Goal: Task Accomplishment & Management: Use online tool/utility

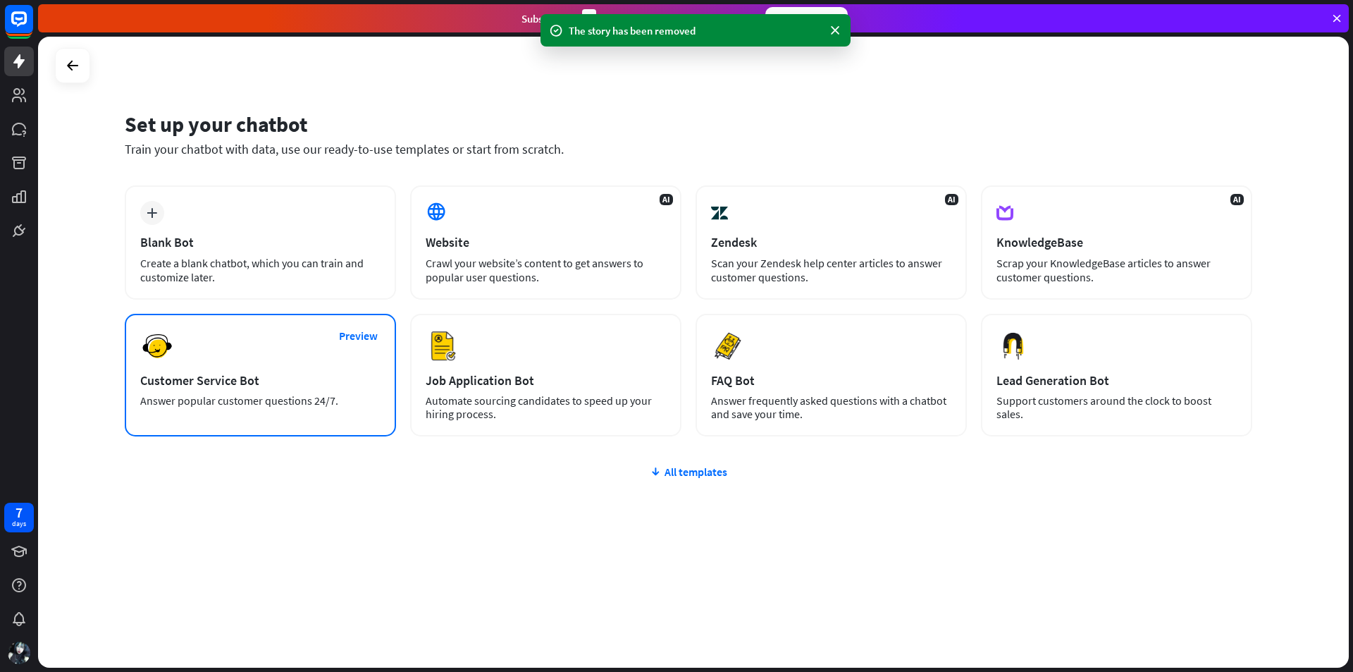
click at [270, 356] on div "Preview Customer Service Bot Answer popular customer questions 24/7." at bounding box center [260, 375] width 271 height 123
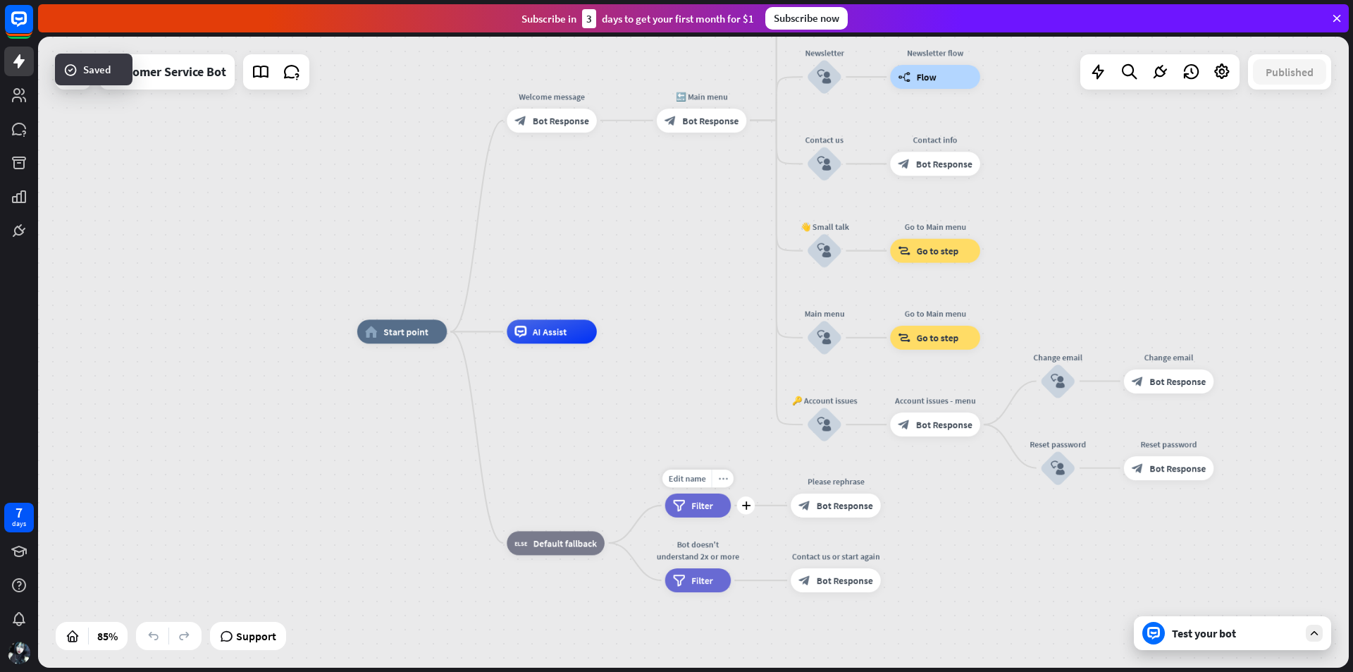
click at [725, 477] on icon "more_horiz" at bounding box center [723, 478] width 10 height 9
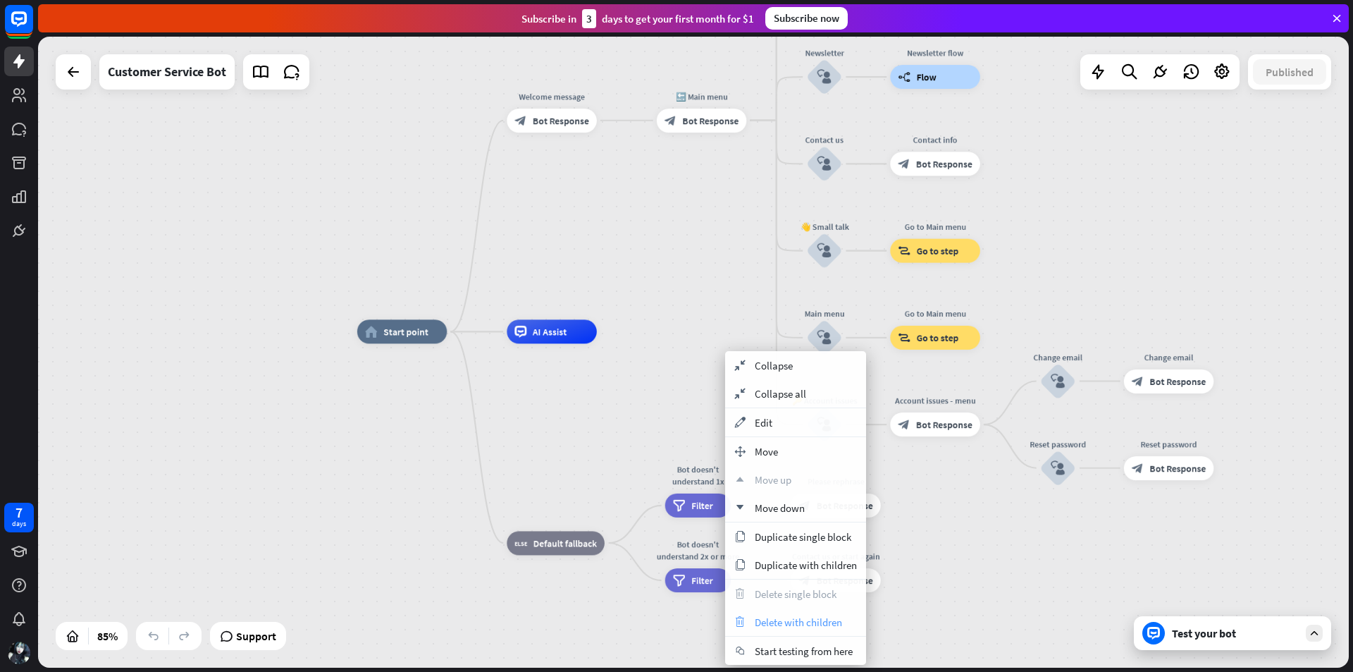
click at [788, 619] on span "Delete with children" at bounding box center [798, 621] width 87 height 13
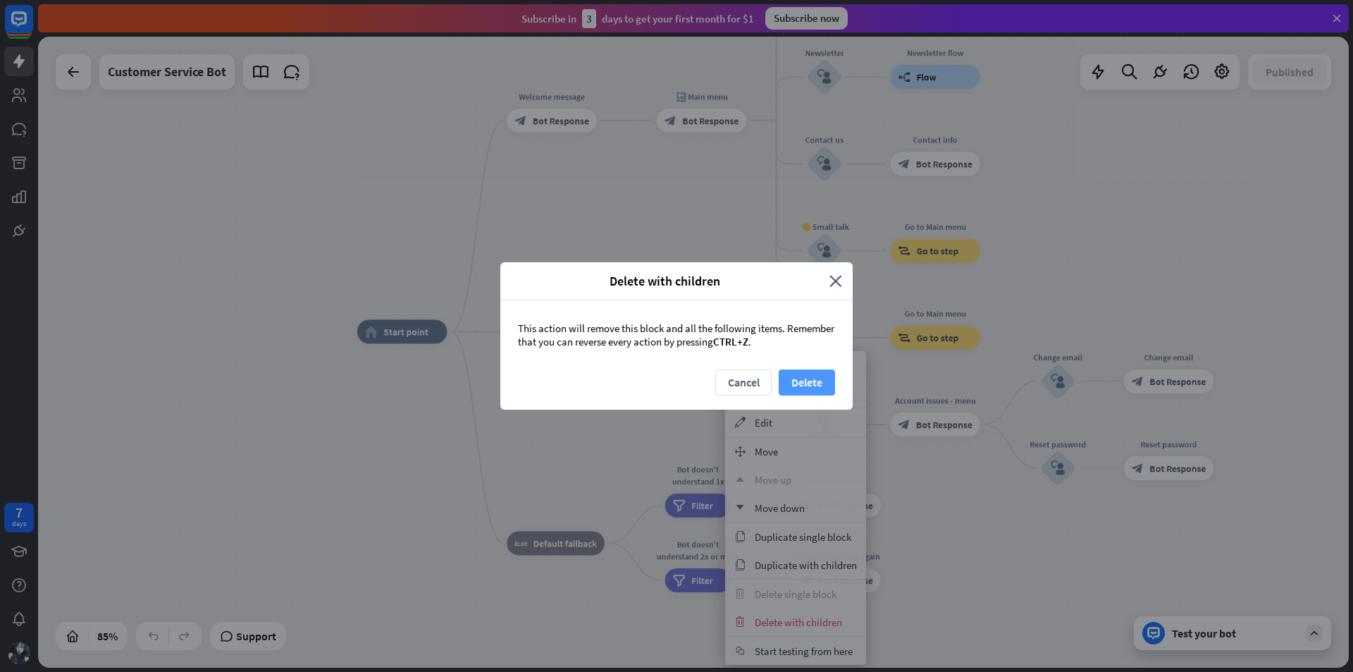
click at [818, 387] on button "Delete" at bounding box center [807, 382] width 56 height 26
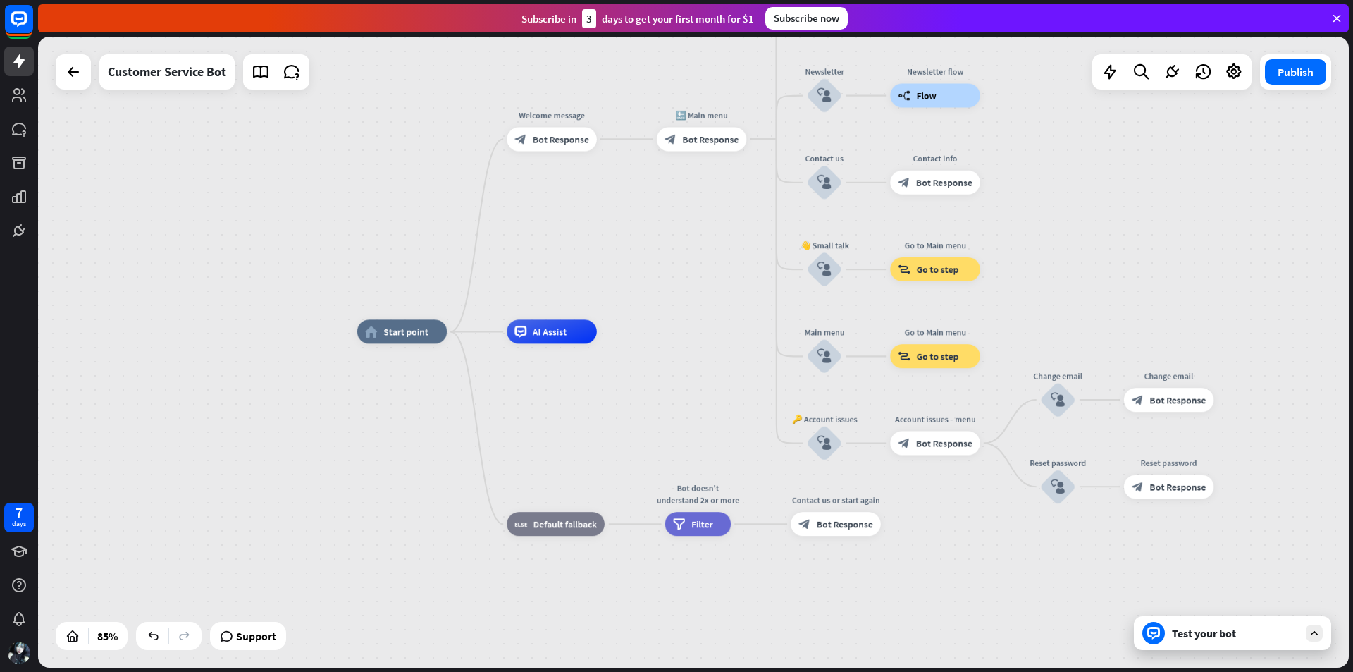
click at [559, 127] on div "Welcome message block_bot_response Bot Response" at bounding box center [552, 139] width 90 height 24
click at [551, 141] on span "Bot Response" at bounding box center [561, 139] width 56 height 12
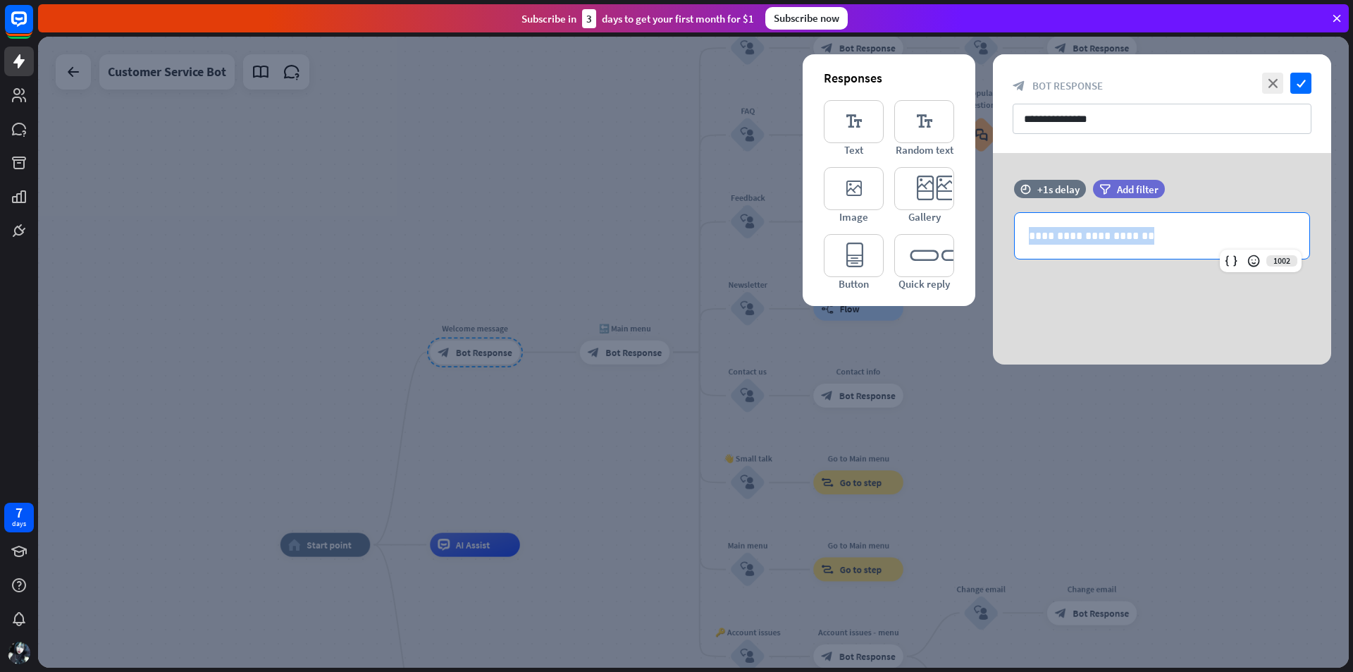
drag, startPoint x: 1165, startPoint y: 236, endPoint x: 925, endPoint y: 233, distance: 239.7
click at [993, 233] on div "**********" at bounding box center [1162, 258] width 338 height 211
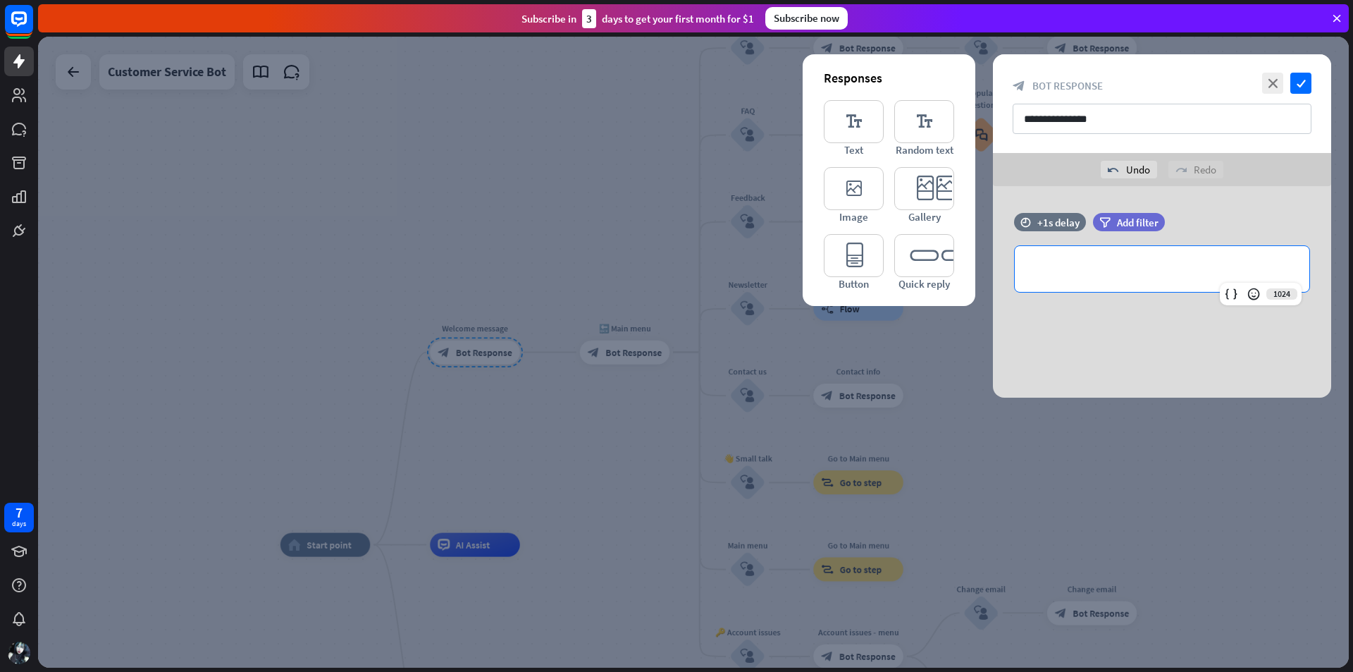
drag, startPoint x: 990, startPoint y: 285, endPoint x: 998, endPoint y: 285, distance: 7.8
click at [990, 285] on icon at bounding box center [993, 287] width 13 height 13
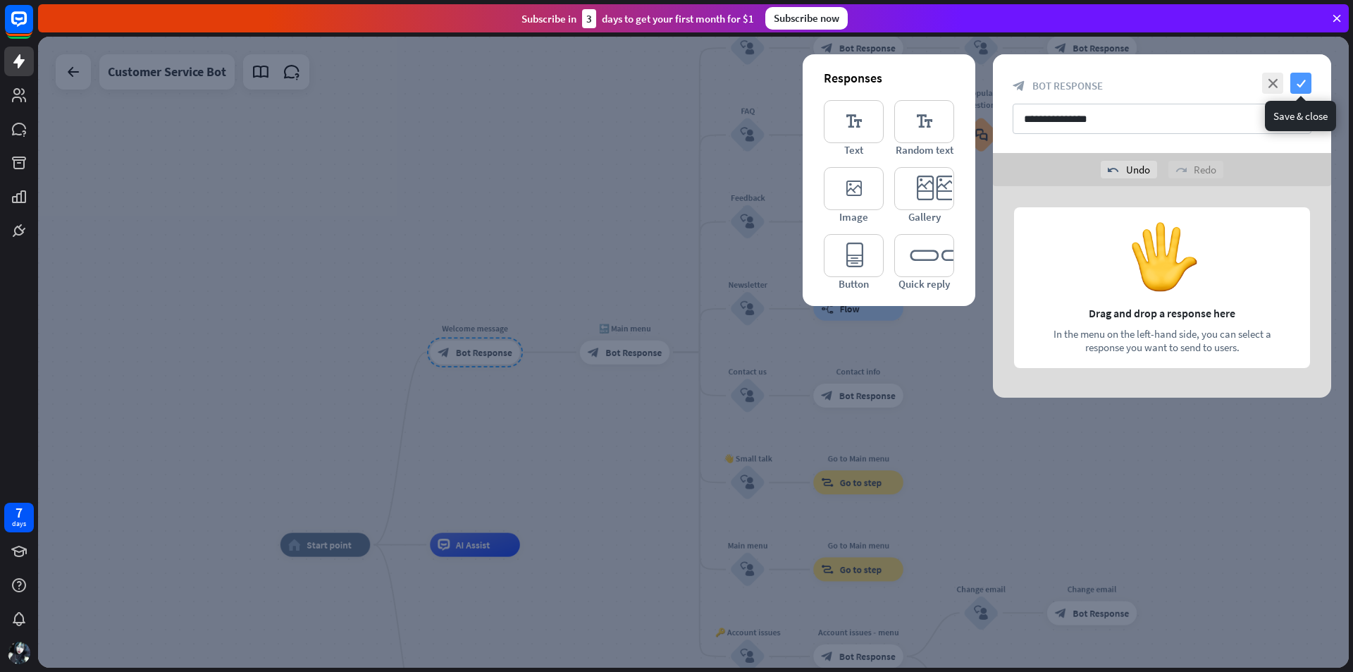
click at [1305, 83] on icon "check" at bounding box center [1301, 83] width 21 height 21
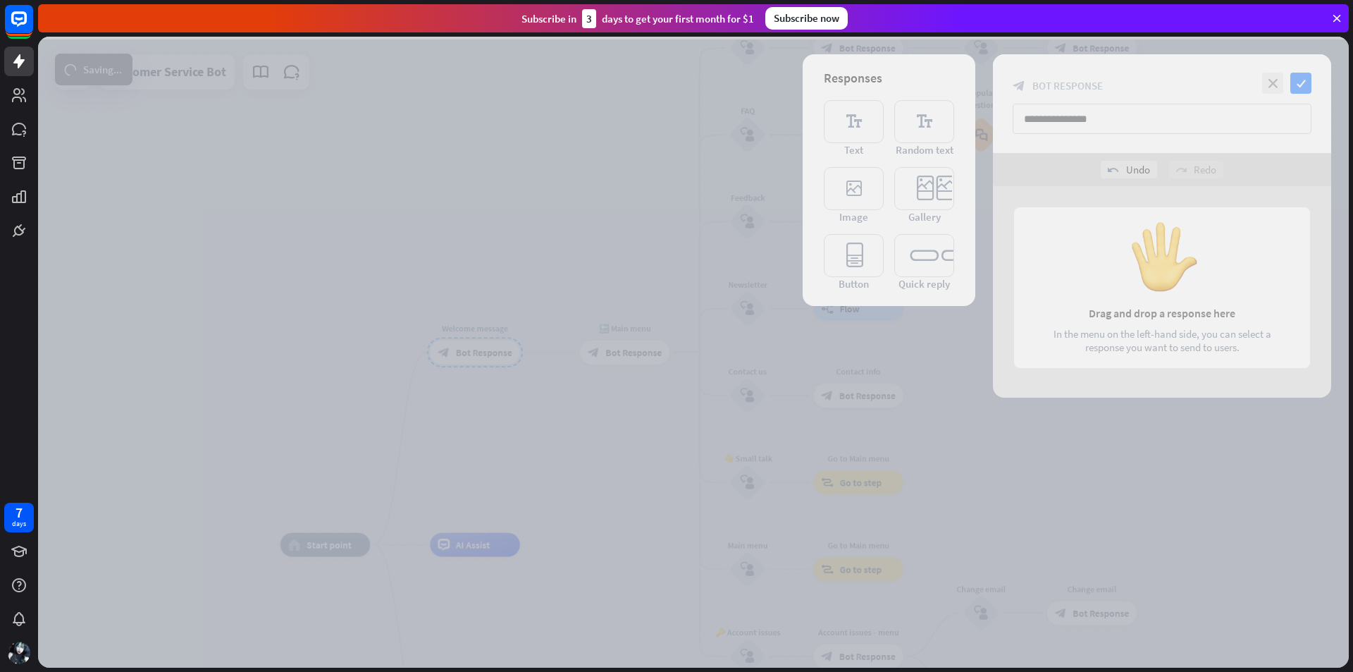
click at [644, 226] on div at bounding box center [693, 352] width 1311 height 631
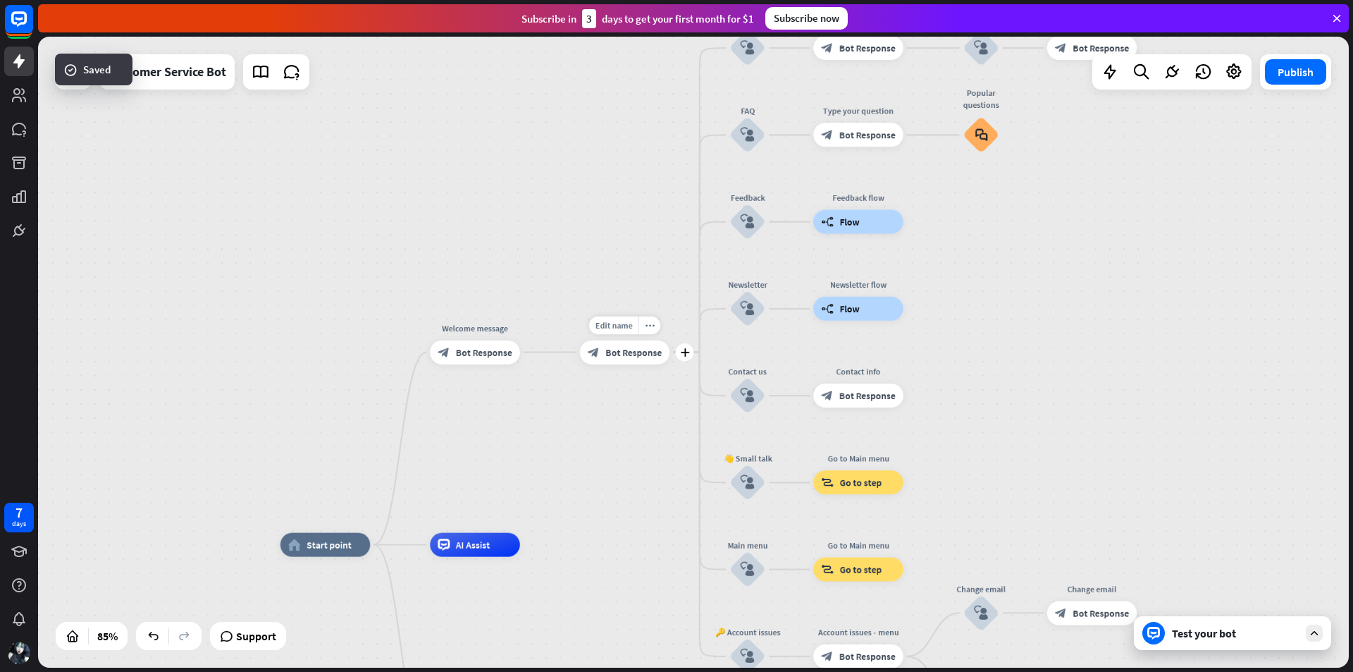
click at [627, 359] on div "block_bot_response Bot Response" at bounding box center [625, 352] width 90 height 24
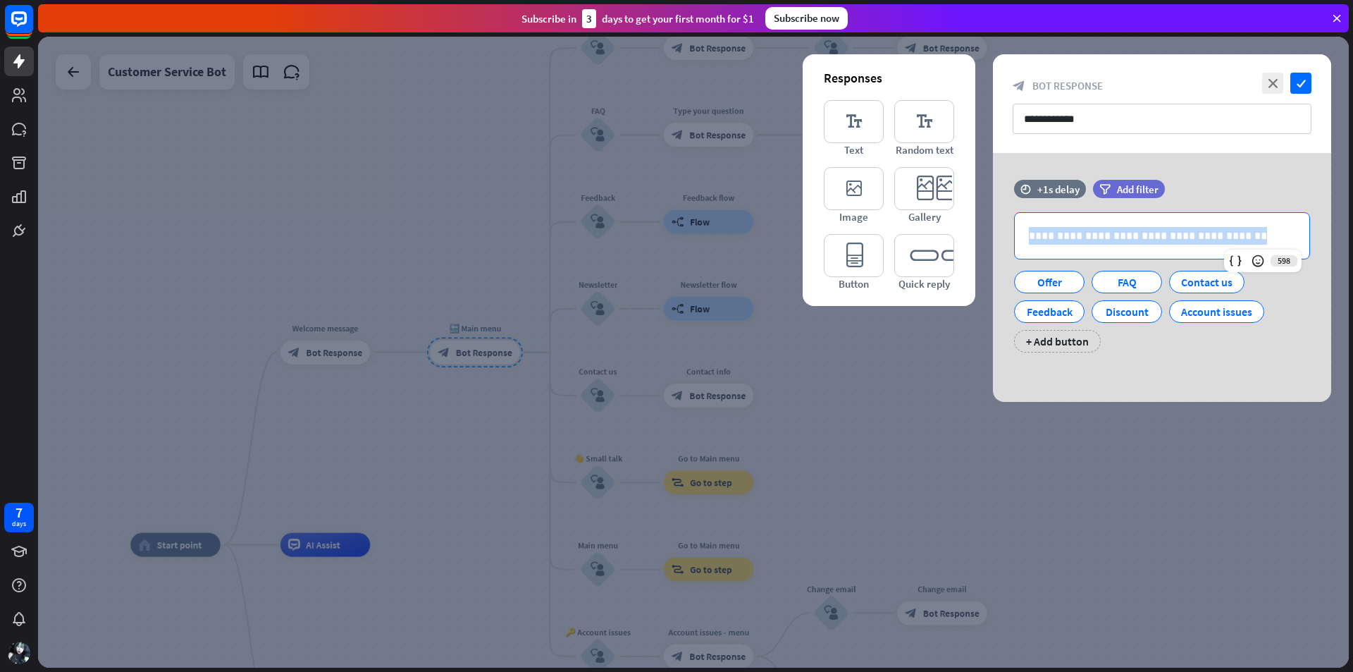
drag, startPoint x: 1234, startPoint y: 239, endPoint x: 1004, endPoint y: 237, distance: 229.8
click at [977, 233] on div "**********" at bounding box center [1163, 277] width 374 height 249
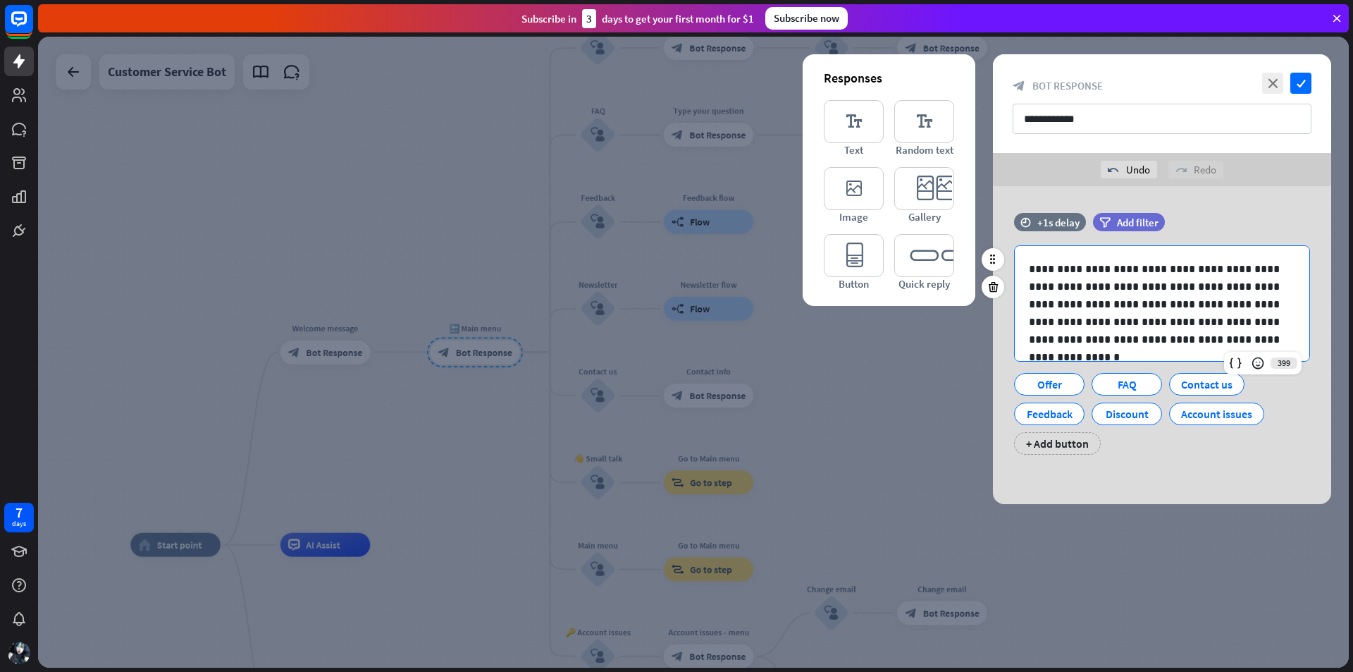
click at [1100, 266] on p "**********" at bounding box center [1157, 304] width 256 height 88
click at [1228, 359] on div at bounding box center [1236, 363] width 20 height 20
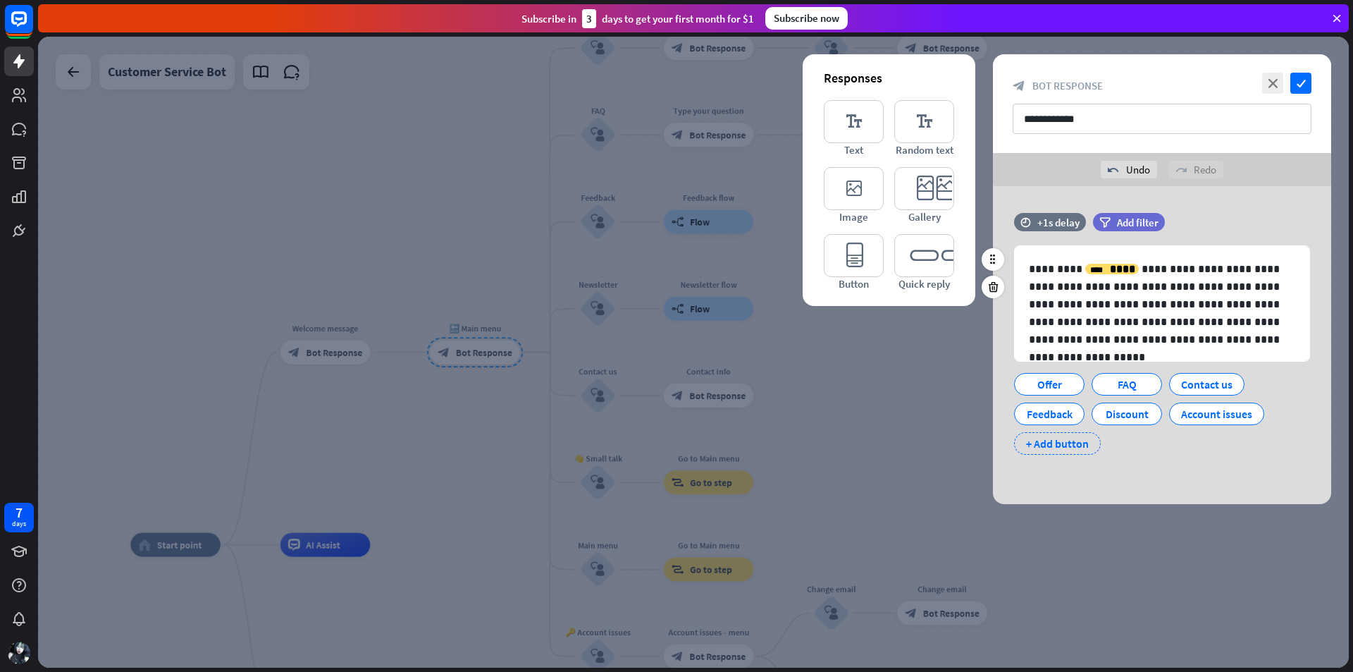
click at [1067, 444] on div "+ Add button" at bounding box center [1057, 443] width 87 height 23
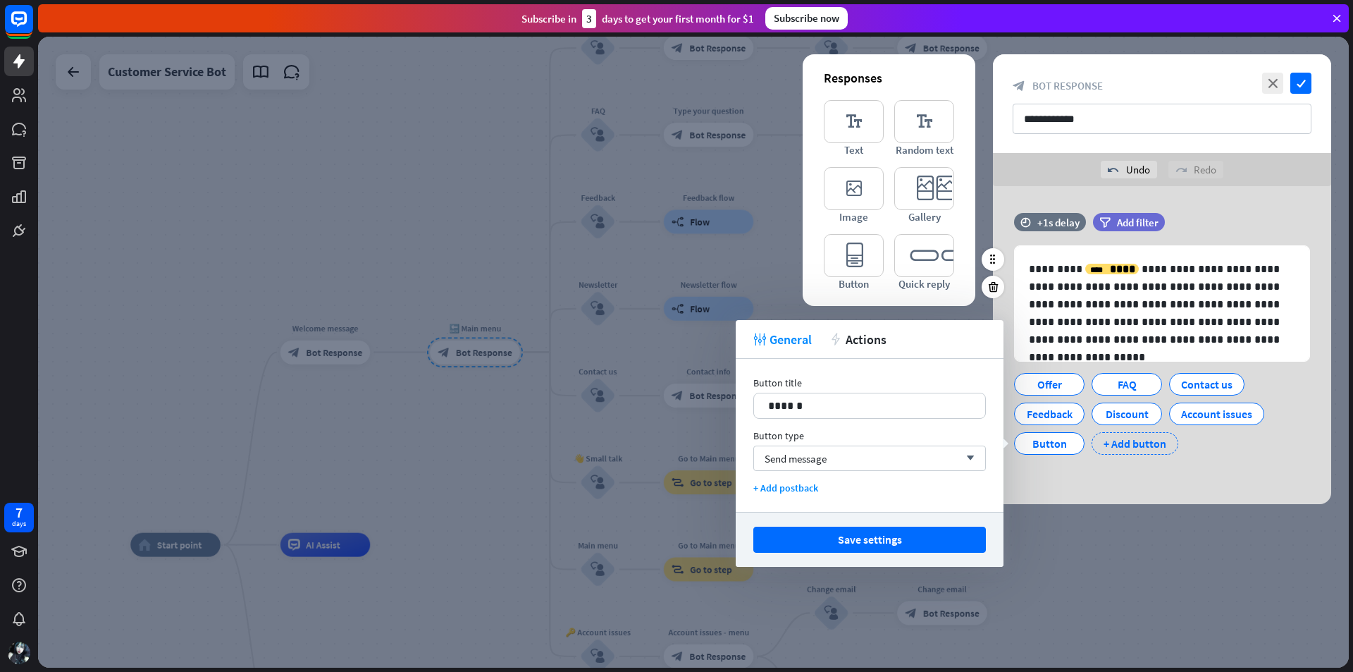
click at [1132, 443] on div "+ Add button" at bounding box center [1135, 443] width 87 height 23
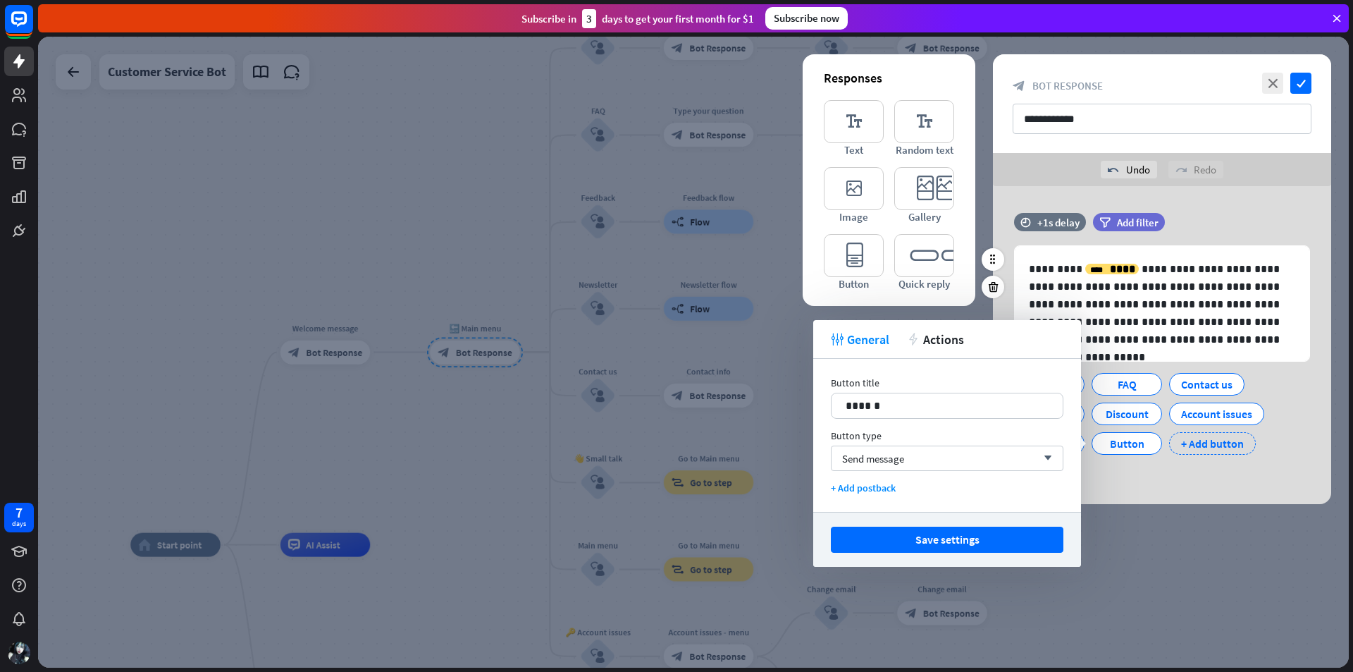
click at [1211, 447] on div "+ Add button" at bounding box center [1212, 443] width 87 height 23
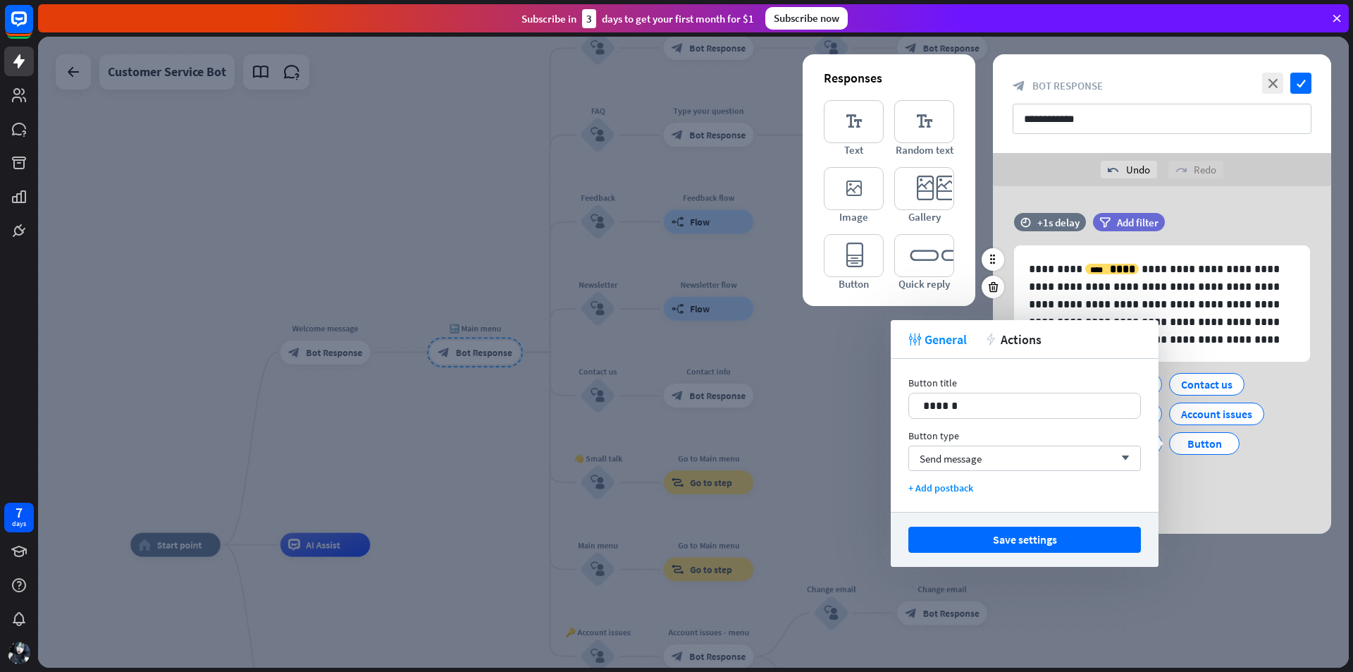
click at [1252, 474] on div "Offer FAQ Contact us Feedback Discount Account issues Button Button Button + Ad…" at bounding box center [1159, 425] width 296 height 118
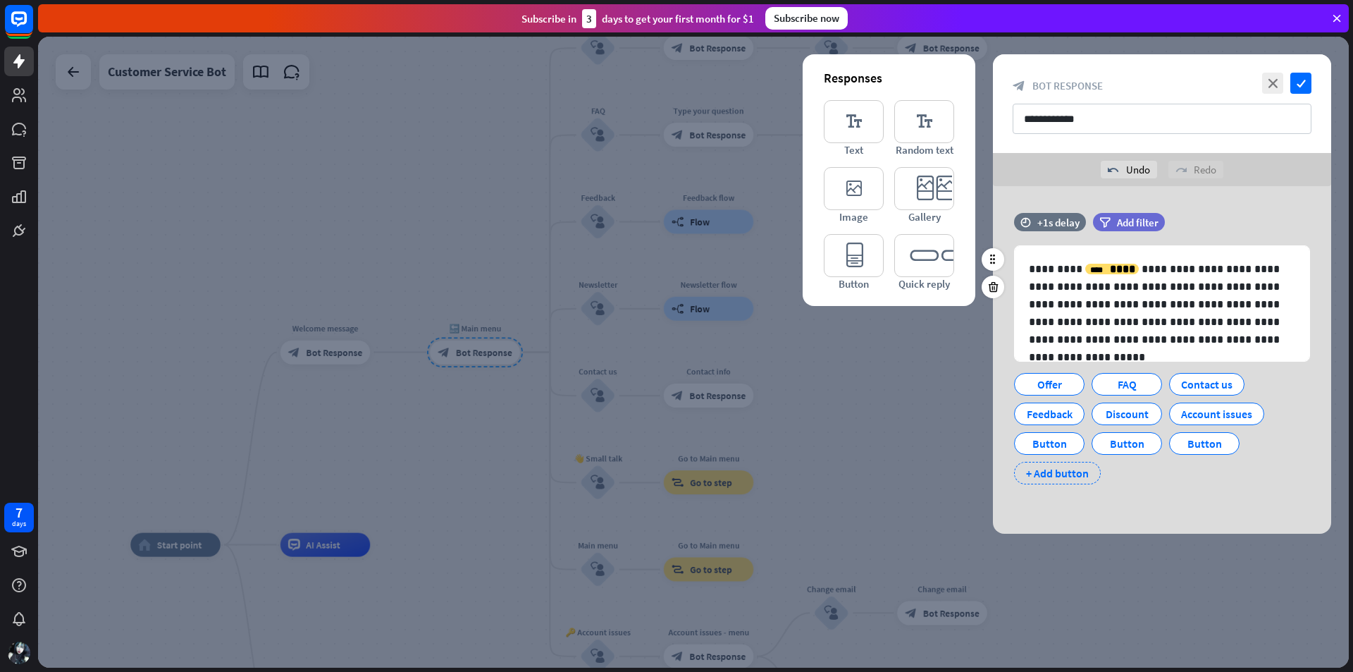
click at [1077, 473] on div "+ Add button" at bounding box center [1057, 473] width 87 height 23
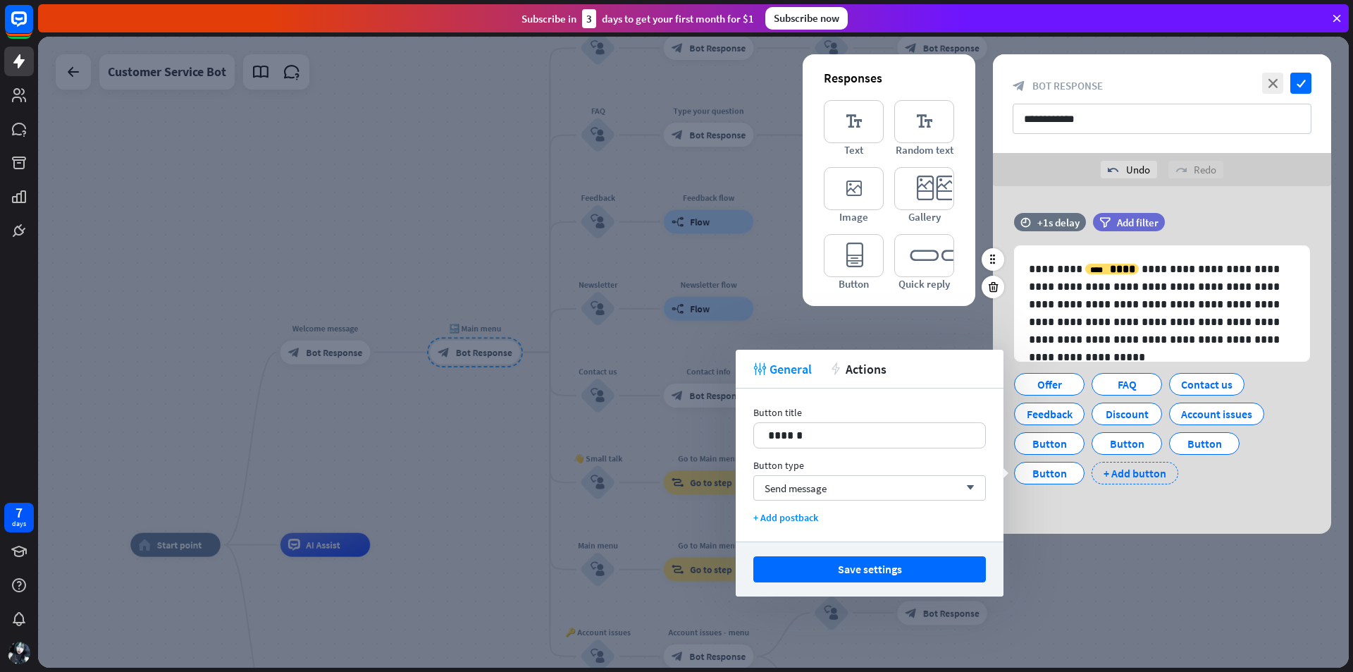
click at [1148, 477] on div "+ Add button" at bounding box center [1135, 473] width 87 height 23
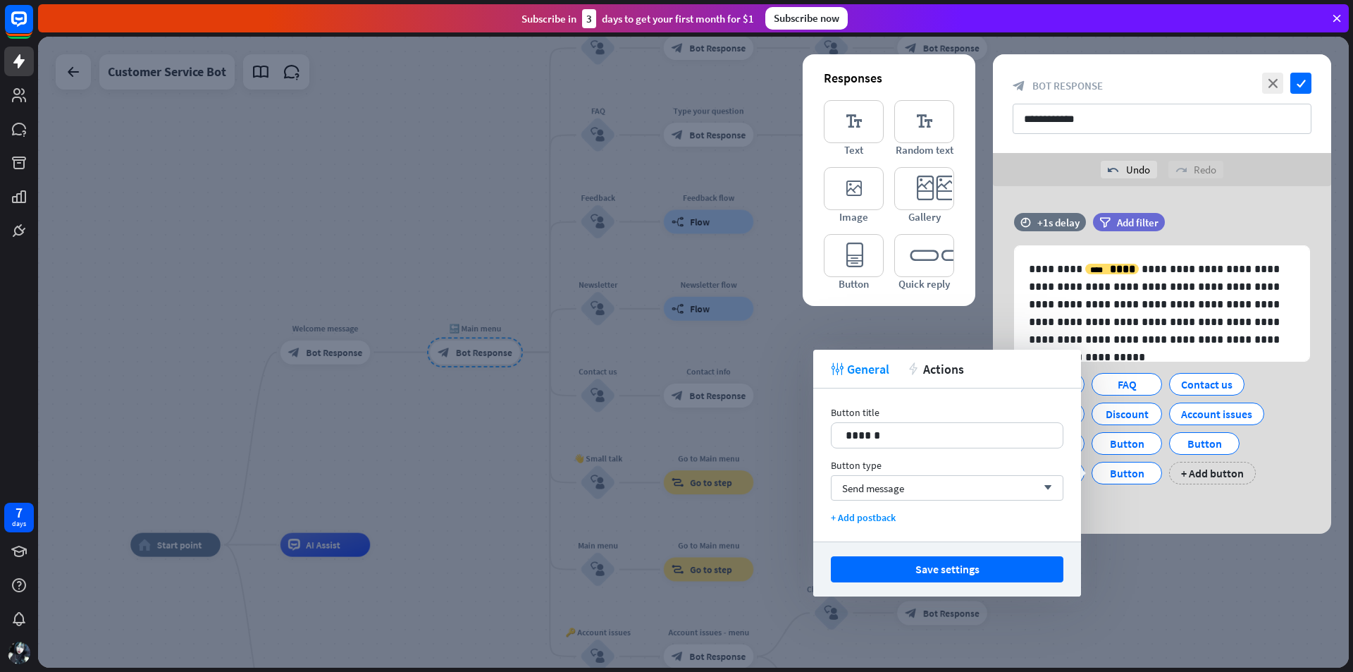
click at [1158, 499] on div "**********" at bounding box center [1162, 360] width 338 height 348
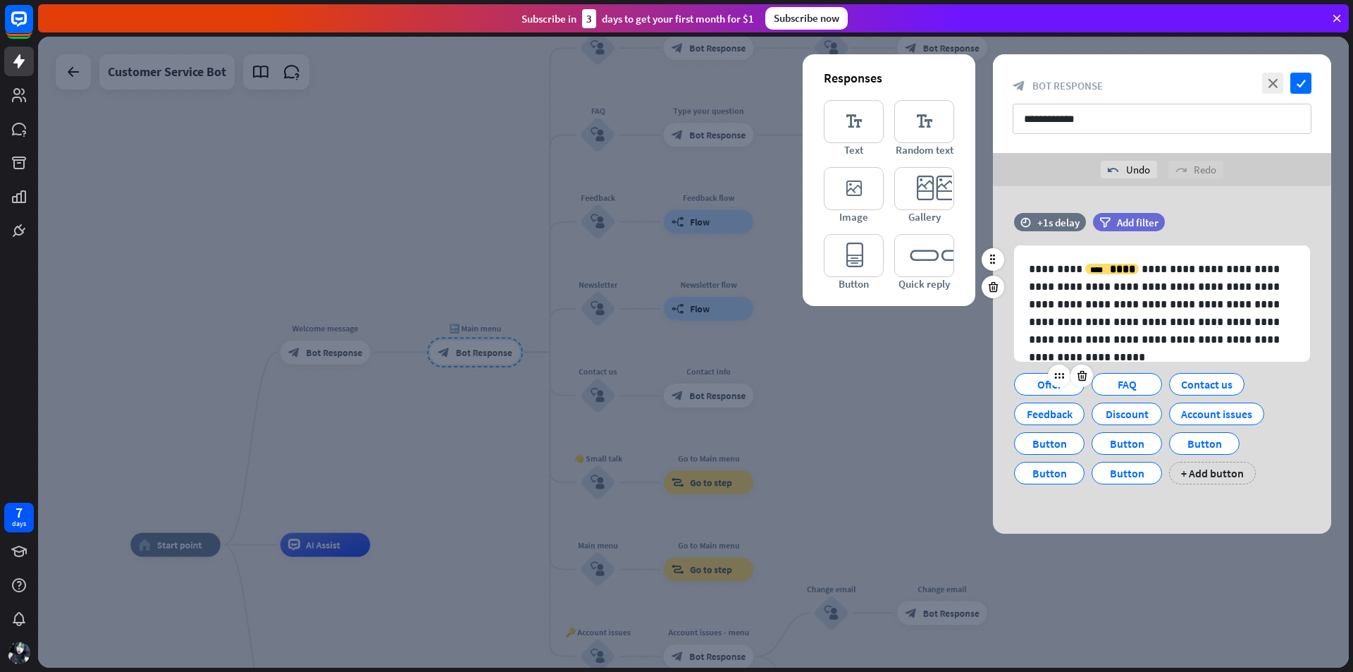
click at [1049, 388] on div "Offer" at bounding box center [1049, 384] width 47 height 21
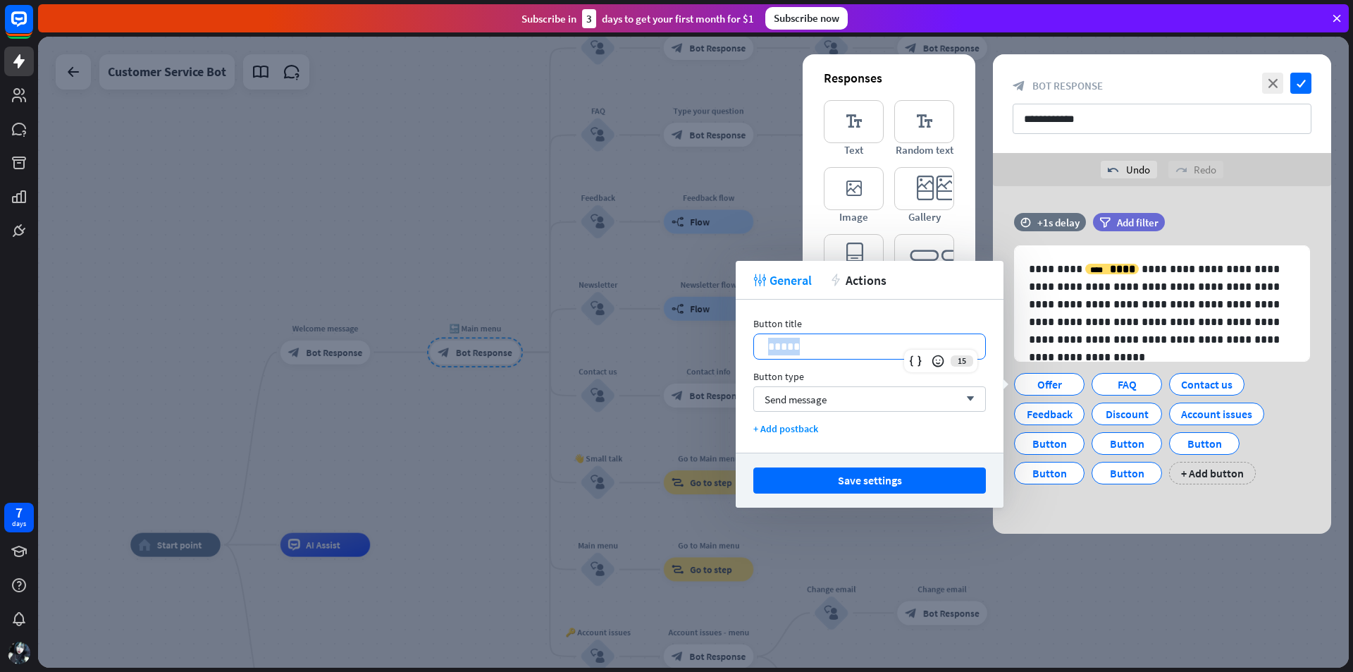
drag, startPoint x: 845, startPoint y: 345, endPoint x: 748, endPoint y: 350, distance: 97.4
click at [748, 350] on div "Button title 15 ***** Button type Send message arrow_down + Add postback" at bounding box center [870, 376] width 268 height 153
click at [1162, 383] on div "FAQ" at bounding box center [1180, 384] width 47 height 21
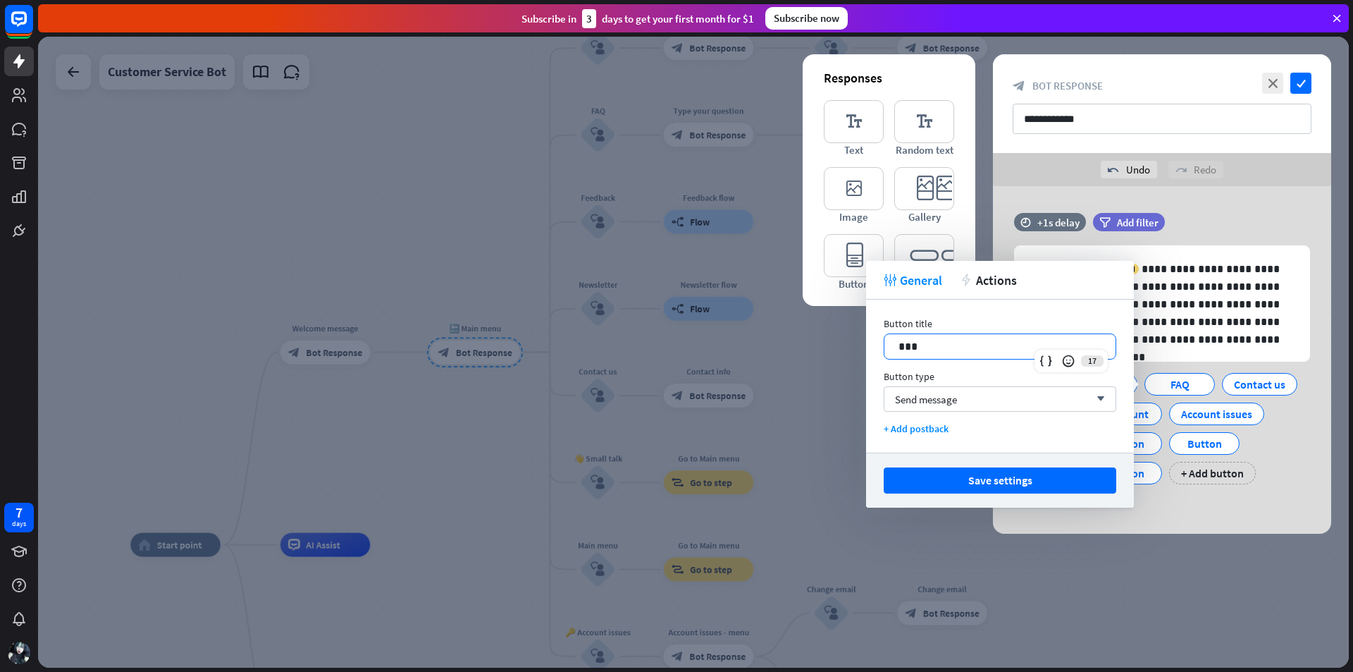
drag, startPoint x: 988, startPoint y: 345, endPoint x: 841, endPoint y: 344, distance: 147.3
click at [841, 344] on body "7 days close Product Help First steps Get started with ChatBot Help Center Foll…" at bounding box center [676, 336] width 1353 height 672
click at [1244, 388] on div "Contact us" at bounding box center [1259, 384] width 51 height 21
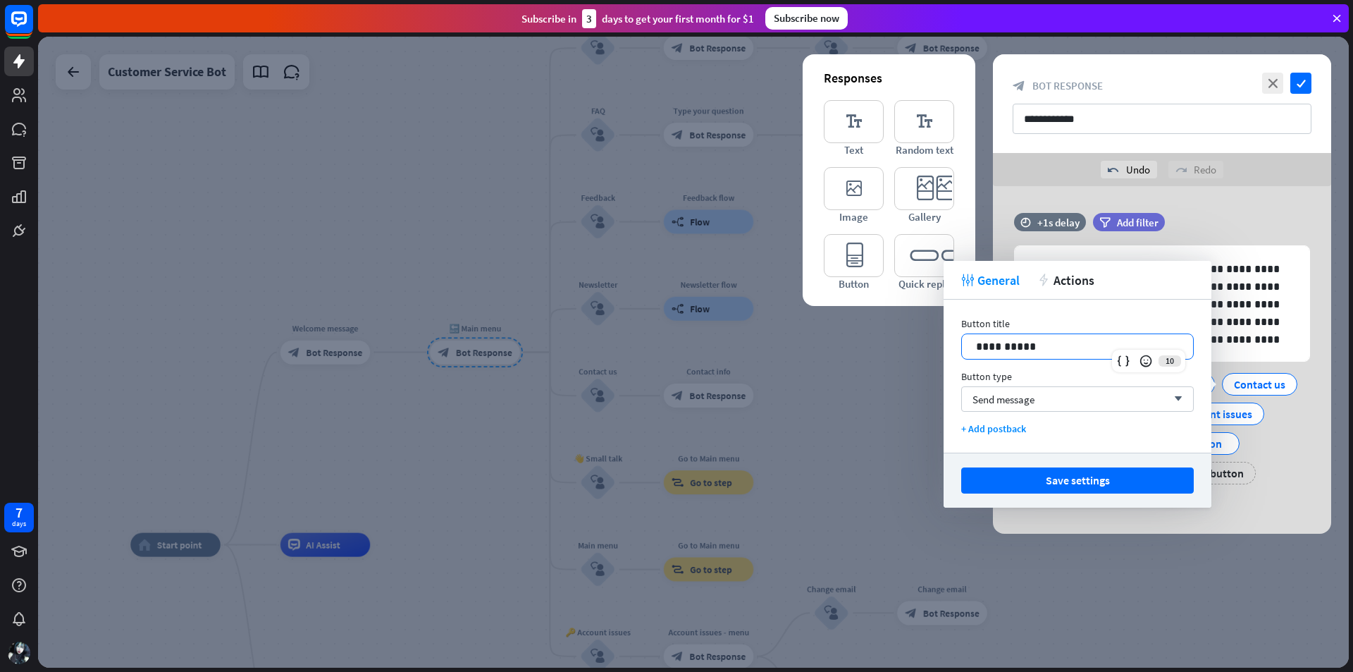
click at [1045, 351] on p "**********" at bounding box center [1077, 347] width 203 height 18
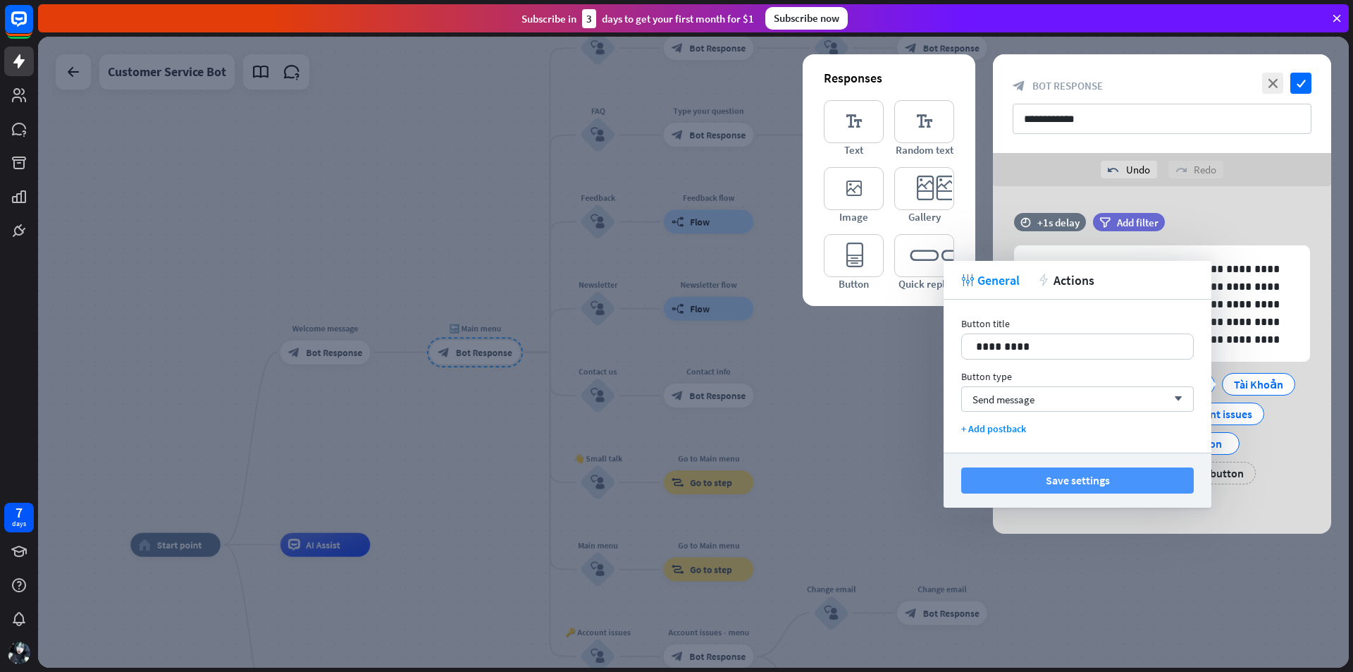
click at [1101, 484] on button "Save settings" at bounding box center [1077, 480] width 233 height 26
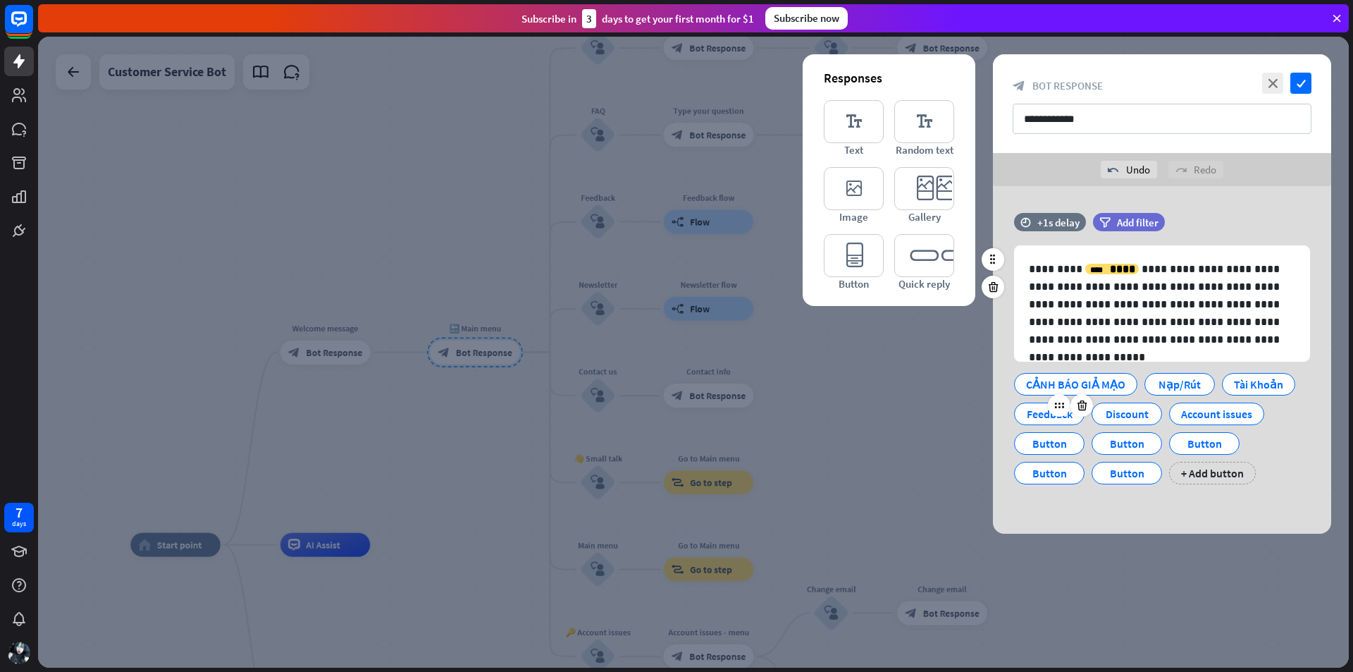
click at [1043, 416] on div "Feedback" at bounding box center [1049, 413] width 47 height 21
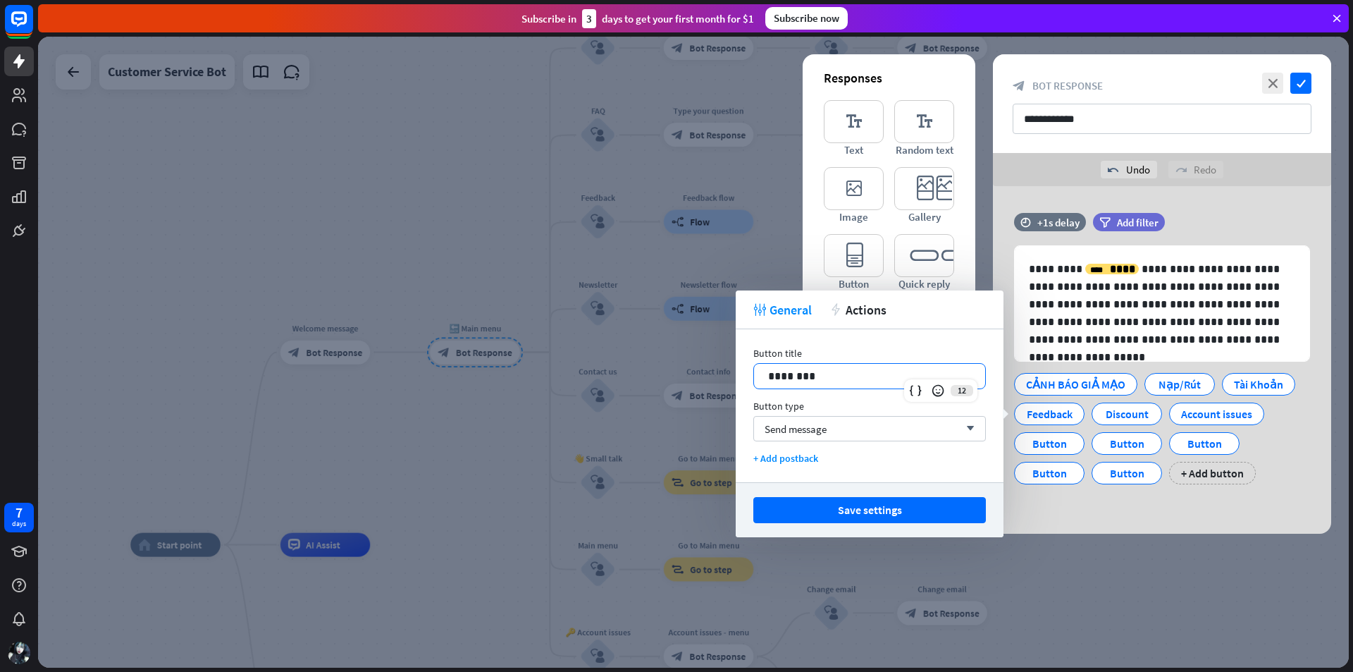
drag, startPoint x: 866, startPoint y: 374, endPoint x: 731, endPoint y: 360, distance: 135.3
click at [731, 360] on body "7 days close Product Help First steps Get started with ChatBot Help Center Foll…" at bounding box center [676, 336] width 1353 height 672
click at [845, 509] on button "Save settings" at bounding box center [870, 510] width 233 height 26
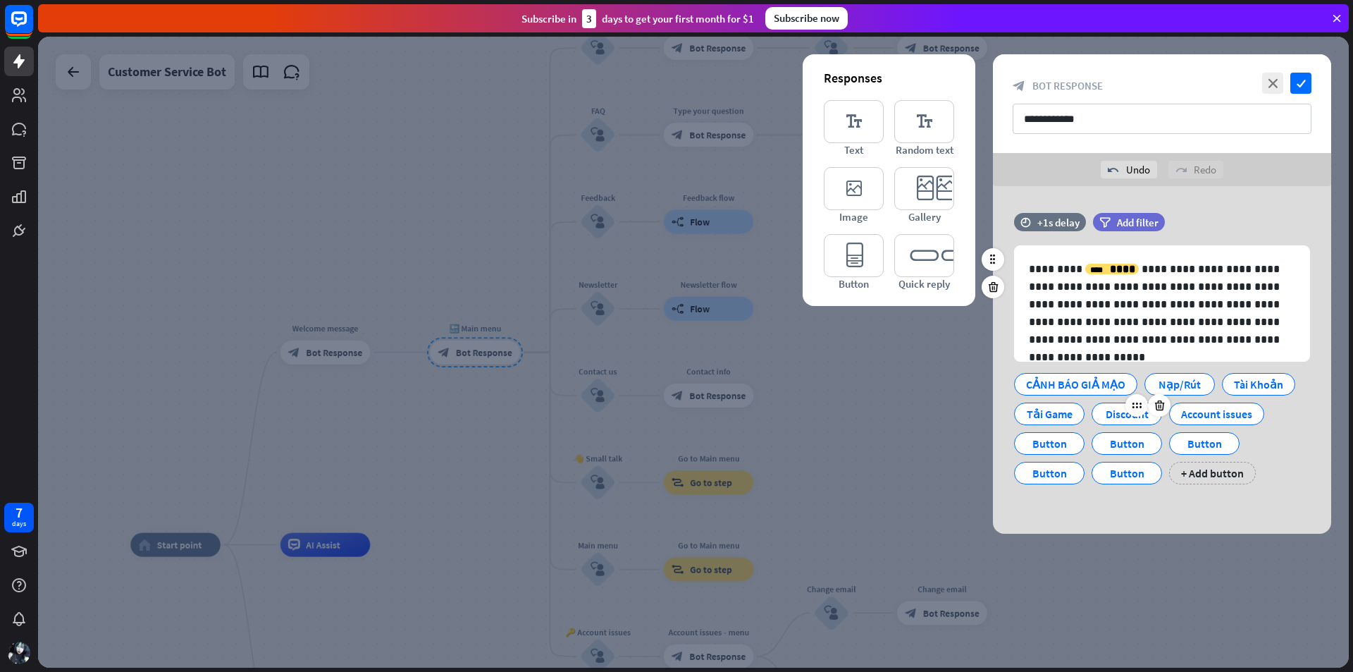
click at [1122, 415] on div "Discount" at bounding box center [1127, 413] width 47 height 21
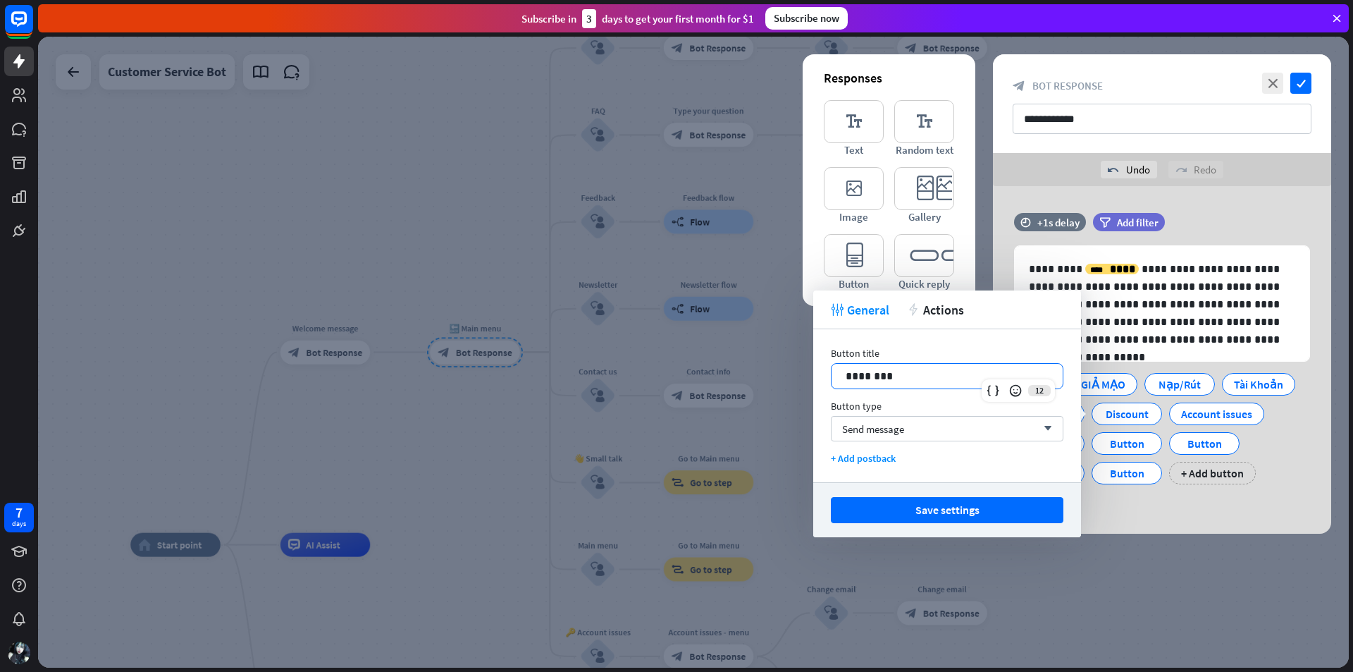
drag, startPoint x: 908, startPoint y: 374, endPoint x: 806, endPoint y: 367, distance: 102.5
click at [806, 367] on body "7 days close Product Help First steps Get started with ChatBot Help Center Foll…" at bounding box center [676, 336] width 1353 height 672
click at [910, 406] on div "Button title 13 ******* Button type Send message arrow_down + Add postback" at bounding box center [947, 405] width 268 height 153
click at [1193, 418] on div "Account issues" at bounding box center [1216, 413] width 71 height 21
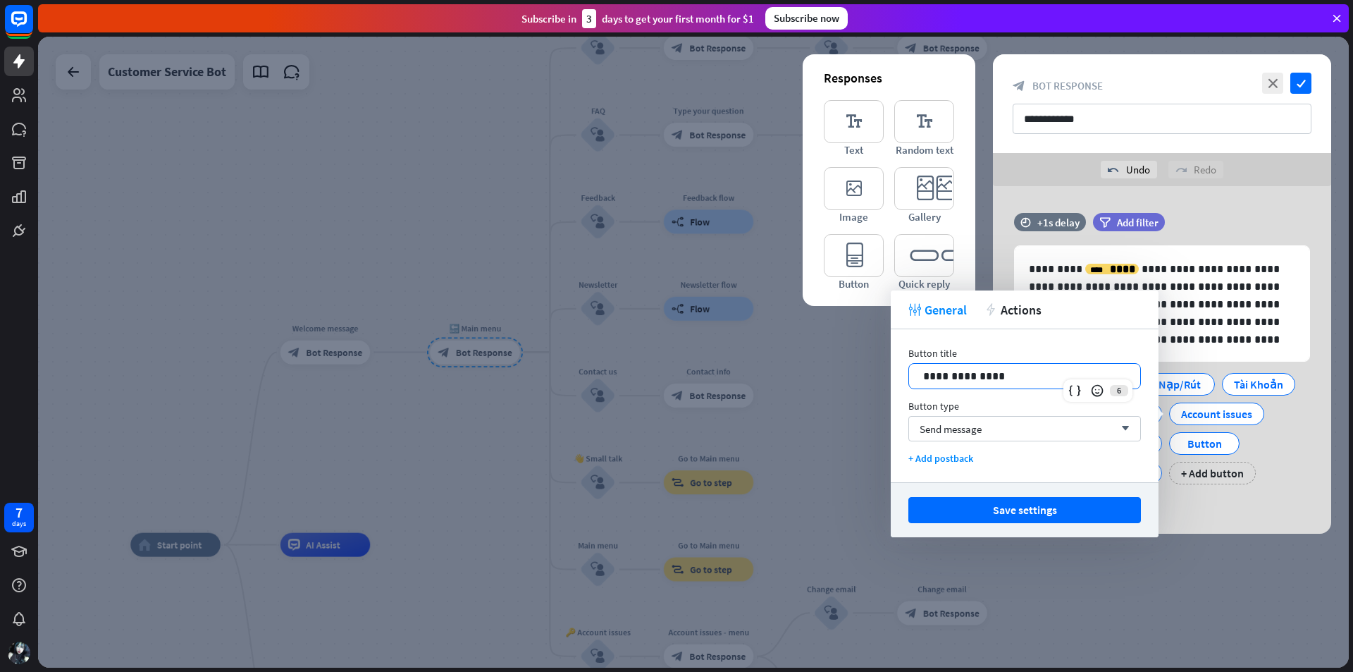
click at [1020, 376] on p "**********" at bounding box center [1024, 376] width 203 height 18
click at [1045, 500] on button "Save settings" at bounding box center [1025, 510] width 233 height 26
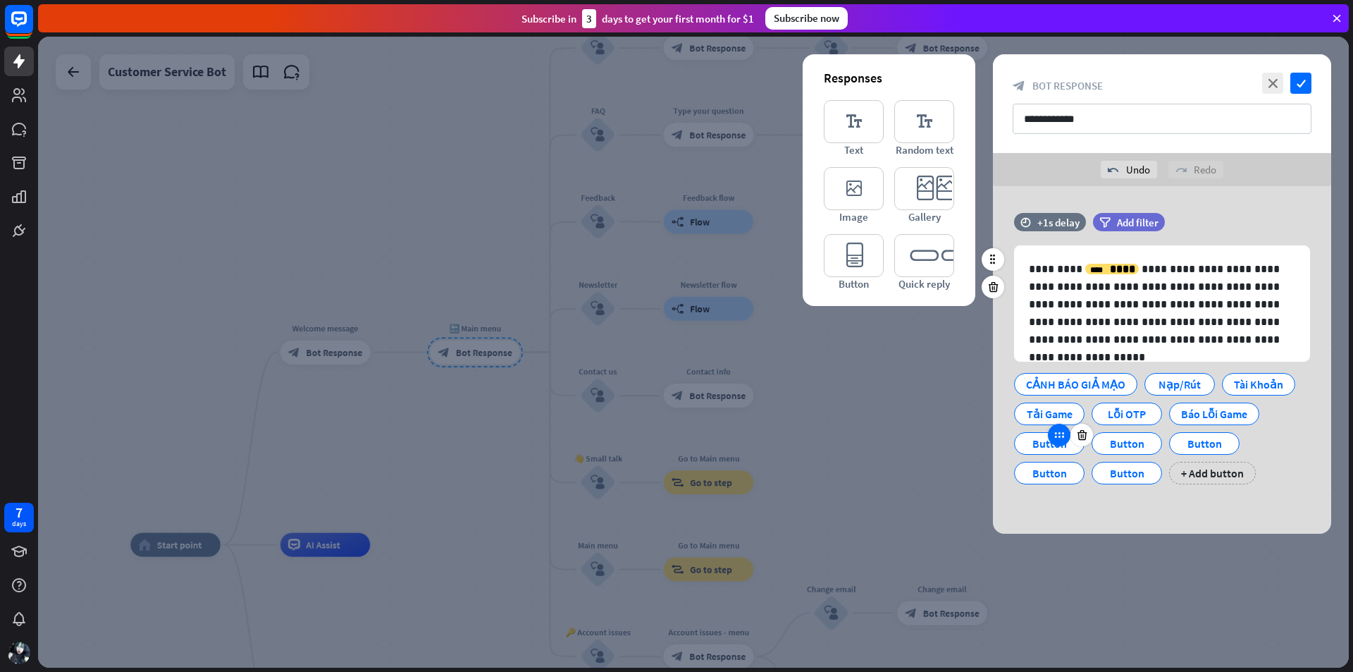
click at [1056, 446] on div at bounding box center [1059, 435] width 23 height 23
click at [1035, 444] on div "Button" at bounding box center [1049, 443] width 47 height 21
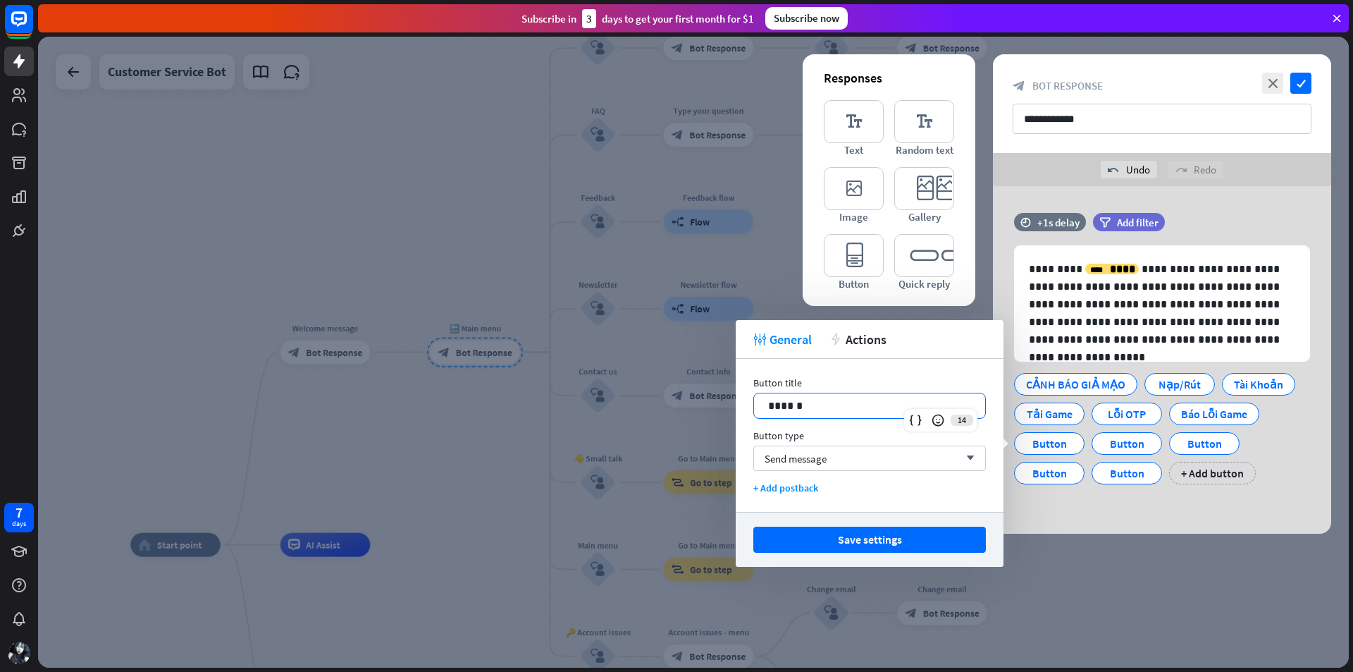
click at [854, 400] on p "******" at bounding box center [869, 406] width 203 height 18
click at [1123, 446] on div "Button" at bounding box center [1137, 443] width 47 height 21
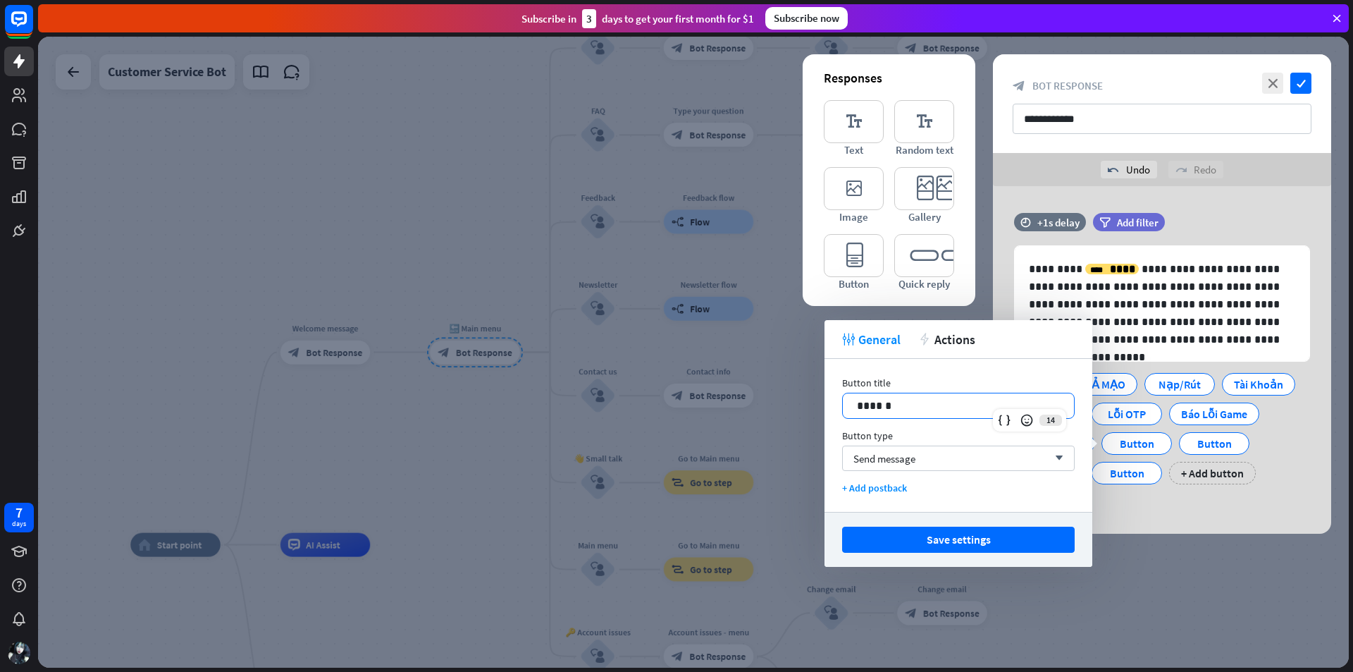
click at [933, 405] on p "******" at bounding box center [958, 406] width 203 height 18
click at [991, 548] on button "Save settings" at bounding box center [958, 540] width 233 height 26
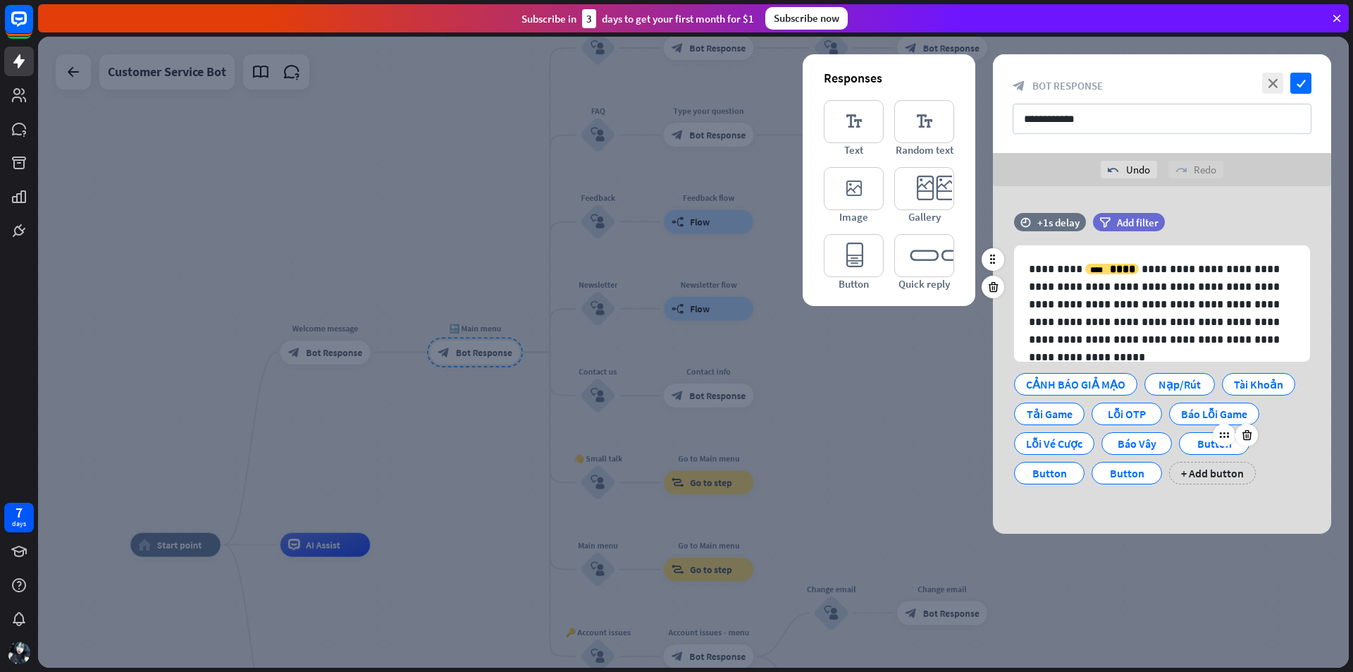
click at [1197, 447] on div "Button" at bounding box center [1214, 443] width 47 height 21
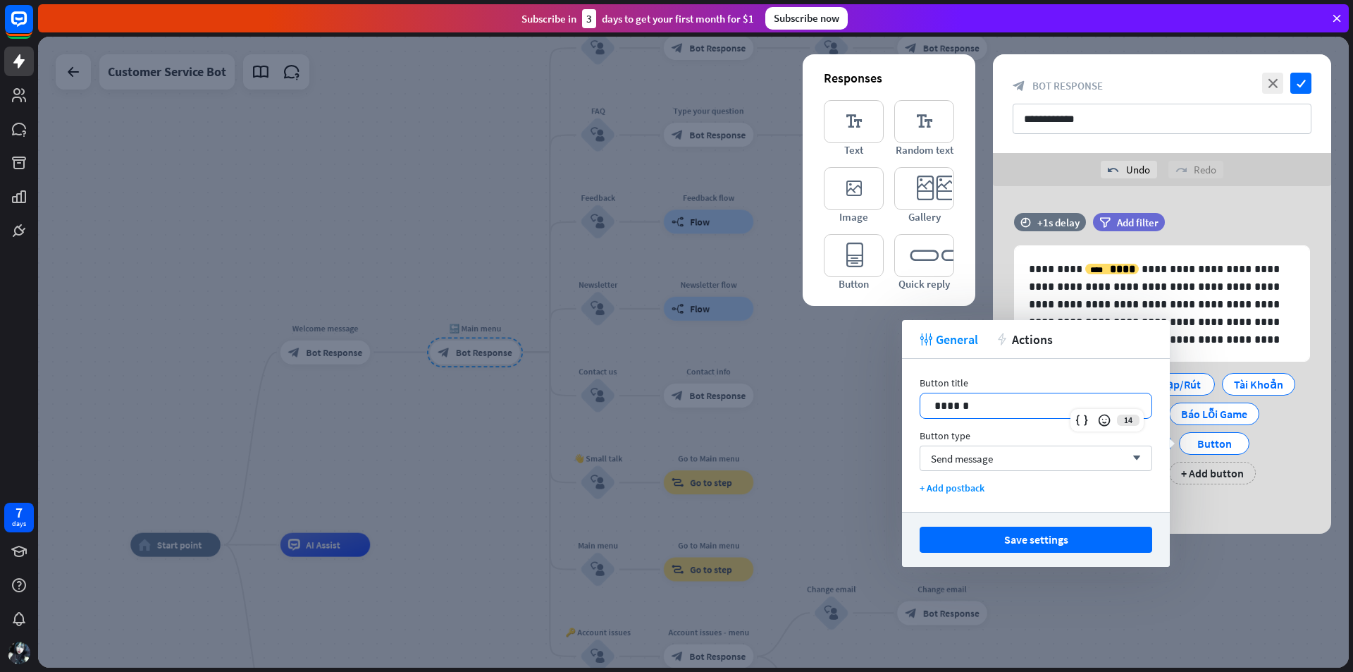
click at [990, 401] on p "******" at bounding box center [1036, 406] width 203 height 18
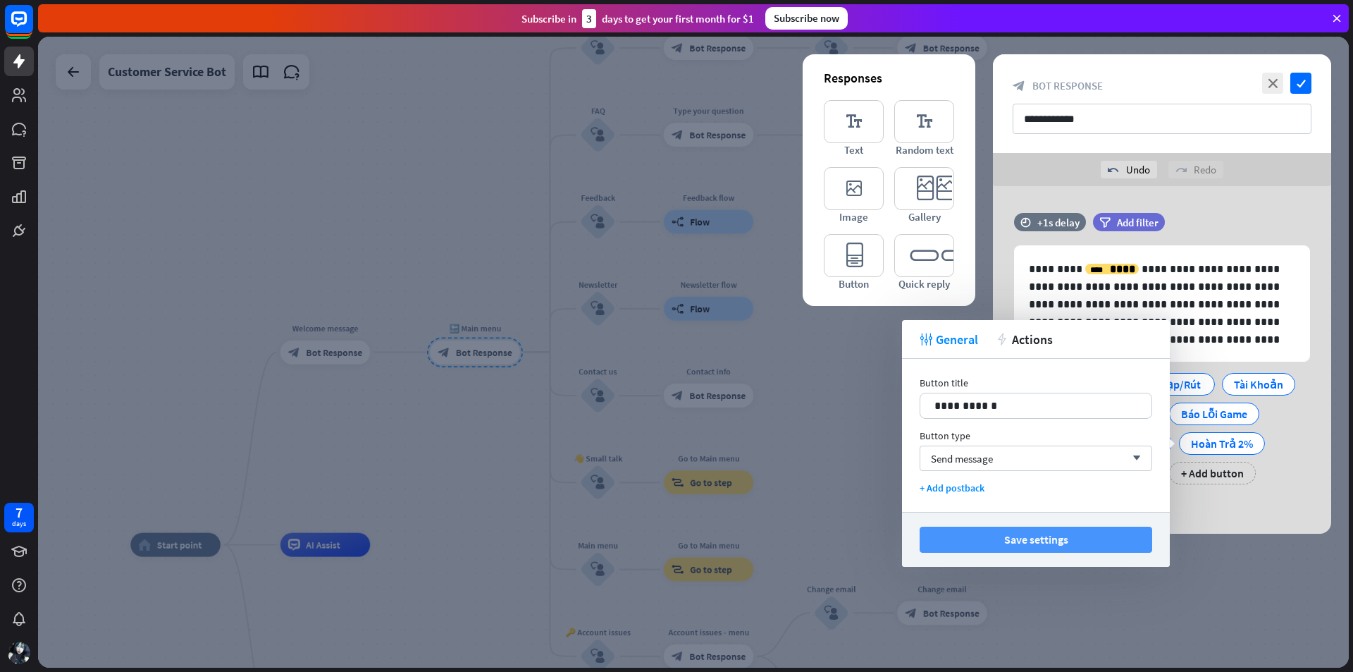
click at [1026, 537] on button "Save settings" at bounding box center [1036, 540] width 233 height 26
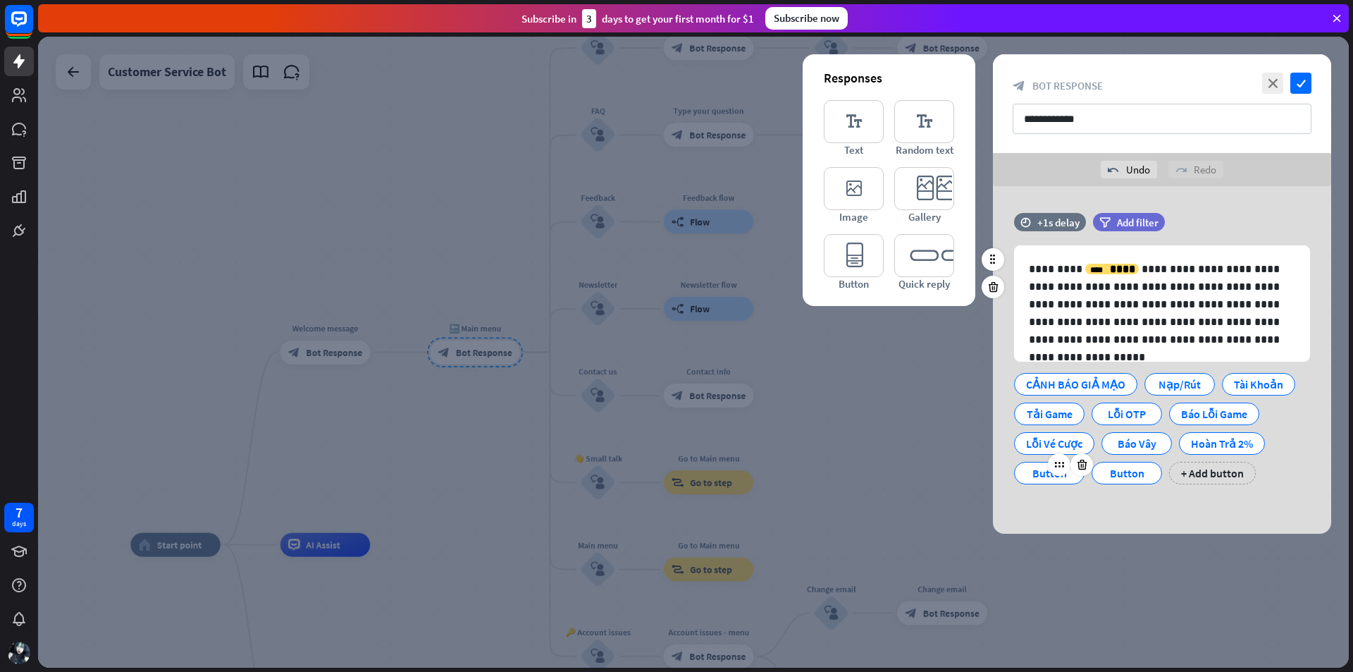
click at [1039, 482] on div "Button" at bounding box center [1049, 472] width 47 height 21
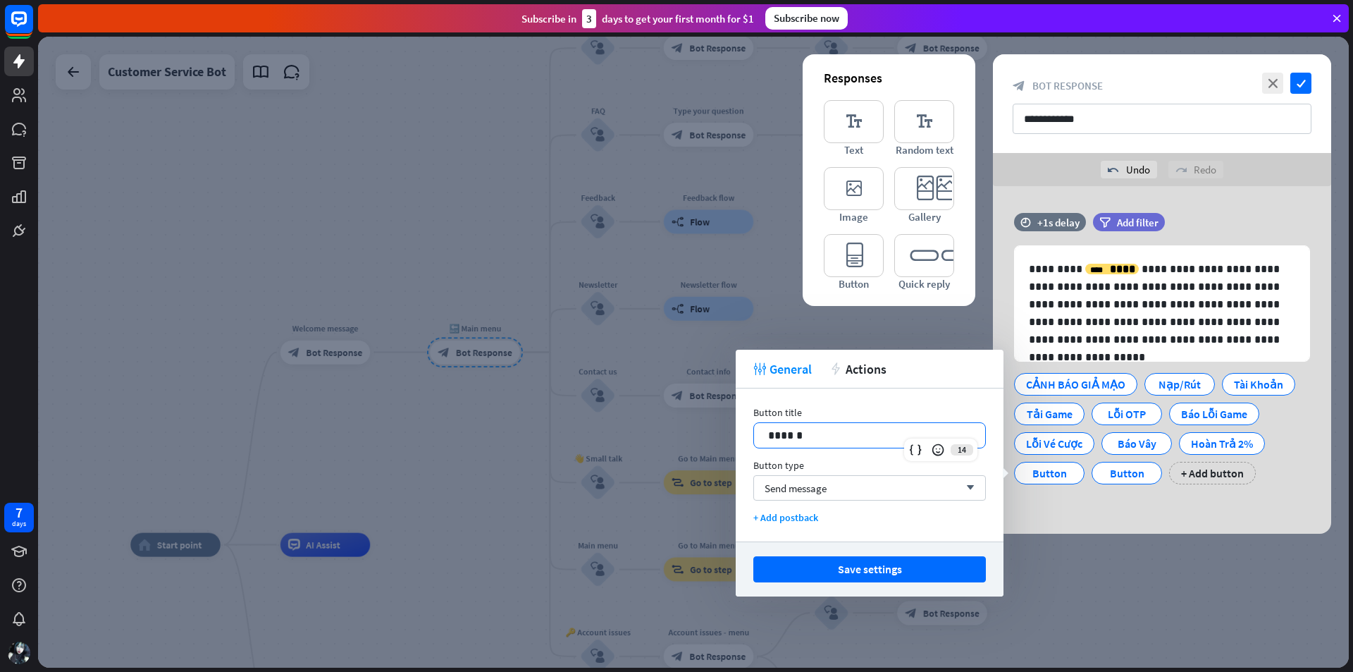
click at [897, 435] on p "******" at bounding box center [869, 435] width 203 height 18
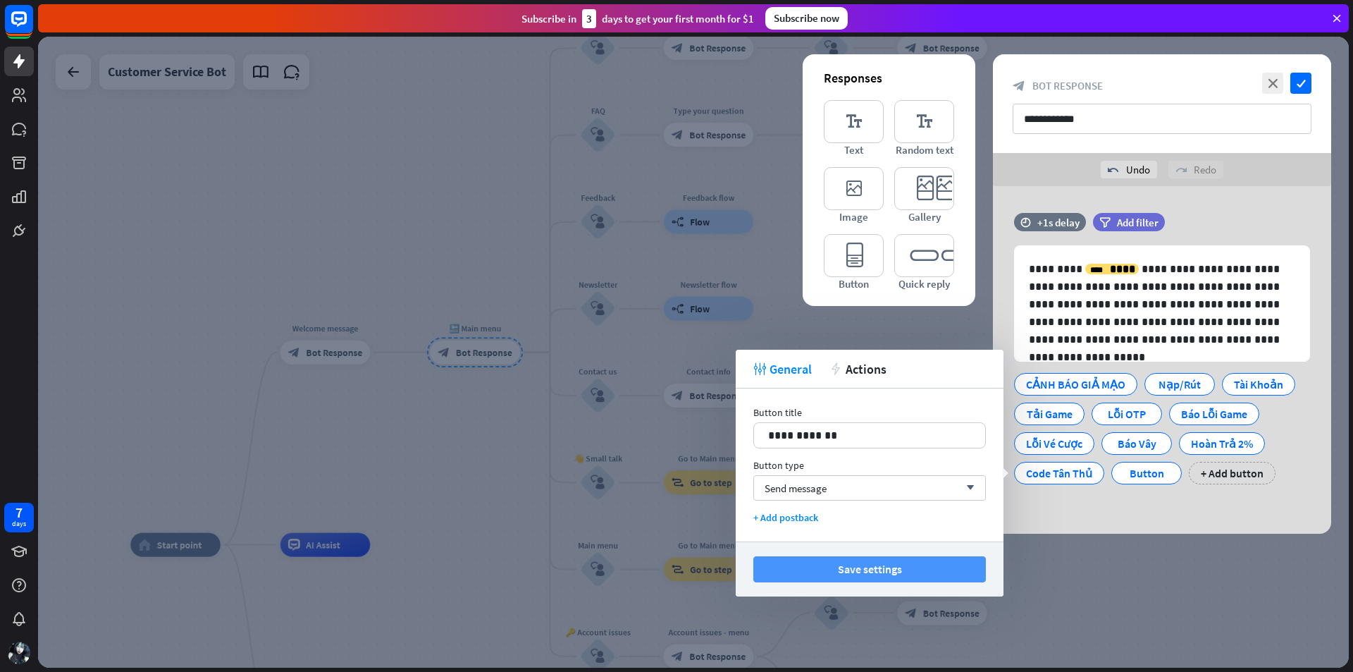
click at [893, 566] on button "Save settings" at bounding box center [870, 569] width 233 height 26
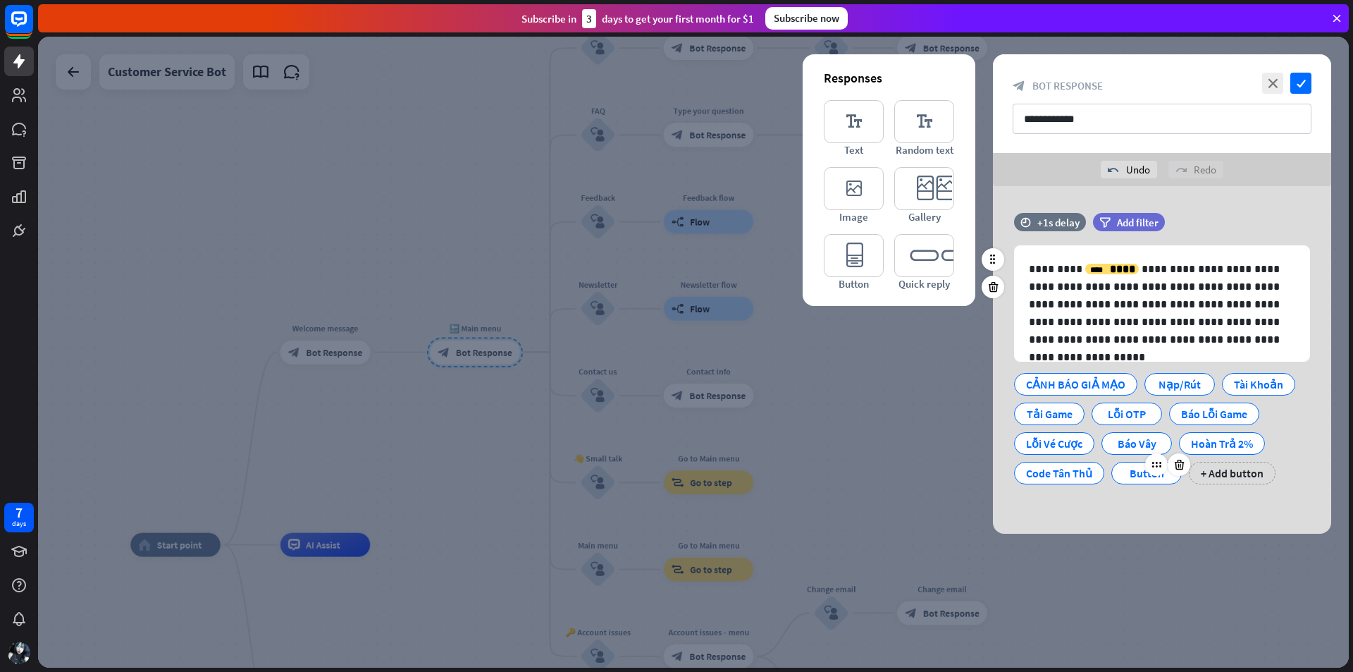
click at [1131, 473] on div "Button" at bounding box center [1147, 472] width 47 height 21
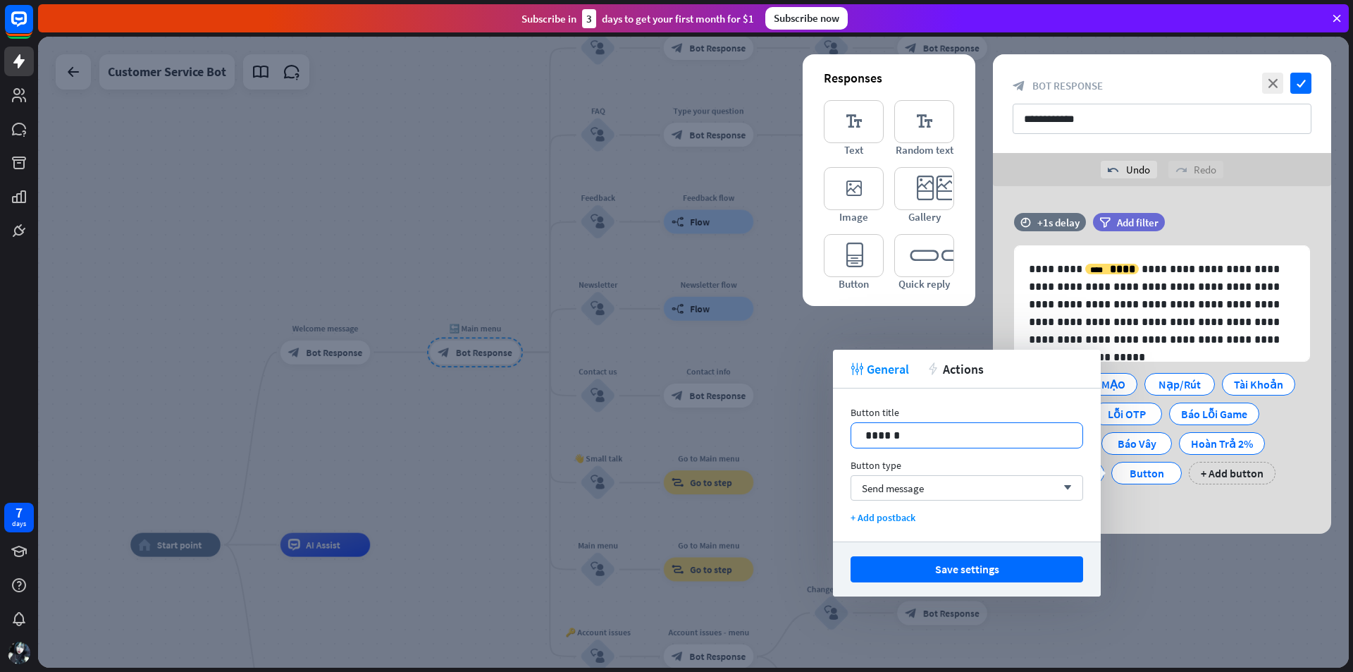
click at [930, 434] on p "******" at bounding box center [967, 435] width 203 height 18
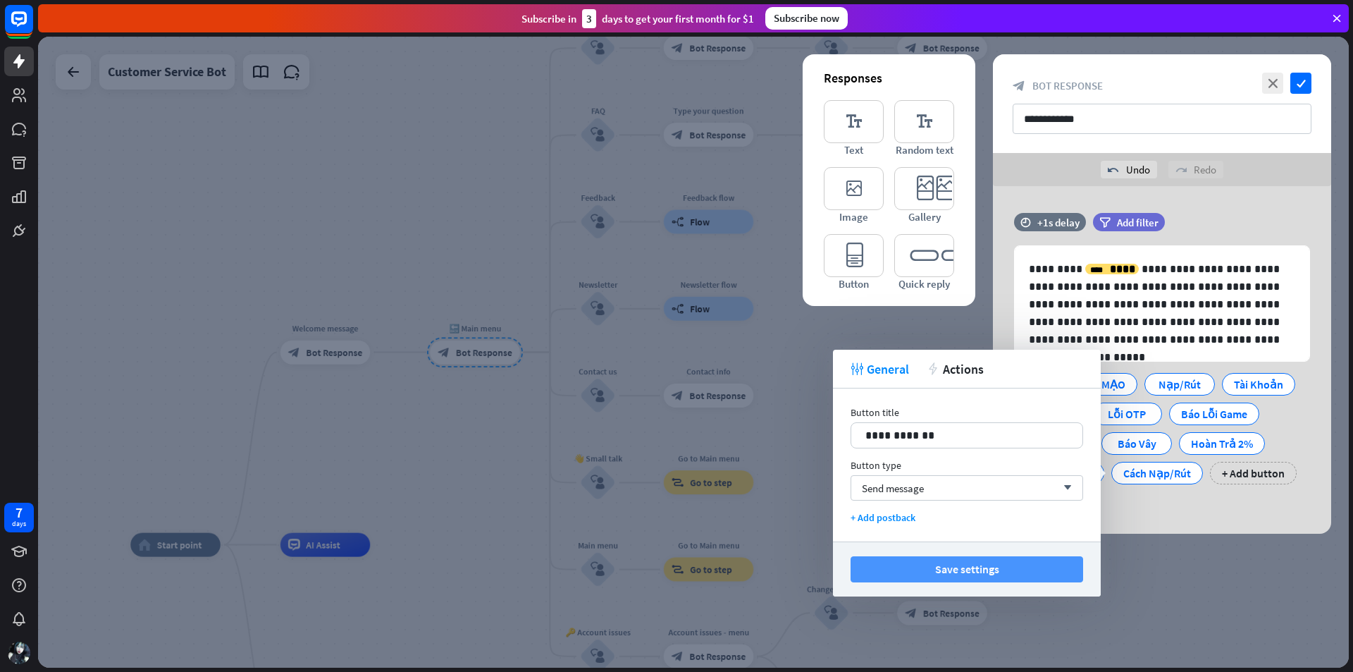
click at [965, 574] on button "Save settings" at bounding box center [967, 569] width 233 height 26
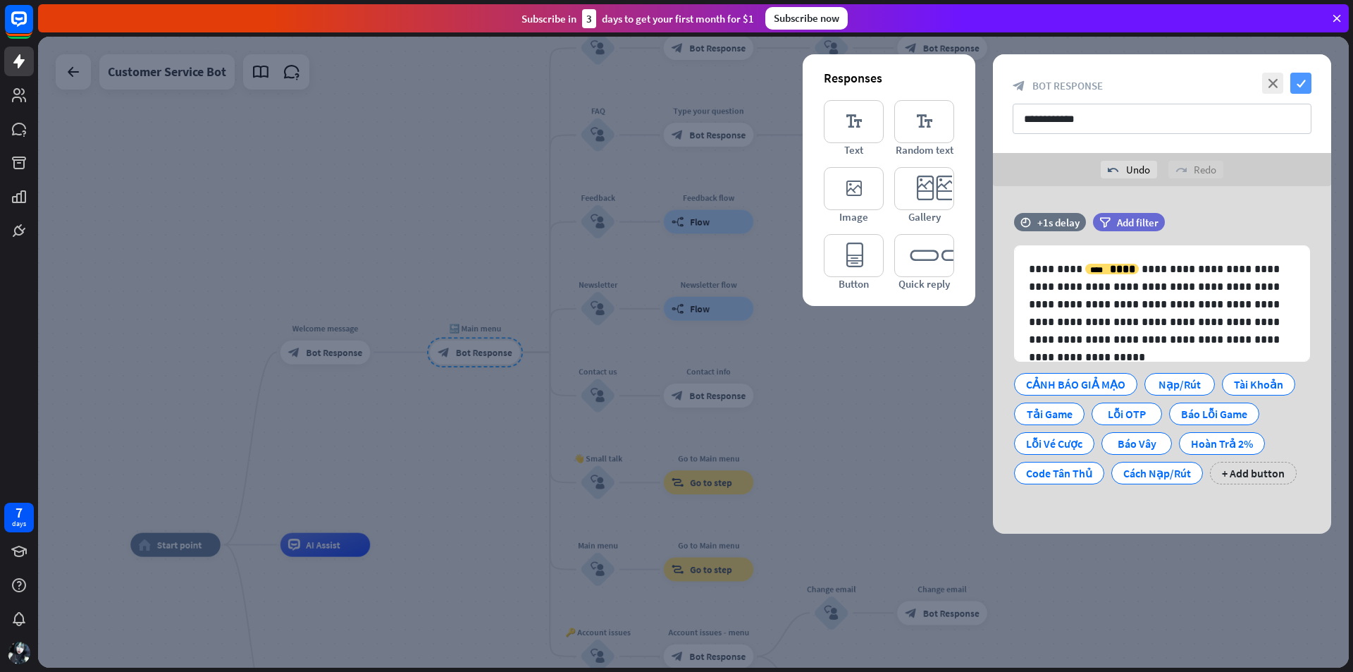
click at [1303, 88] on icon "check" at bounding box center [1301, 83] width 21 height 21
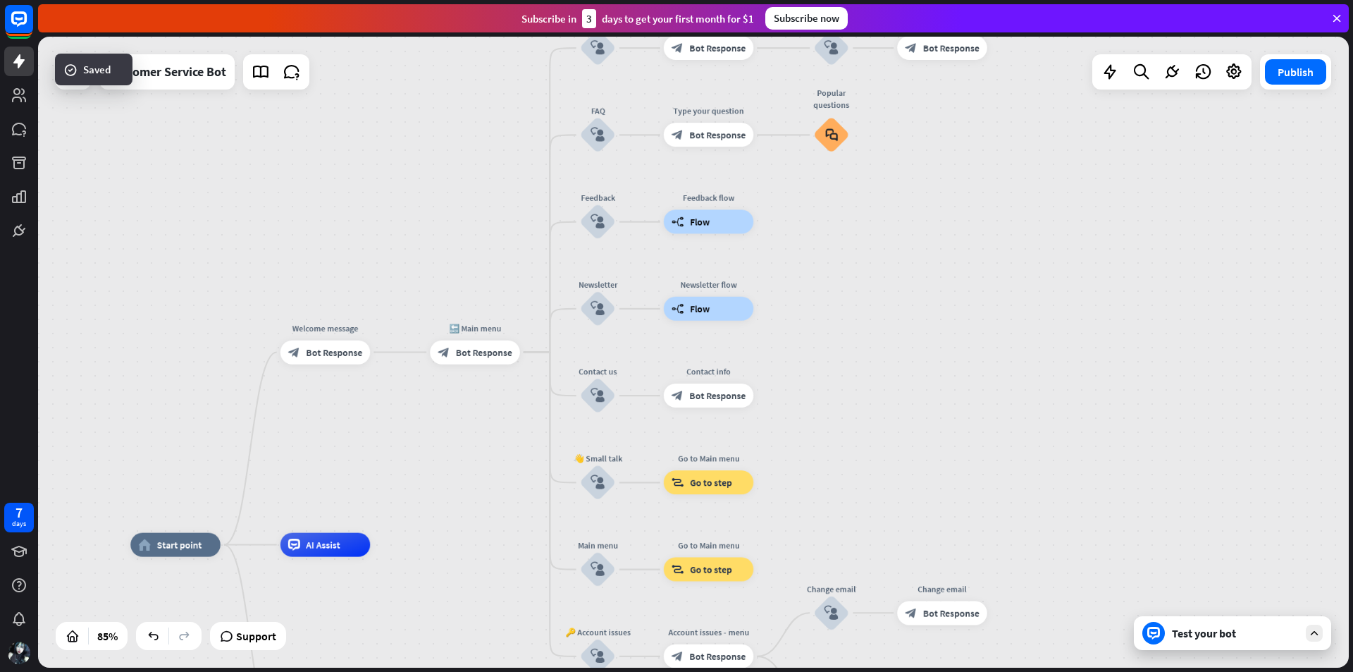
click at [457, 410] on div "home_2 Start point Welcome message block_bot_response Bot Response 🔙 Main menu …" at bounding box center [693, 352] width 1311 height 631
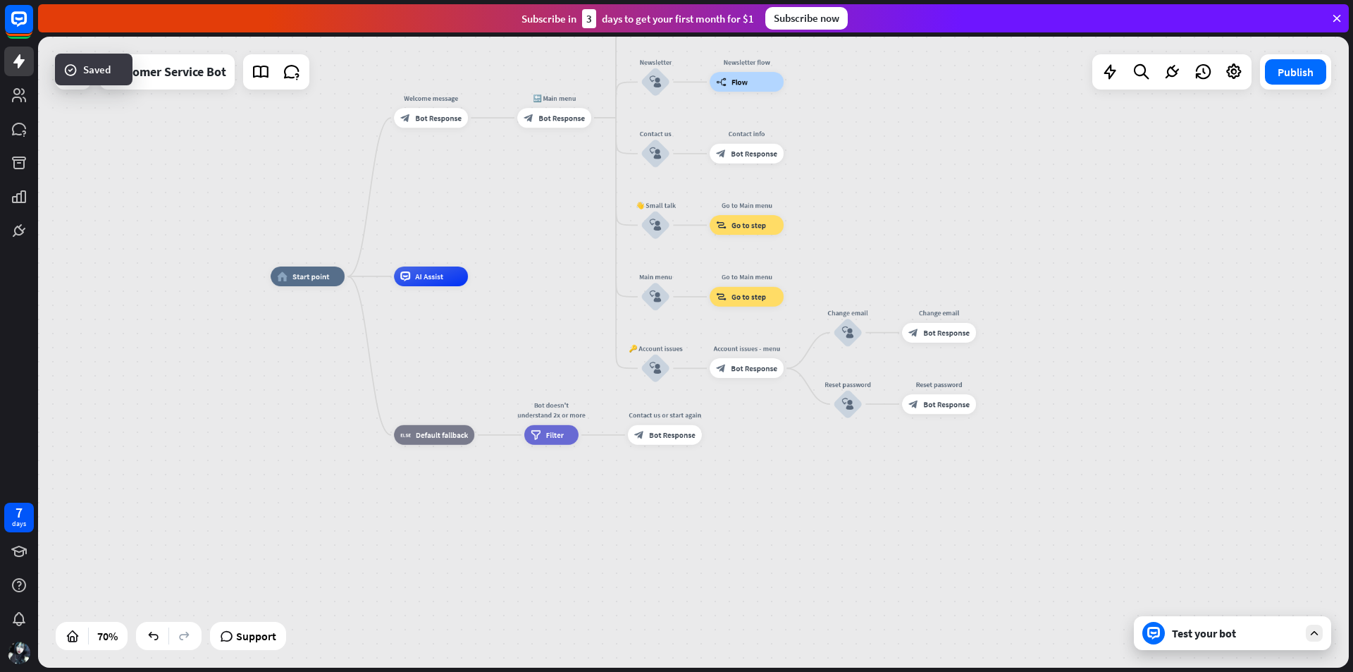
drag, startPoint x: 457, startPoint y: 486, endPoint x: 548, endPoint y: 204, distance: 296.9
click at [548, 204] on div "home_2 Start point Welcome message block_bot_response Bot Response 🔙 Main menu …" at bounding box center [693, 352] width 1311 height 631
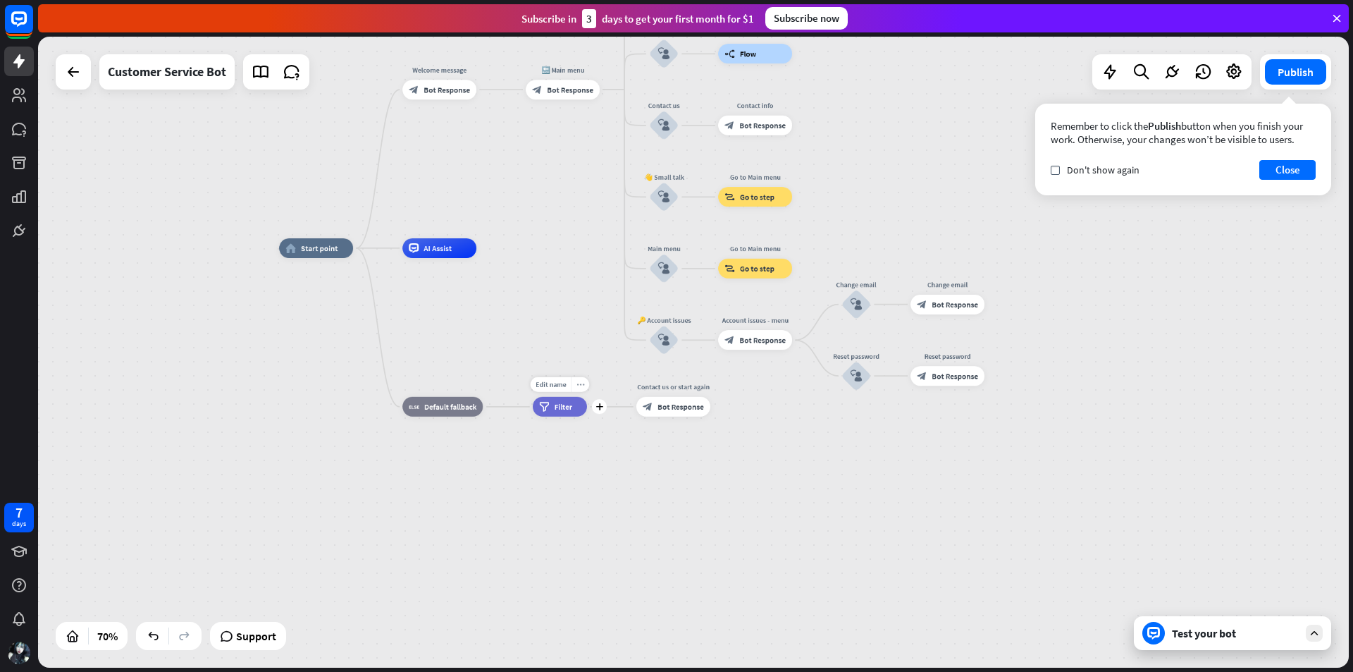
click at [577, 386] on icon "more_horiz" at bounding box center [581, 385] width 8 height 8
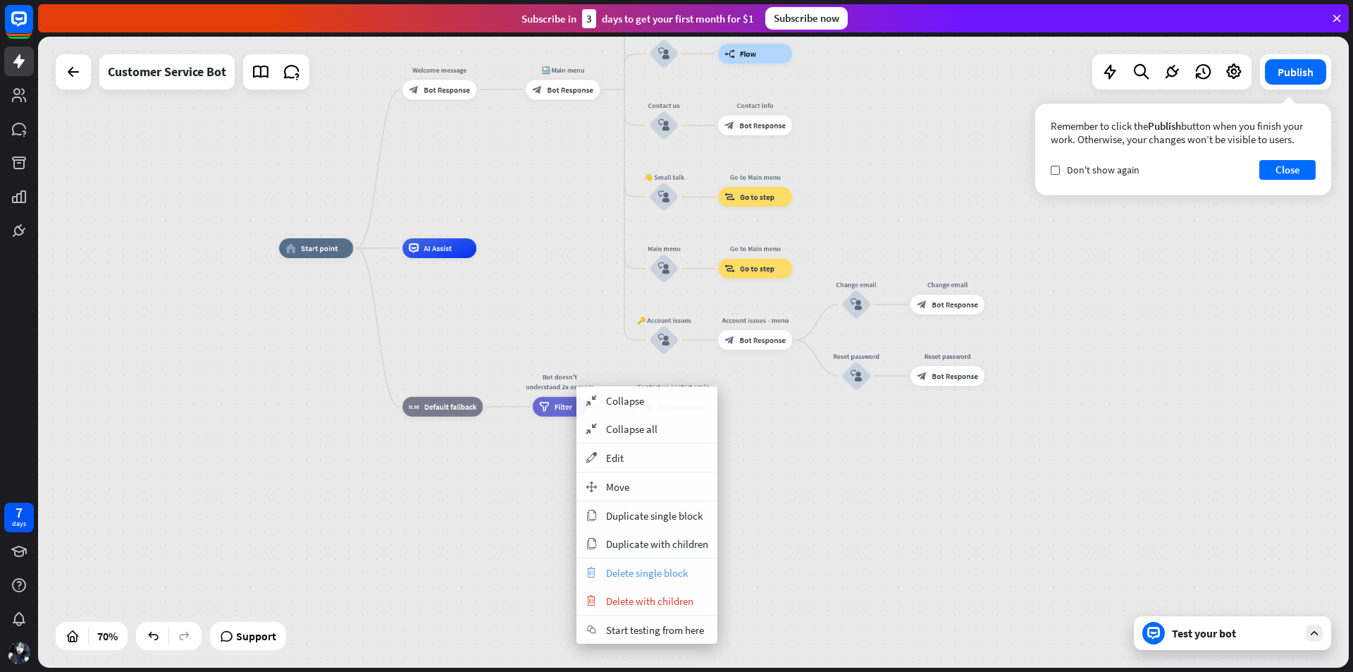
click at [653, 568] on span "Delete single block" at bounding box center [647, 572] width 82 height 13
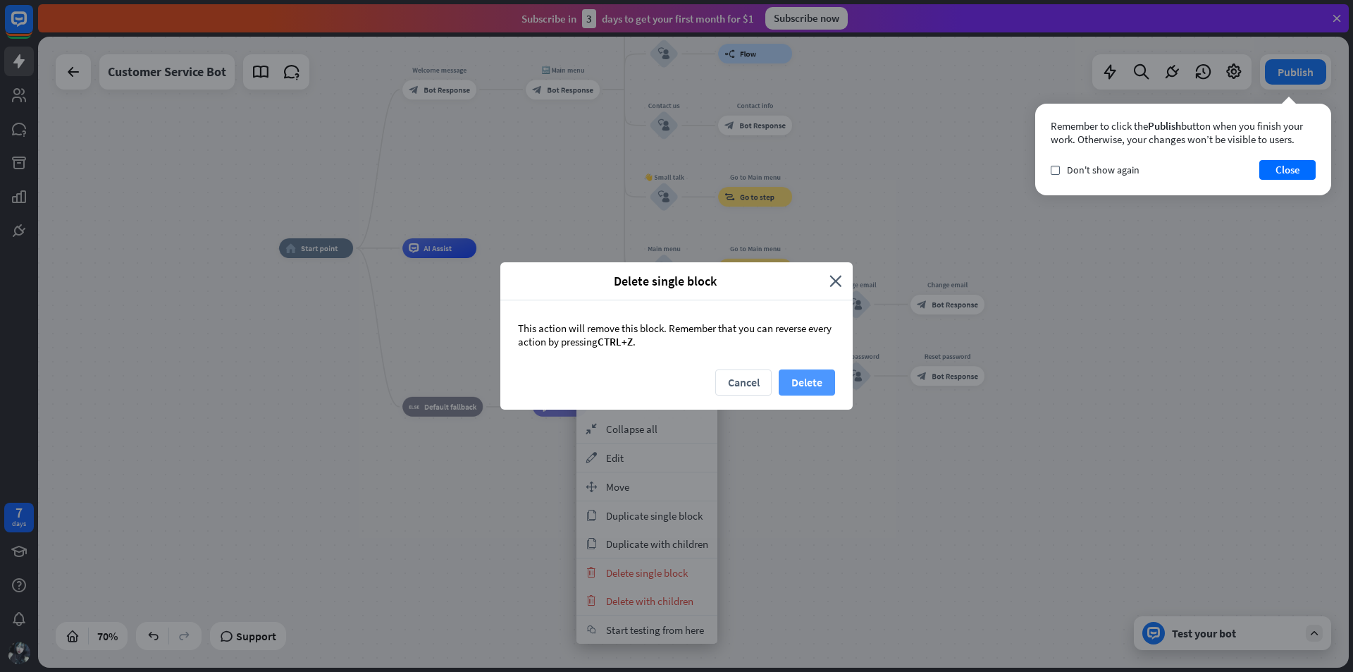
click at [793, 385] on button "Delete" at bounding box center [807, 382] width 56 height 26
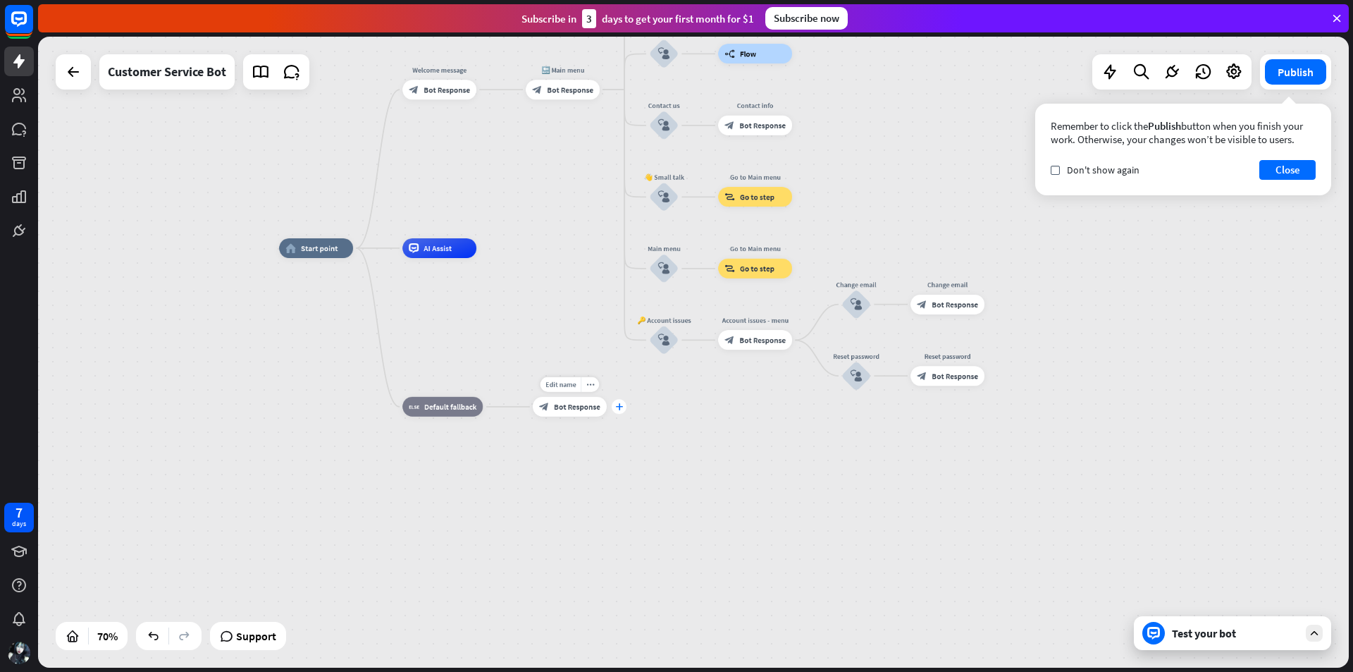
click at [614, 405] on div "plus" at bounding box center [619, 406] width 15 height 15
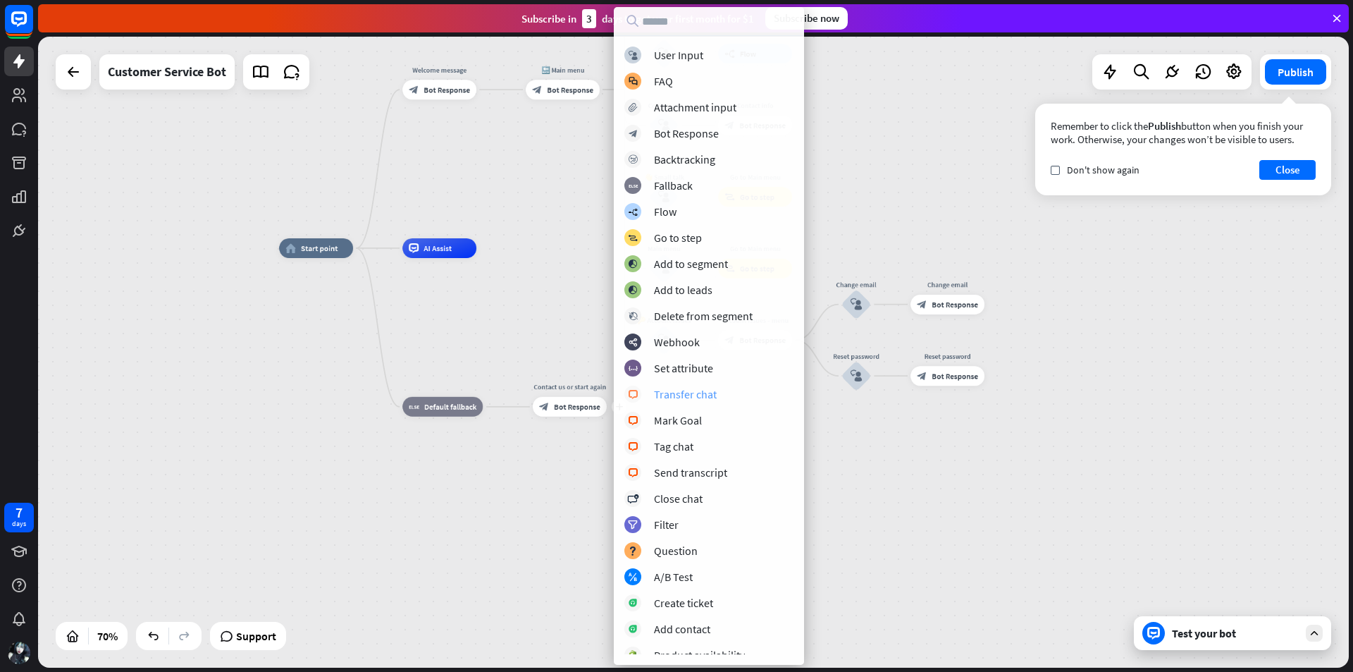
click at [673, 393] on div "Transfer chat" at bounding box center [685, 394] width 63 height 14
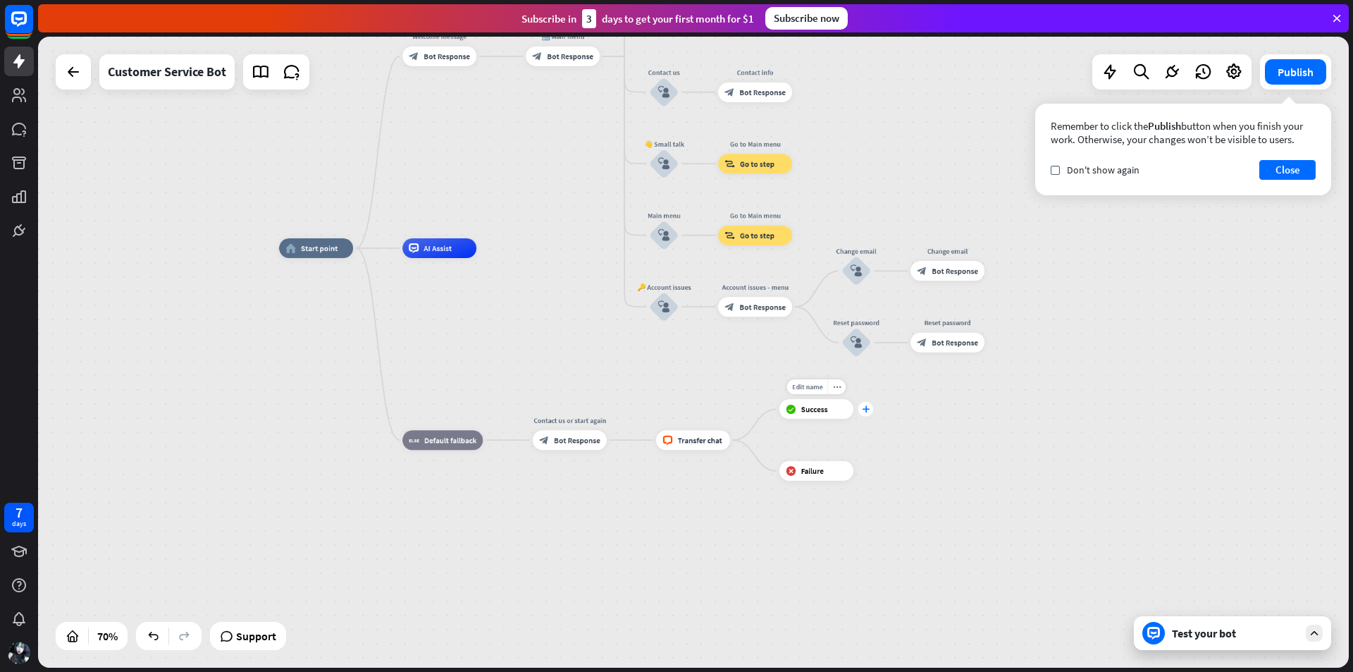
click at [864, 406] on icon "plus" at bounding box center [866, 408] width 8 height 7
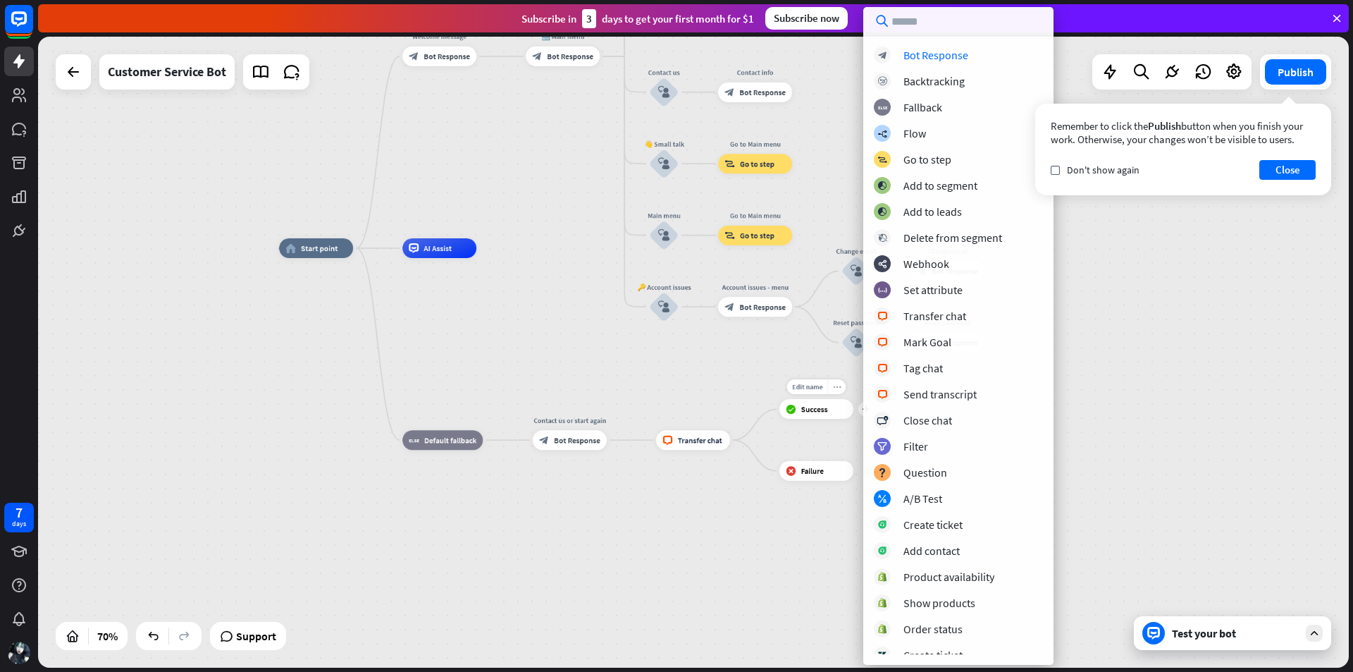
click at [830, 383] on div "more_horiz" at bounding box center [837, 386] width 18 height 15
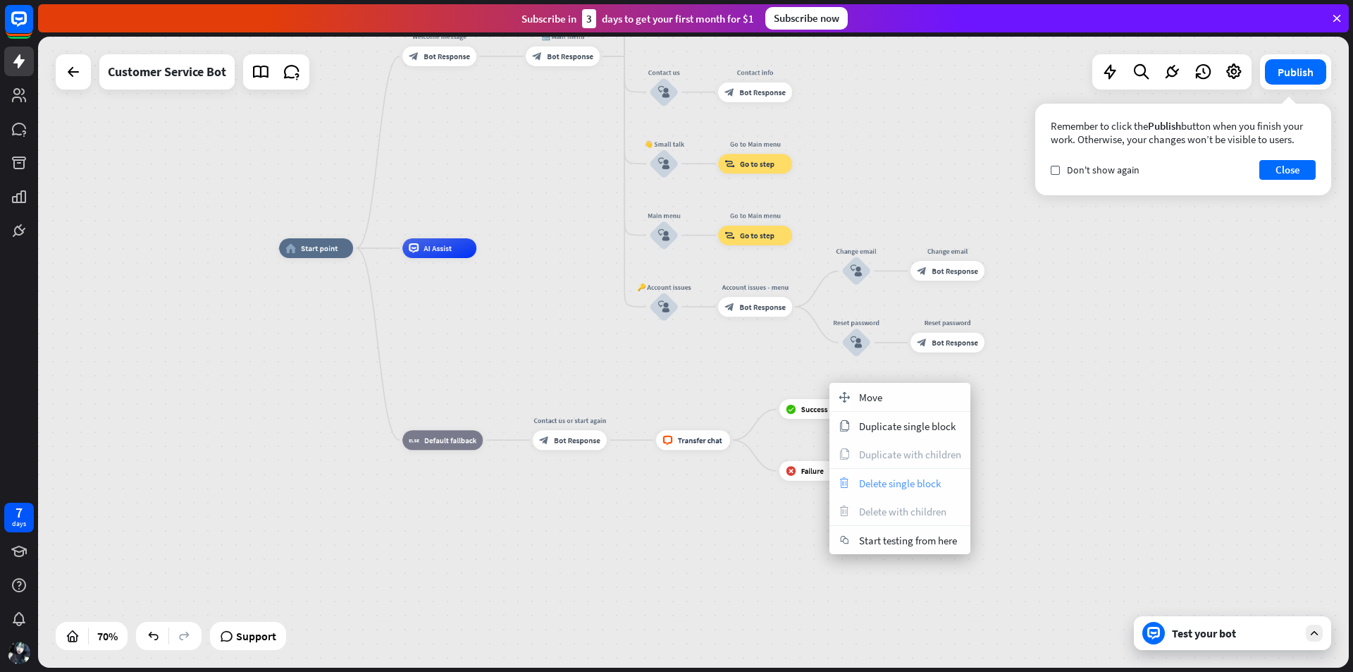
click at [892, 486] on span "Delete single block" at bounding box center [900, 483] width 82 height 13
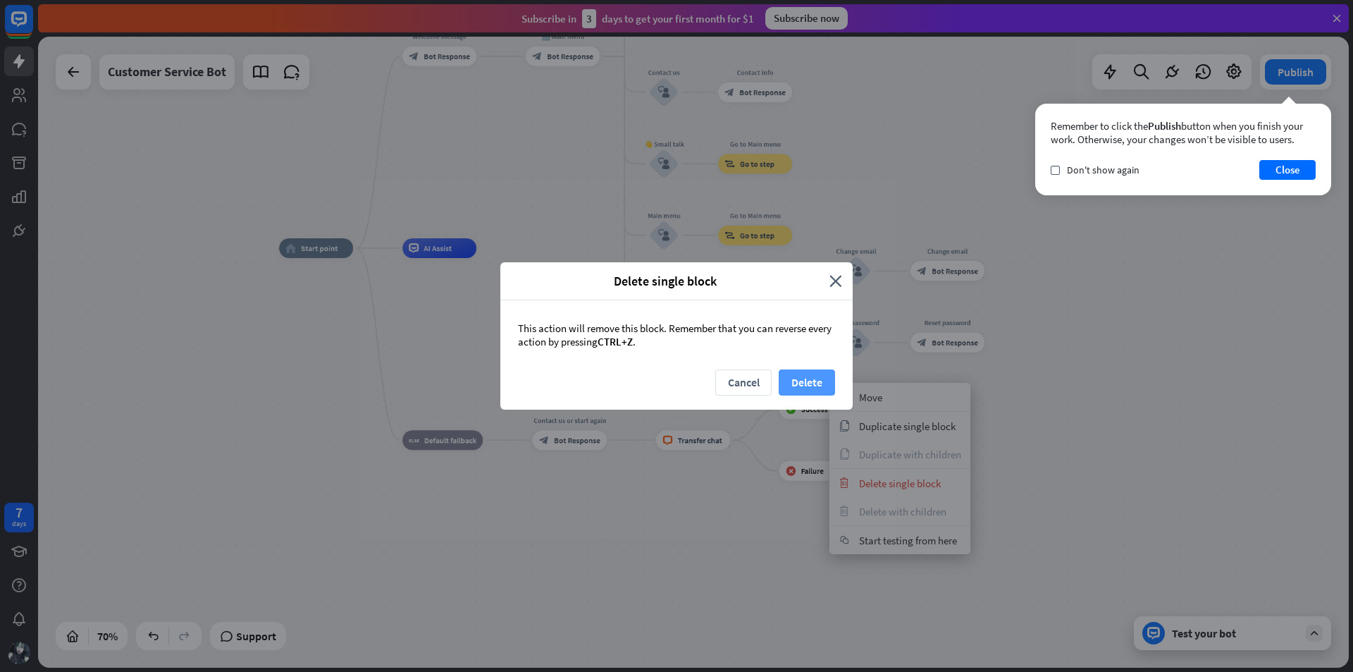
click at [825, 387] on button "Delete" at bounding box center [807, 382] width 56 height 26
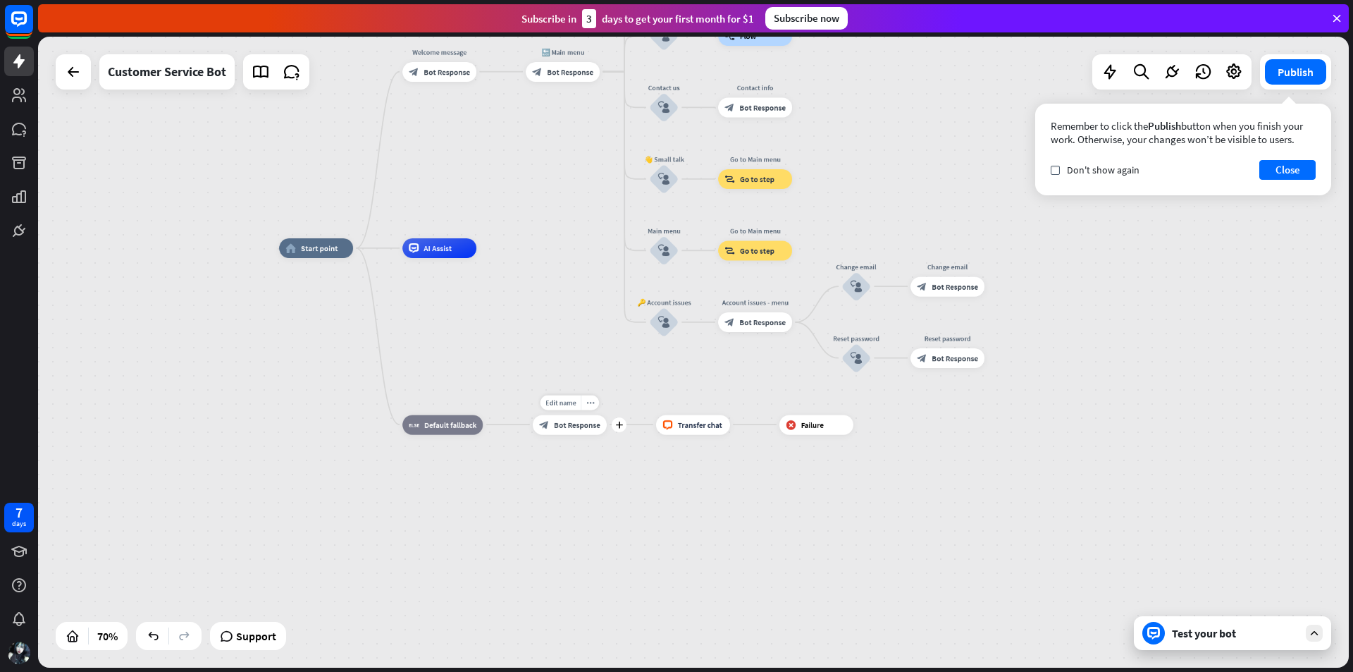
click at [575, 434] on div "Edit name more_horiz plus Contact us or start again block_bot_response Bot Resp…" at bounding box center [570, 424] width 74 height 20
click at [574, 430] on div "block_bot_response Bot Response" at bounding box center [570, 424] width 74 height 20
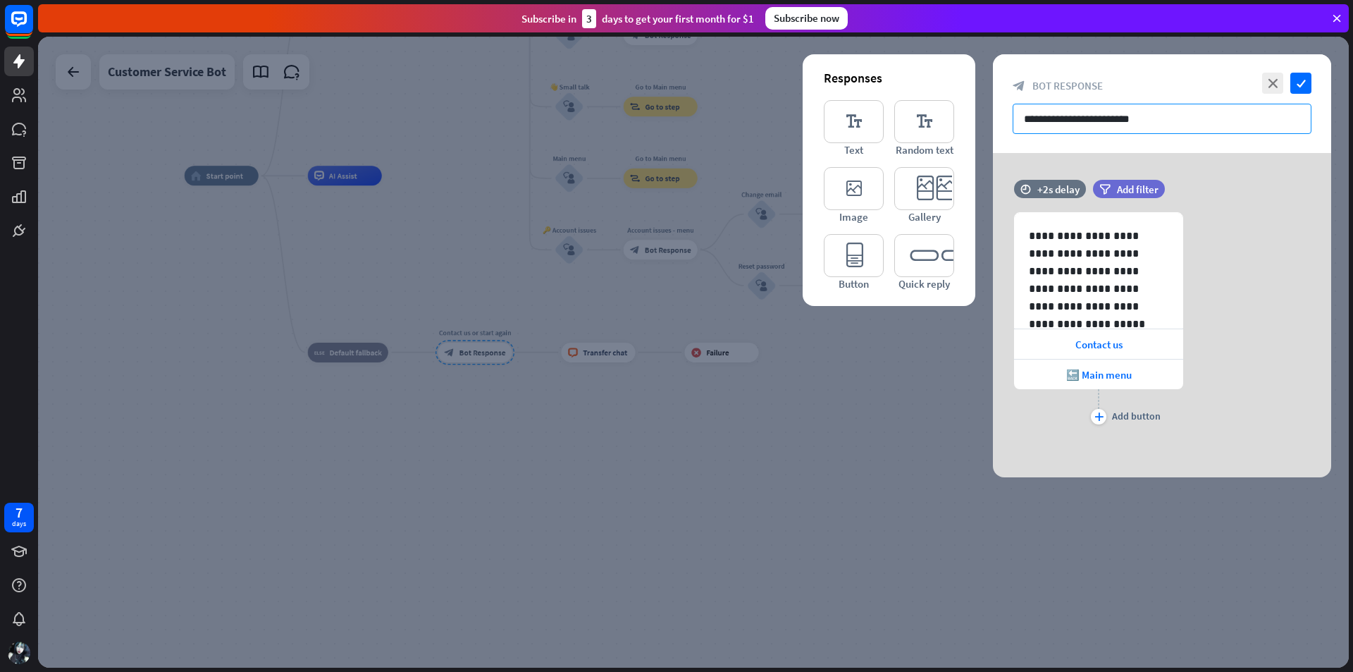
drag, startPoint x: 1167, startPoint y: 133, endPoint x: 1007, endPoint y: 120, distance: 159.8
click at [1007, 120] on div "**********" at bounding box center [1162, 103] width 338 height 99
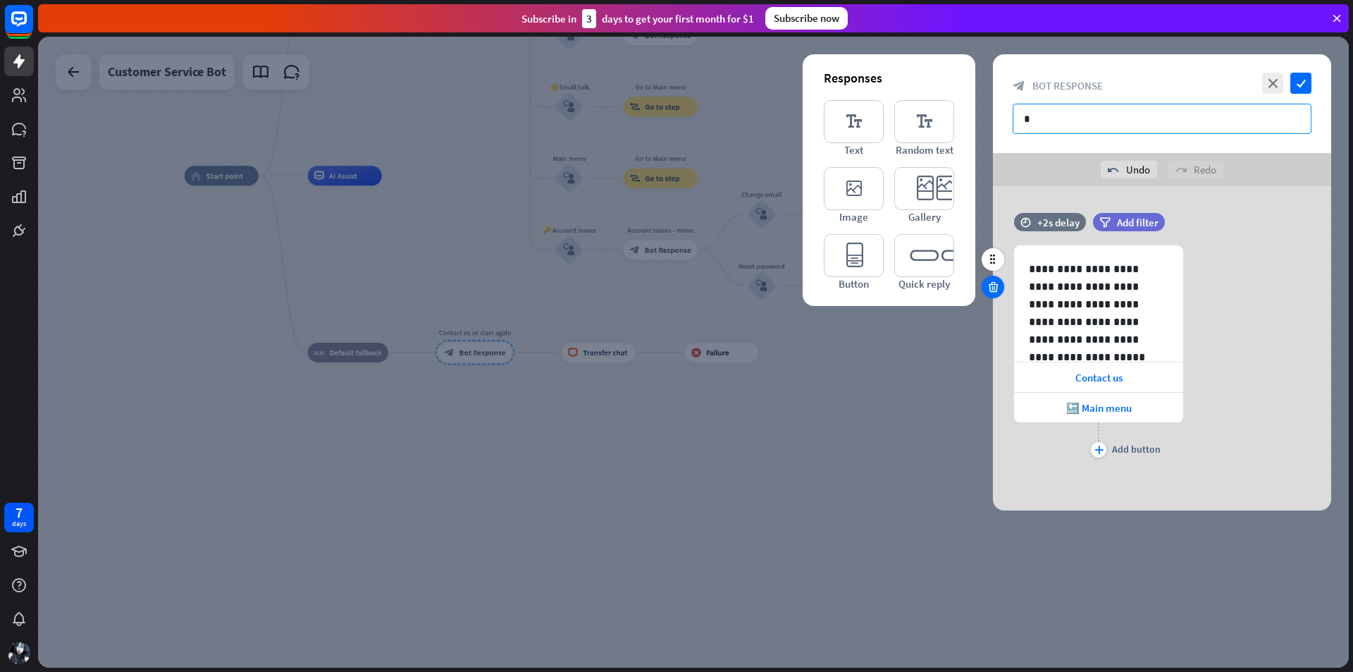
type input "*"
click at [997, 282] on icon at bounding box center [993, 287] width 13 height 13
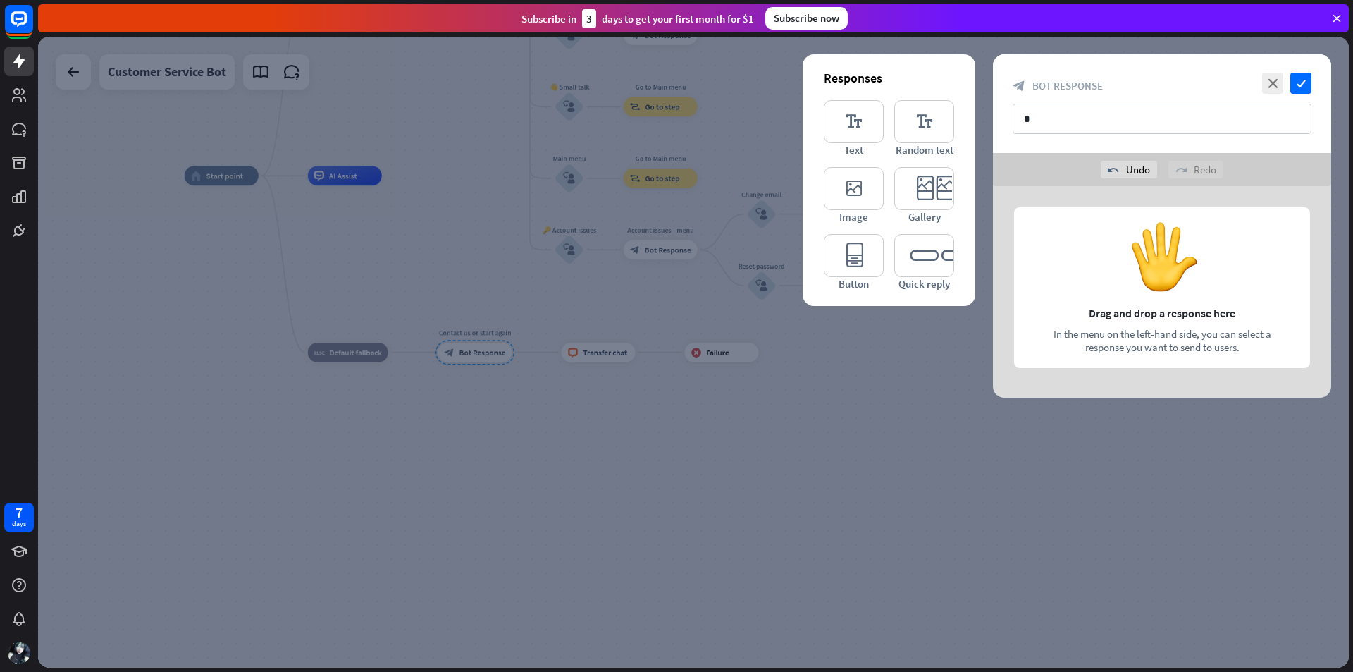
drag, startPoint x: 863, startPoint y: 129, endPoint x: 1005, endPoint y: 204, distance: 161.1
click at [864, 129] on icon "editor_text" at bounding box center [854, 121] width 60 height 43
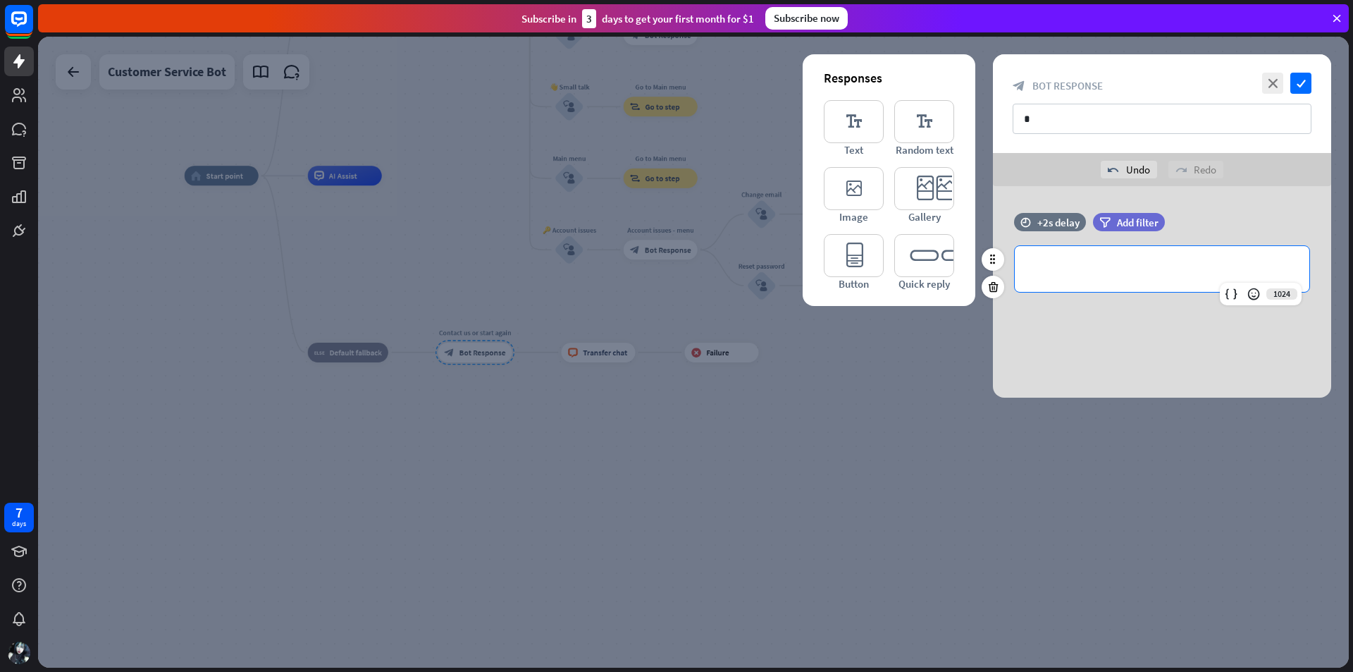
click at [1062, 270] on p "**********" at bounding box center [1162, 269] width 266 height 18
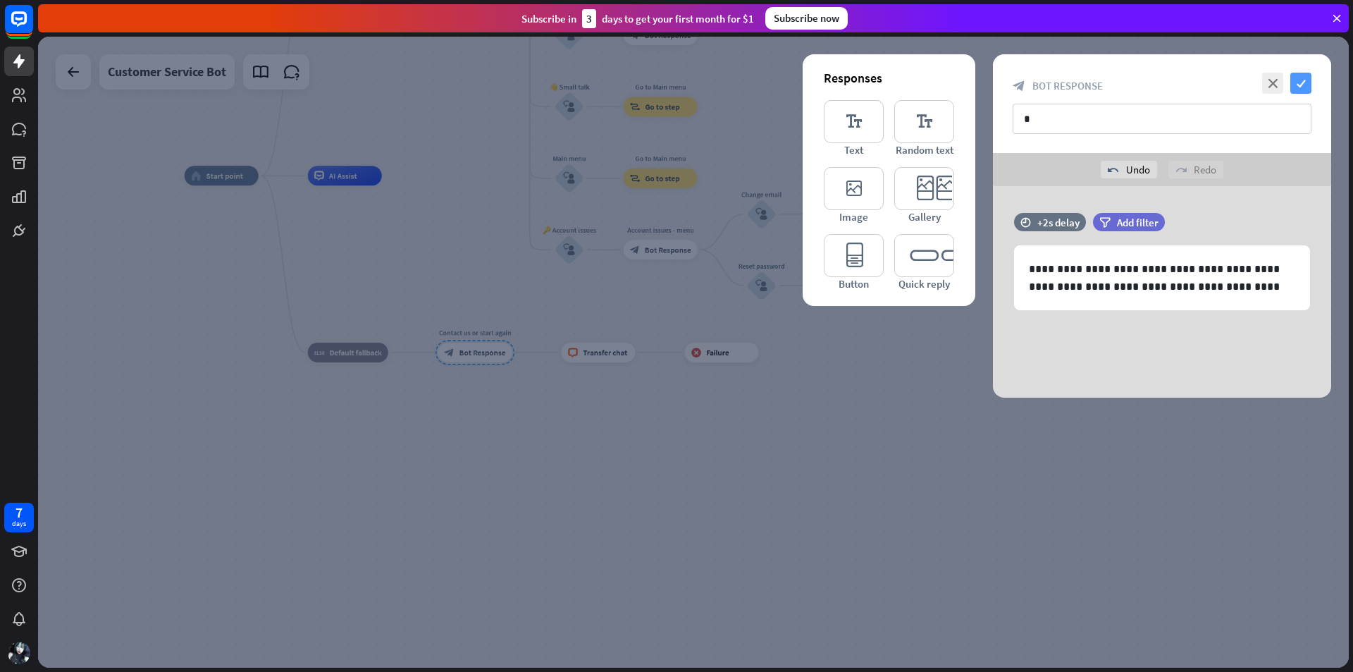
click at [1300, 82] on icon "check" at bounding box center [1301, 83] width 21 height 21
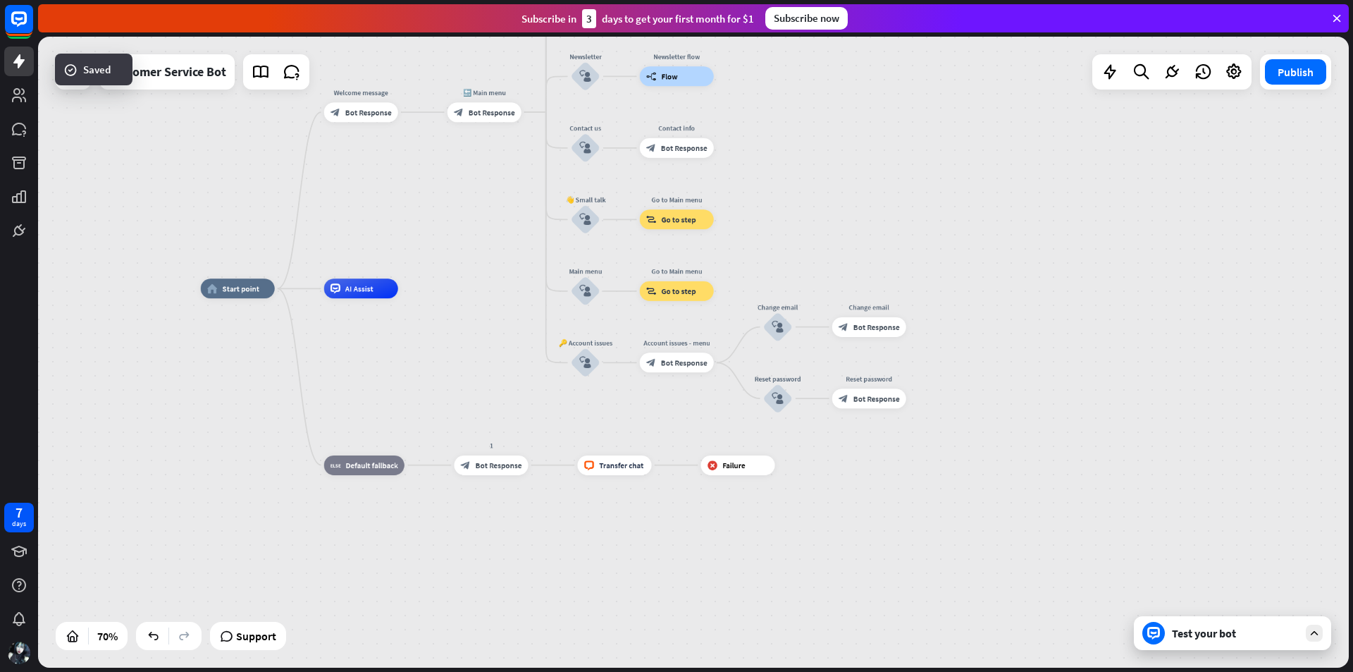
drag, startPoint x: 1151, startPoint y: 257, endPoint x: 1179, endPoint y: 426, distance: 171.5
click at [1179, 426] on div "home_2 Start point Welcome message block_bot_response Bot Response 🔙 Main menu …" at bounding box center [693, 352] width 1311 height 631
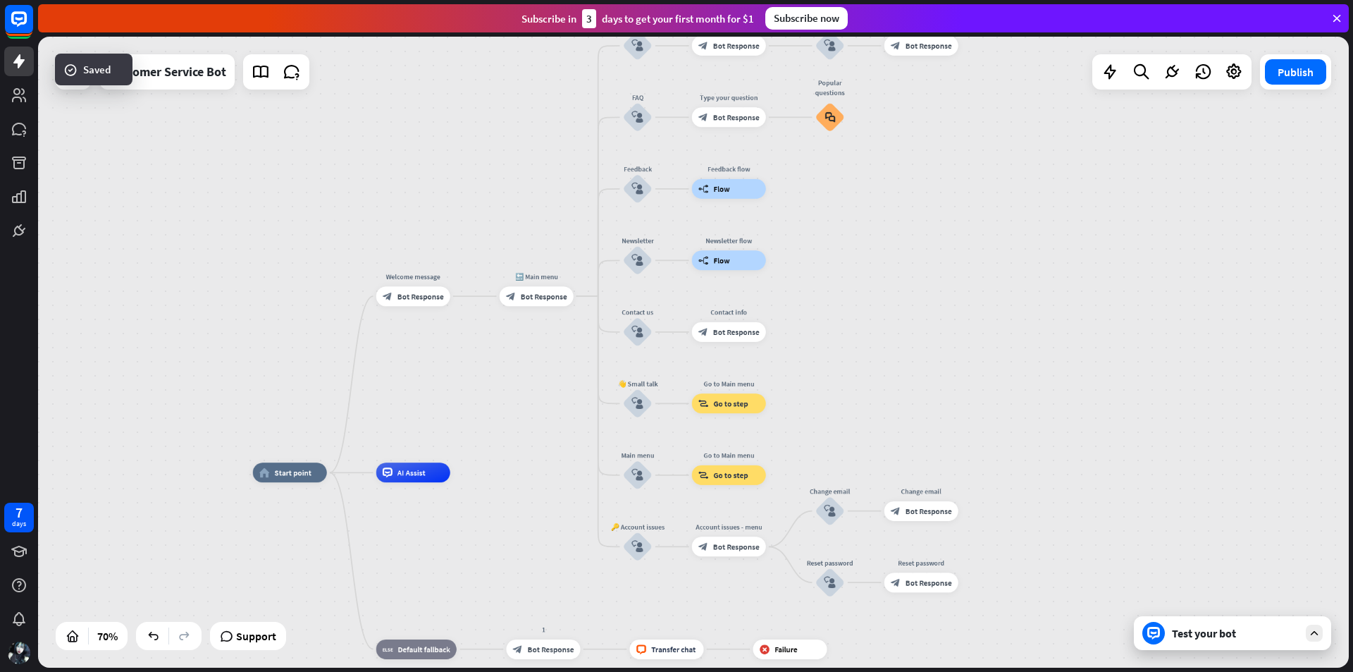
drag, startPoint x: 1033, startPoint y: 340, endPoint x: 1063, endPoint y: 429, distance: 93.2
click at [1064, 428] on div "home_2 Start point Welcome message block_bot_response Bot Response 🔙 Main menu …" at bounding box center [693, 352] width 1311 height 631
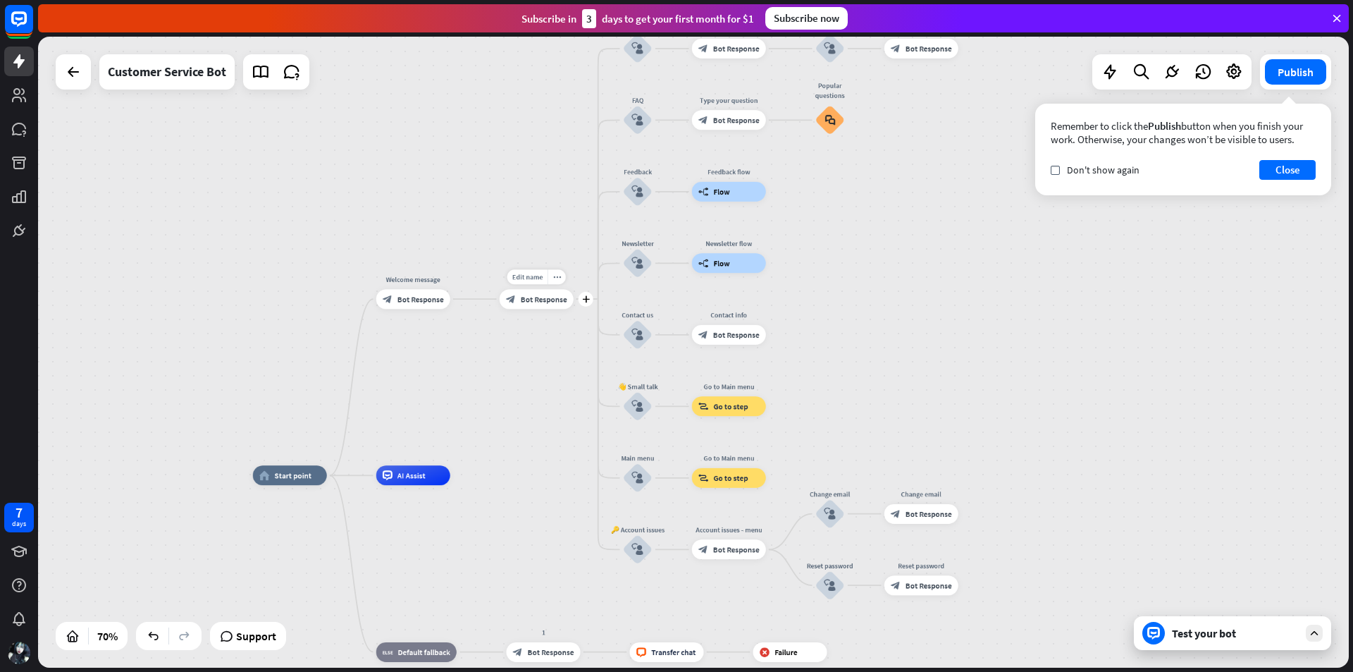
click at [553, 307] on div "block_bot_response Bot Response" at bounding box center [537, 299] width 74 height 20
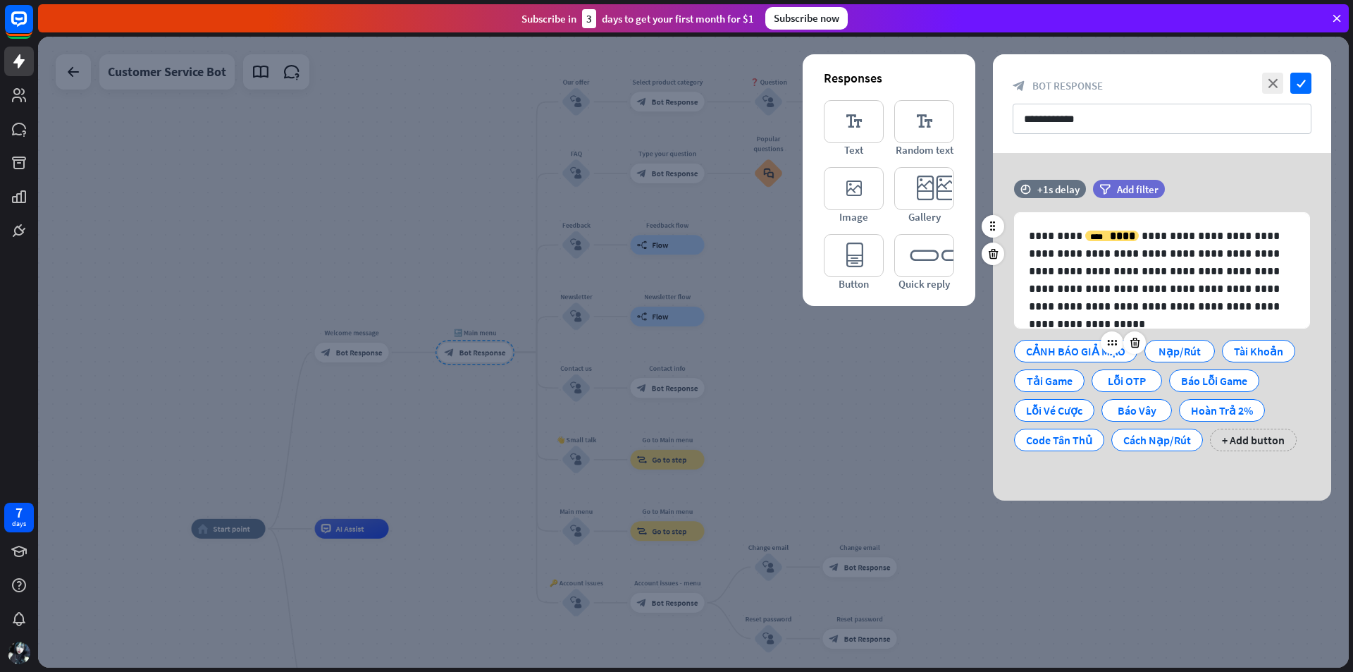
click at [1040, 344] on div "CẢNH BÁO GIẢ MẠO" at bounding box center [1075, 350] width 99 height 21
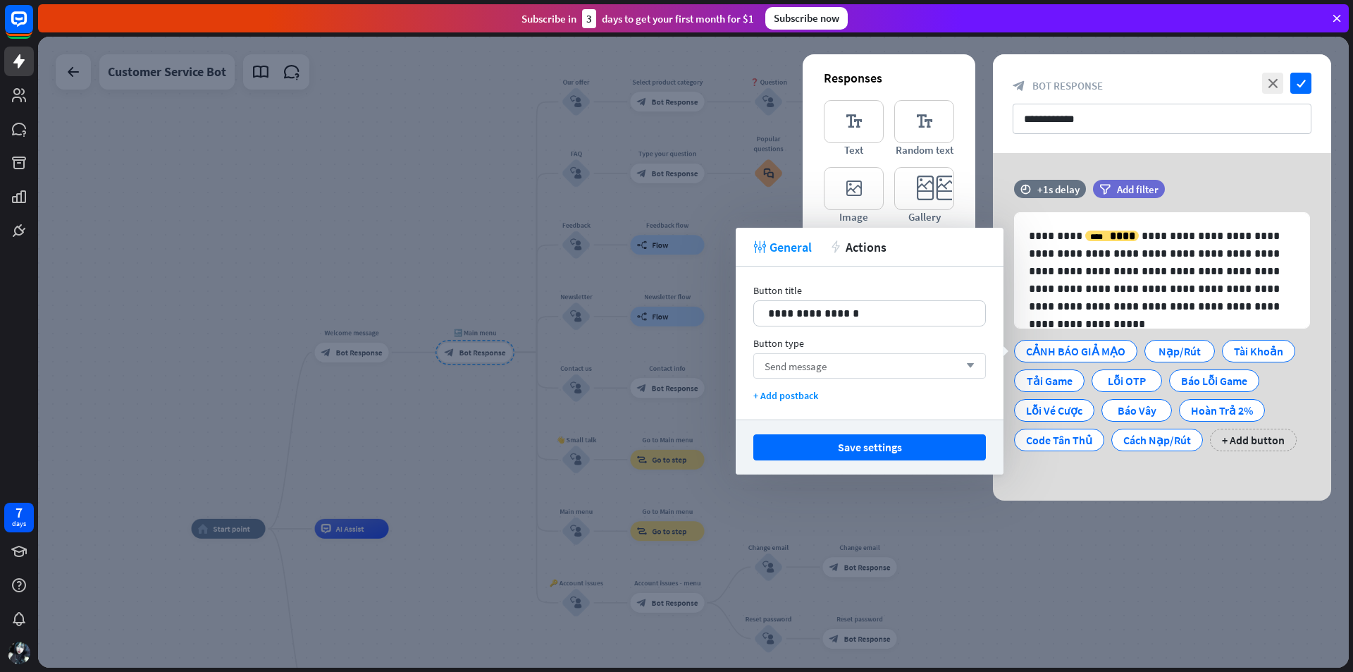
click at [895, 365] on div "Send message arrow_down" at bounding box center [870, 365] width 233 height 25
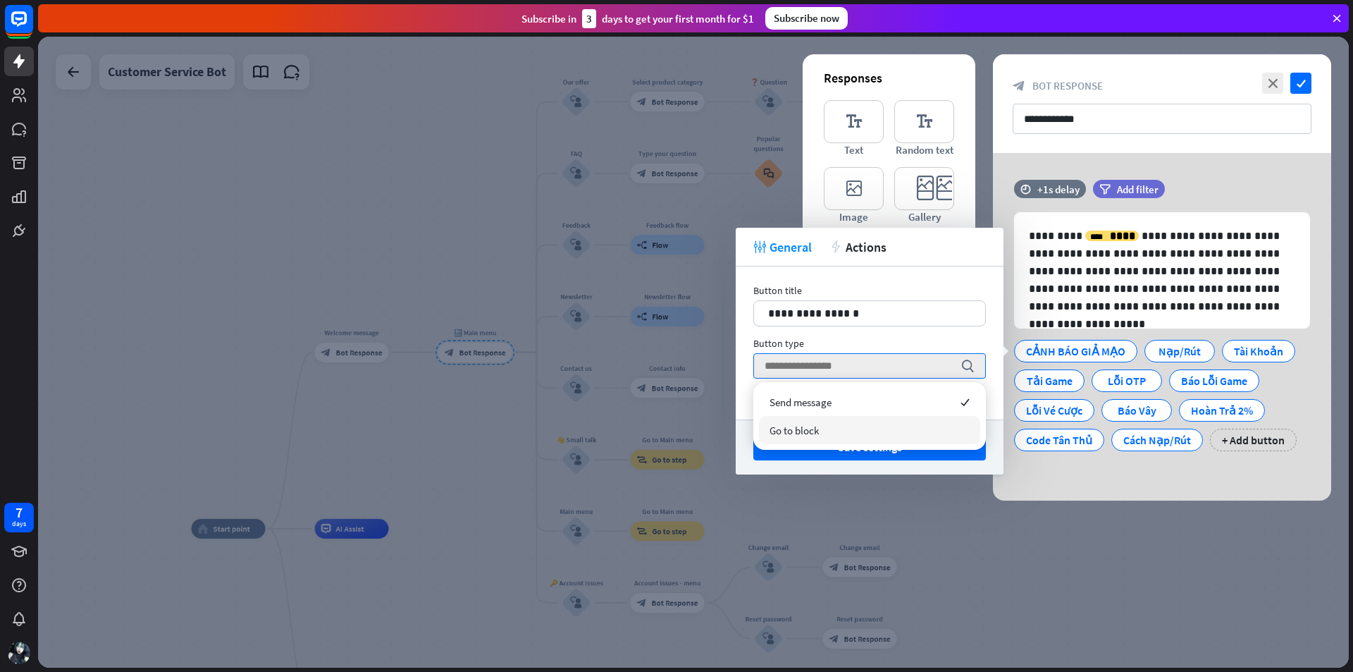
click at [855, 428] on div "Go to block" at bounding box center [869, 430] width 221 height 28
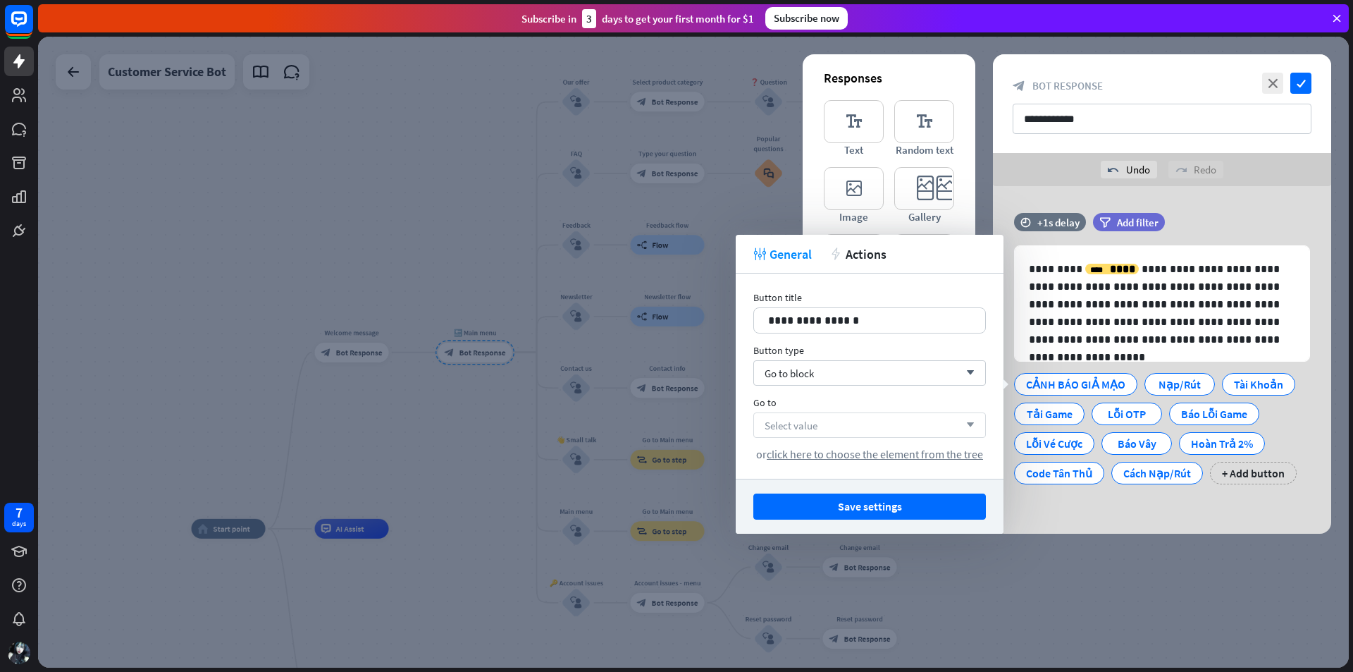
click at [857, 420] on div "Select value arrow_down" at bounding box center [870, 424] width 233 height 25
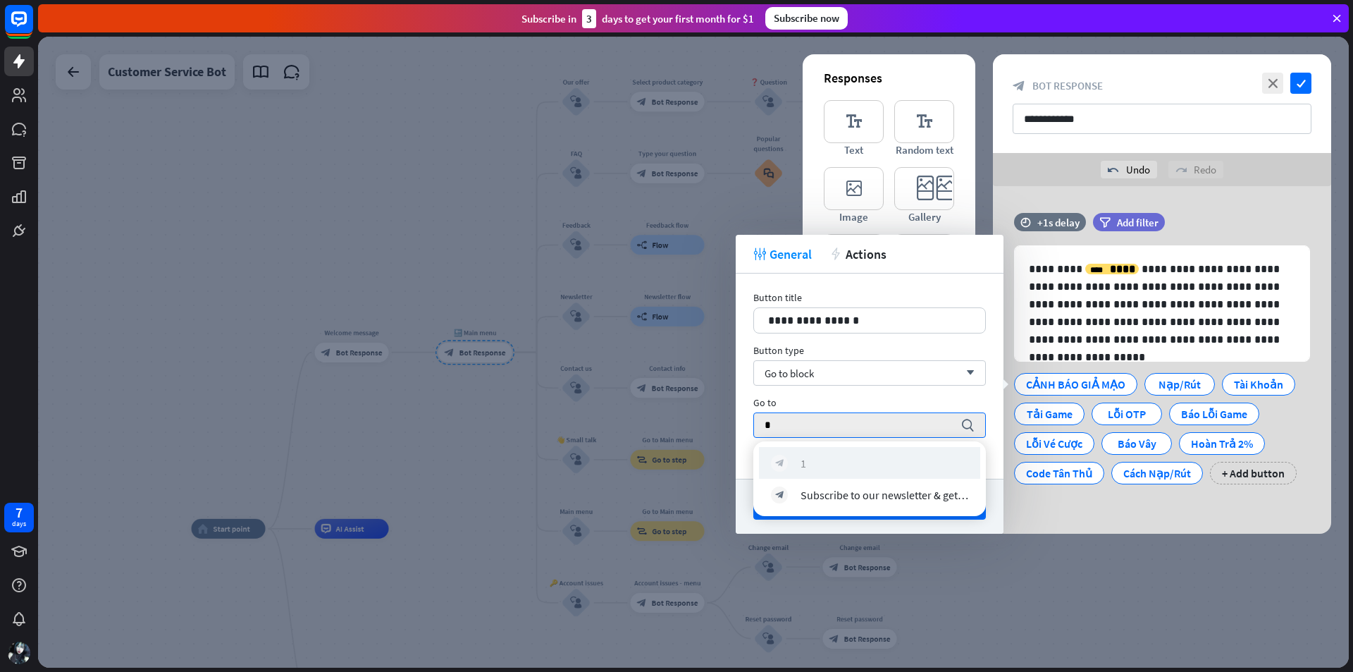
type input "*"
click at [833, 462] on div "block_bot_response 1" at bounding box center [869, 463] width 197 height 17
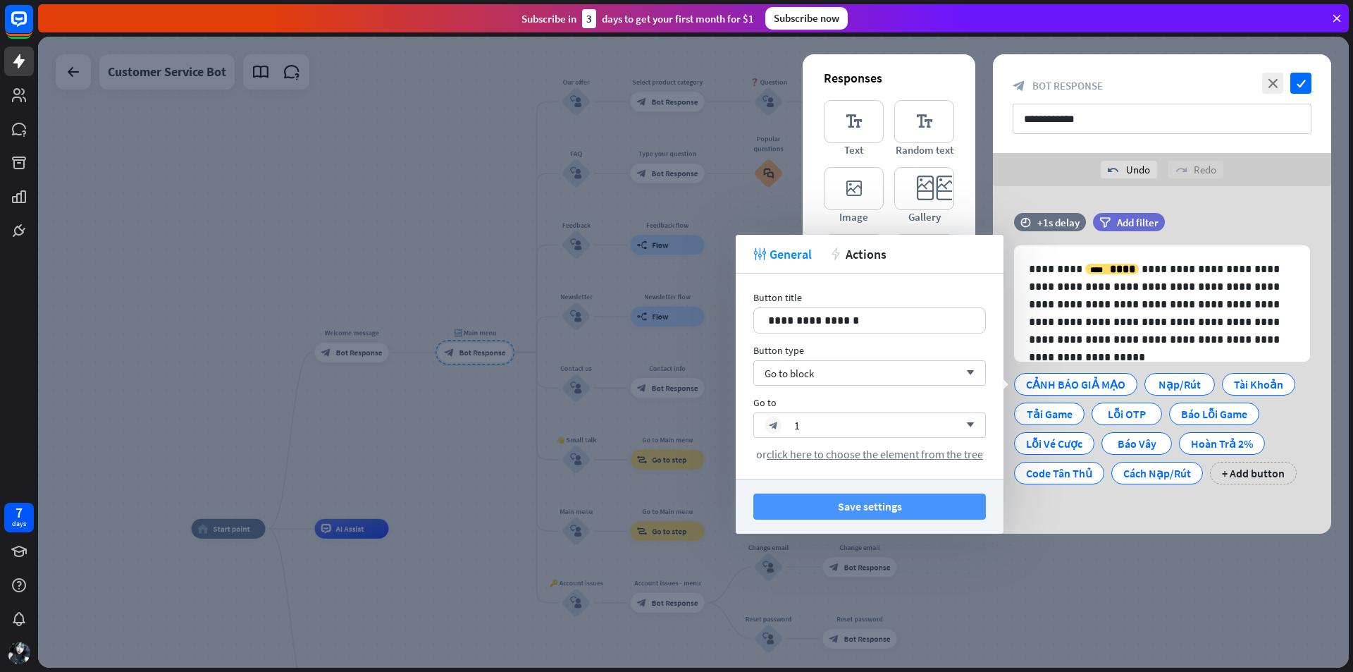
click at [914, 512] on button "Save settings" at bounding box center [870, 506] width 233 height 26
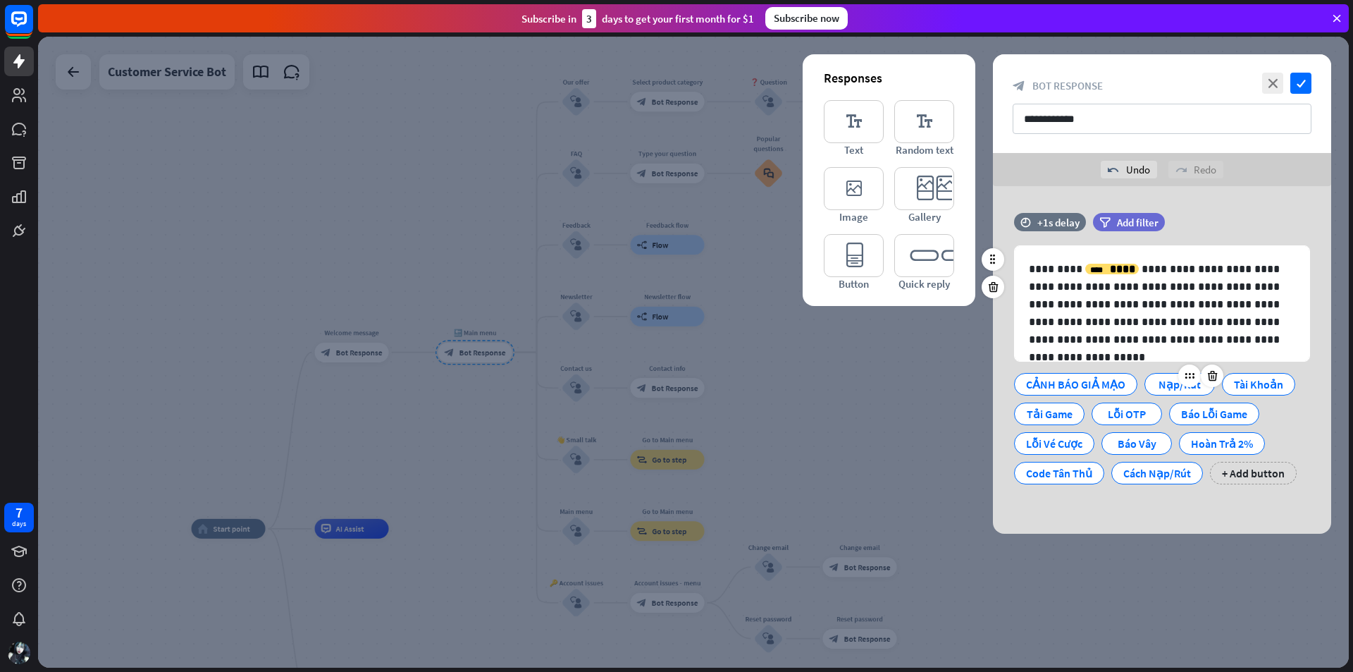
click at [1173, 388] on div "Nạp/Rút" at bounding box center [1180, 384] width 47 height 21
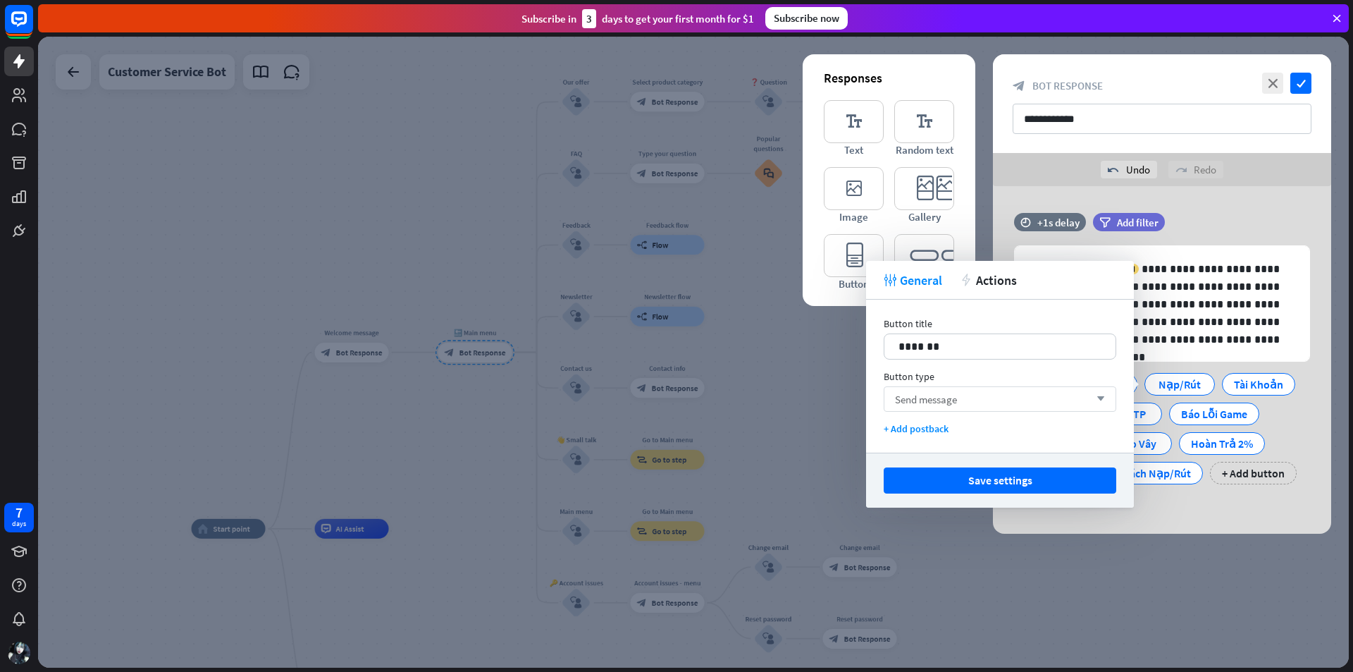
click at [1043, 406] on div "Send message arrow_down" at bounding box center [1000, 398] width 233 height 25
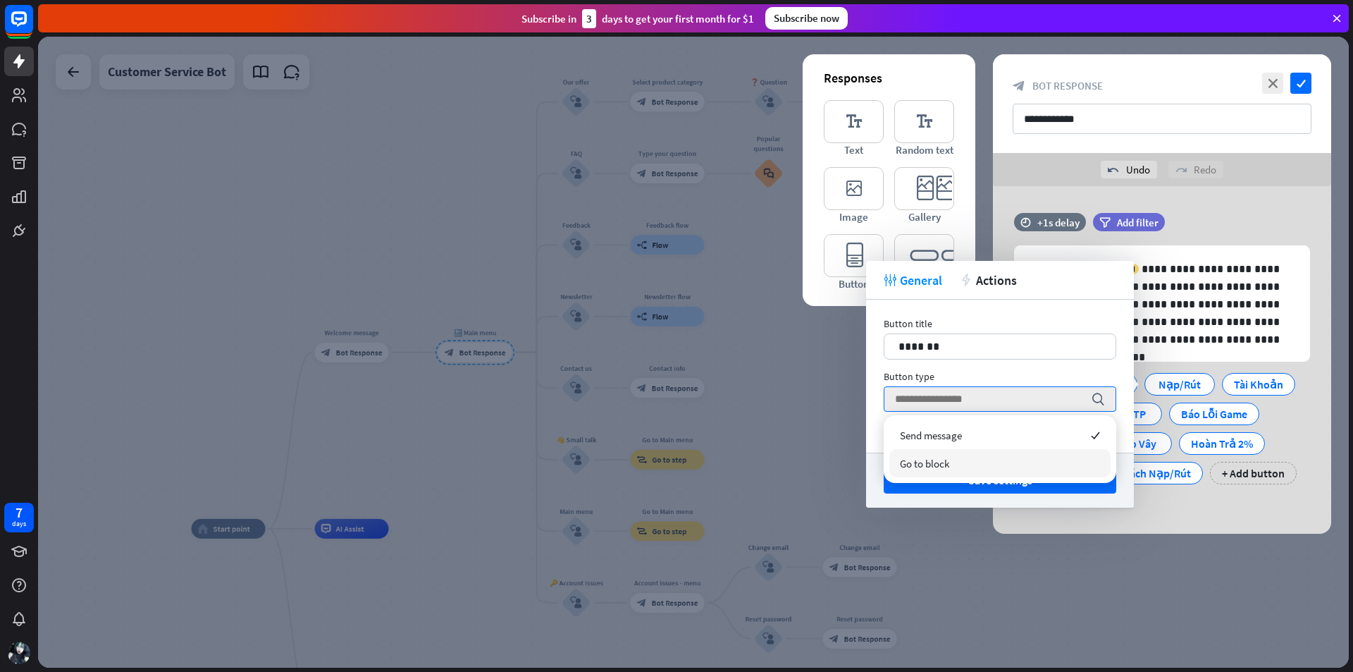
click at [983, 455] on div "Go to block" at bounding box center [1000, 463] width 221 height 28
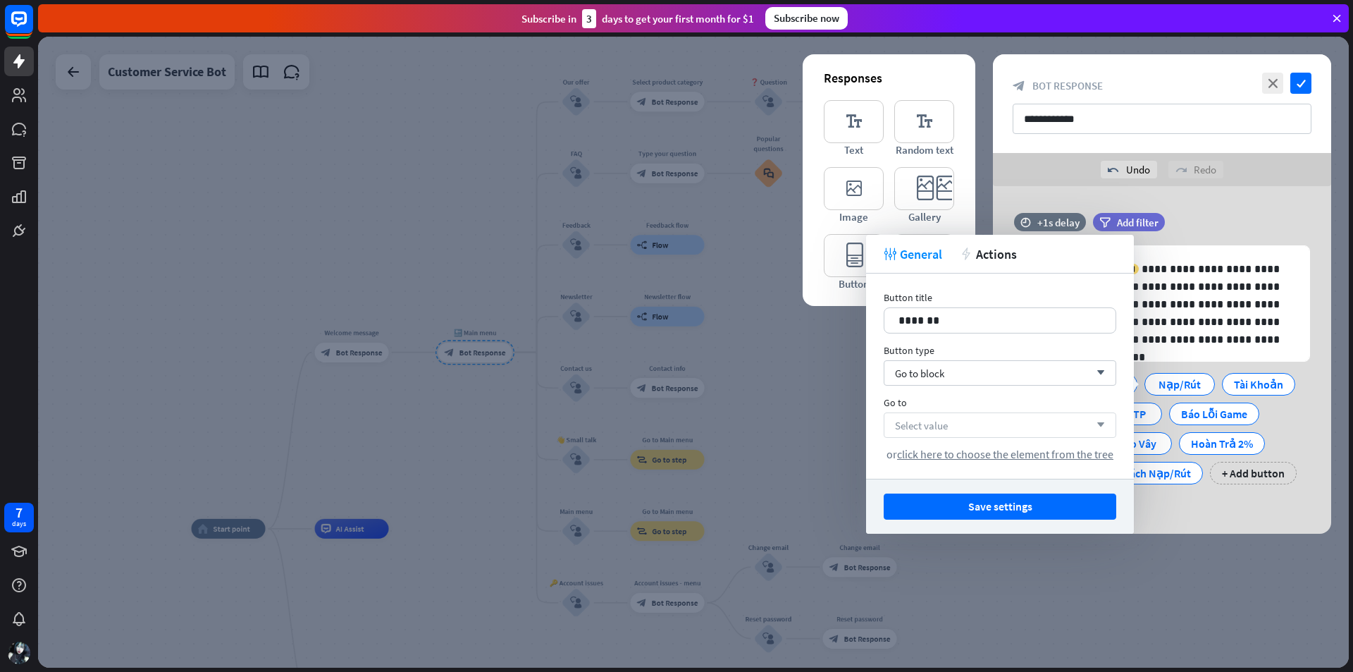
click at [981, 431] on div "Select value arrow_down" at bounding box center [1000, 424] width 233 height 25
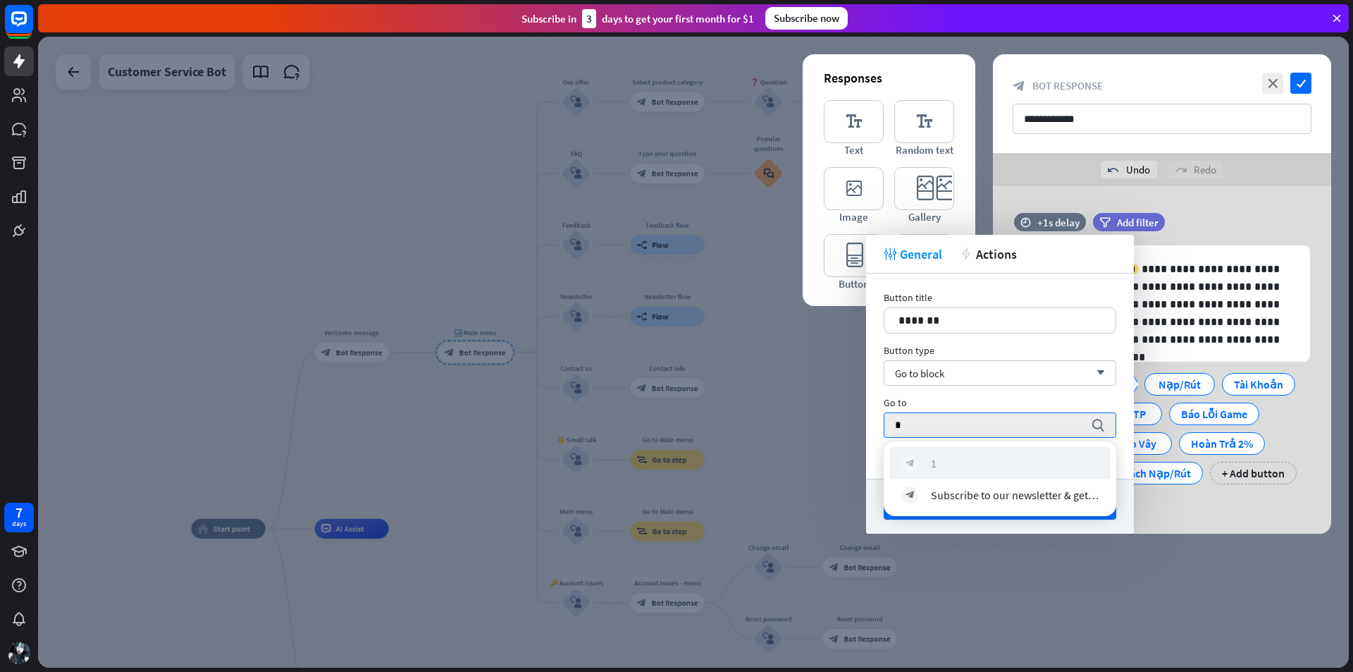
type input "*"
click at [969, 456] on div "block_bot_response 1" at bounding box center [1000, 463] width 197 height 17
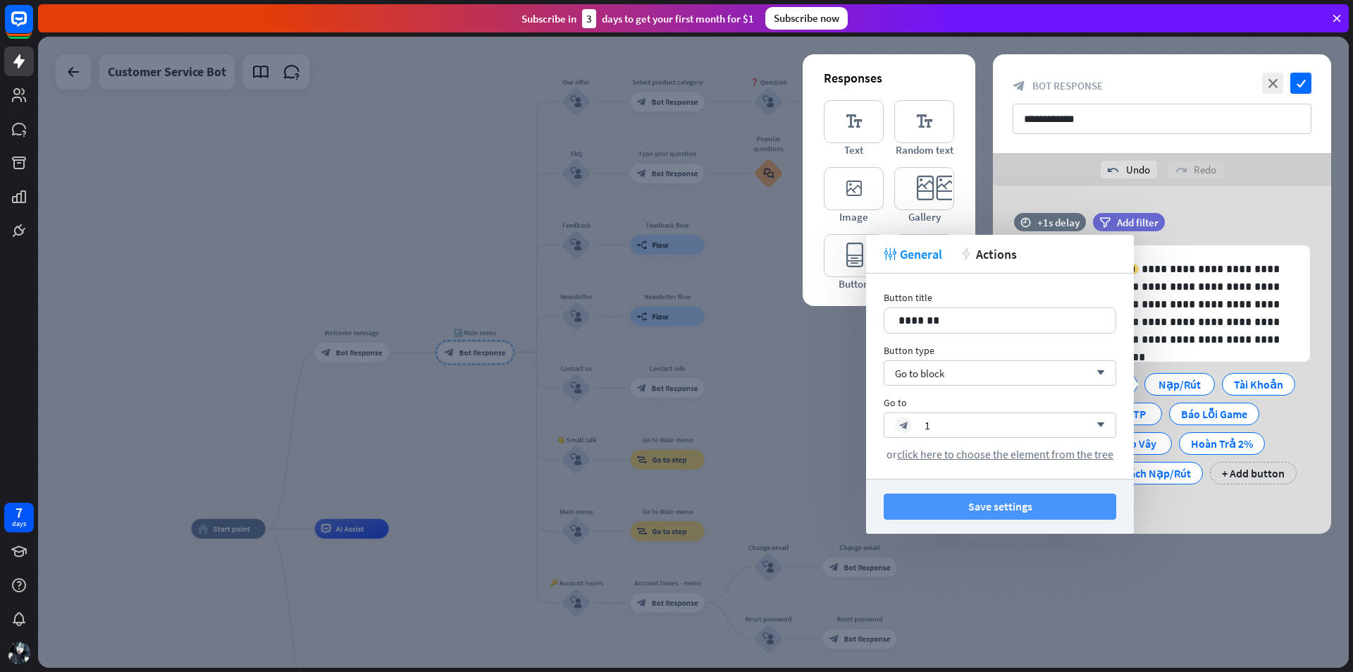
click at [1002, 506] on button "Save settings" at bounding box center [1000, 506] width 233 height 26
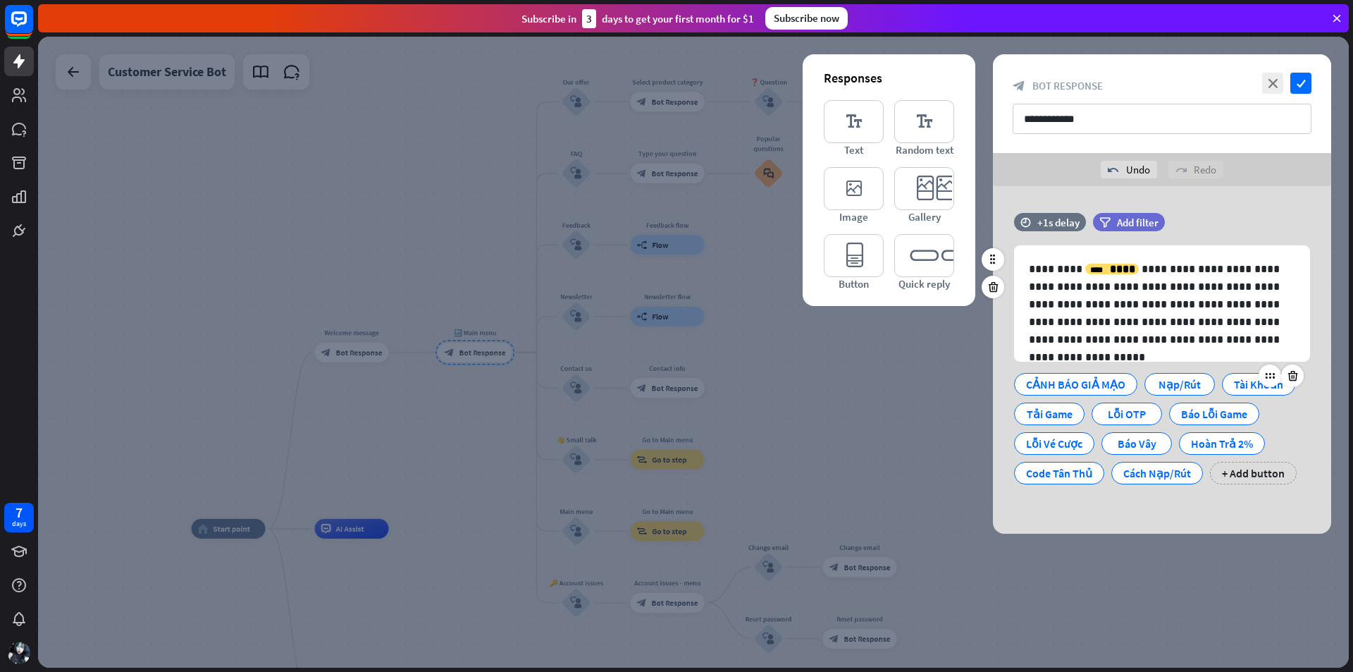
click at [1244, 386] on div "Tài Khoản" at bounding box center [1258, 384] width 49 height 21
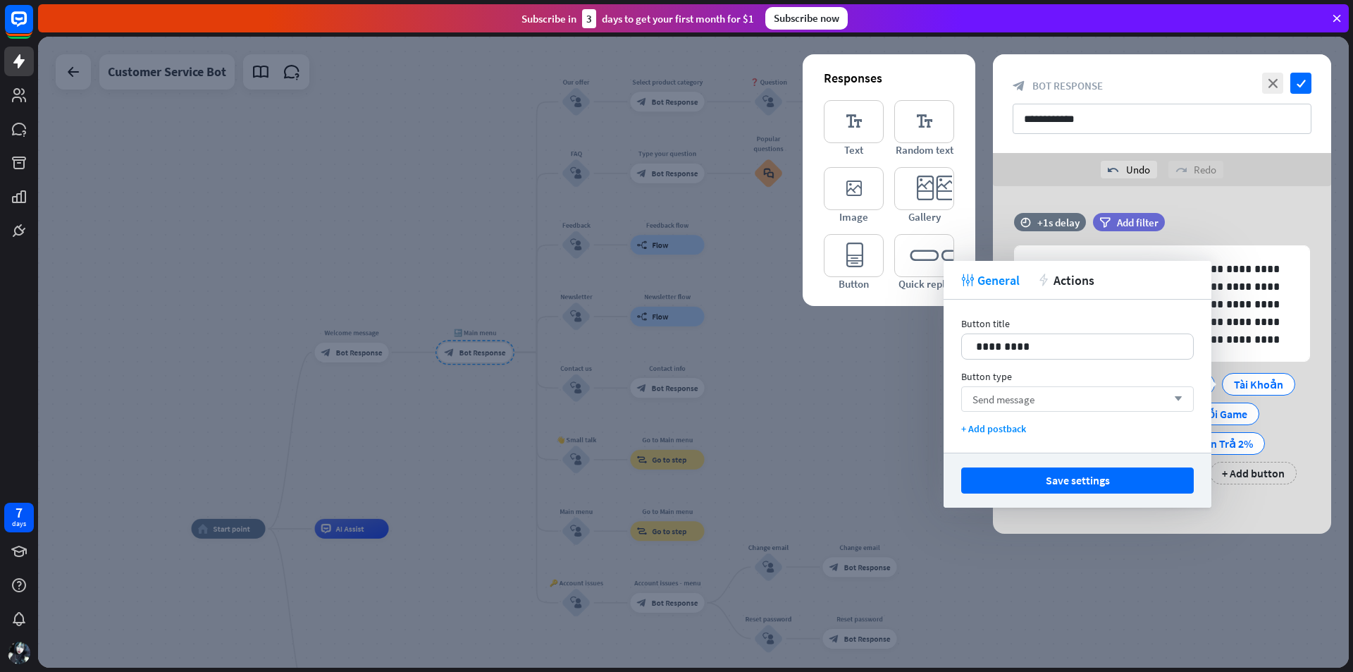
click at [1033, 399] on span "Send message" at bounding box center [1004, 399] width 62 height 13
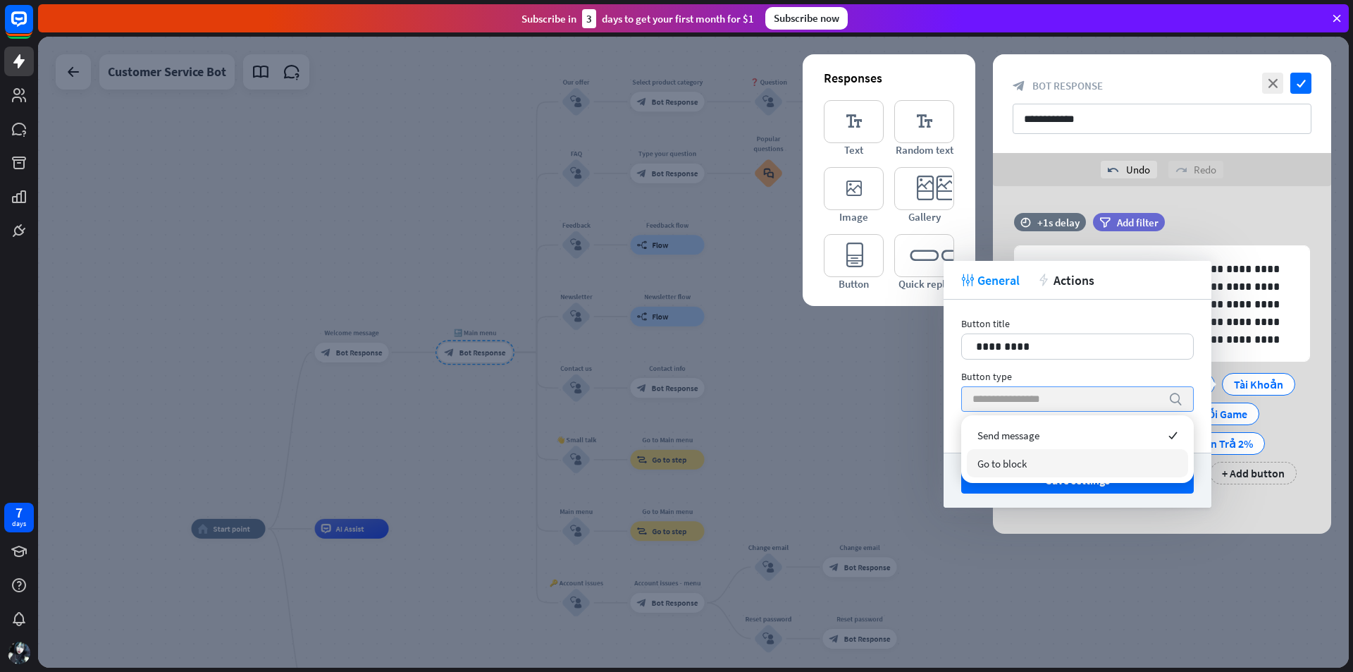
click at [1026, 455] on div "Go to block" at bounding box center [1077, 463] width 221 height 28
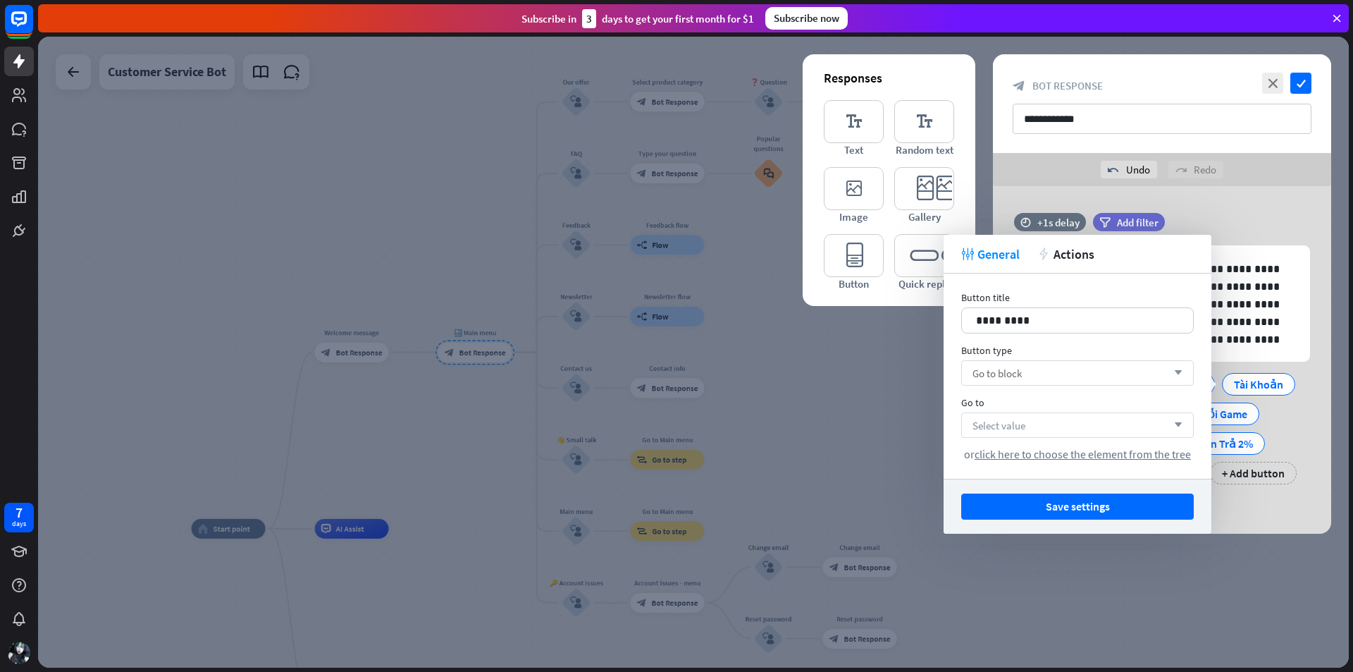
click at [1033, 419] on div "Select value arrow_down" at bounding box center [1077, 424] width 233 height 25
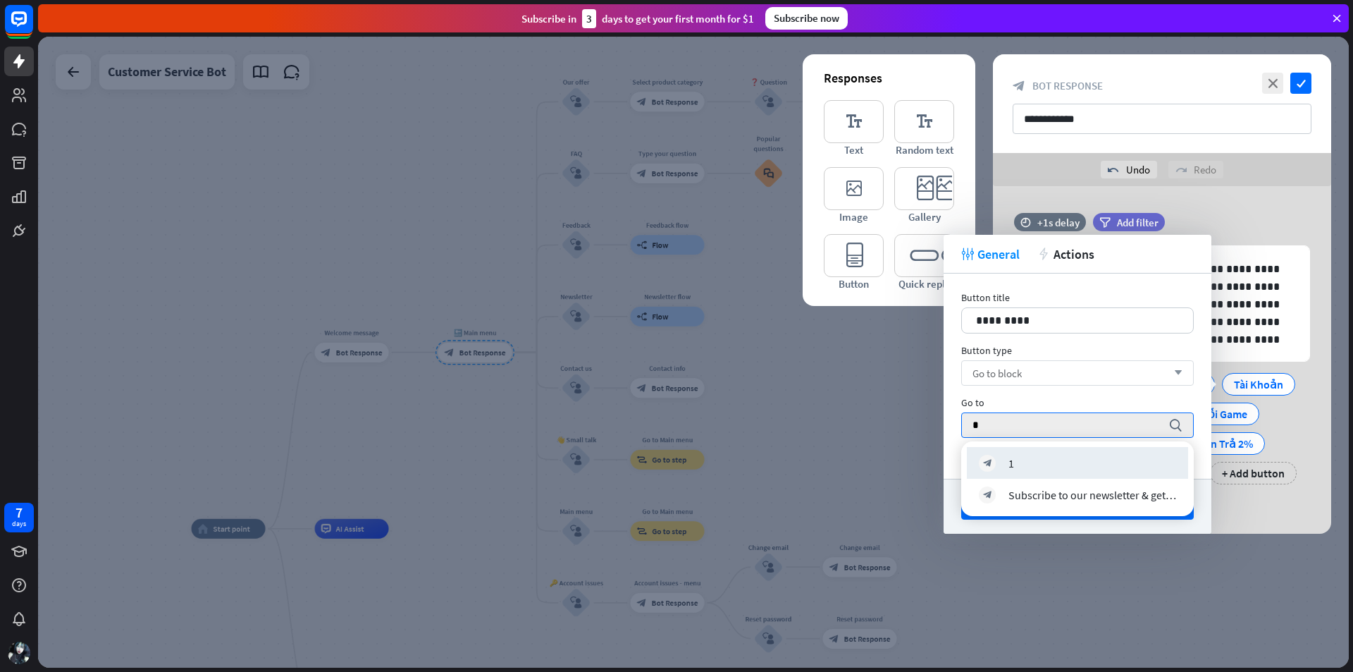
type input "*"
click at [1029, 455] on div "block_bot_response 1" at bounding box center [1077, 463] width 197 height 17
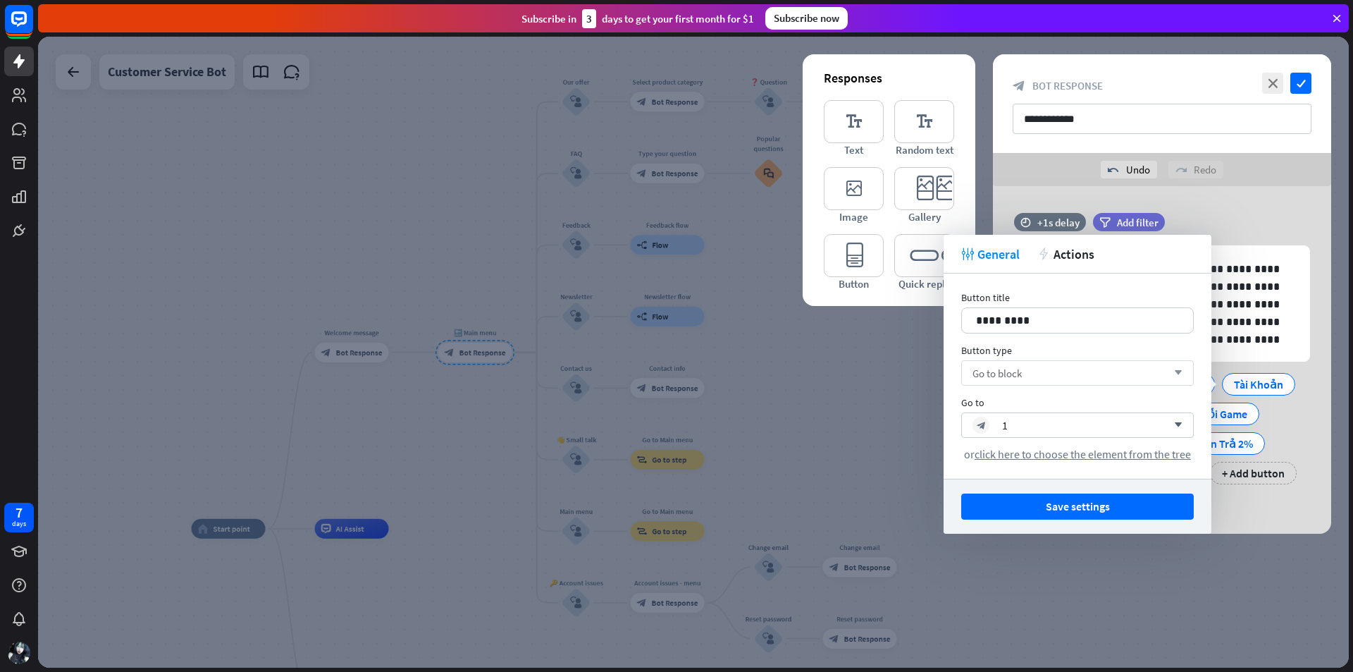
click at [1071, 505] on button "Save settings" at bounding box center [1077, 506] width 233 height 26
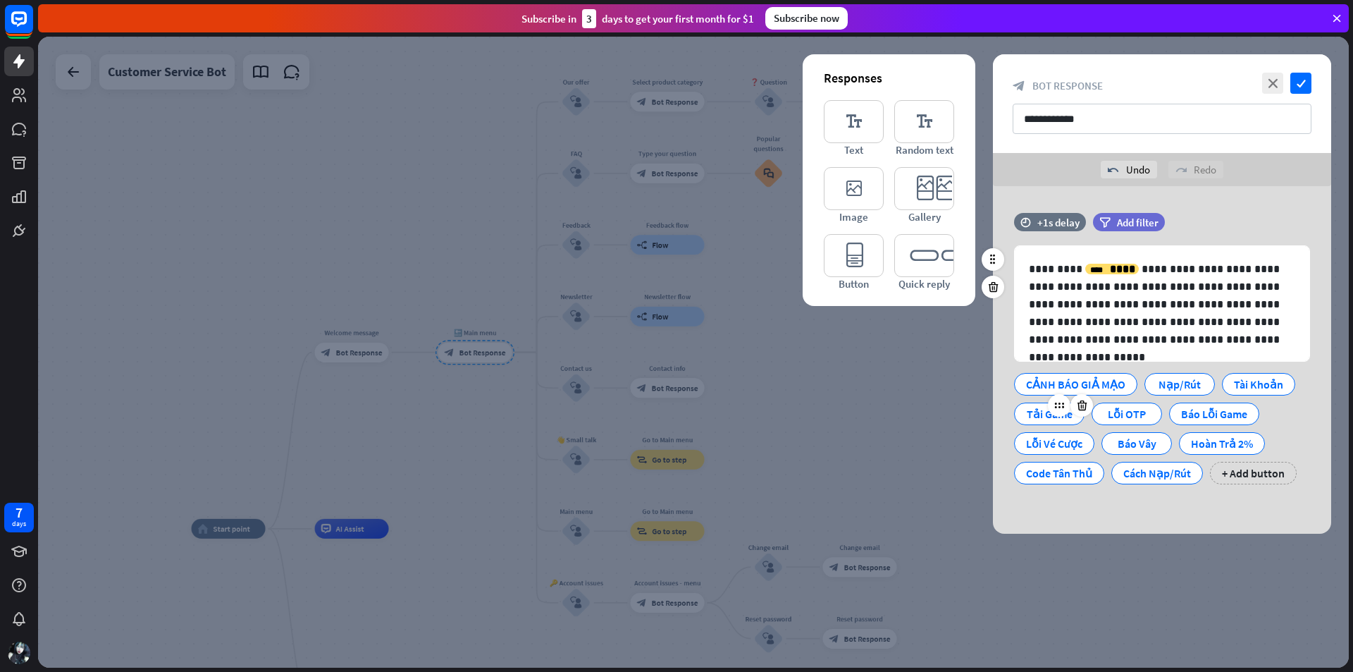
click at [1040, 417] on div "Tải Game" at bounding box center [1049, 413] width 47 height 21
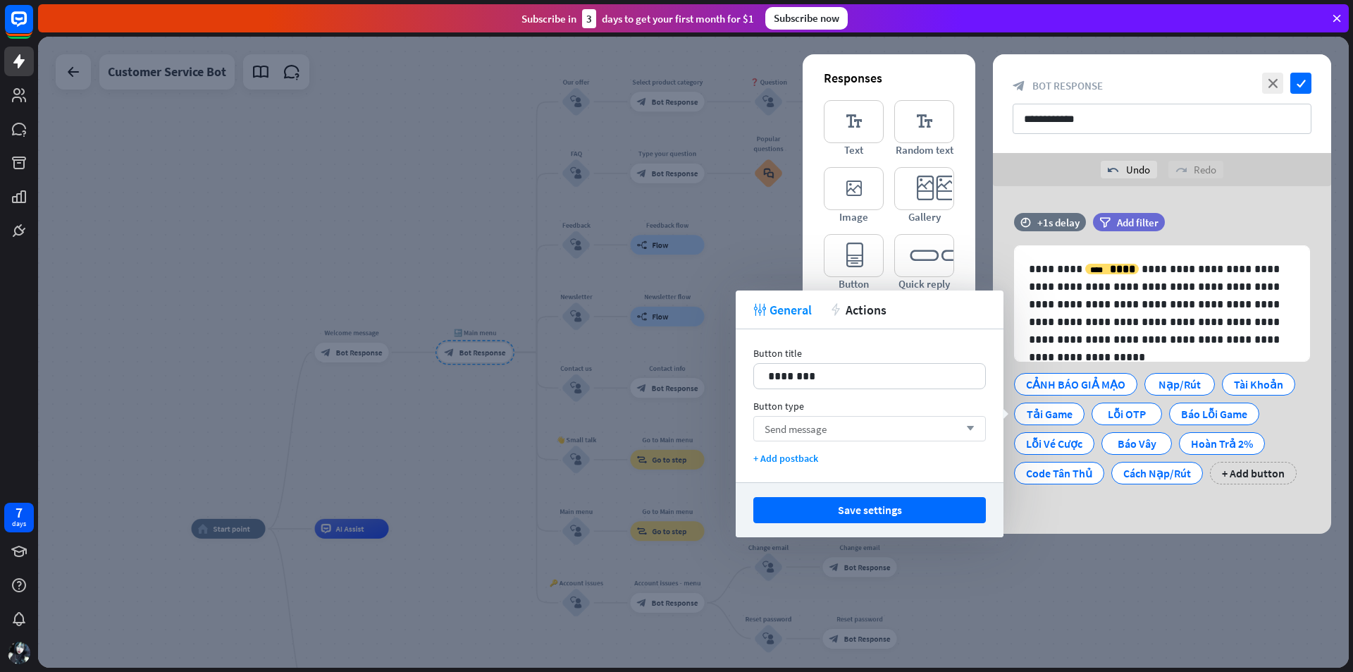
click at [965, 425] on icon "arrow_down" at bounding box center [967, 428] width 16 height 8
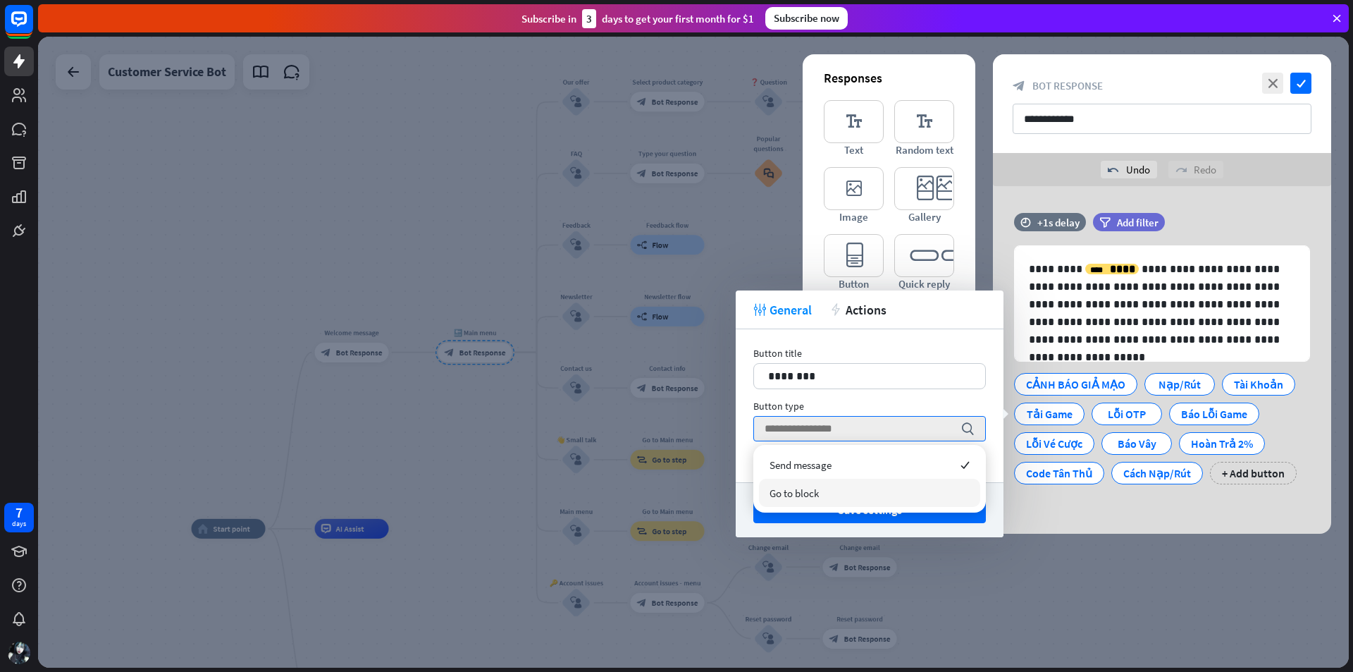
click at [876, 486] on div "Go to block" at bounding box center [869, 493] width 221 height 28
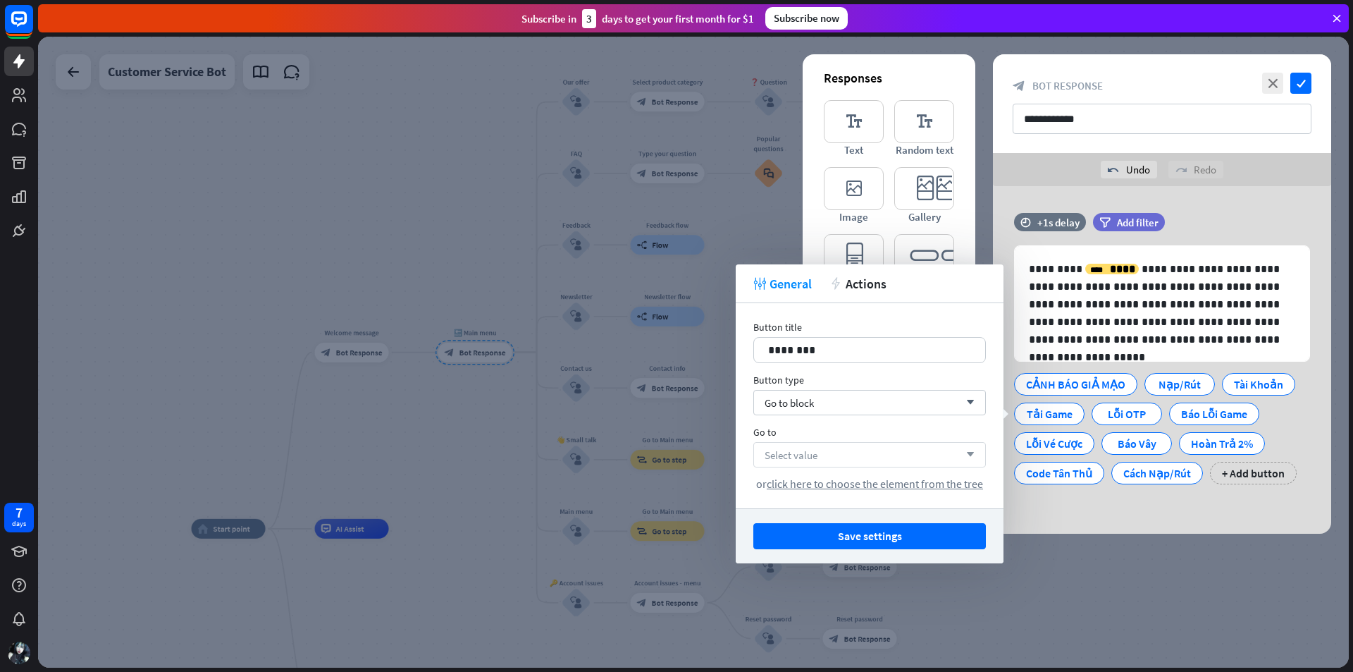
click at [882, 455] on div "Select value arrow_down" at bounding box center [870, 454] width 233 height 25
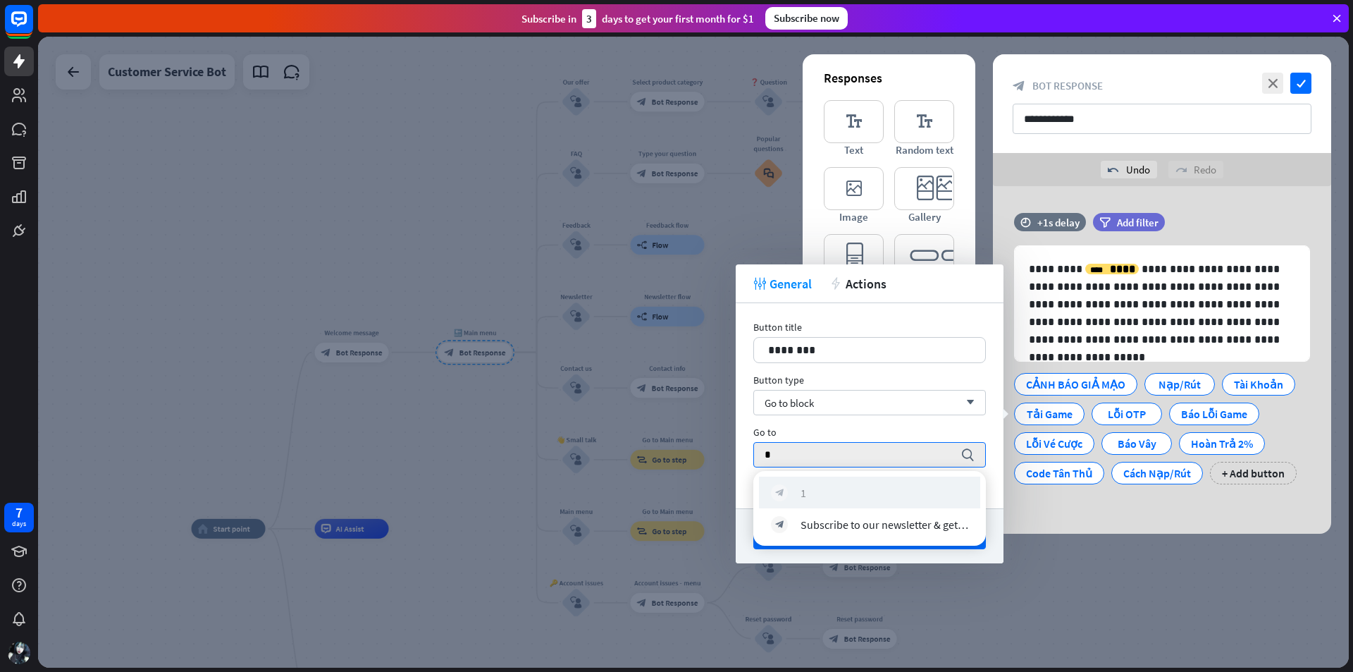
type input "*"
click at [839, 484] on div "block_bot_response 1" at bounding box center [869, 492] width 197 height 17
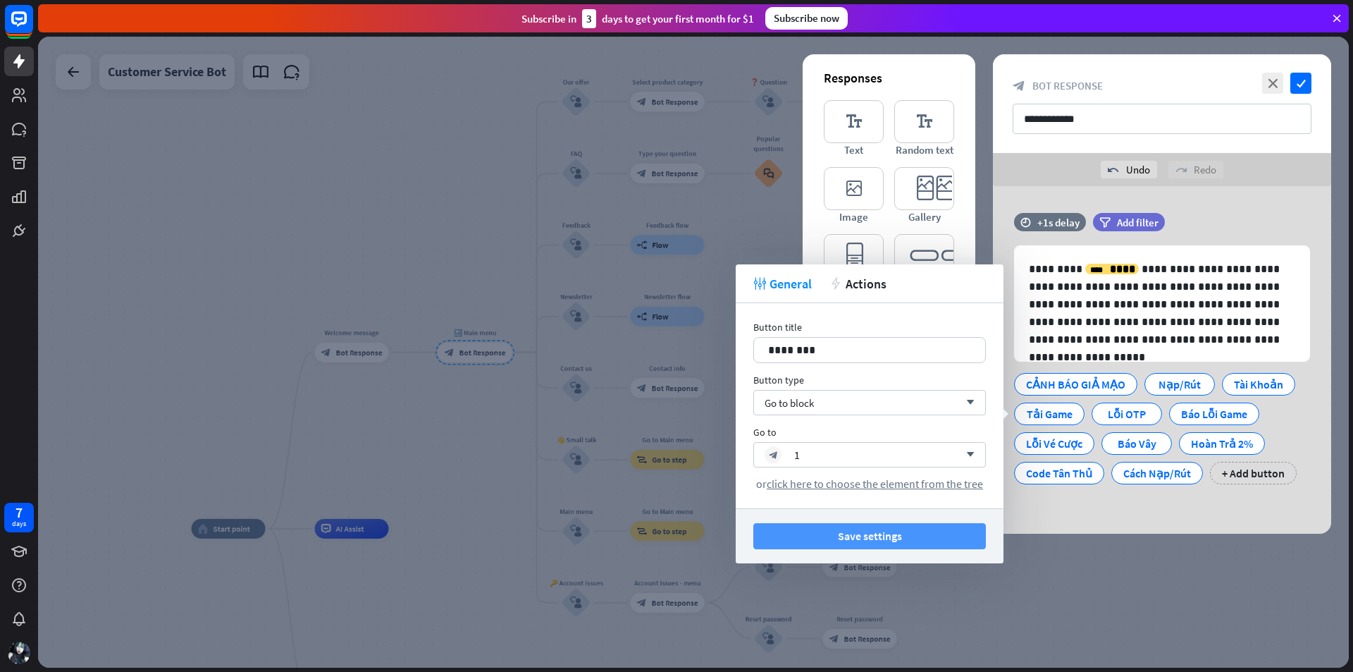
click at [879, 536] on button "Save settings" at bounding box center [870, 536] width 233 height 26
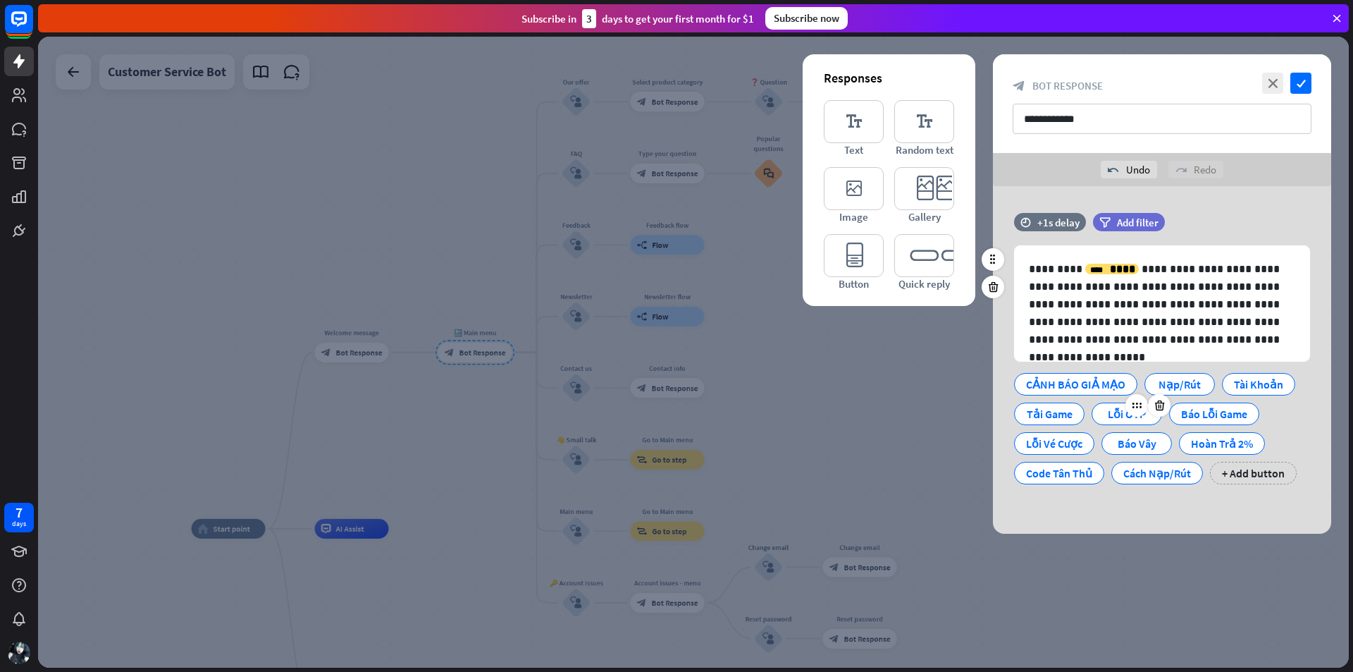
click at [1110, 412] on div "Lỗi OTP" at bounding box center [1127, 413] width 47 height 21
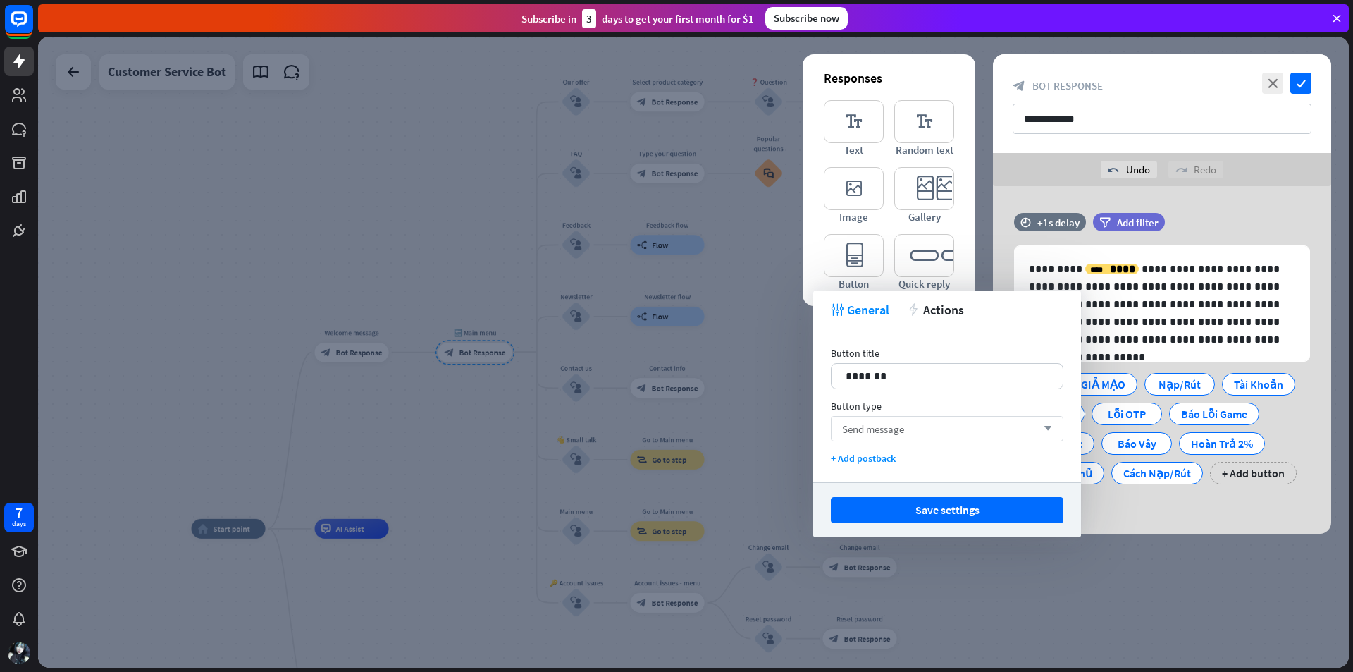
click at [966, 422] on div "Send message arrow_down" at bounding box center [947, 428] width 233 height 25
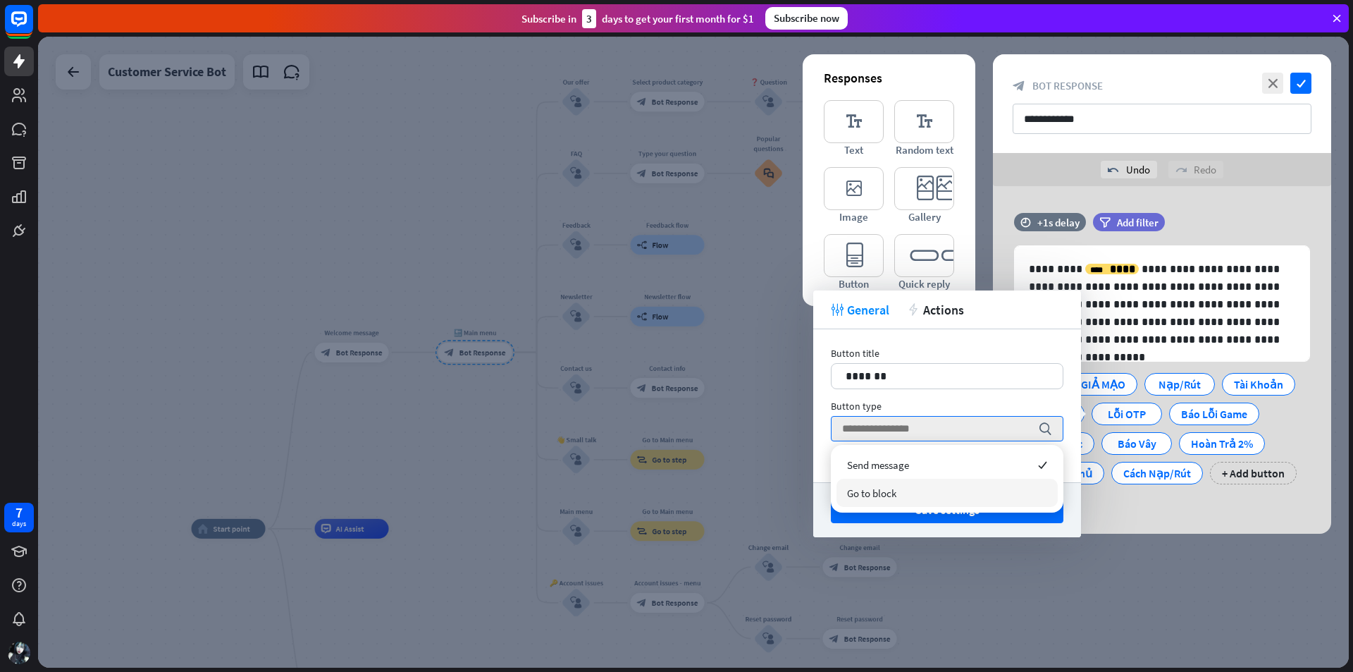
click at [898, 486] on div "Go to block" at bounding box center [947, 493] width 221 height 28
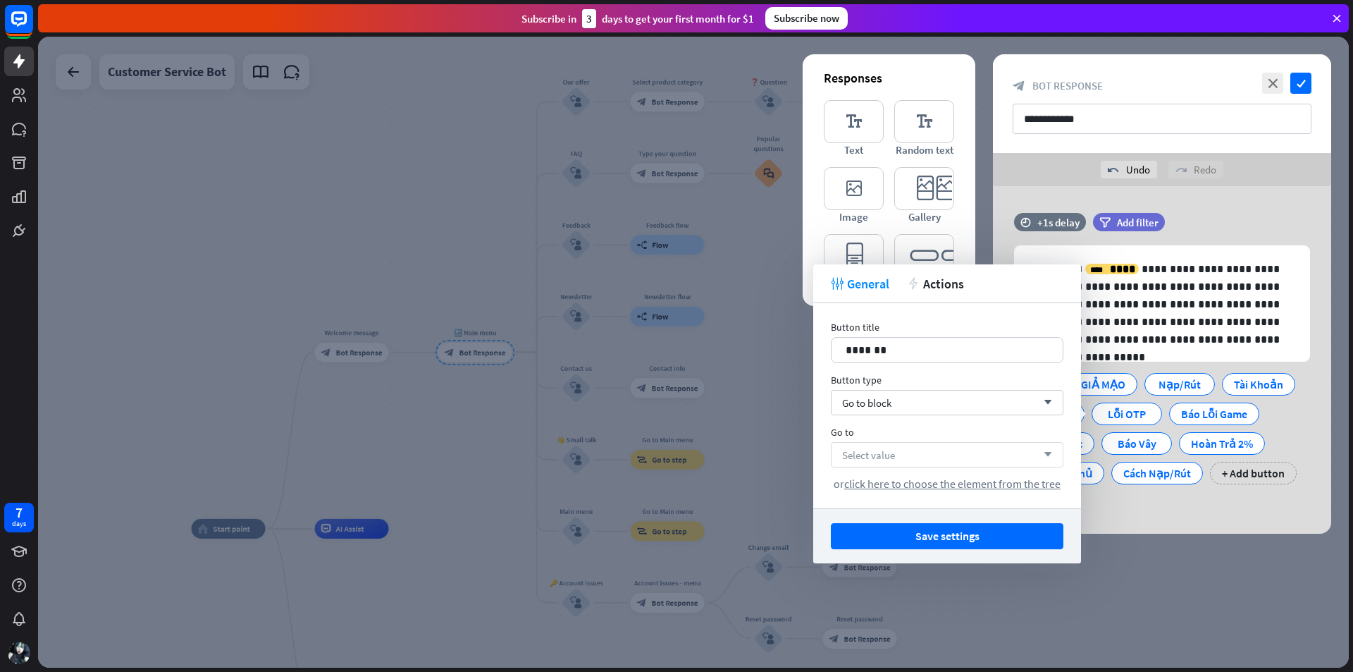
click at [912, 469] on div "Select value arrow_down or click here to choose the element from the tree" at bounding box center [947, 466] width 233 height 49
click at [913, 457] on div "Select value arrow_down" at bounding box center [947, 454] width 233 height 25
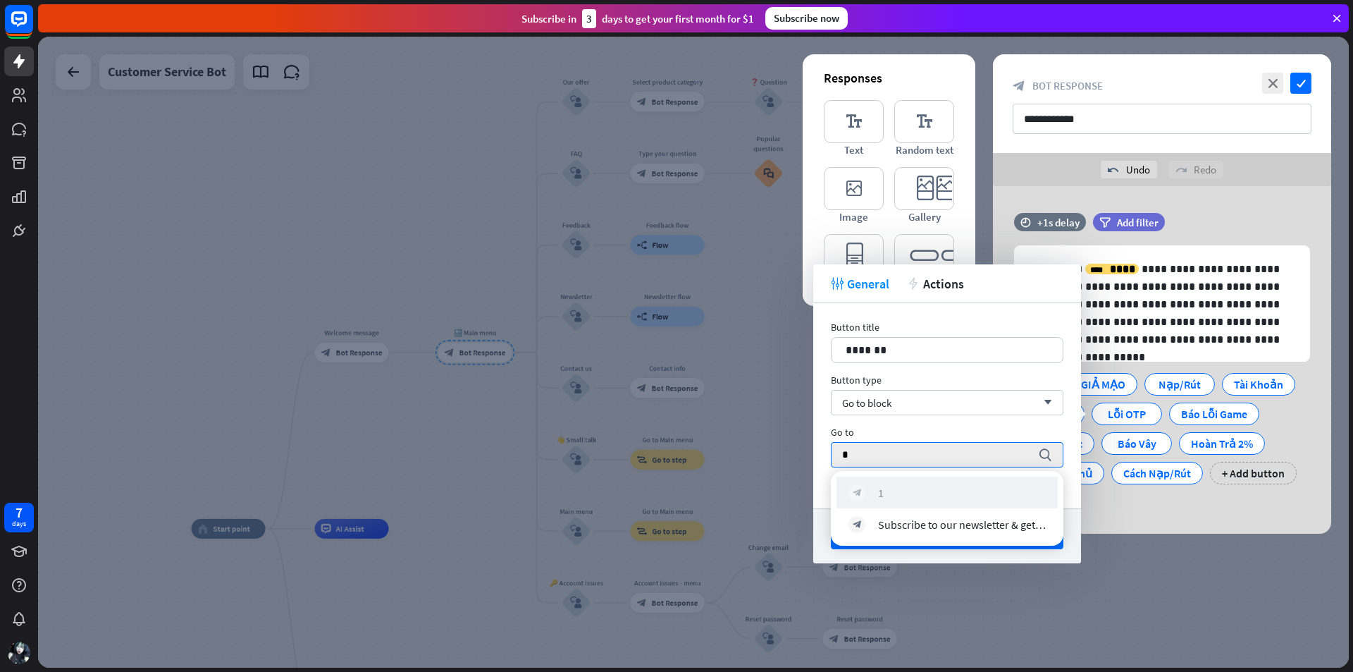
type input "*"
click at [902, 490] on div "block_bot_response 1" at bounding box center [947, 492] width 197 height 17
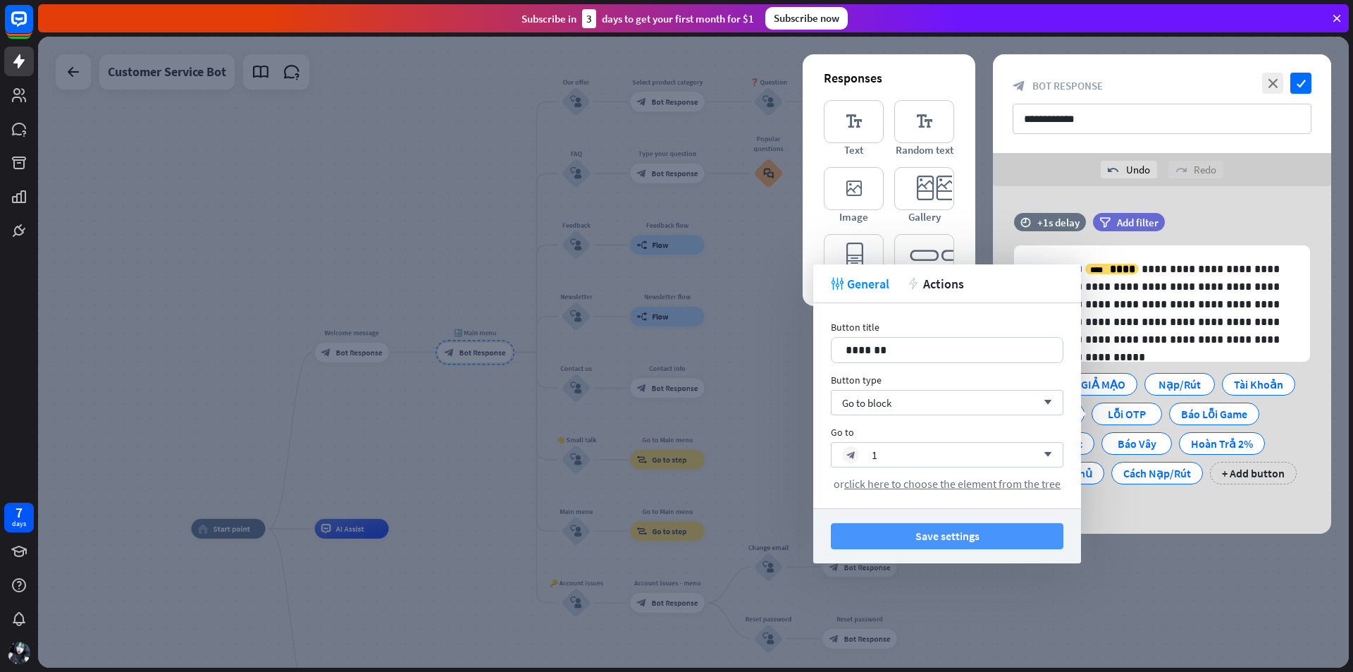
click at [943, 539] on button "Save settings" at bounding box center [947, 536] width 233 height 26
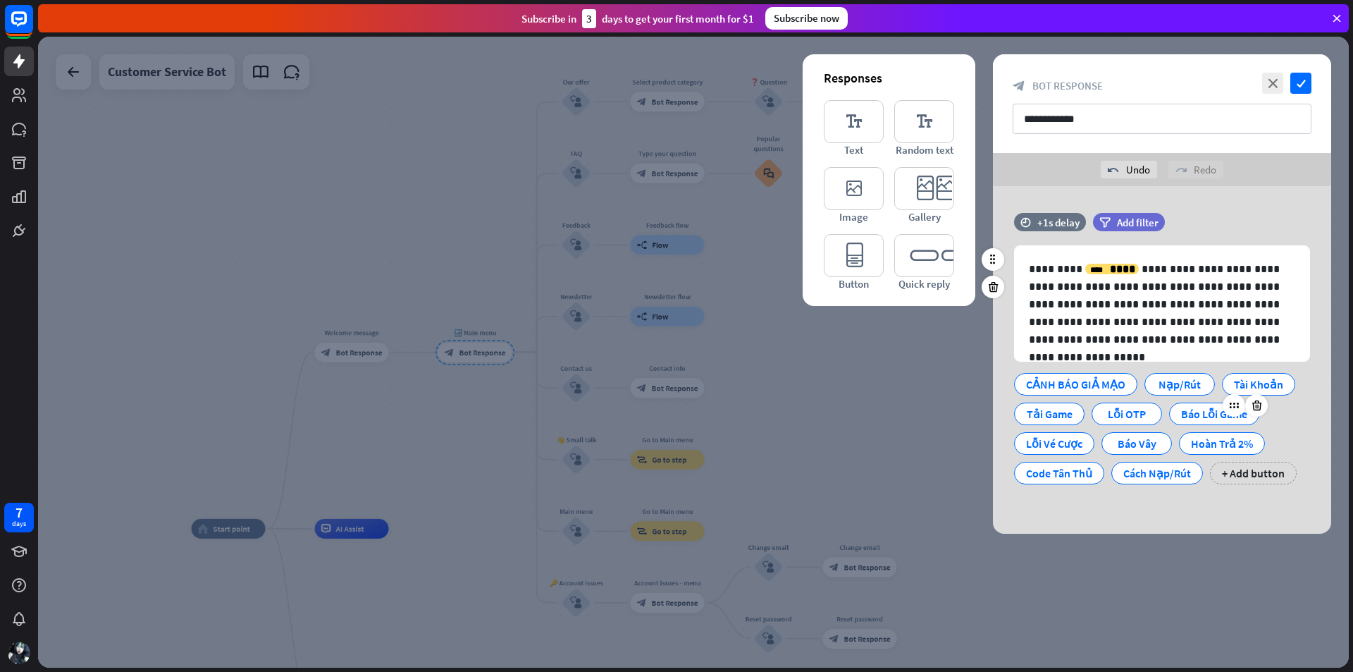
click at [1185, 417] on div "Báo Lỗi Game" at bounding box center [1214, 413] width 66 height 21
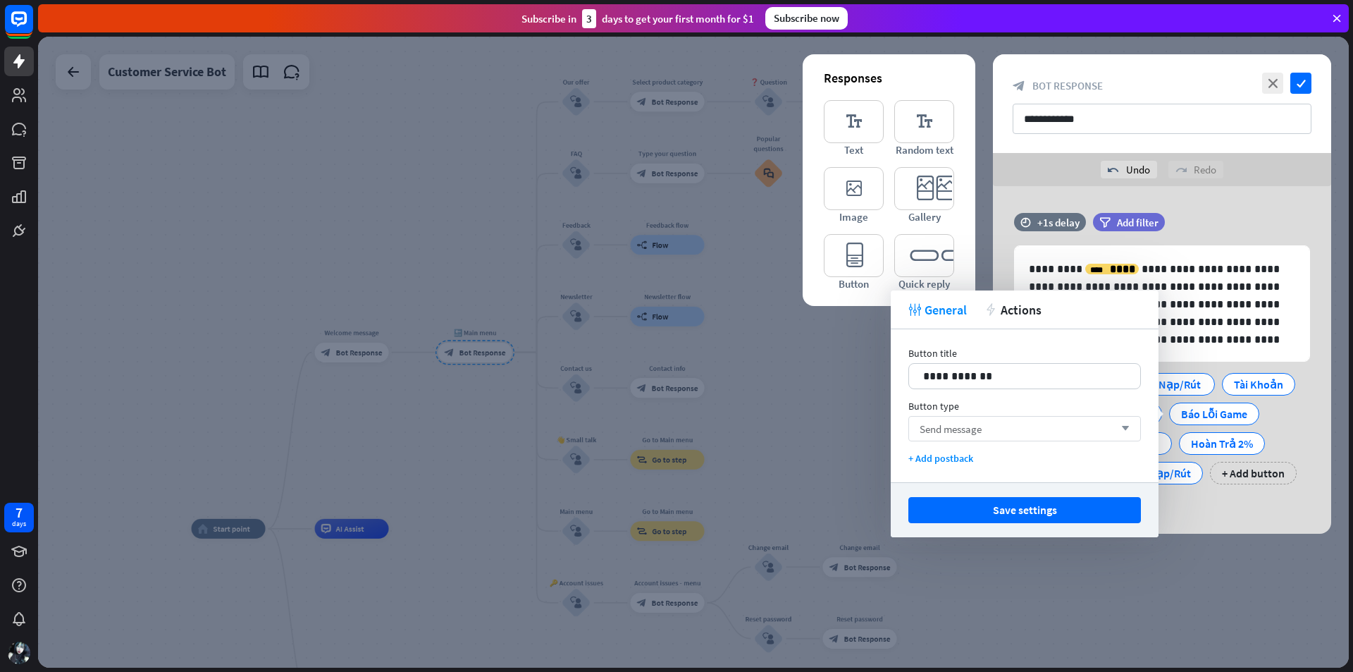
click at [1076, 428] on div "Send message arrow_down" at bounding box center [1025, 428] width 233 height 25
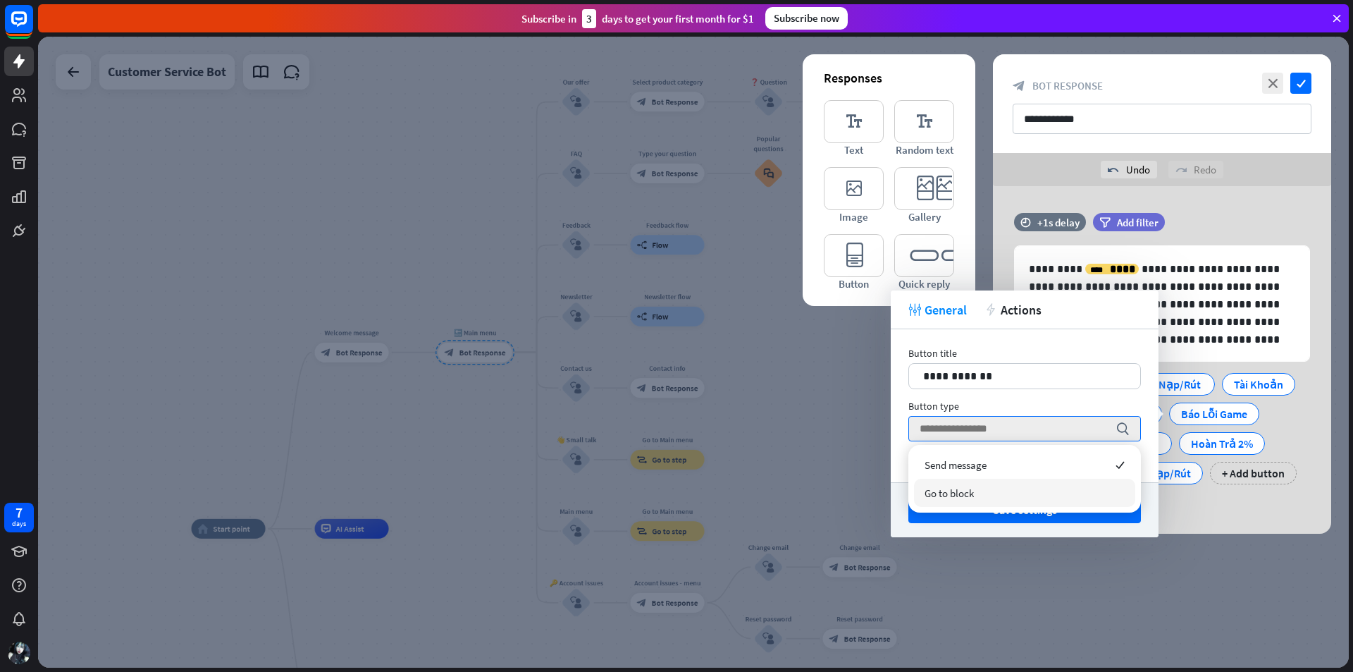
click at [976, 488] on div "Go to block" at bounding box center [1024, 493] width 221 height 28
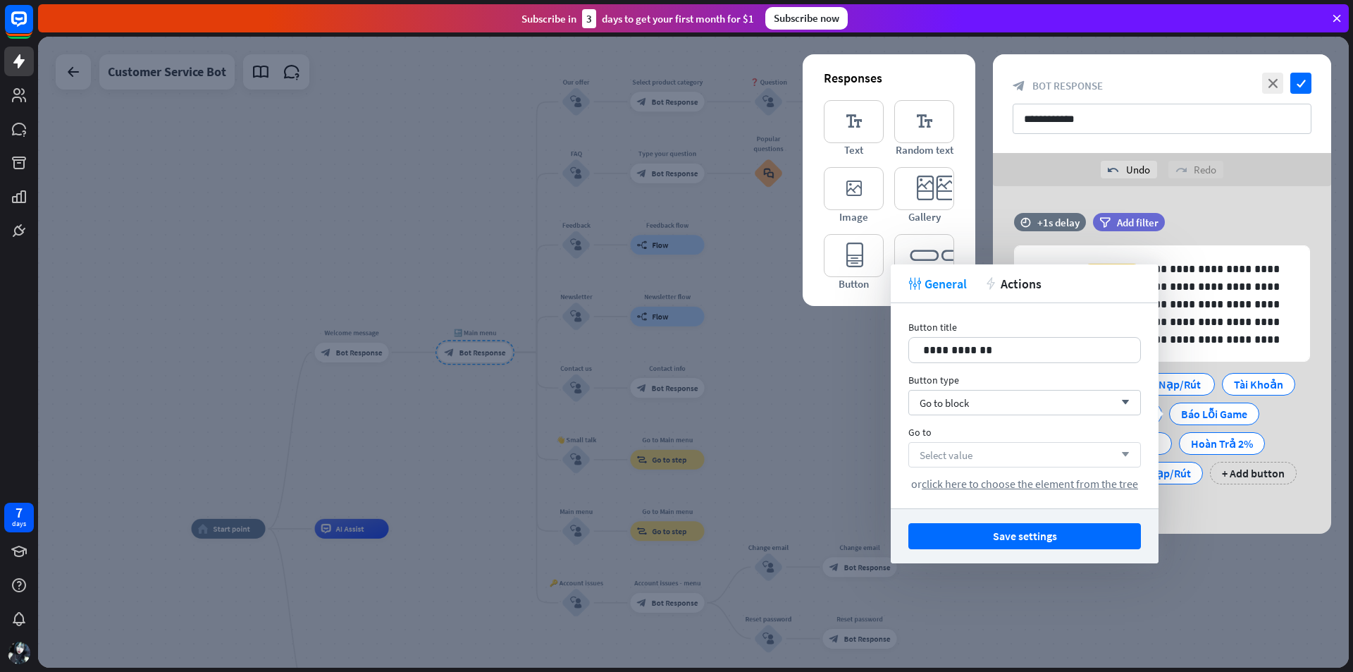
click at [991, 461] on div "Select value arrow_down" at bounding box center [1025, 454] width 233 height 25
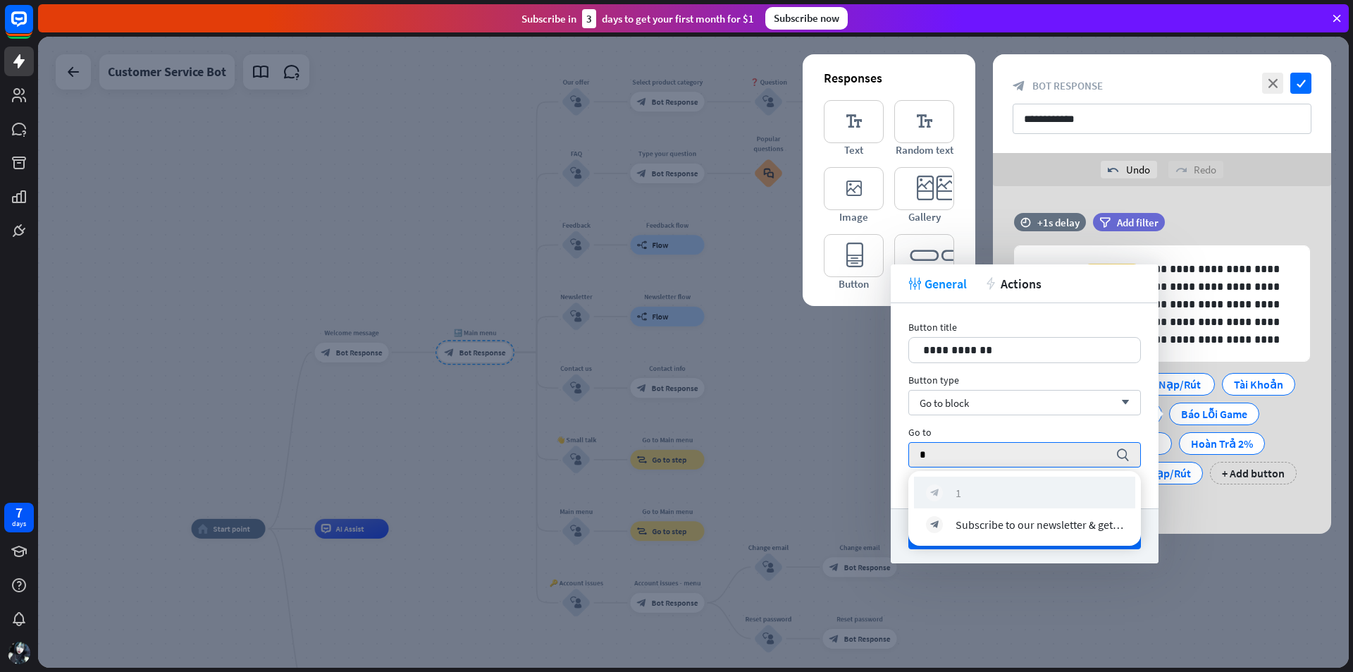
type input "*"
click at [972, 486] on div "block_bot_response 1" at bounding box center [1024, 492] width 197 height 17
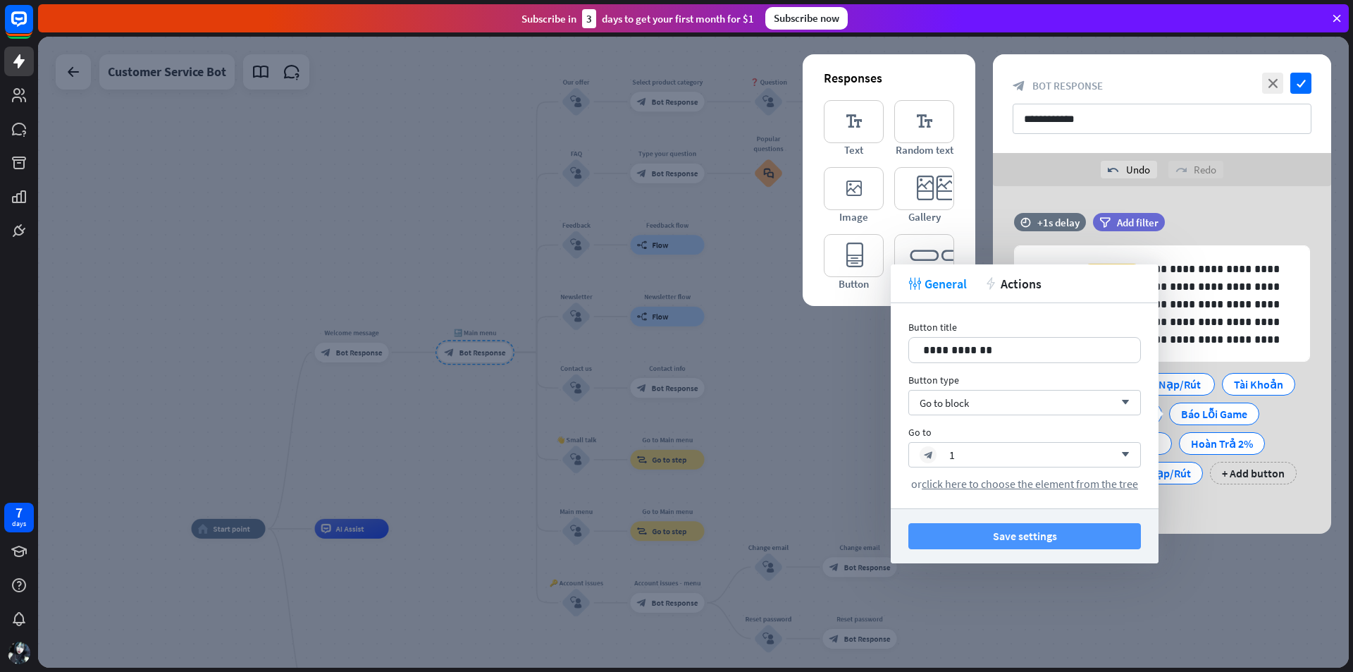
drag, startPoint x: 1016, startPoint y: 532, endPoint x: 1036, endPoint y: 527, distance: 20.5
click at [1016, 533] on button "Save settings" at bounding box center [1025, 536] width 233 height 26
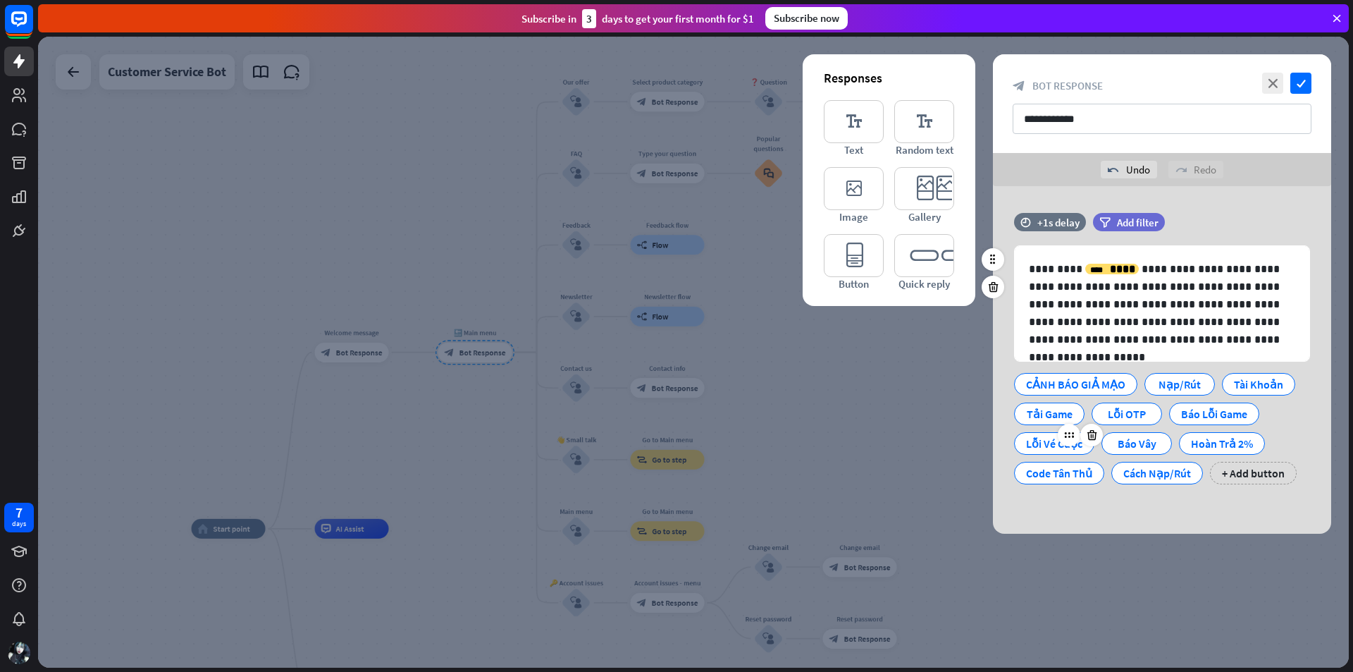
click at [1038, 445] on div "Lỗi Vé Cược" at bounding box center [1054, 443] width 56 height 21
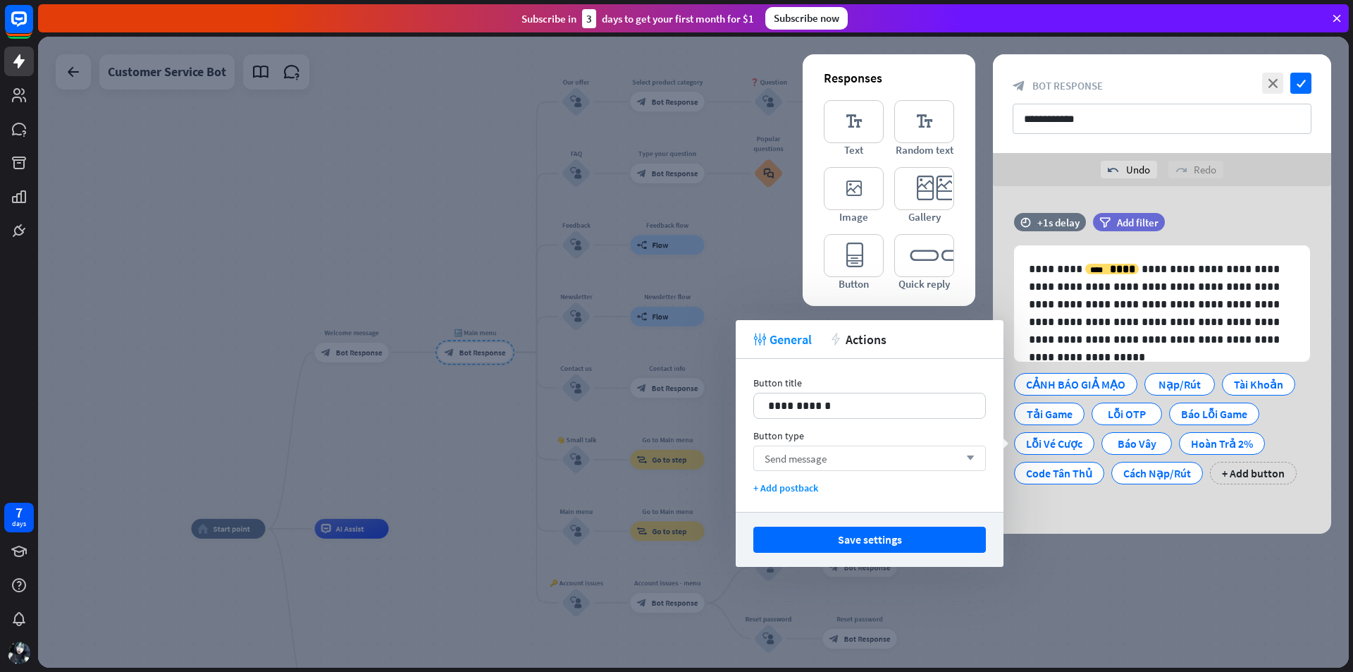
click at [921, 449] on div "Send message arrow_down" at bounding box center [870, 458] width 233 height 25
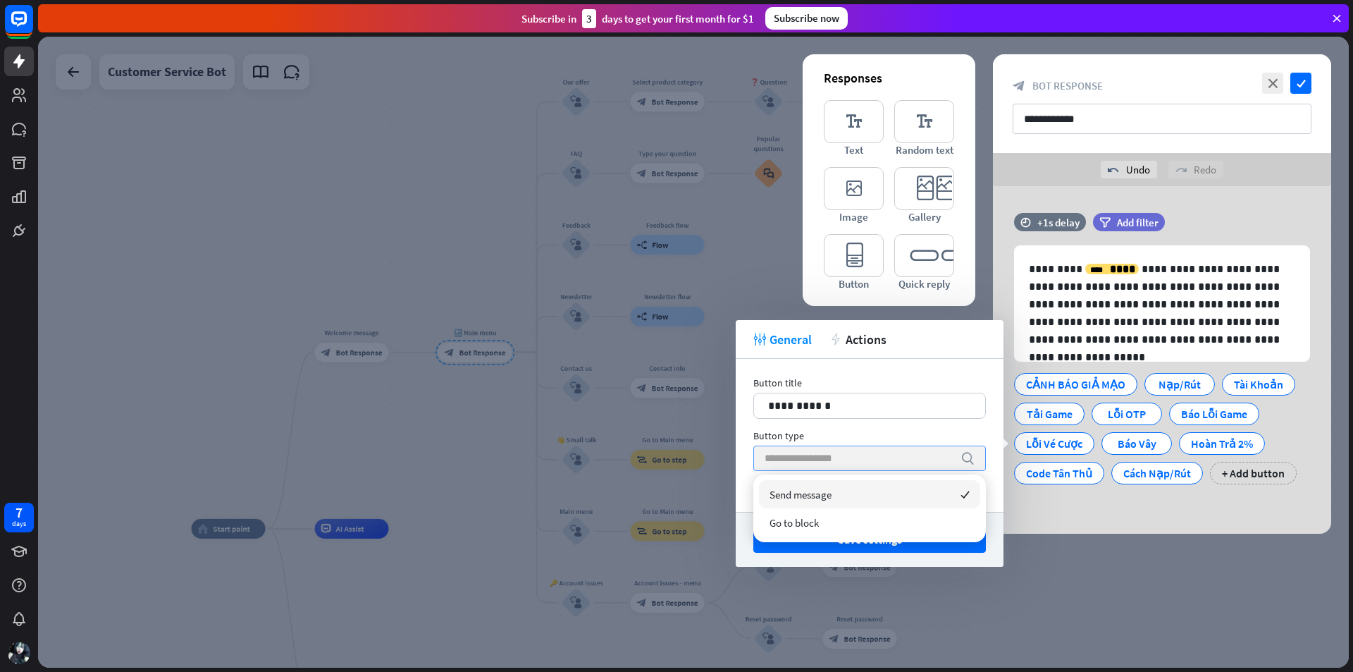
type input "*"
click at [899, 520] on div "Go to block" at bounding box center [869, 522] width 221 height 28
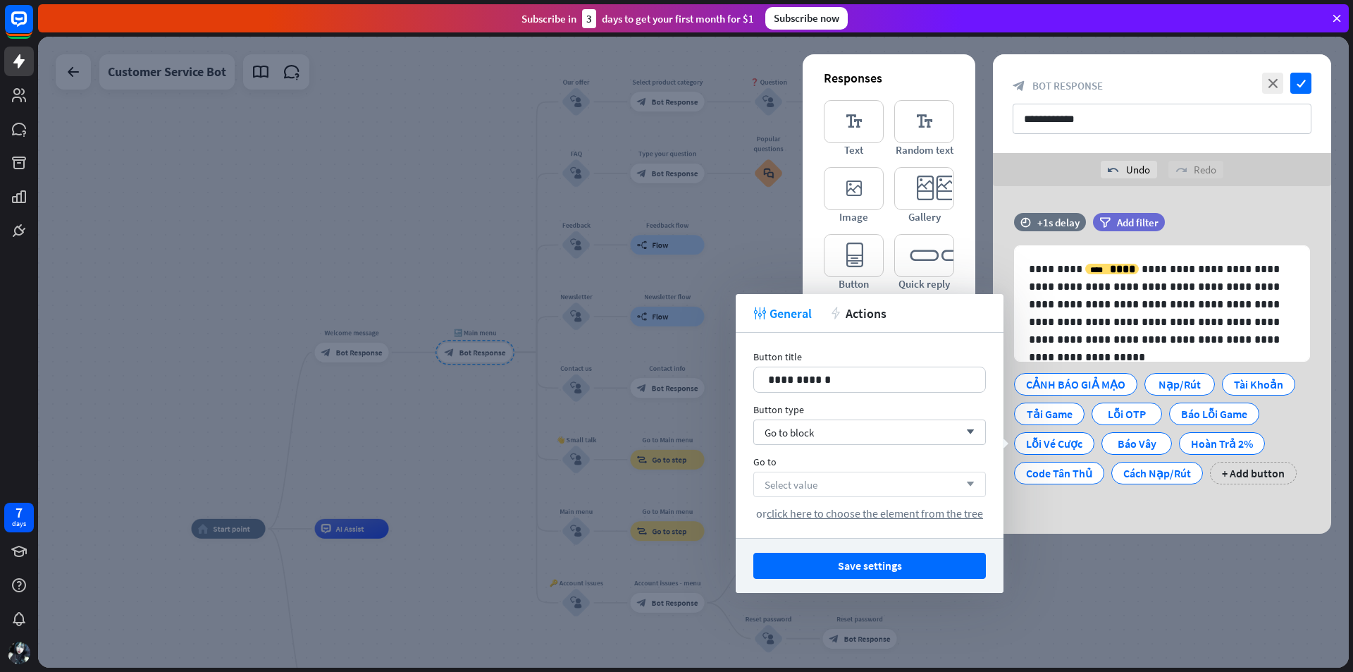
click at [889, 489] on div "Select value arrow_down" at bounding box center [870, 484] width 233 height 25
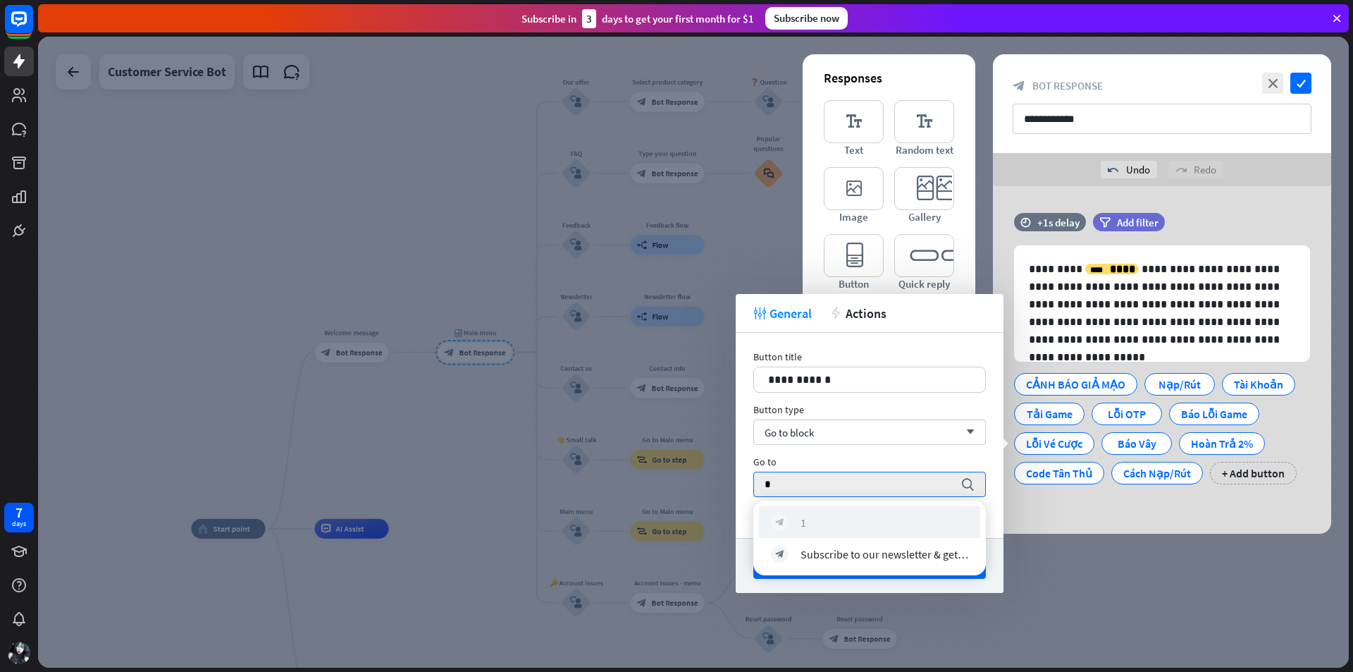
type input "*"
click at [835, 517] on div "block_bot_response 1" at bounding box center [869, 522] width 197 height 17
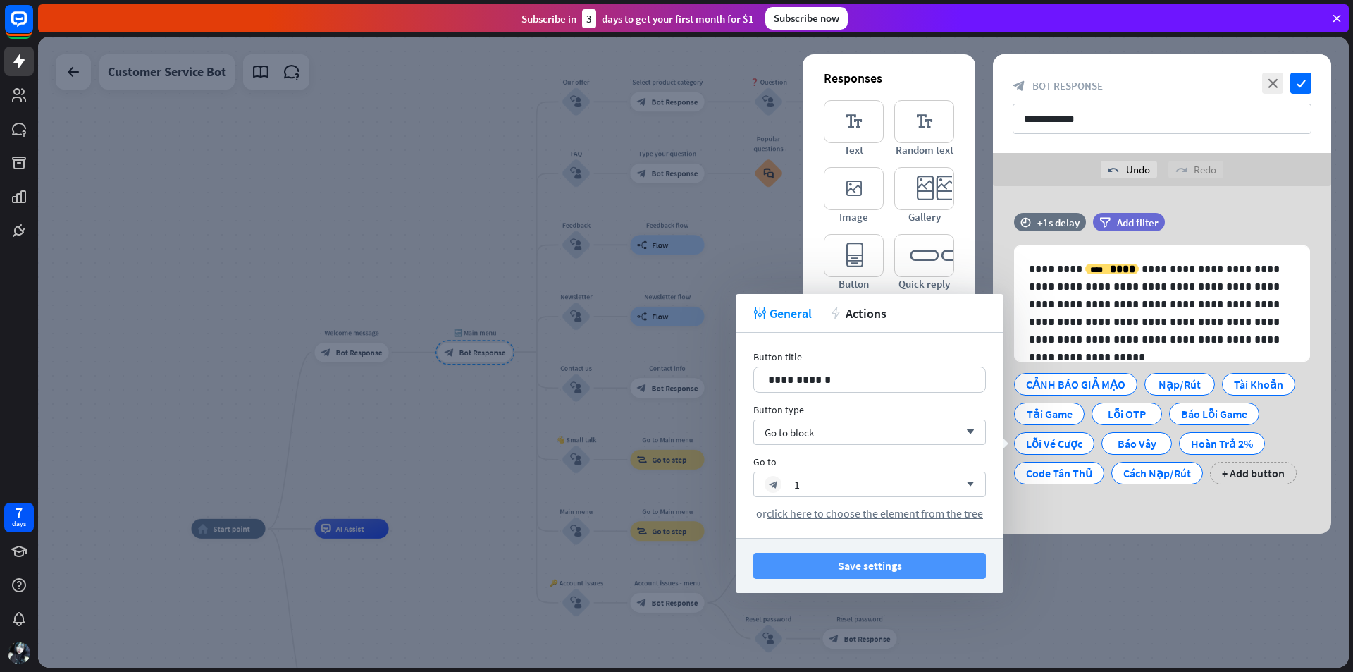
click at [873, 562] on button "Save settings" at bounding box center [870, 566] width 233 height 26
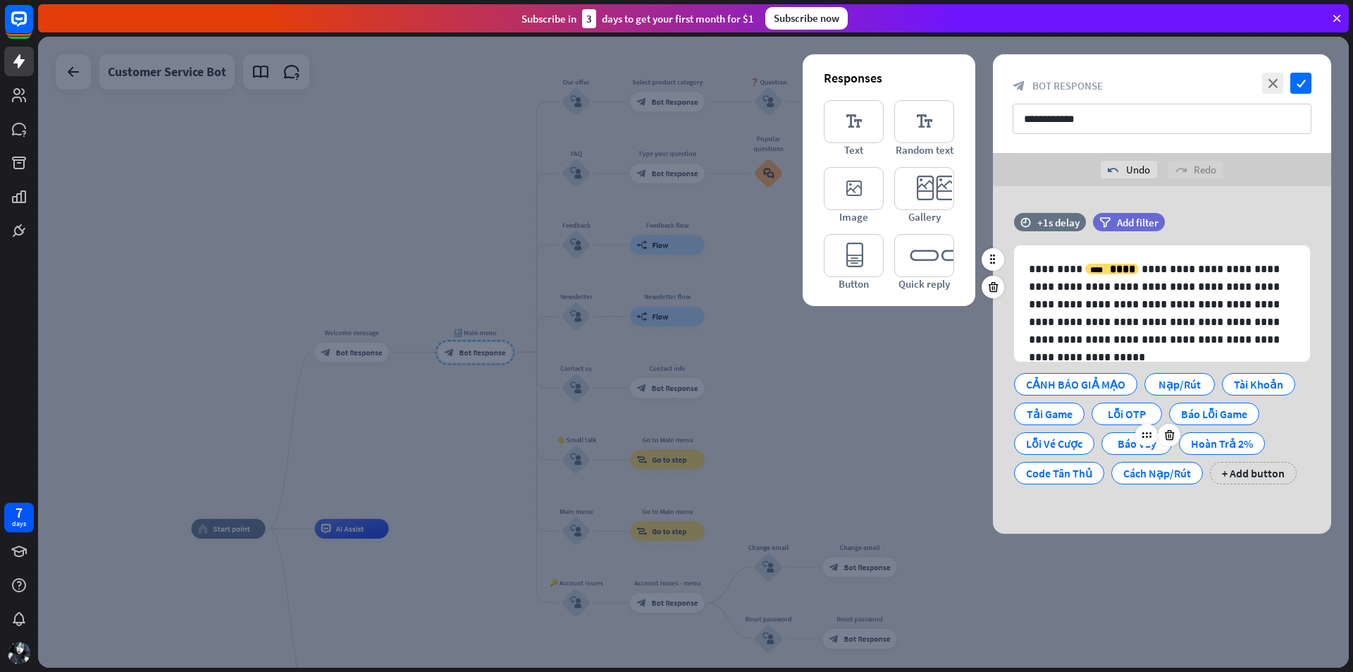
click at [1131, 440] on div "Báo Vây" at bounding box center [1137, 443] width 47 height 21
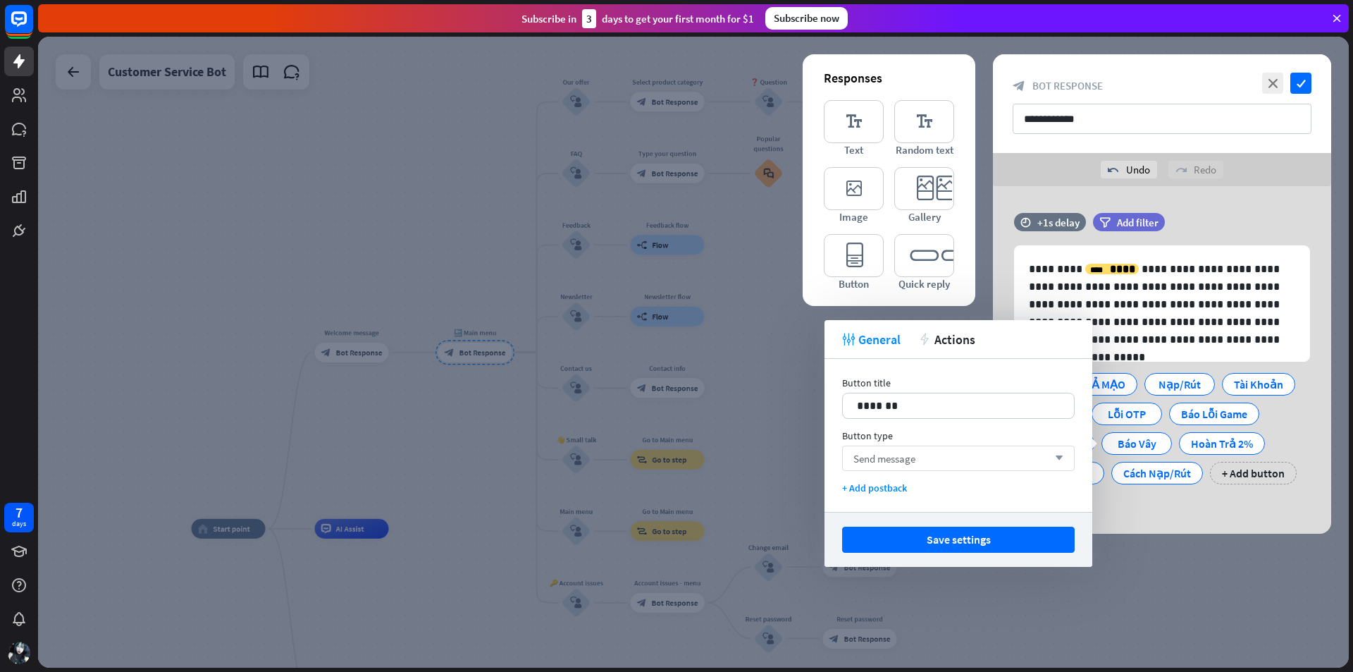
click at [975, 449] on div "Send message arrow_down" at bounding box center [958, 458] width 233 height 25
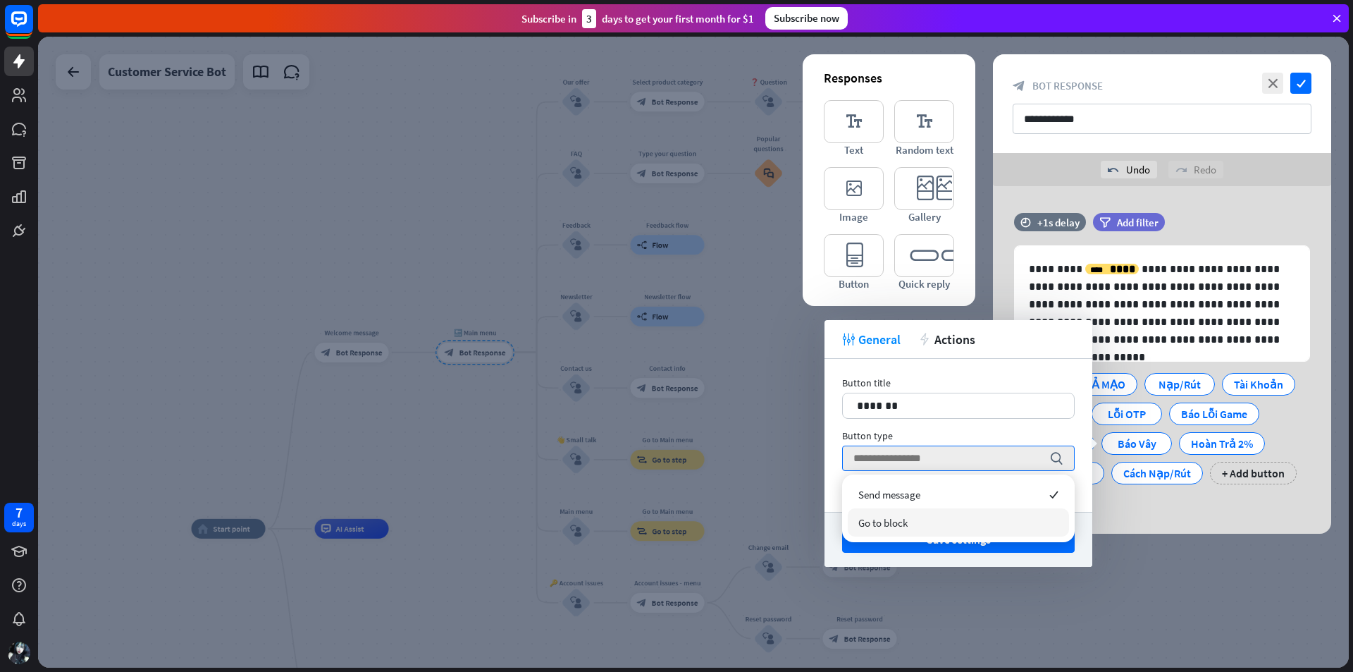
click at [929, 521] on div "Go to block" at bounding box center [958, 522] width 221 height 28
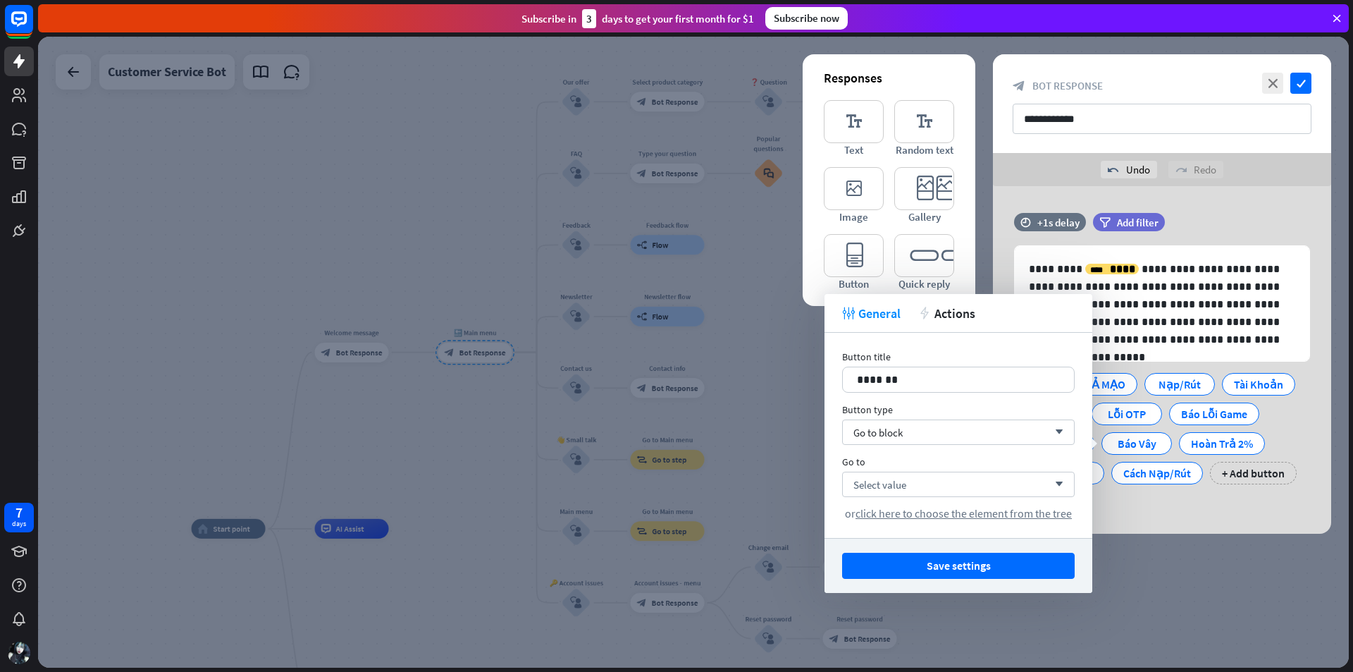
click at [936, 484] on div "Select value arrow_down" at bounding box center [958, 484] width 233 height 25
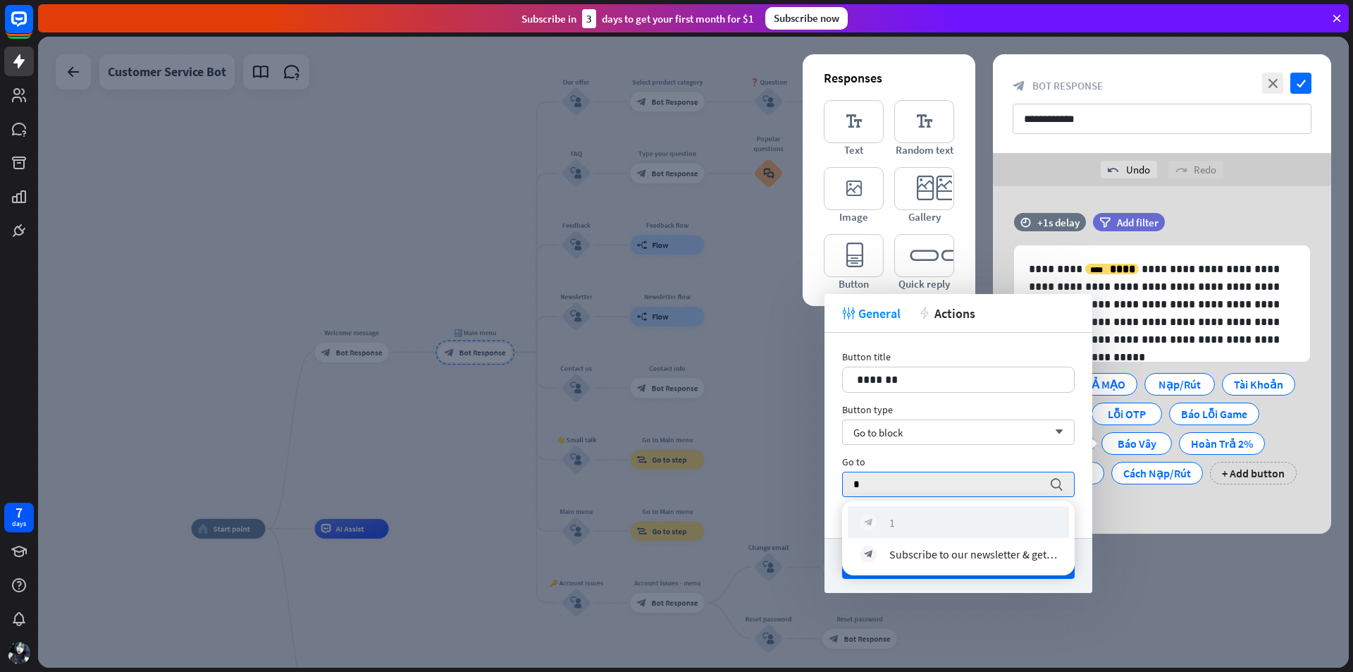
type input "*"
click at [918, 516] on div "block_bot_response 1" at bounding box center [958, 522] width 197 height 17
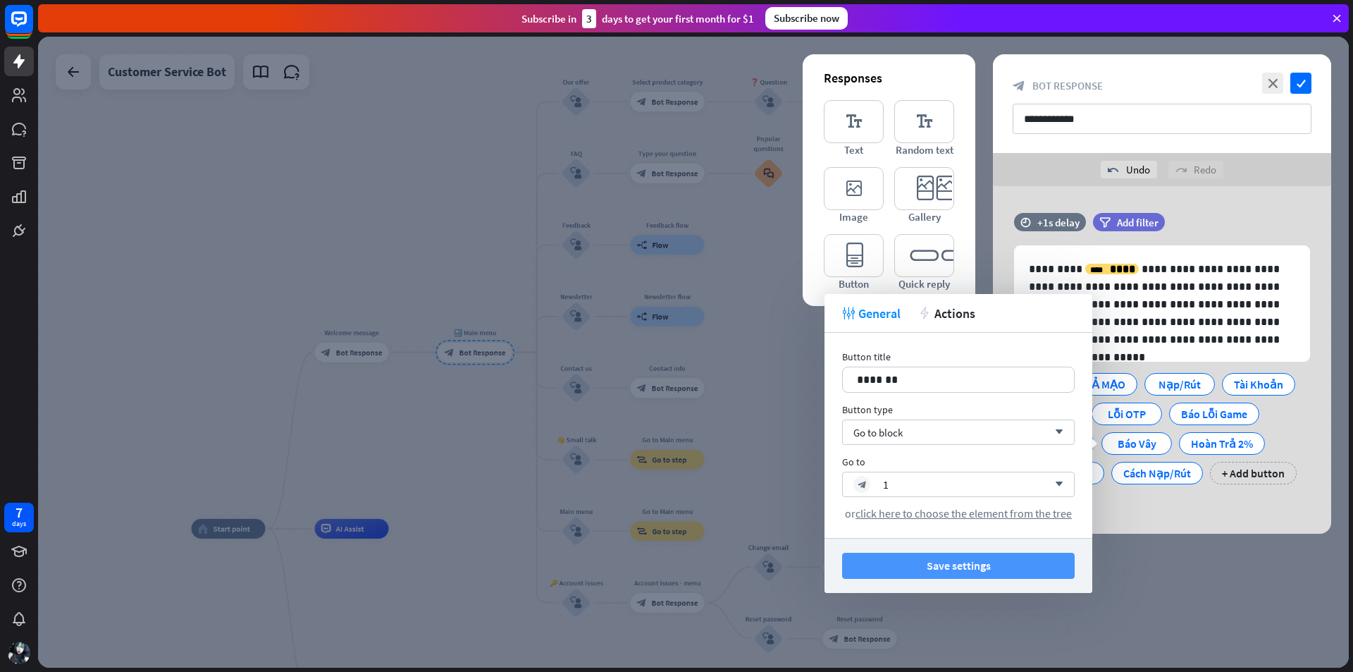
click at [951, 570] on button "Save settings" at bounding box center [958, 566] width 233 height 26
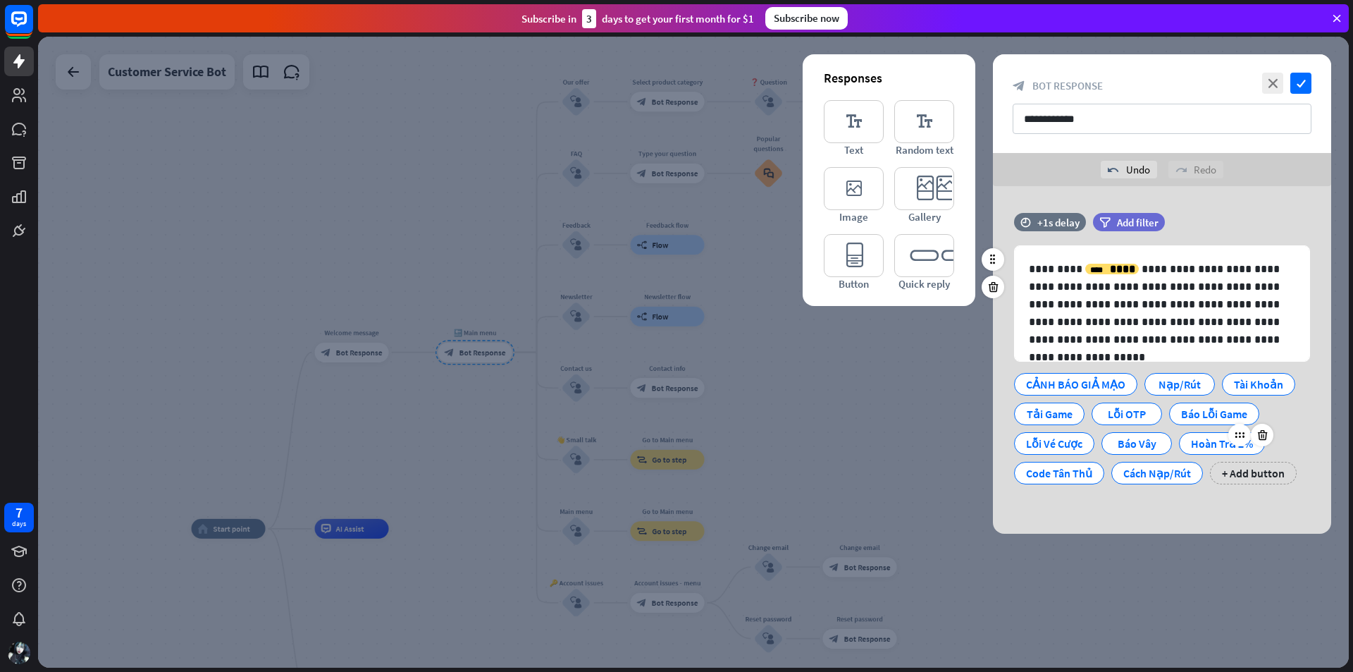
click at [1188, 446] on div "Hoàn Trả 2%" at bounding box center [1222, 443] width 86 height 23
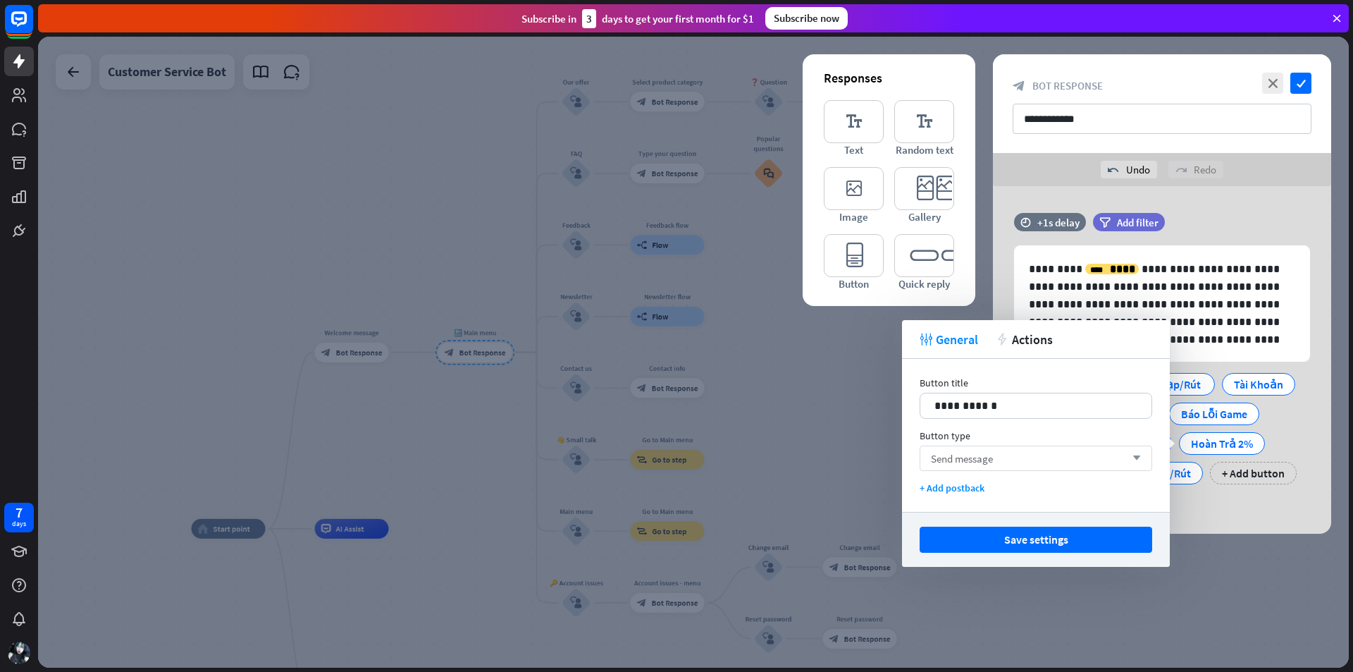
click at [1019, 457] on div "Send message arrow_down" at bounding box center [1036, 458] width 233 height 25
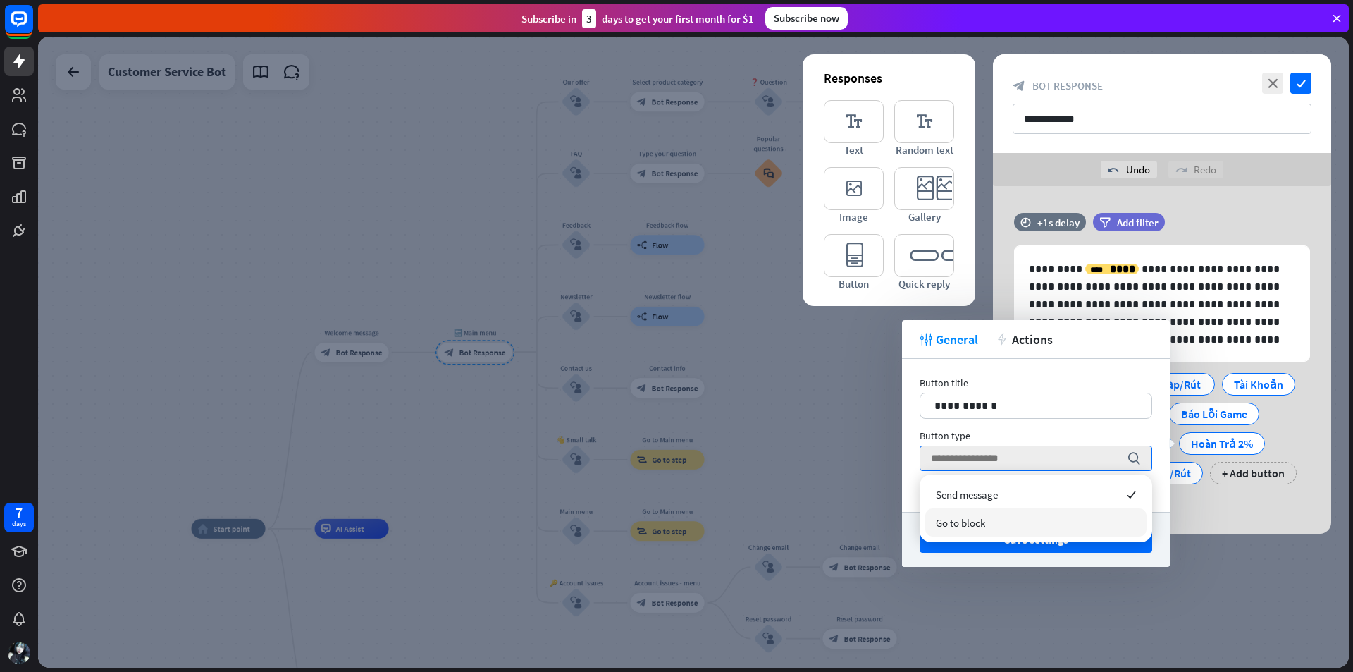
click at [978, 518] on span "Go to block" at bounding box center [960, 522] width 49 height 13
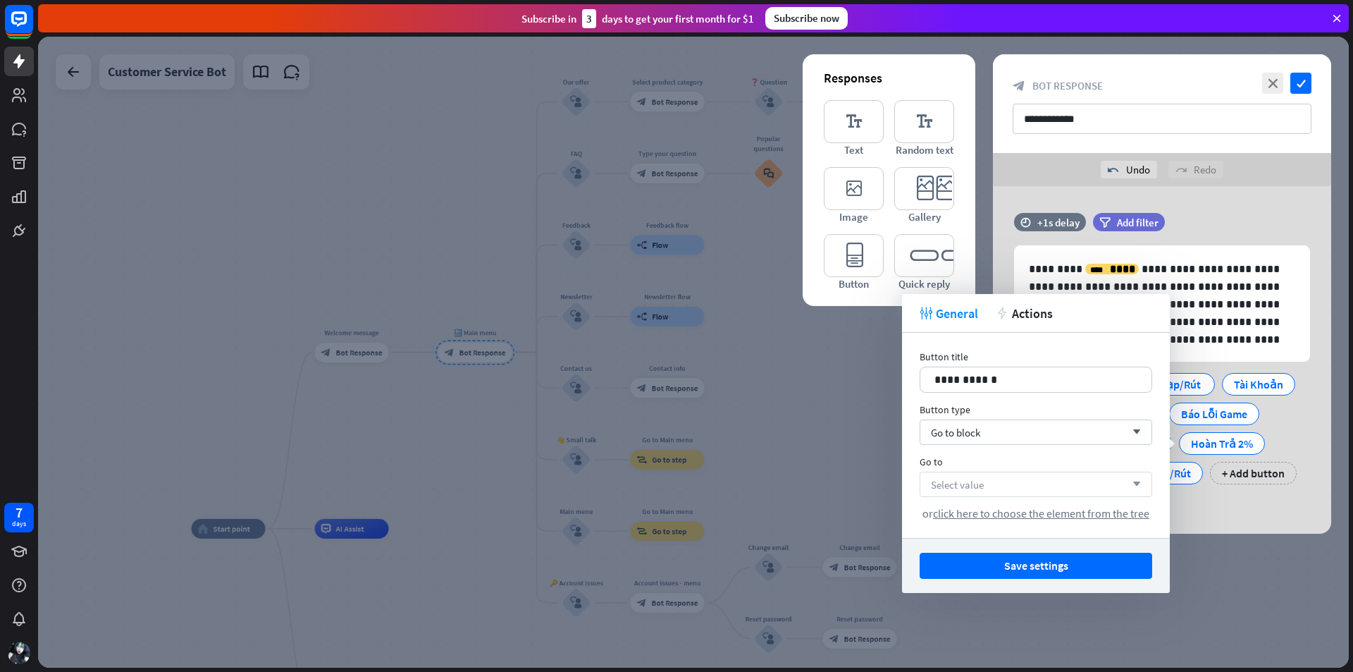
click at [995, 487] on div "Select value arrow_down" at bounding box center [1036, 484] width 233 height 25
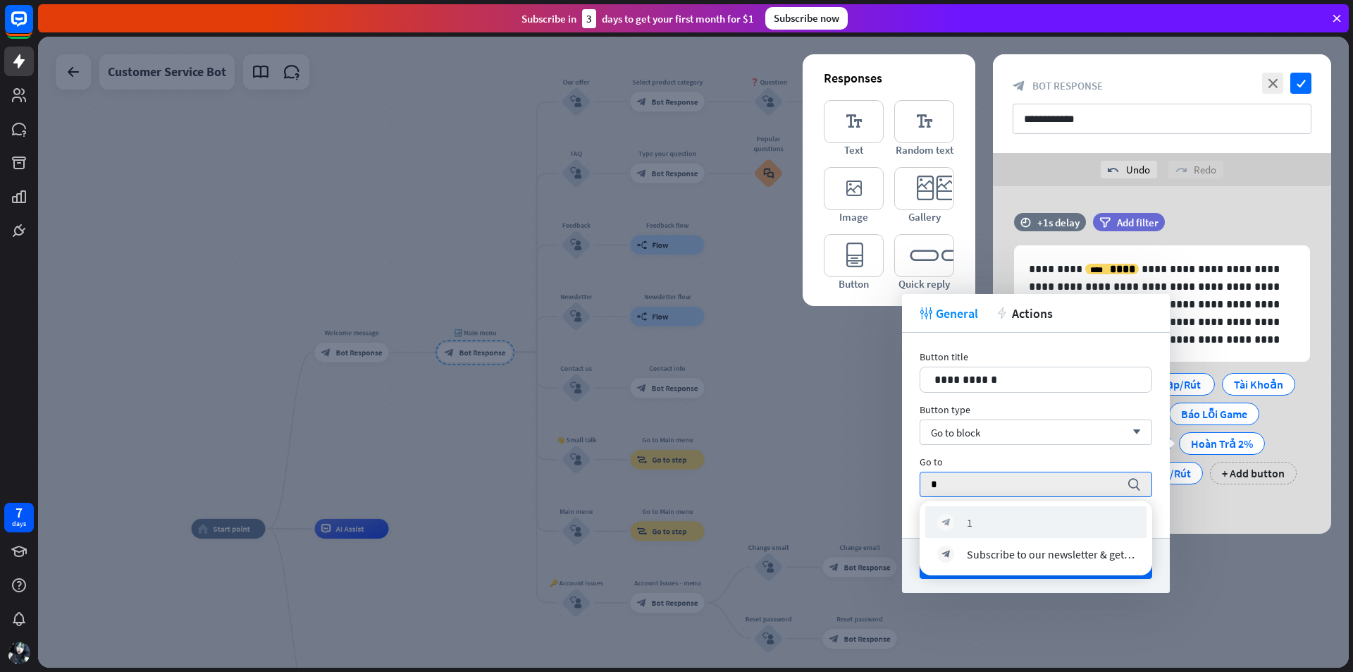
type input "*"
click at [985, 512] on div "block_bot_response 1" at bounding box center [1036, 522] width 221 height 32
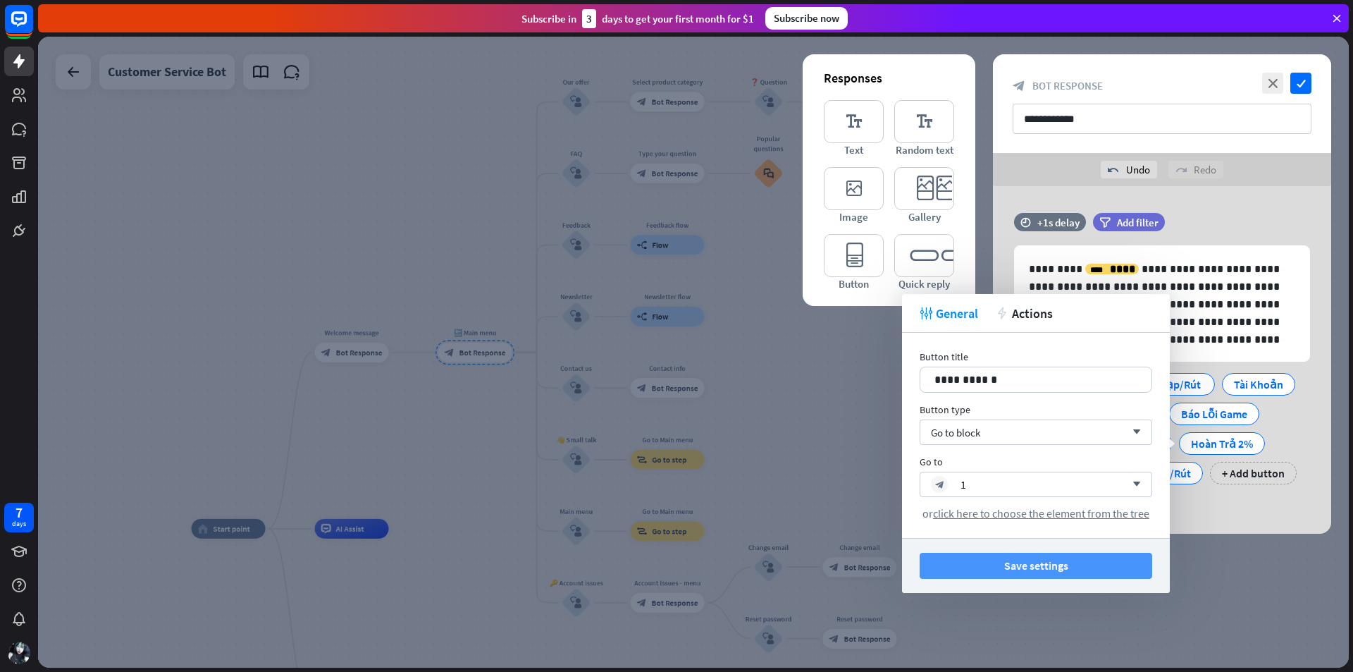
click at [1010, 567] on button "Save settings" at bounding box center [1036, 566] width 233 height 26
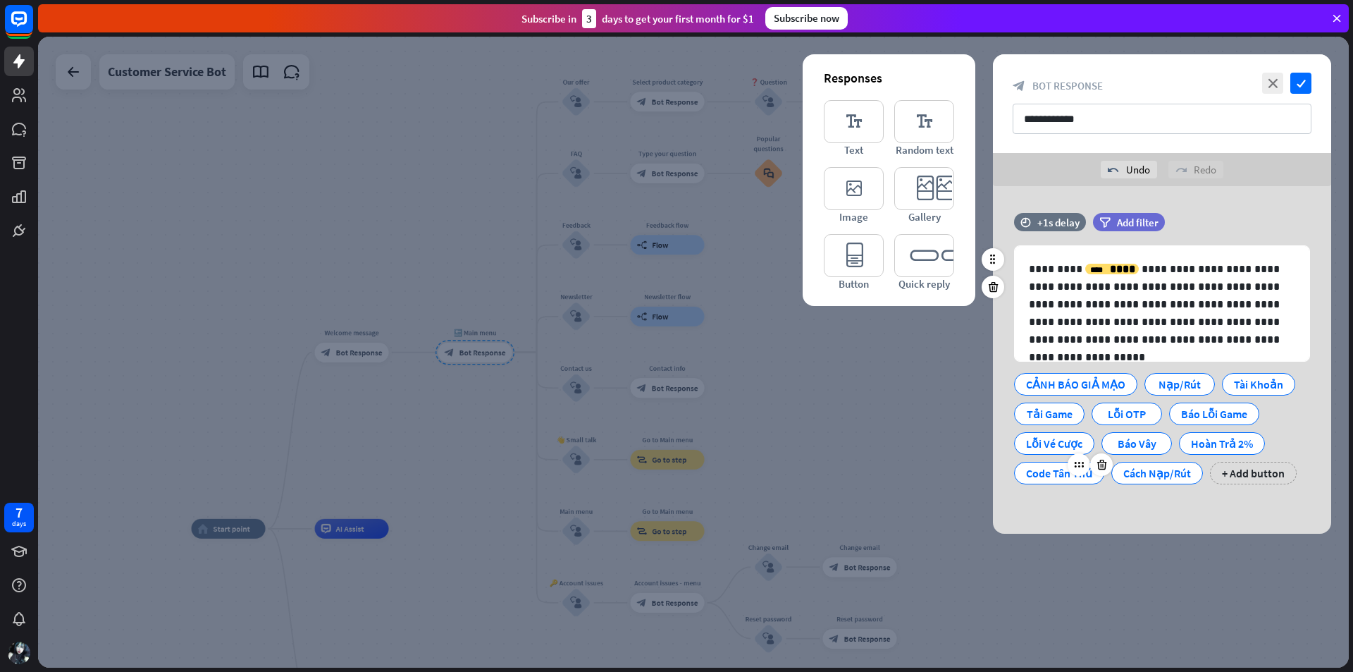
click at [1037, 472] on div "Code Tân Thủ" at bounding box center [1059, 472] width 66 height 21
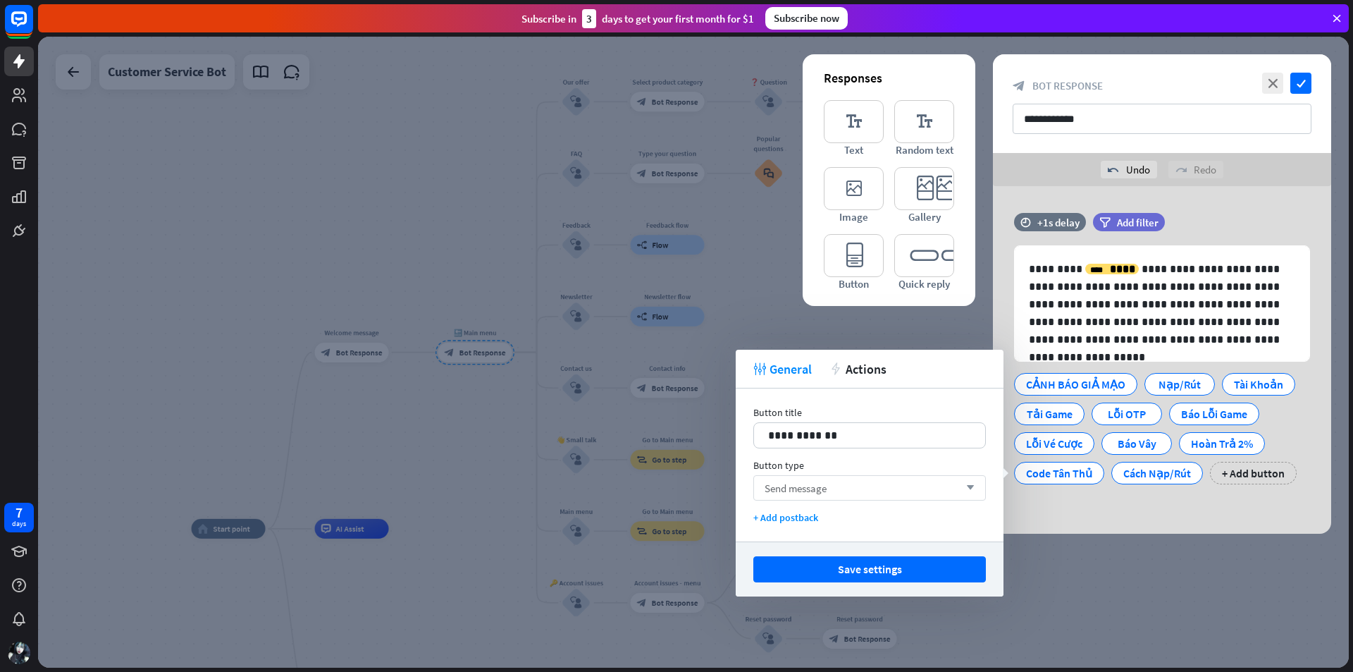
click at [963, 480] on div "Send message arrow_down" at bounding box center [870, 487] width 233 height 25
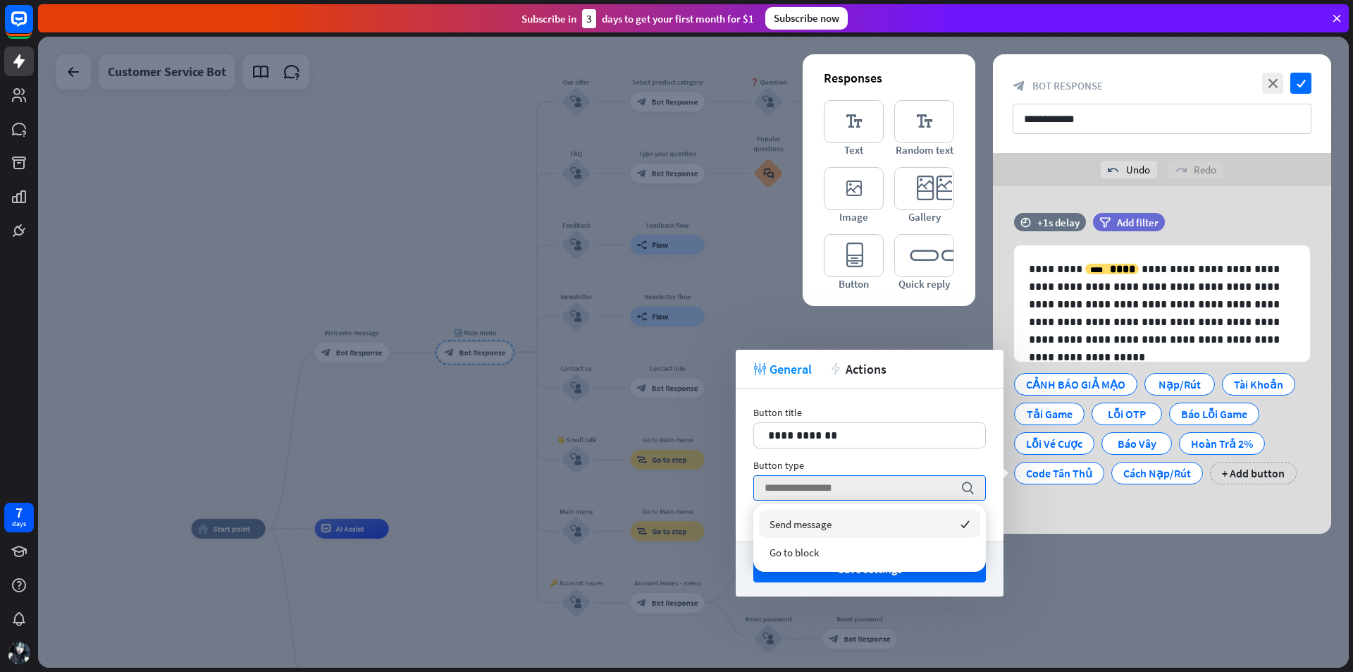
type input "*"
click at [879, 550] on div "Go to block" at bounding box center [869, 552] width 221 height 28
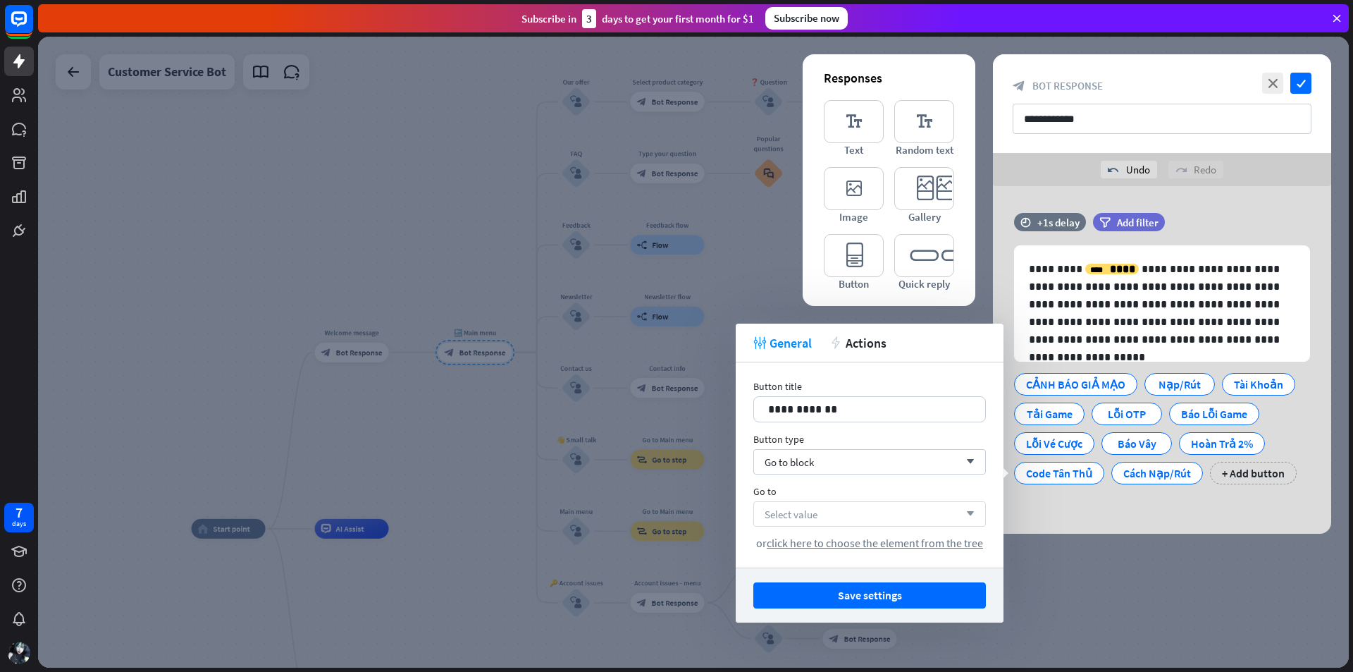
click at [890, 522] on div "Select value arrow_down" at bounding box center [870, 513] width 233 height 25
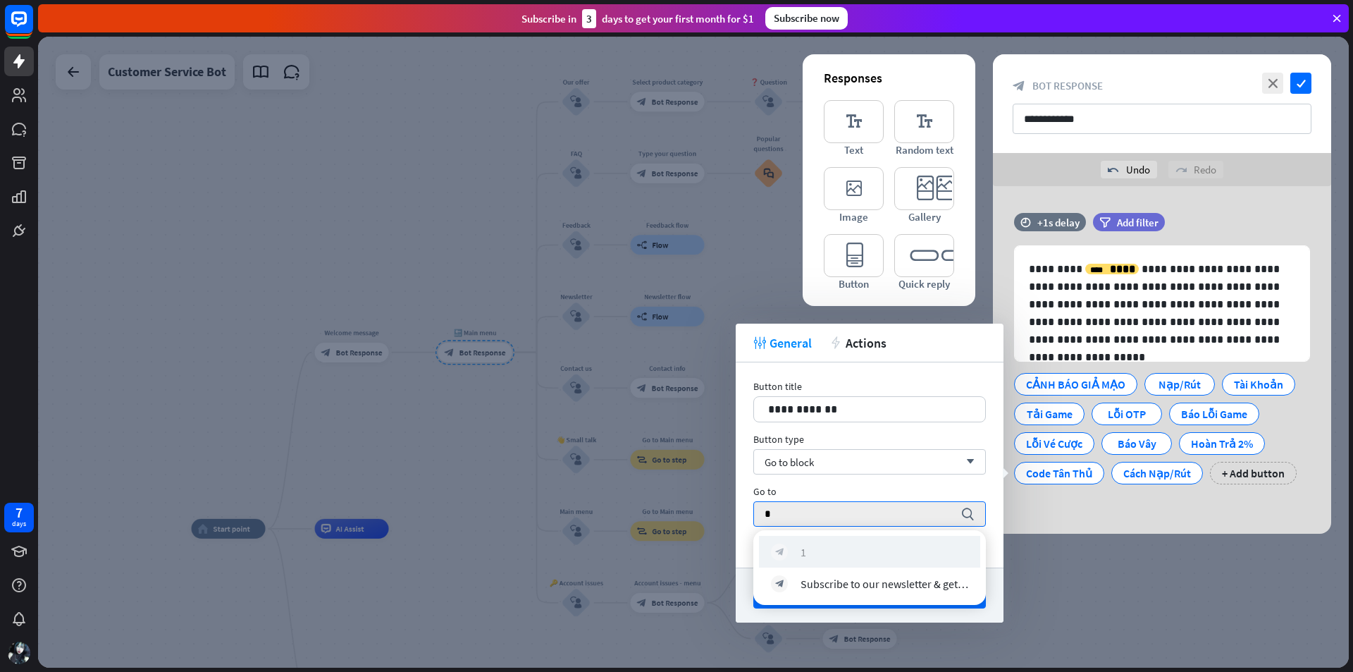
type input "*"
click at [847, 548] on div "block_bot_response 1" at bounding box center [869, 551] width 197 height 17
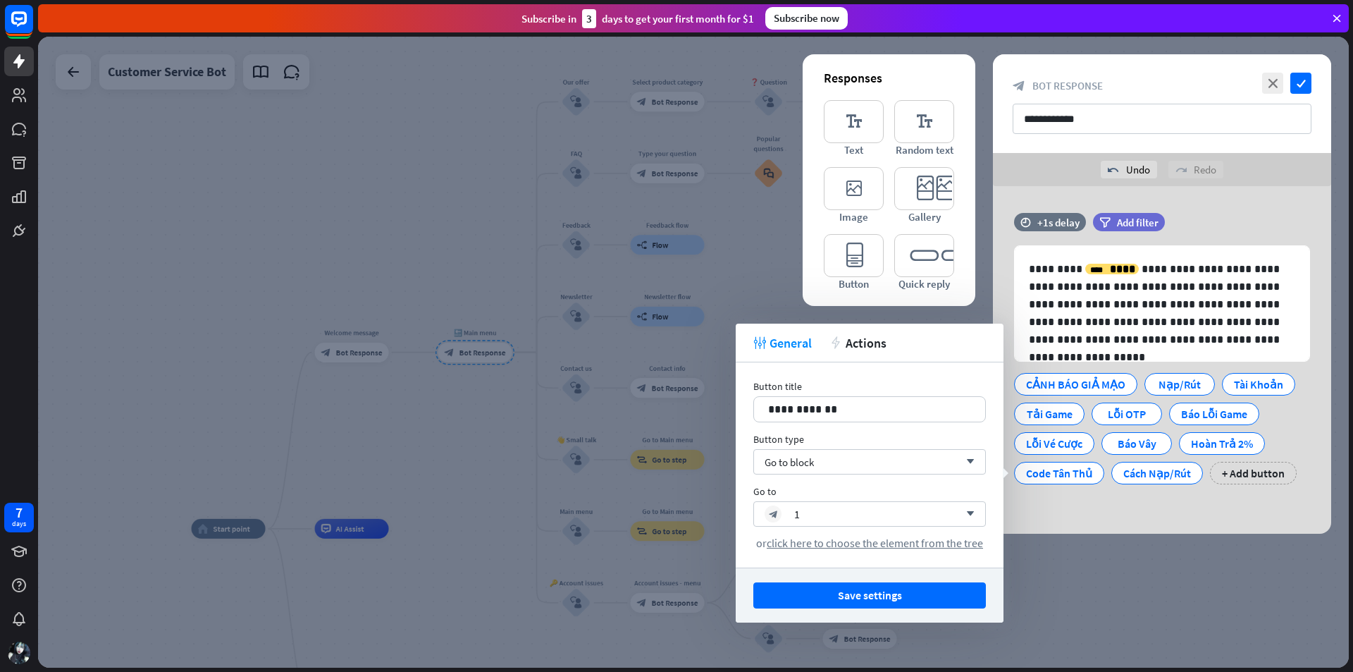
click at [904, 595] on button "Save settings" at bounding box center [870, 595] width 233 height 26
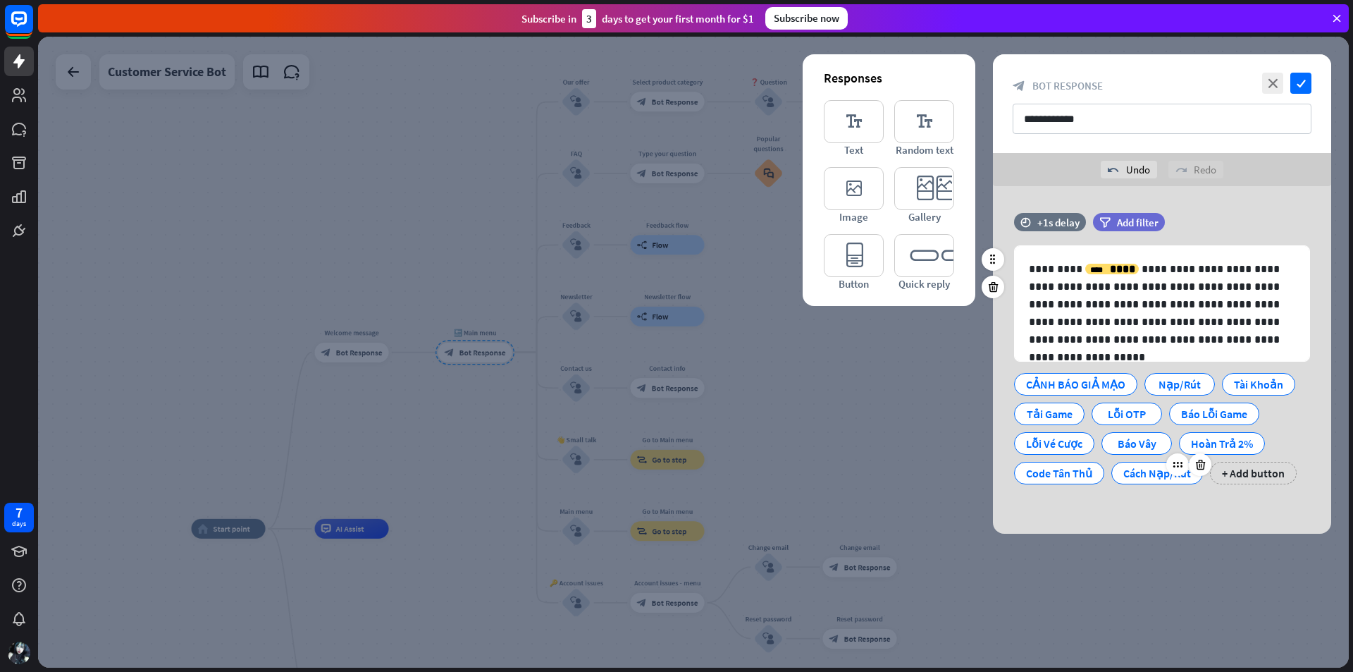
drag, startPoint x: 1131, startPoint y: 476, endPoint x: 1114, endPoint y: 476, distance: 16.9
click at [1130, 476] on div "Cách Nạp/Rút" at bounding box center [1158, 472] width 68 height 21
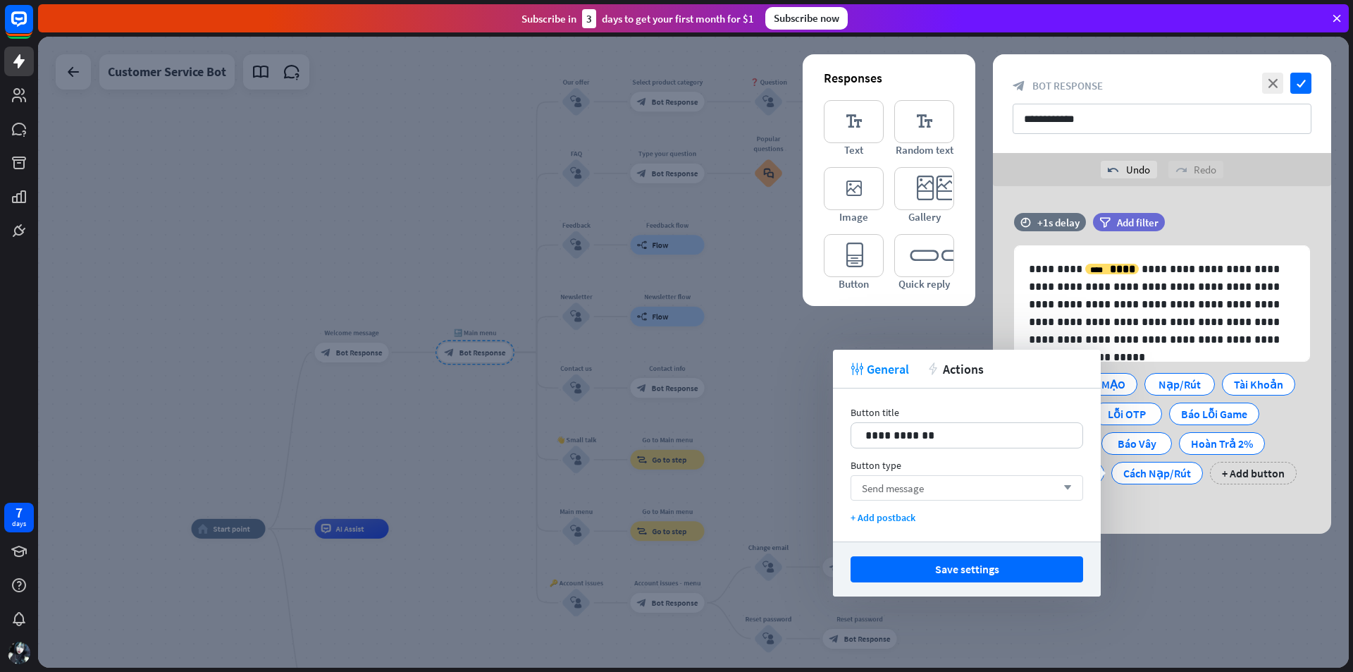
click at [983, 483] on div "Send message arrow_down" at bounding box center [967, 487] width 233 height 25
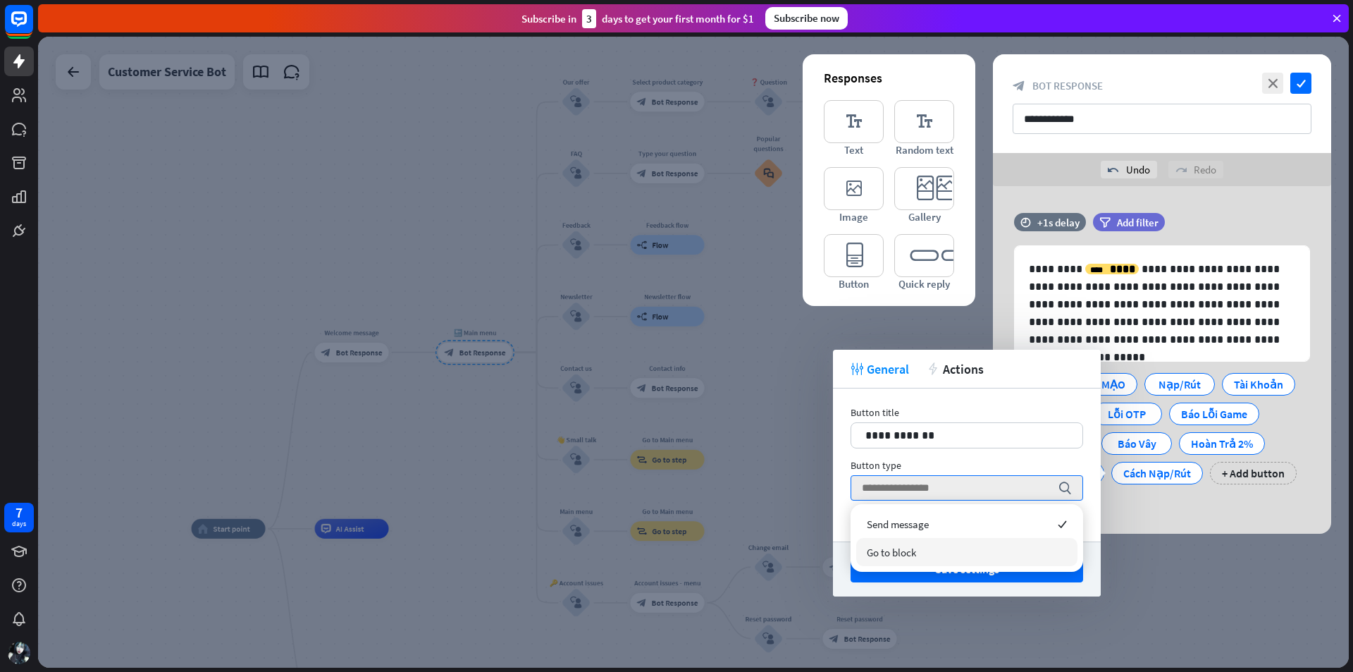
click at [910, 548] on span "Go to block" at bounding box center [891, 552] width 49 height 13
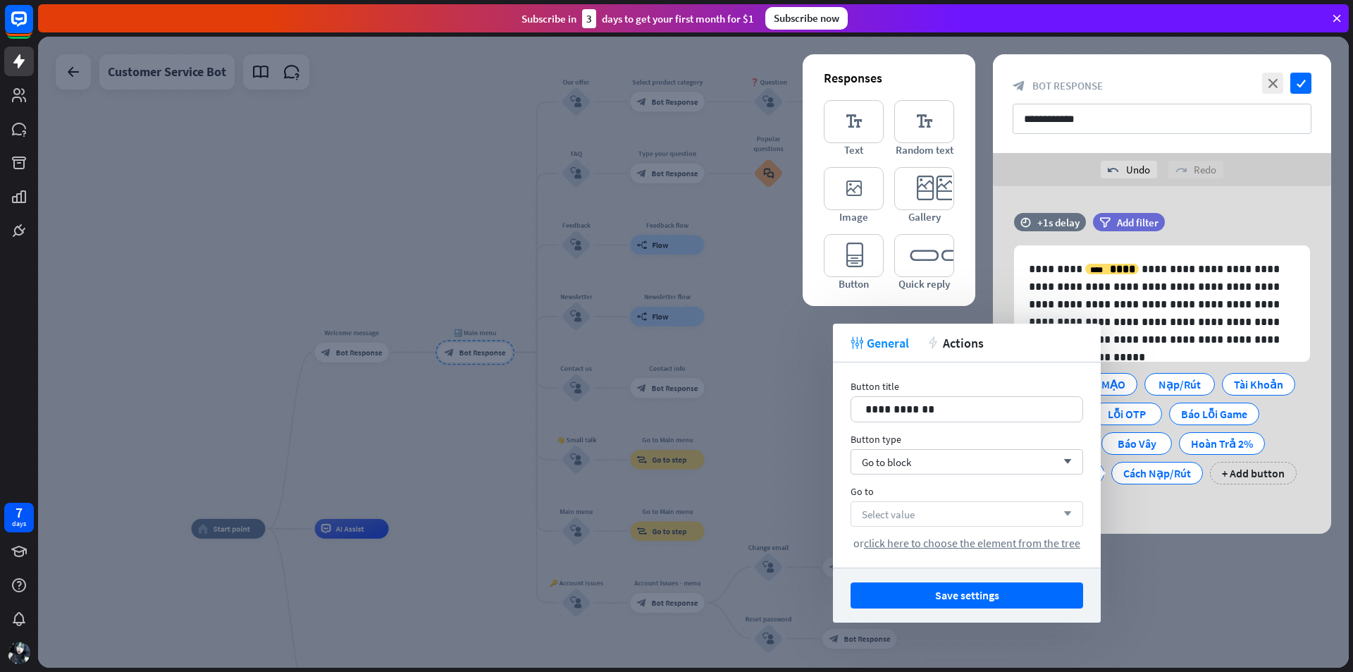
click at [930, 519] on div "Select value arrow_down" at bounding box center [967, 513] width 233 height 25
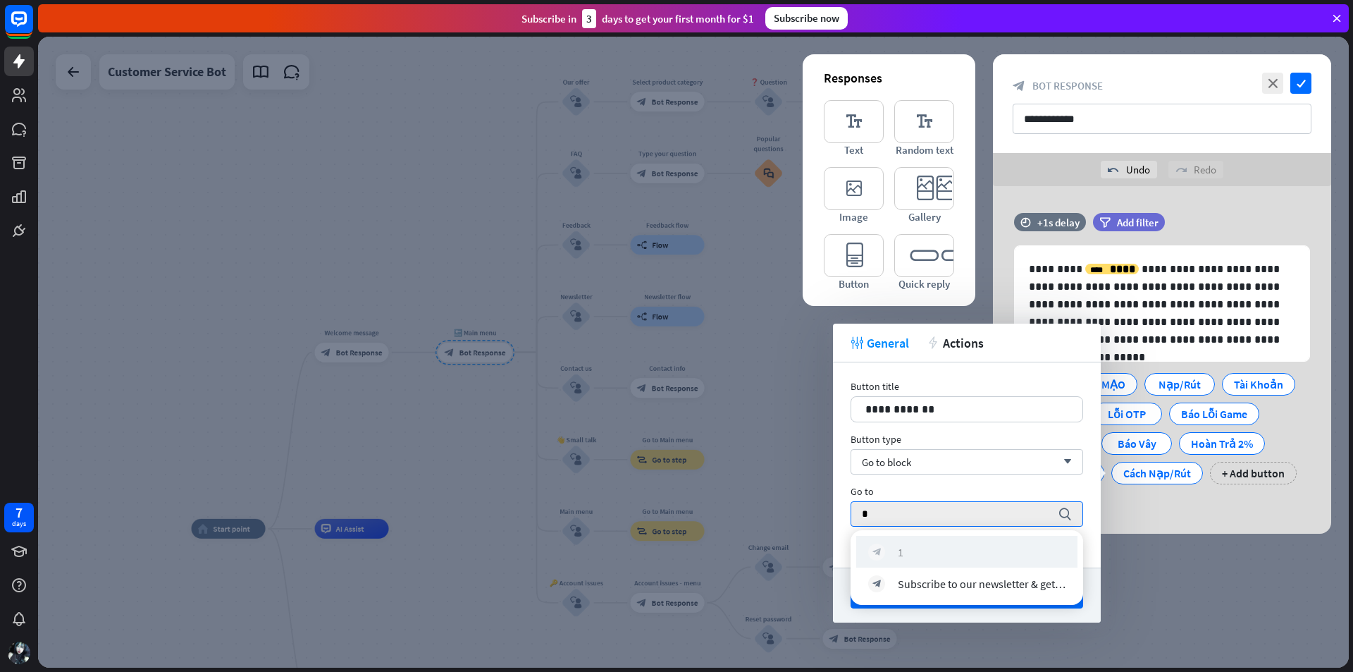
type input "*"
click at [914, 547] on div "block_bot_response 1" at bounding box center [966, 551] width 197 height 17
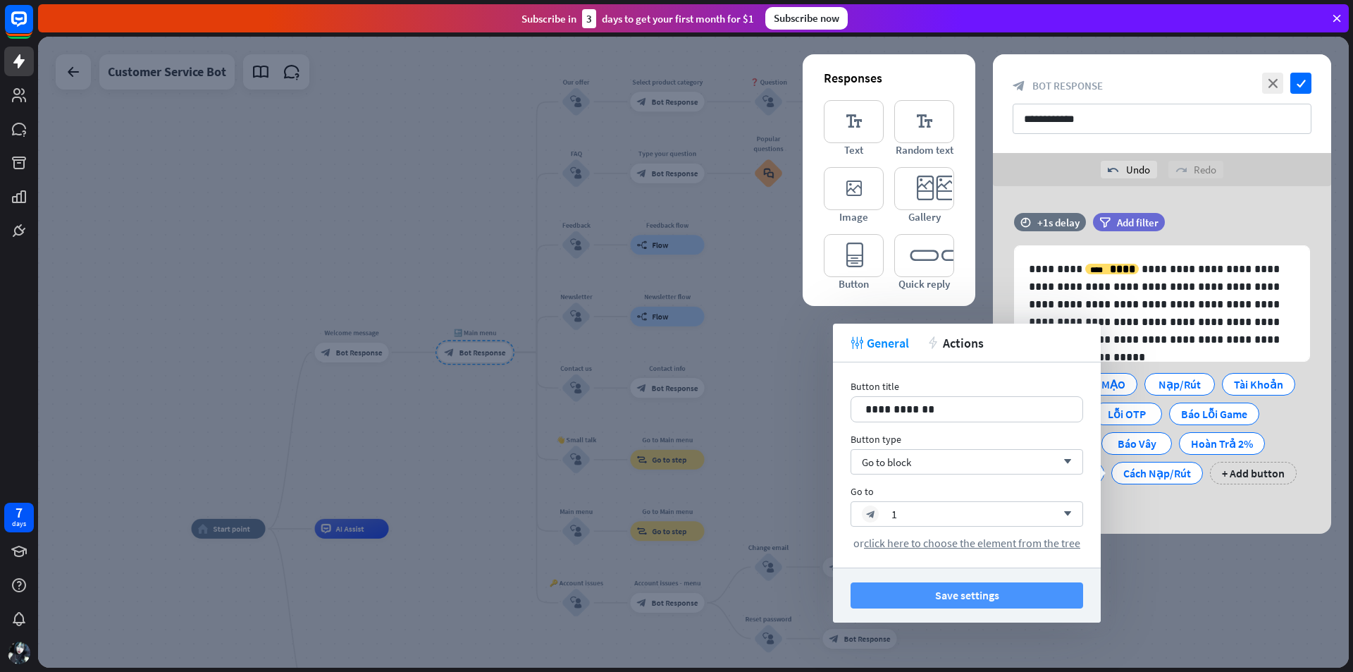
click at [975, 597] on button "Save settings" at bounding box center [967, 595] width 233 height 26
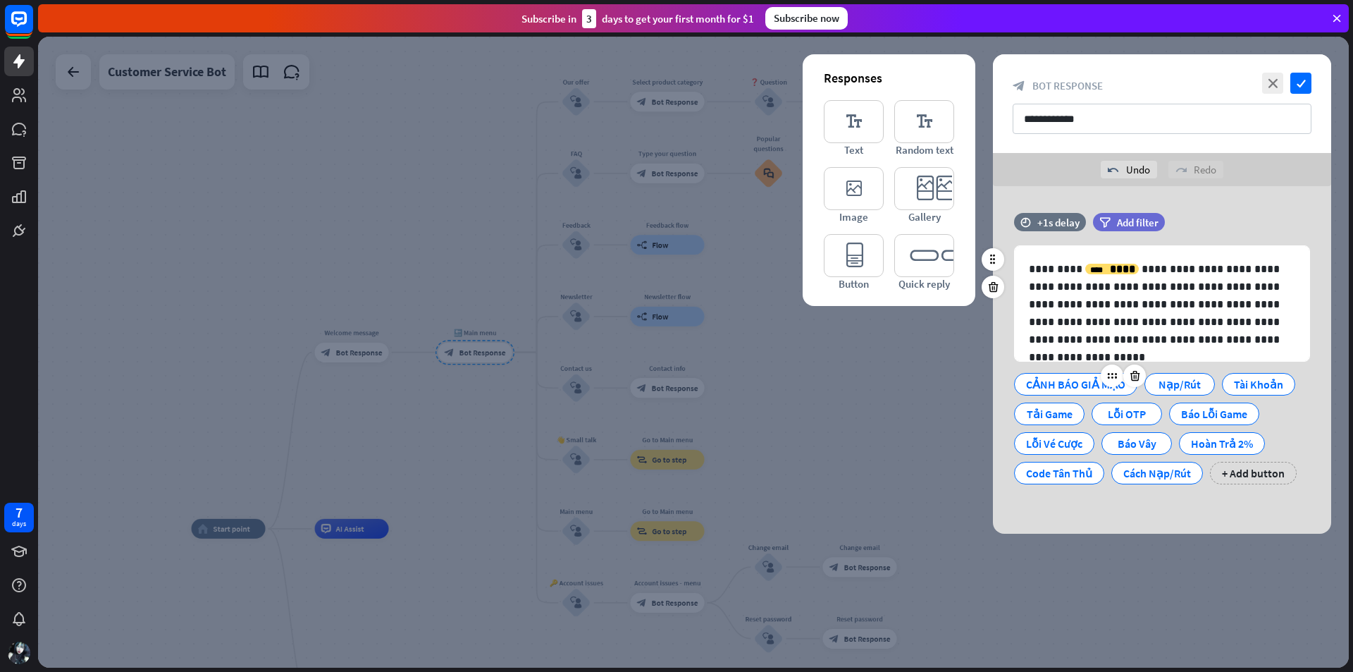
click at [1093, 376] on div "CẢNH BÁO GIẢ MẠO" at bounding box center [1075, 384] width 99 height 21
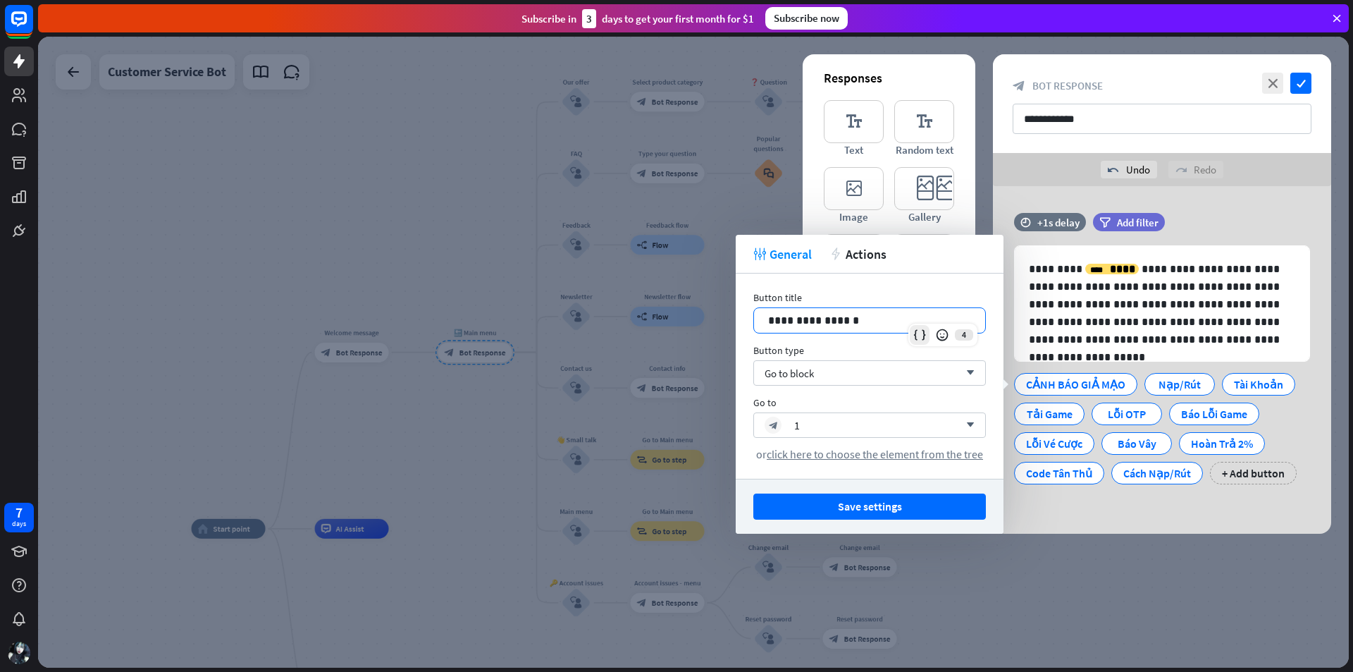
click at [923, 328] on div "**********" at bounding box center [870, 320] width 233 height 26
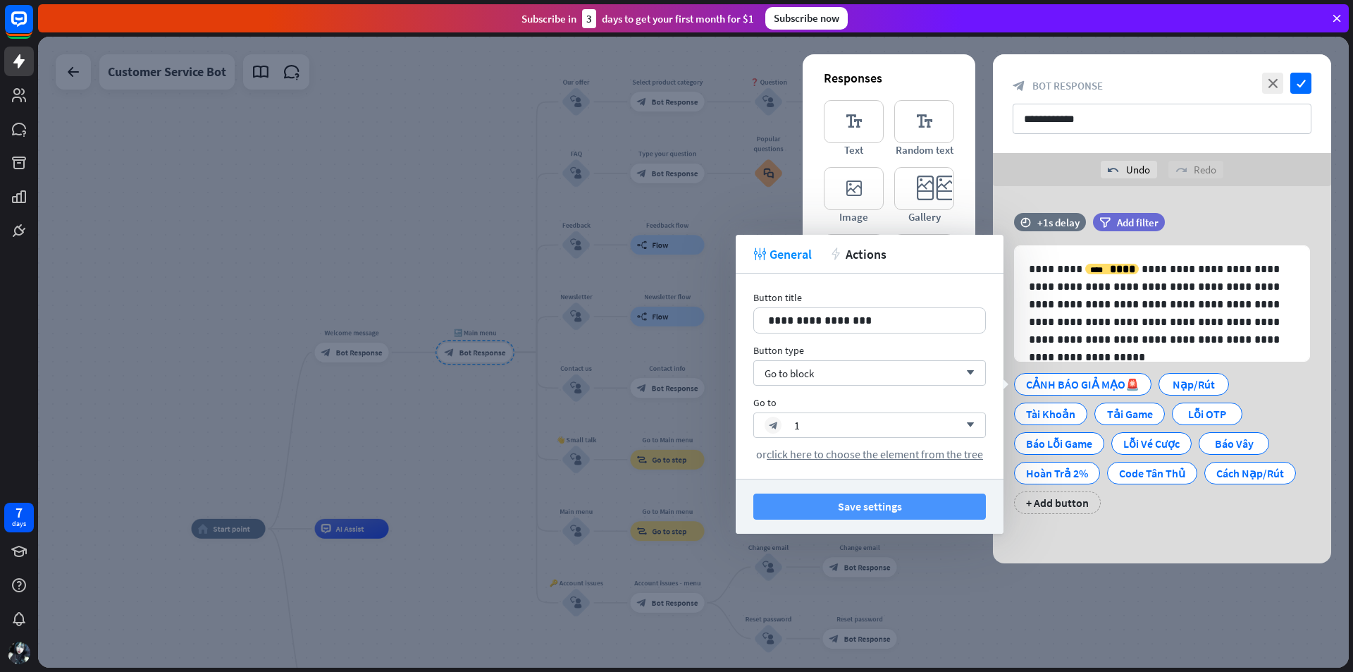
click at [875, 508] on button "Save settings" at bounding box center [870, 506] width 233 height 26
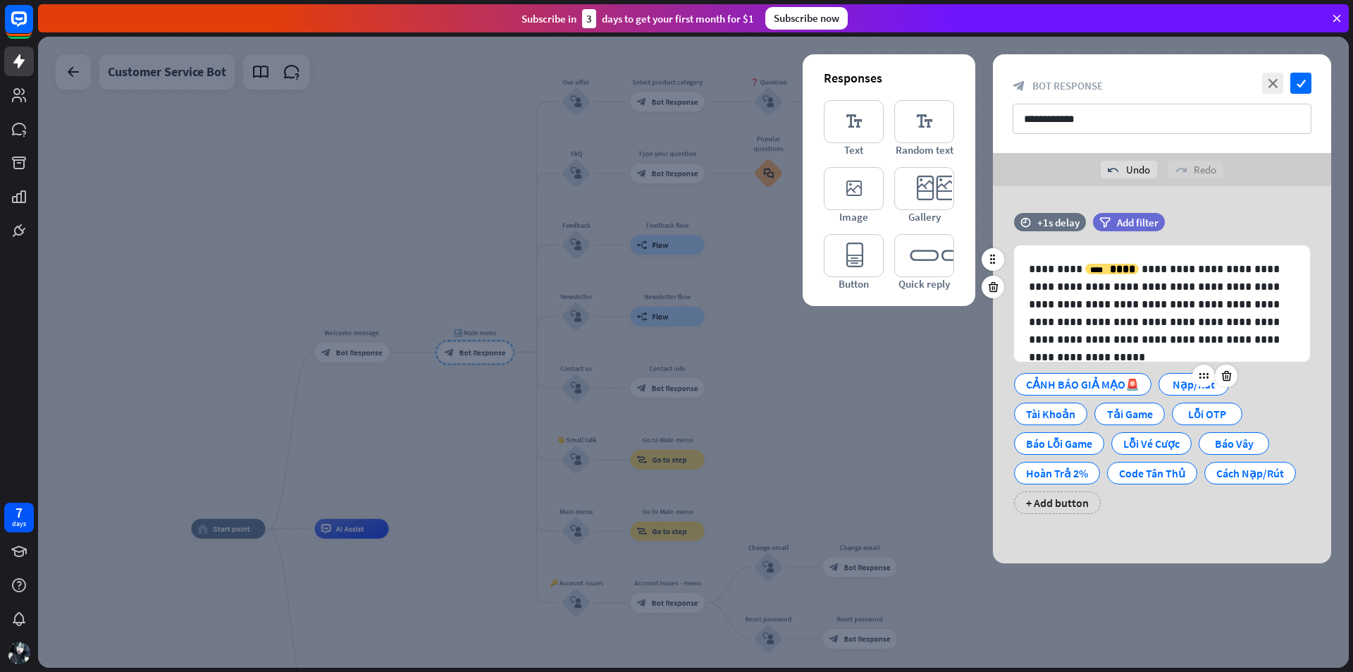
click at [1177, 386] on div "Nạp/Rút" at bounding box center [1194, 384] width 47 height 21
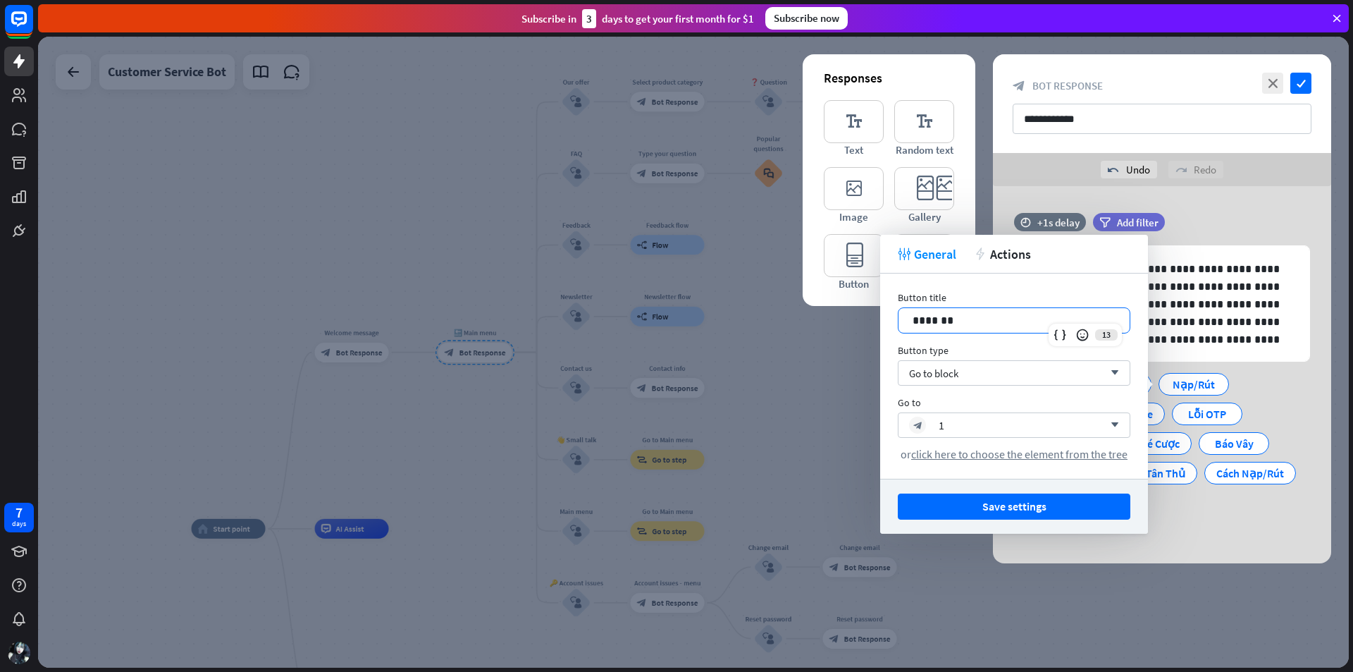
click at [974, 323] on p "*******" at bounding box center [1014, 321] width 203 height 18
click at [1025, 513] on button "Save settings" at bounding box center [1014, 506] width 233 height 26
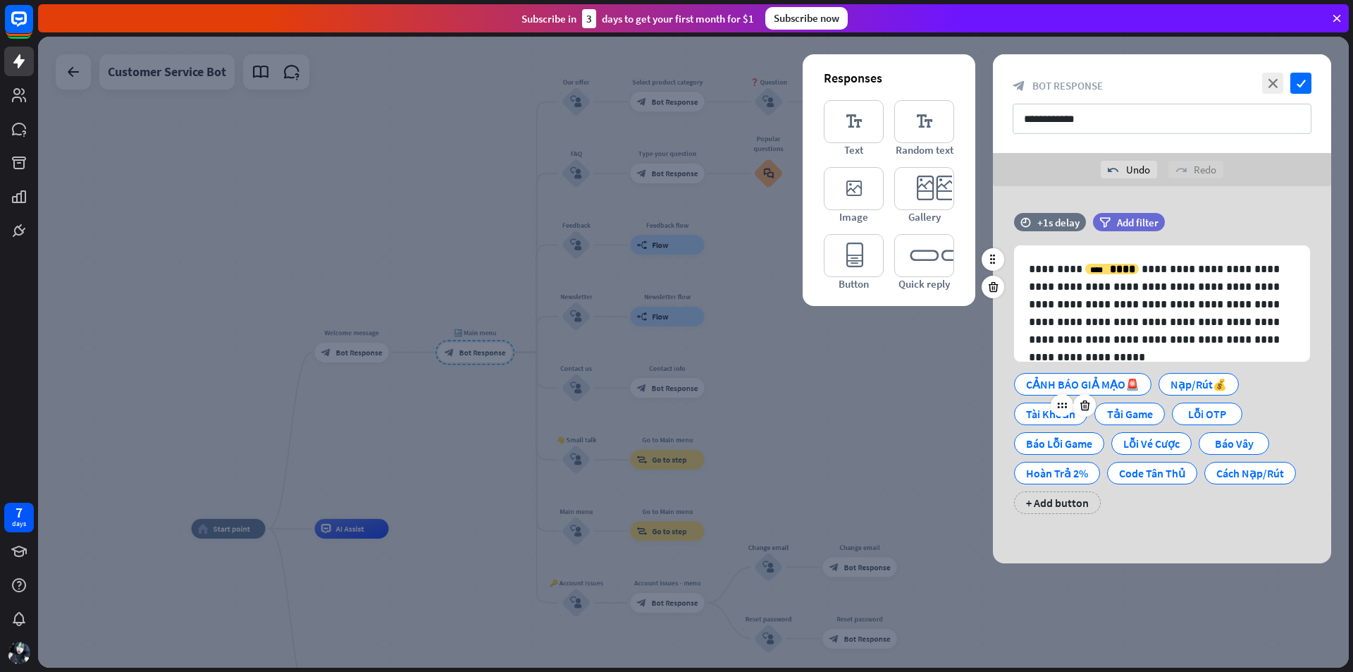
click at [1035, 416] on div "Tài Khoản" at bounding box center [1050, 413] width 49 height 21
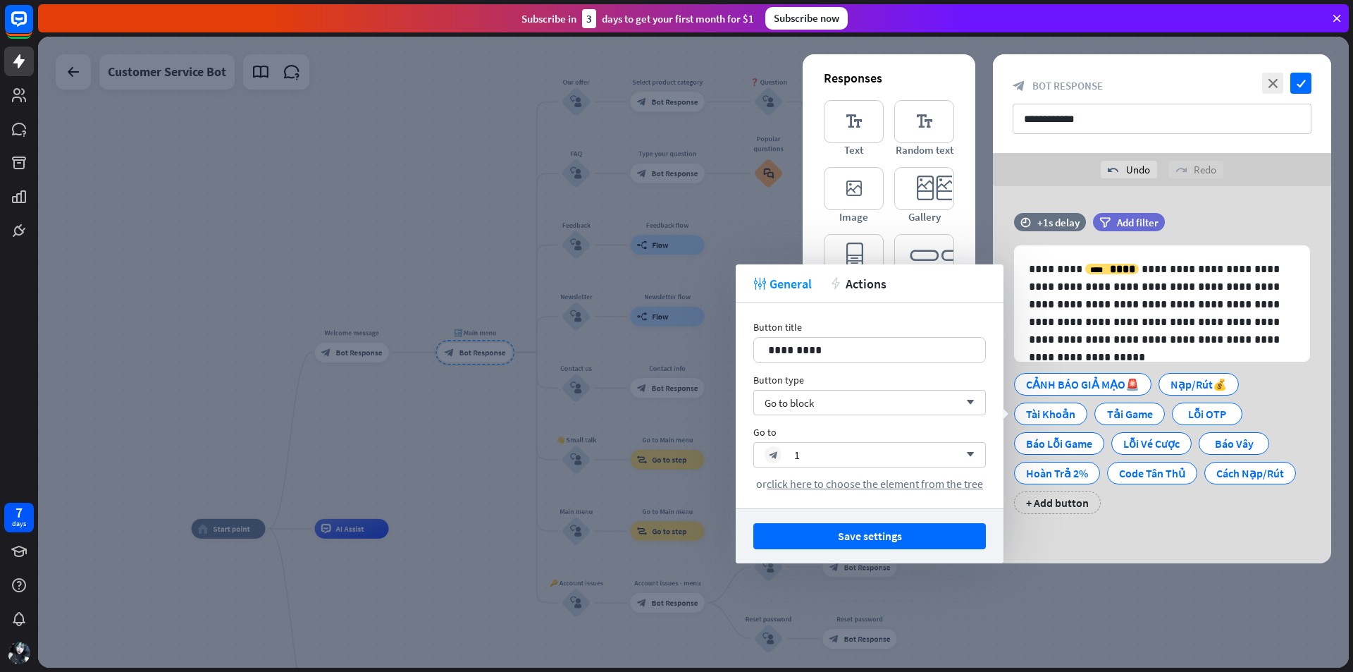
drag, startPoint x: 871, startPoint y: 366, endPoint x: 869, endPoint y: 355, distance: 10.8
click at [871, 365] on div "Button title 11 ********* Button type Go to block arrow_down Go to block_bot_re…" at bounding box center [870, 405] width 268 height 205
click at [868, 350] on p "*********" at bounding box center [869, 350] width 203 height 18
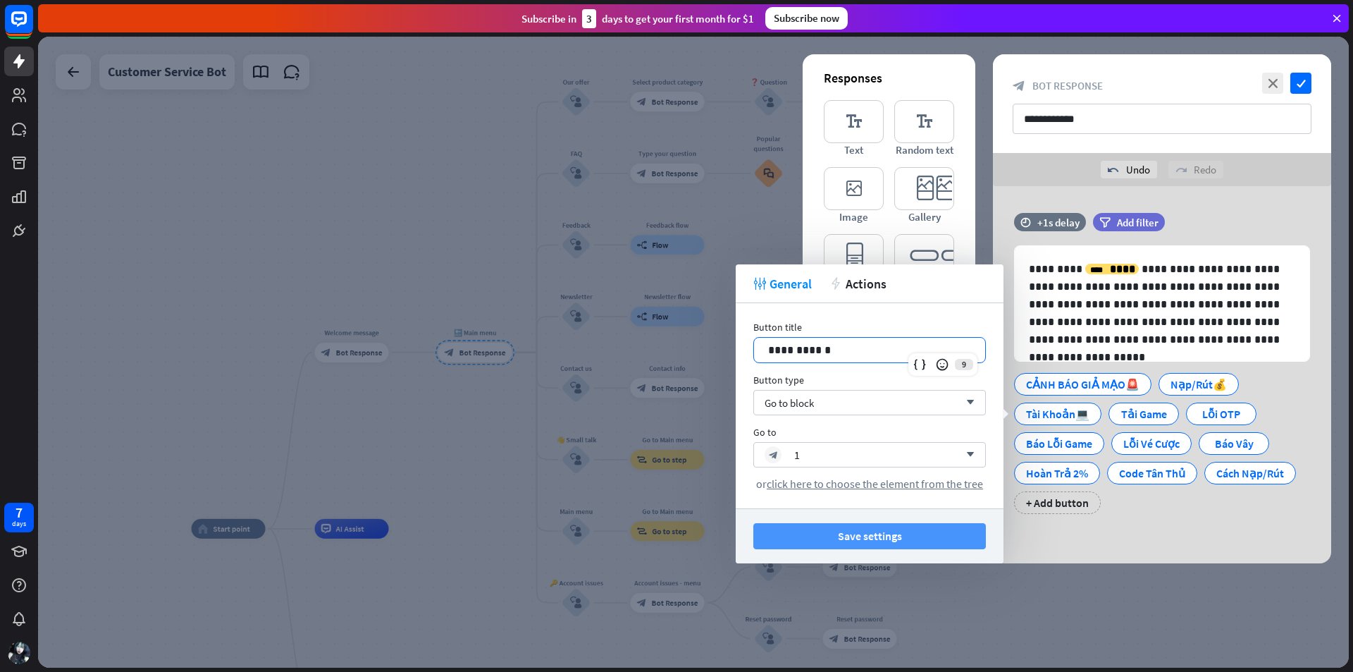
click at [863, 539] on button "Save settings" at bounding box center [870, 536] width 233 height 26
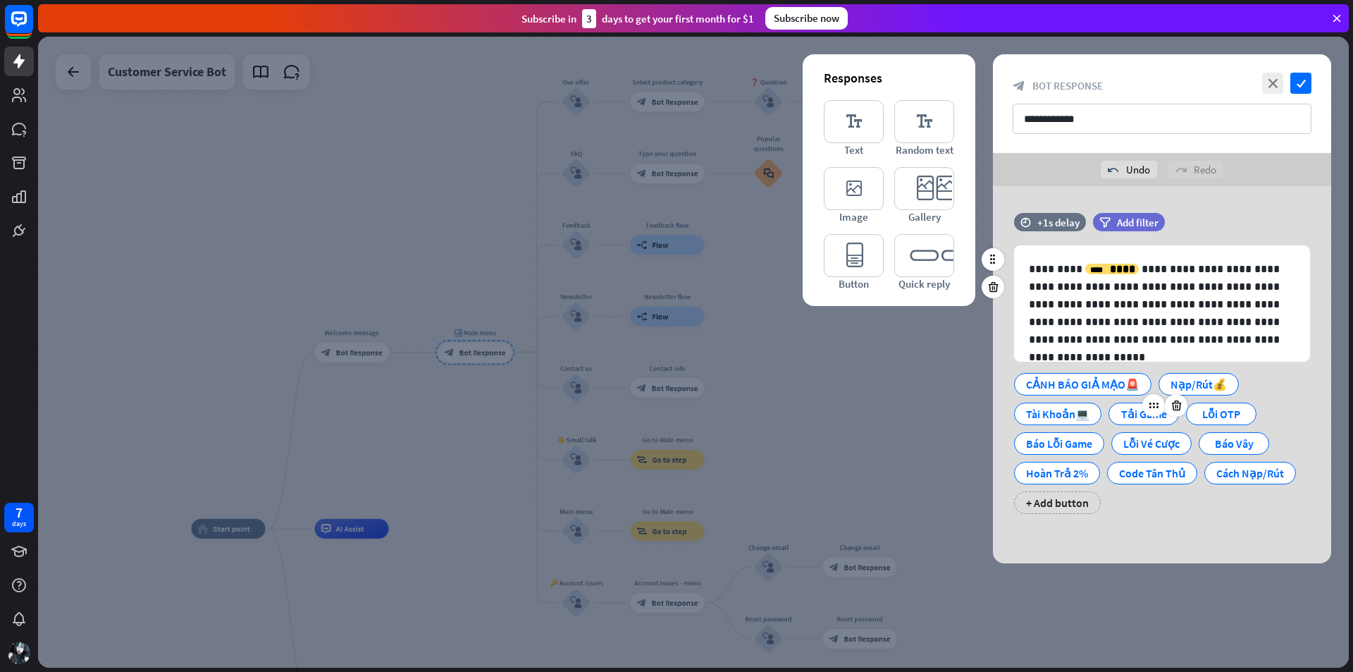
click at [1141, 412] on div "Tải Game" at bounding box center [1144, 413] width 47 height 21
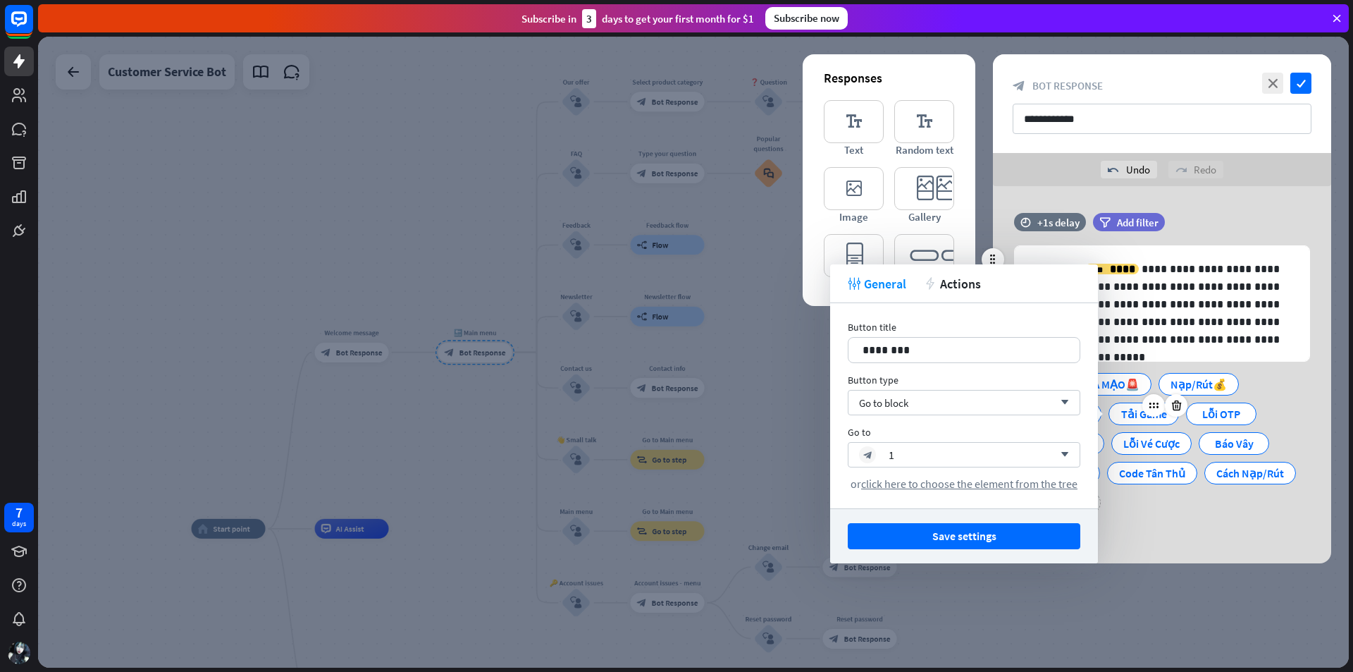
click at [1136, 413] on div "Tải Game" at bounding box center [1144, 413] width 47 height 21
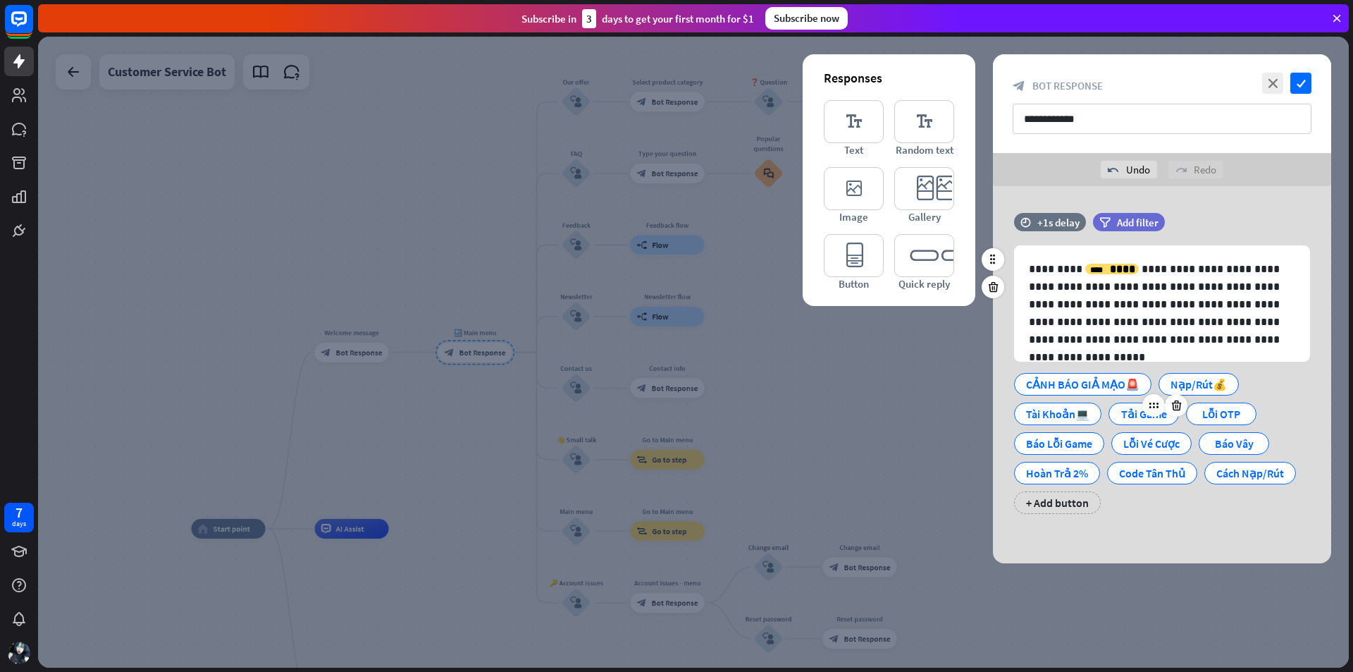
click at [1126, 410] on div "Tải Game" at bounding box center [1144, 413] width 47 height 21
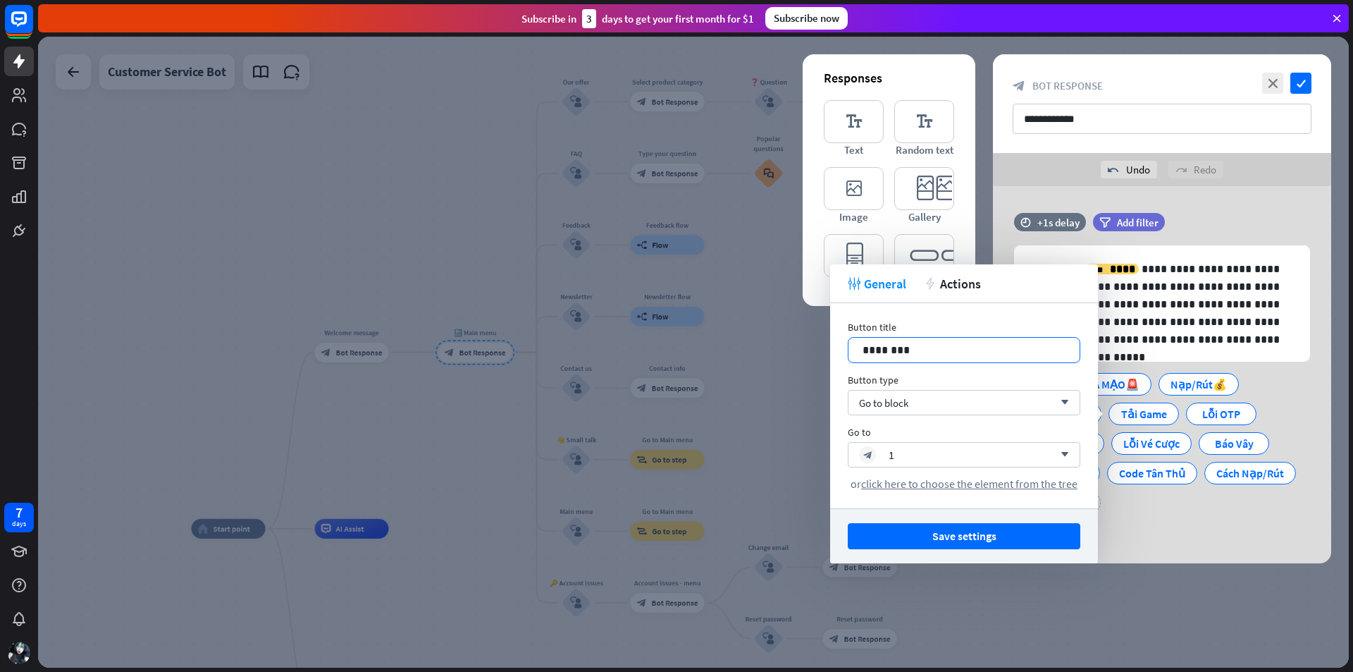
click at [945, 355] on p "********" at bounding box center [964, 350] width 203 height 18
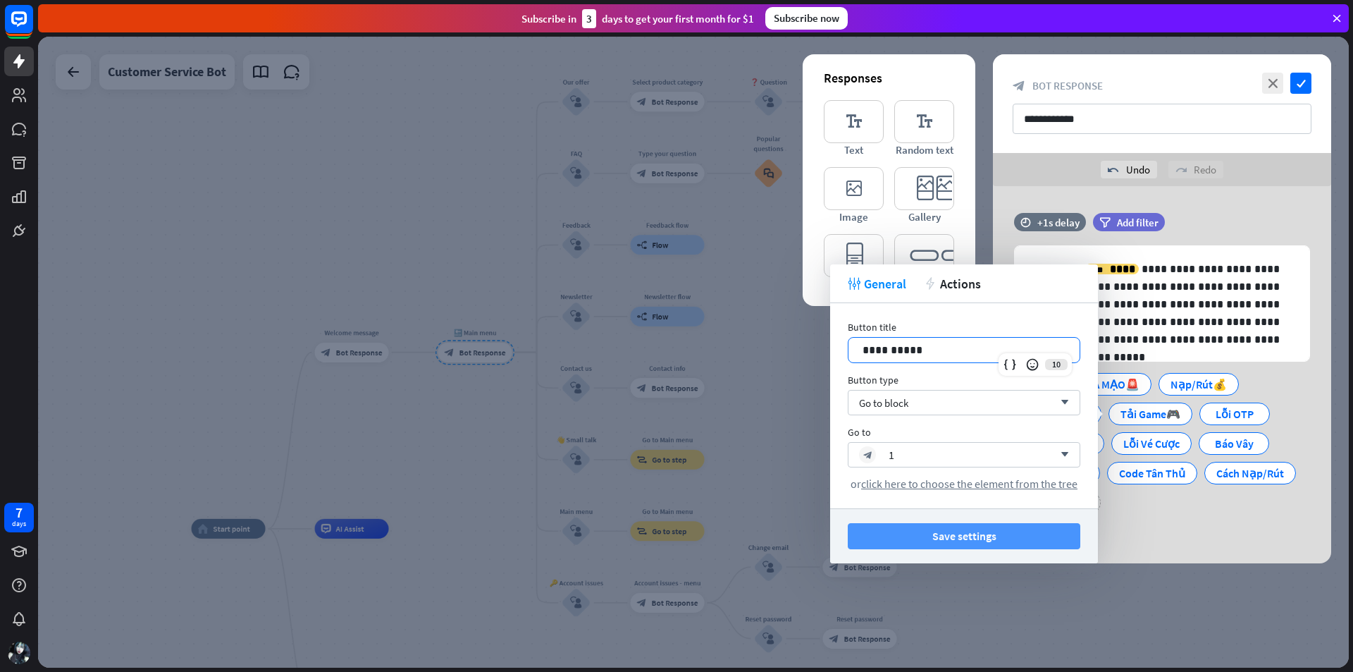
click at [988, 536] on button "Save settings" at bounding box center [964, 536] width 233 height 26
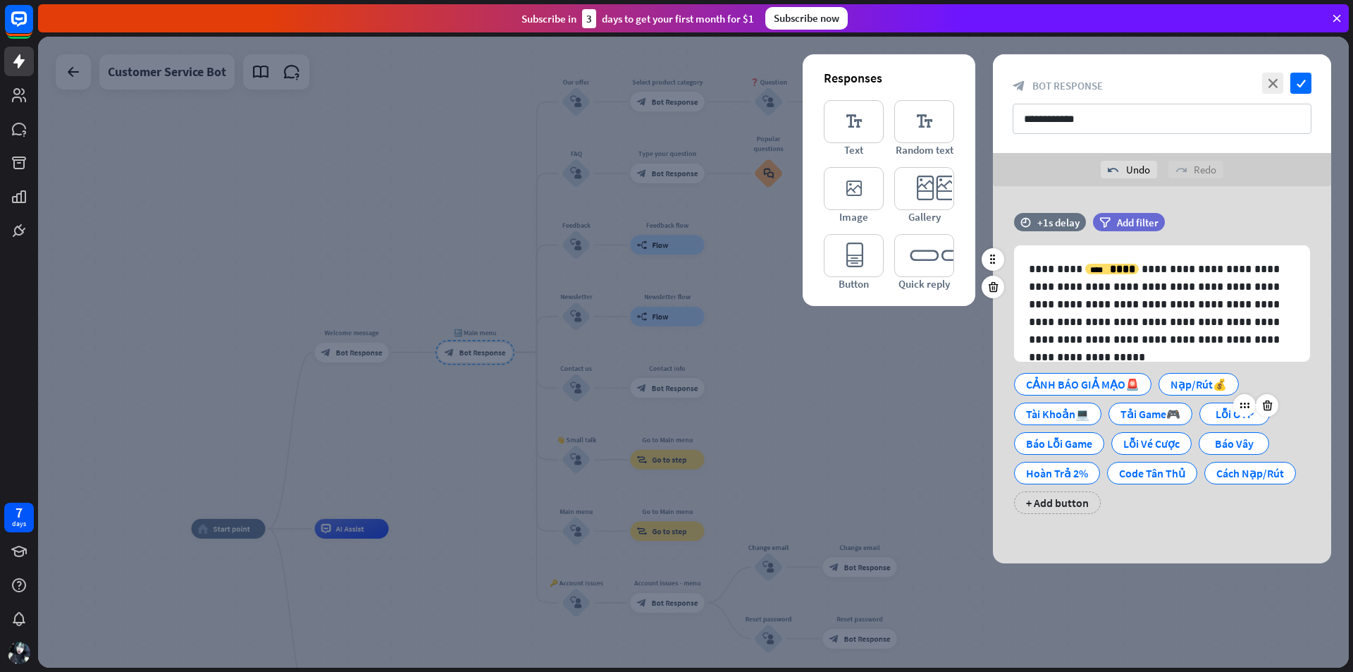
click at [1229, 410] on div "Lỗi OTP" at bounding box center [1235, 413] width 47 height 21
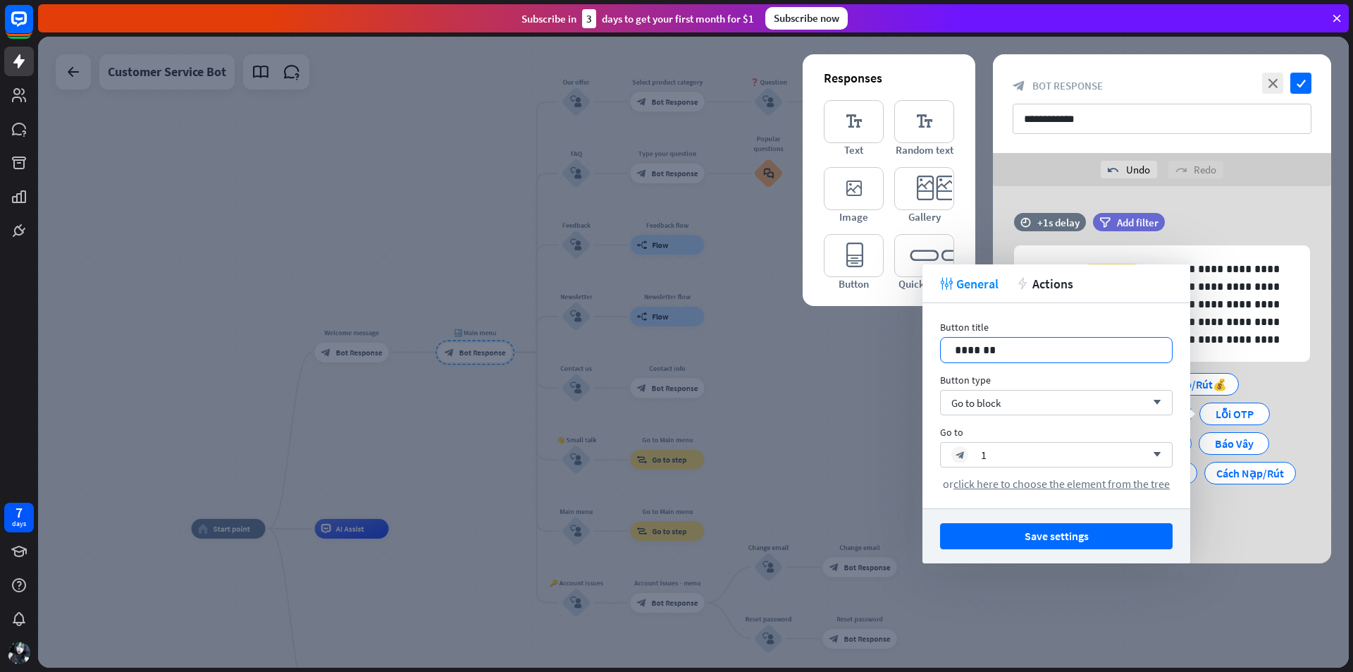
click at [1042, 352] on p "*******" at bounding box center [1056, 350] width 203 height 18
click at [1016, 558] on div "Save settings" at bounding box center [1057, 535] width 268 height 55
click at [1012, 540] on button "Save settings" at bounding box center [1056, 536] width 233 height 26
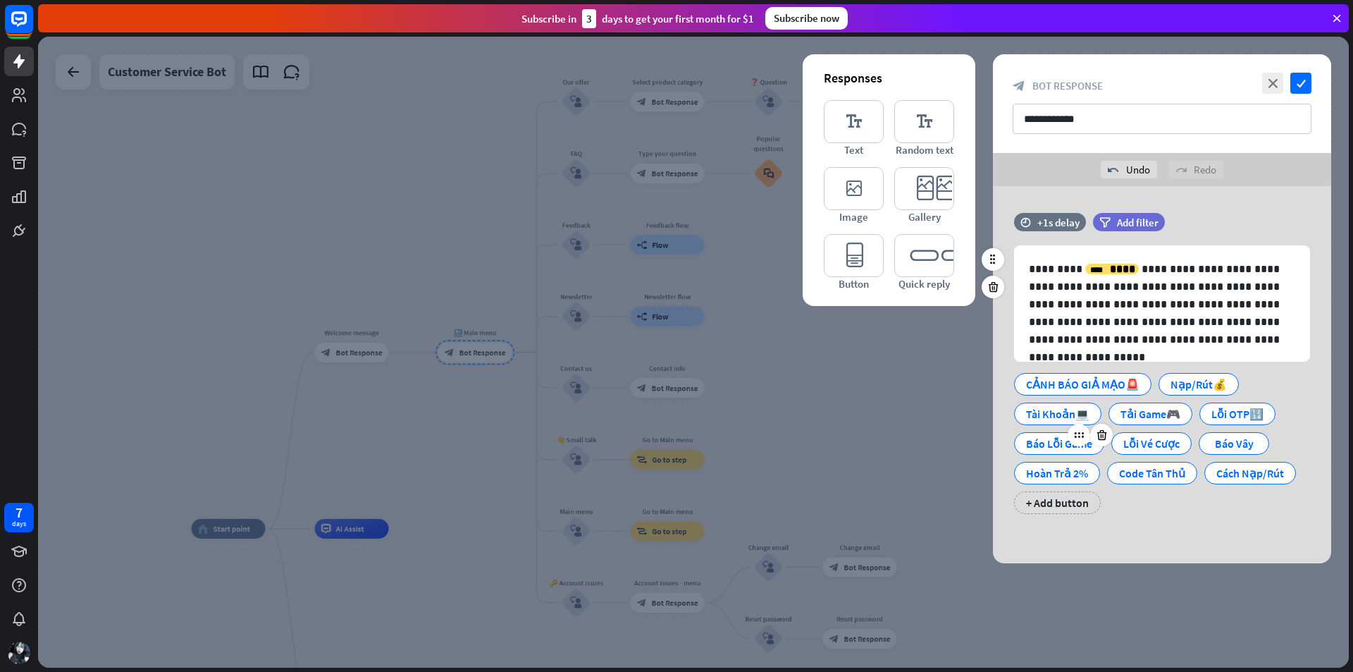
click at [1052, 441] on div "Báo Lỗi Game" at bounding box center [1059, 443] width 66 height 21
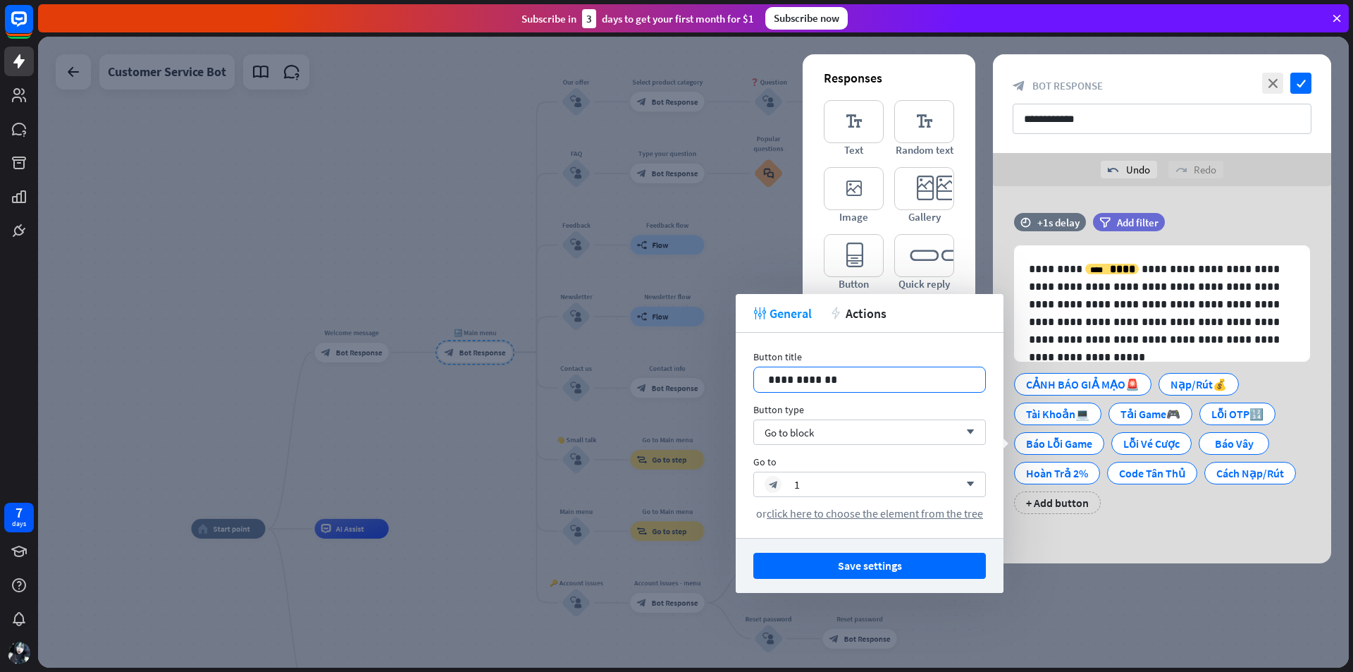
click at [873, 376] on p "**********" at bounding box center [869, 380] width 203 height 18
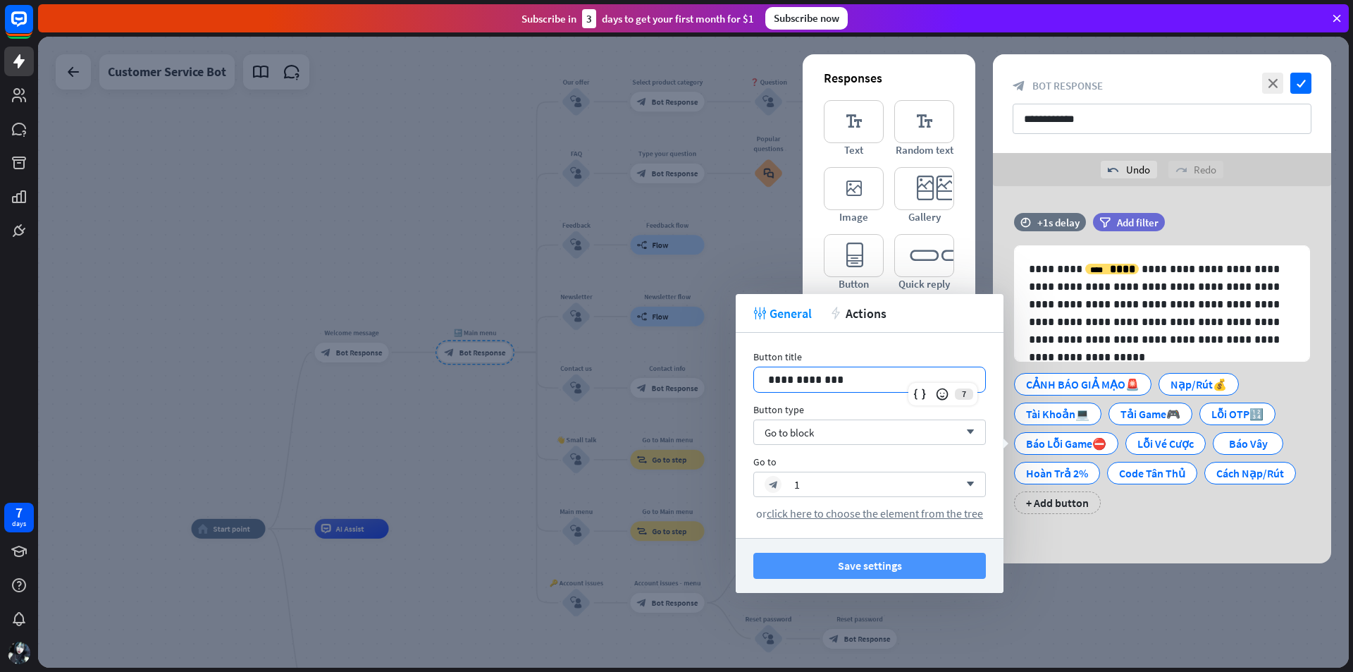
click at [921, 567] on button "Save settings" at bounding box center [870, 566] width 233 height 26
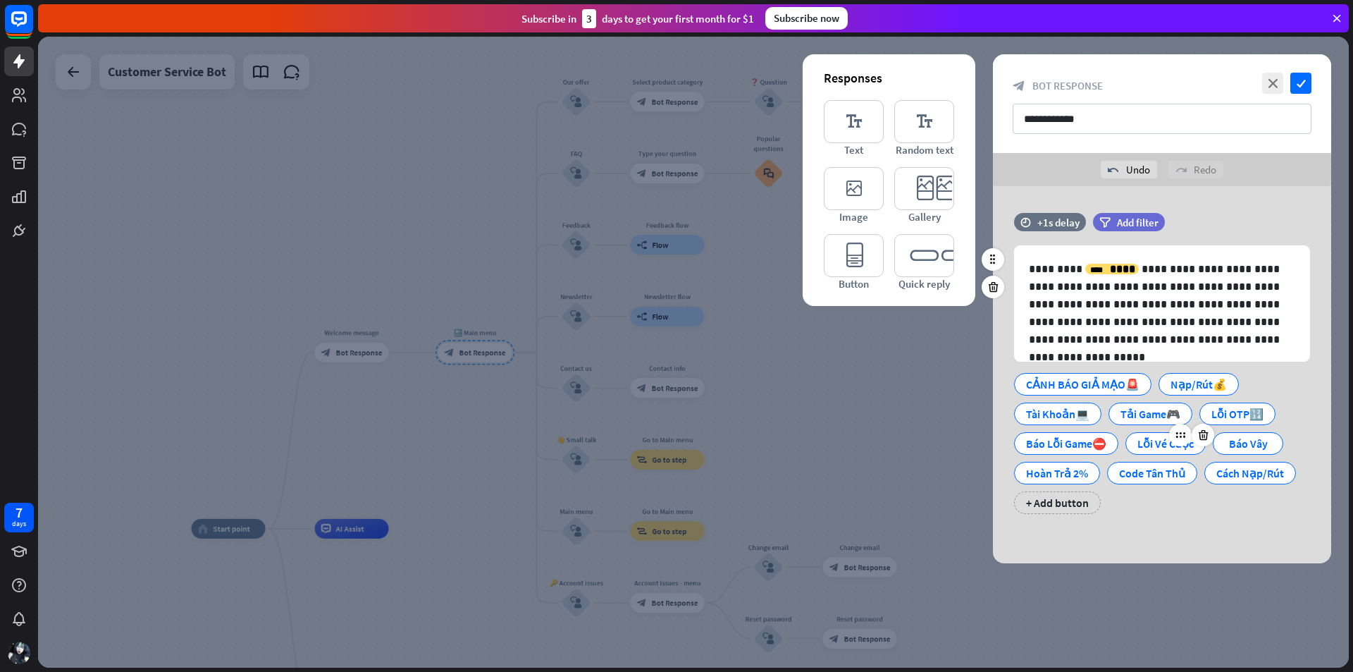
click at [1148, 435] on div "Lỗi Vé Cược" at bounding box center [1166, 443] width 56 height 21
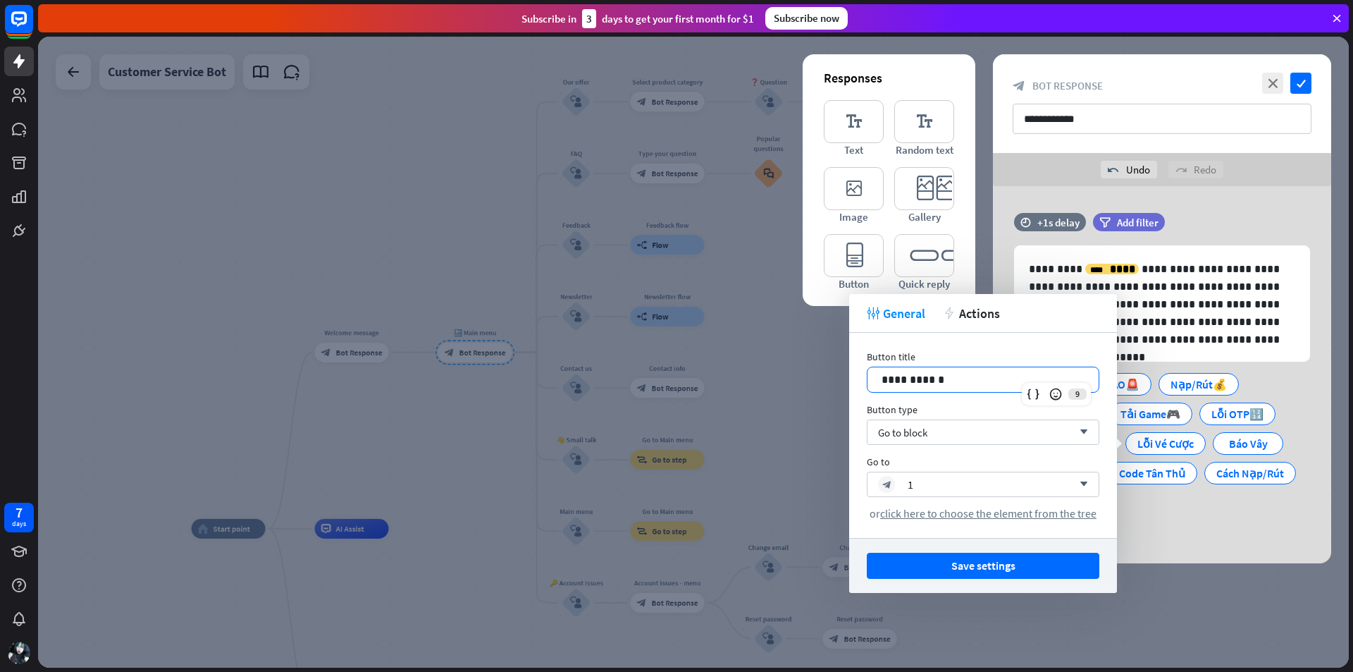
click at [977, 386] on div "**********" at bounding box center [983, 379] width 231 height 25
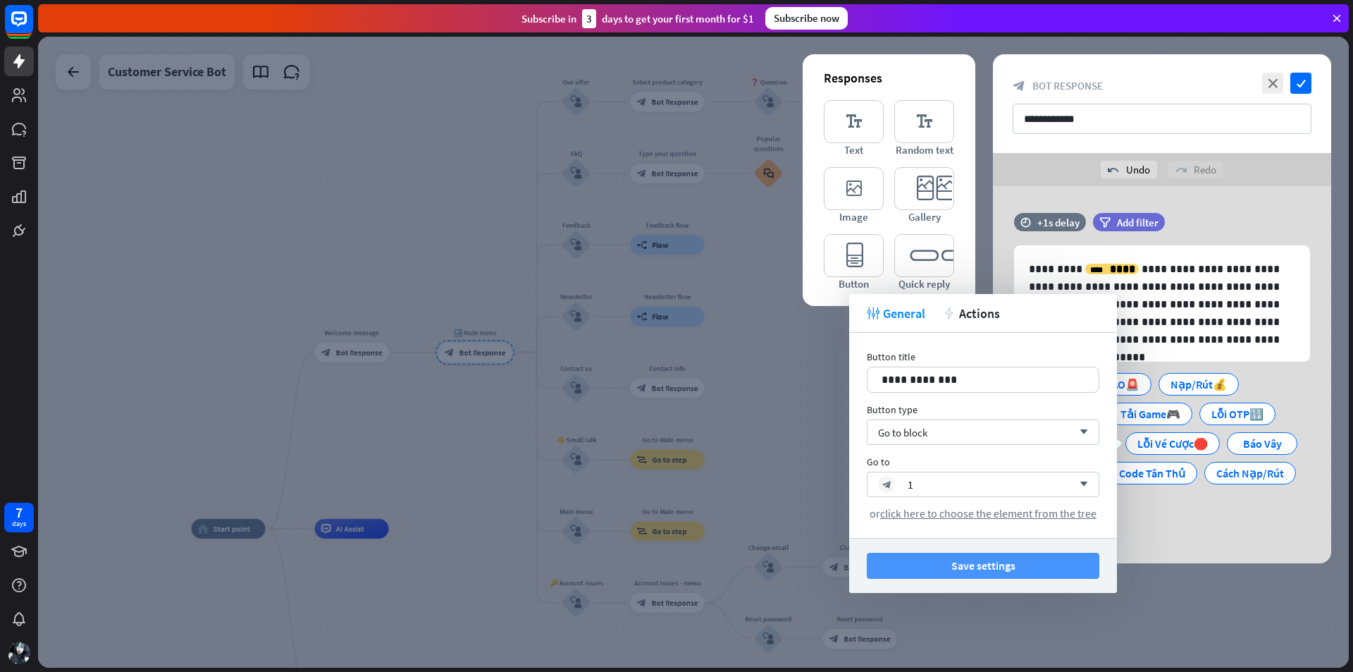
click at [986, 560] on button "Save settings" at bounding box center [983, 566] width 233 height 26
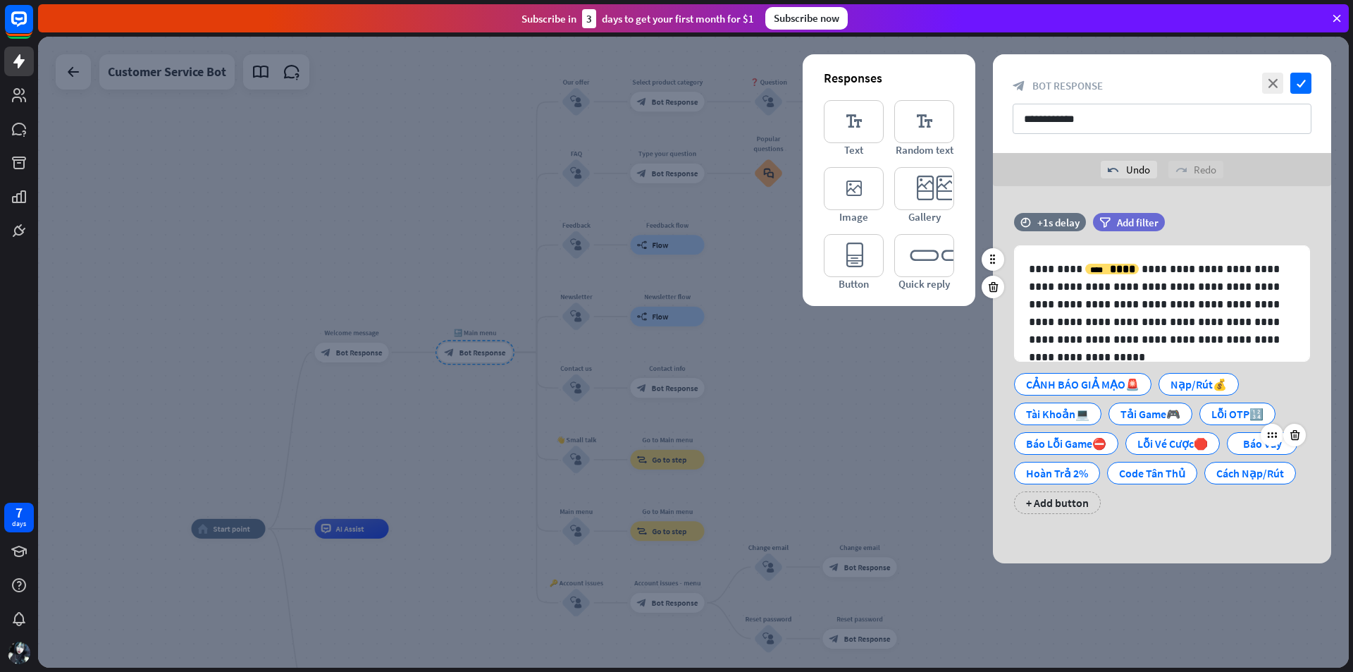
click at [1245, 441] on div "Báo Vây" at bounding box center [1262, 443] width 47 height 21
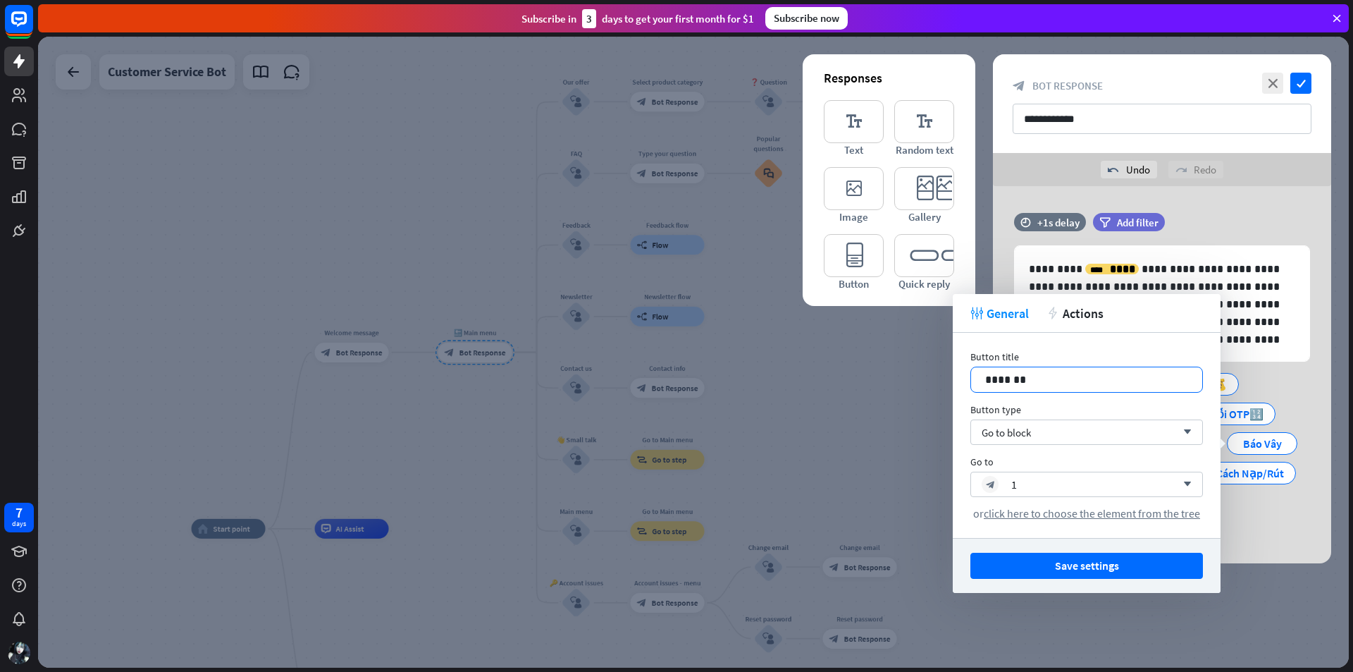
click at [1107, 380] on p "*******" at bounding box center [1086, 380] width 203 height 18
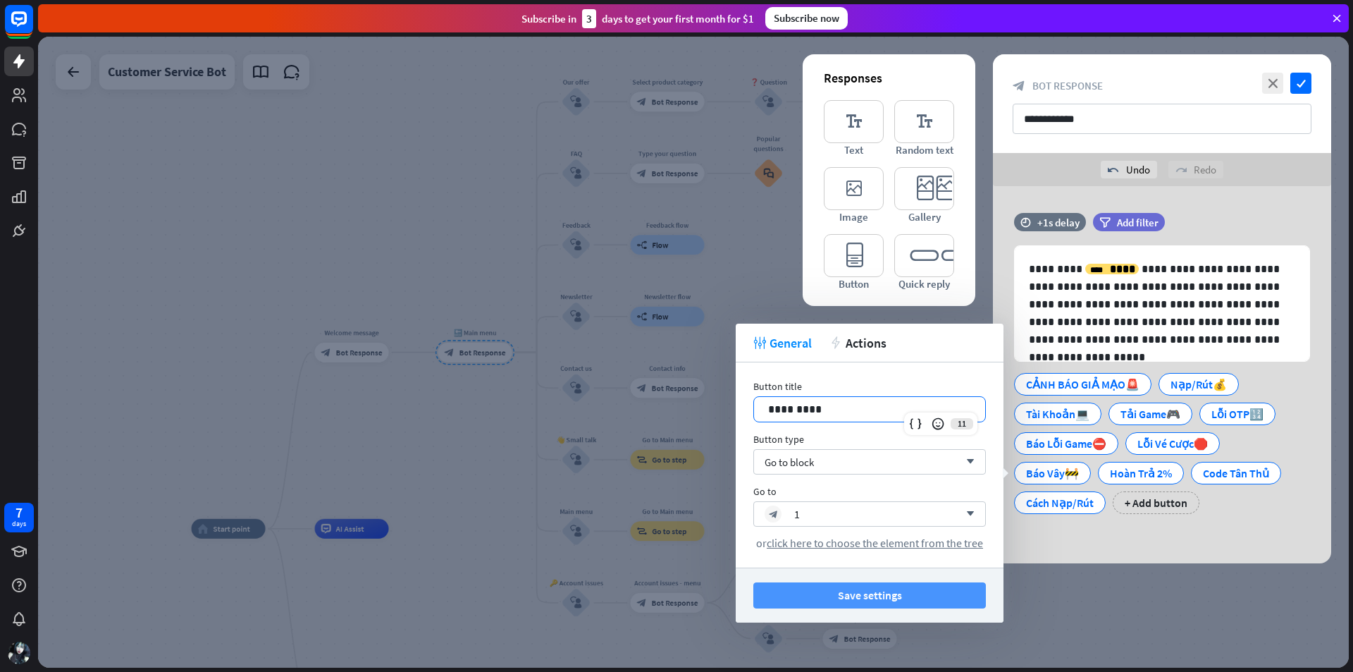
click at [918, 596] on button "Save settings" at bounding box center [870, 595] width 233 height 26
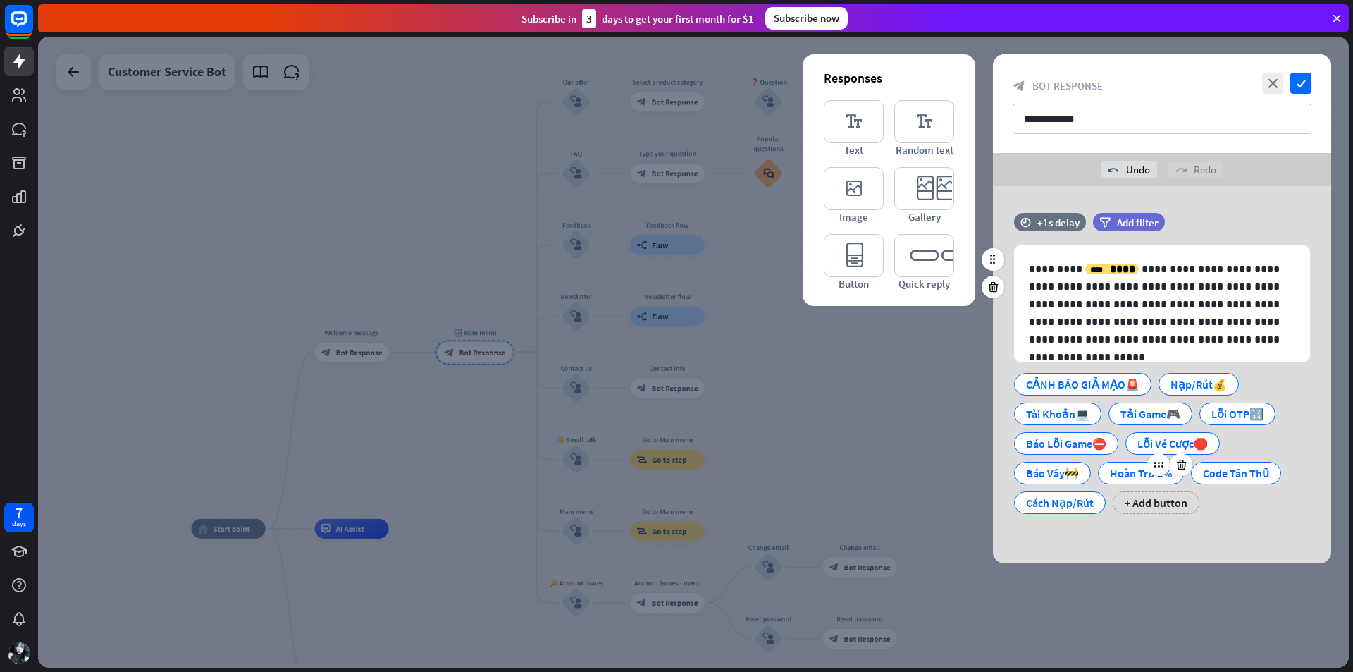
click at [1113, 466] on div "Hoàn Trả 2%" at bounding box center [1141, 472] width 62 height 21
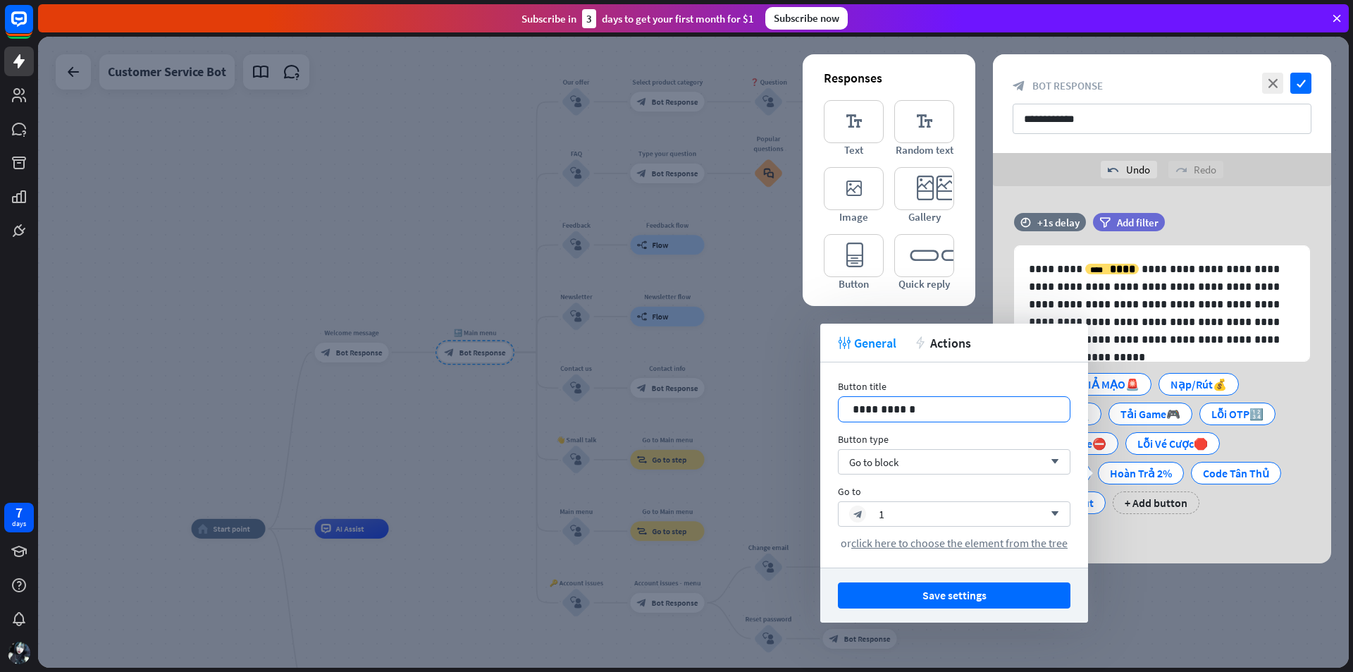
click at [968, 412] on p "**********" at bounding box center [954, 409] width 203 height 18
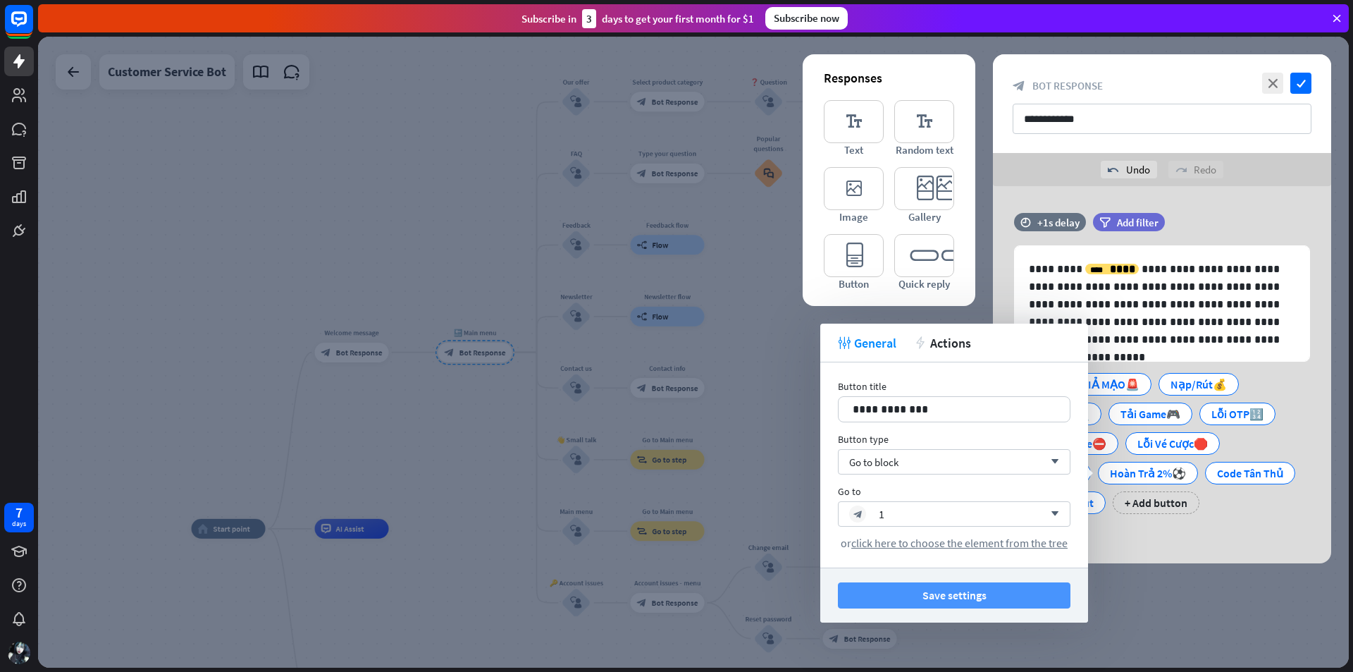
click at [971, 595] on button "Save settings" at bounding box center [954, 595] width 233 height 26
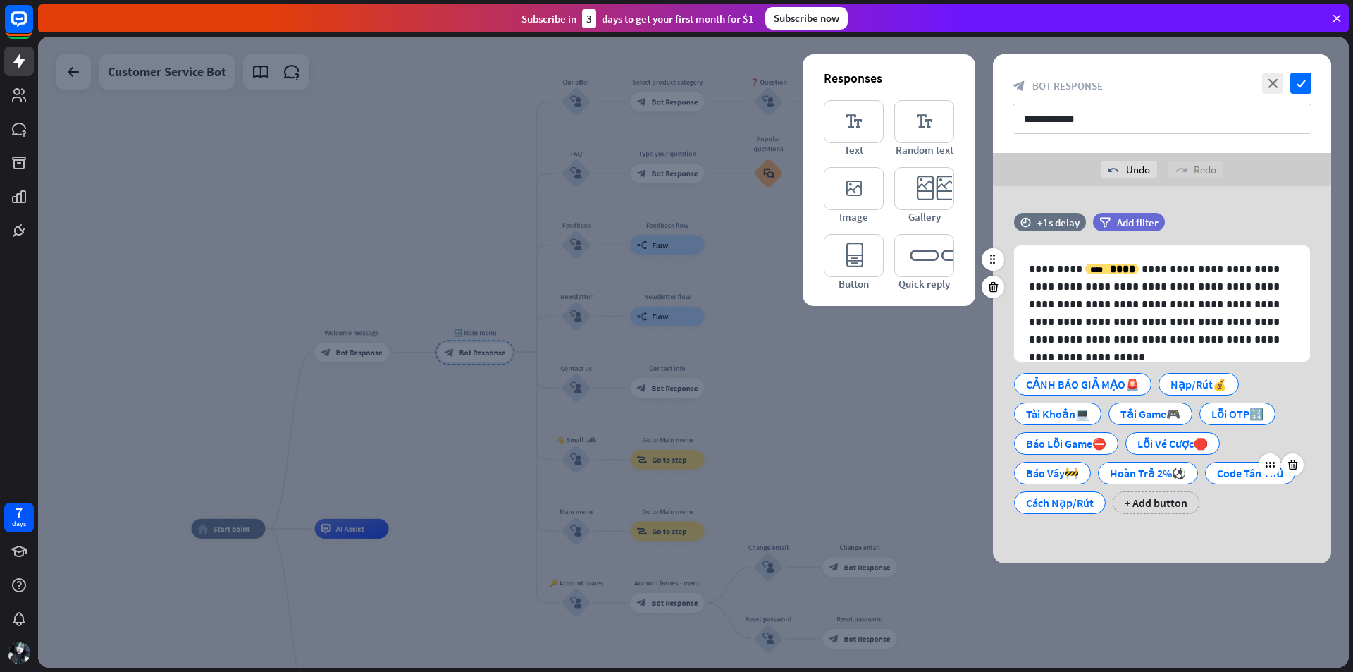
click at [1231, 470] on div "Code Tân Thủ" at bounding box center [1250, 472] width 66 height 21
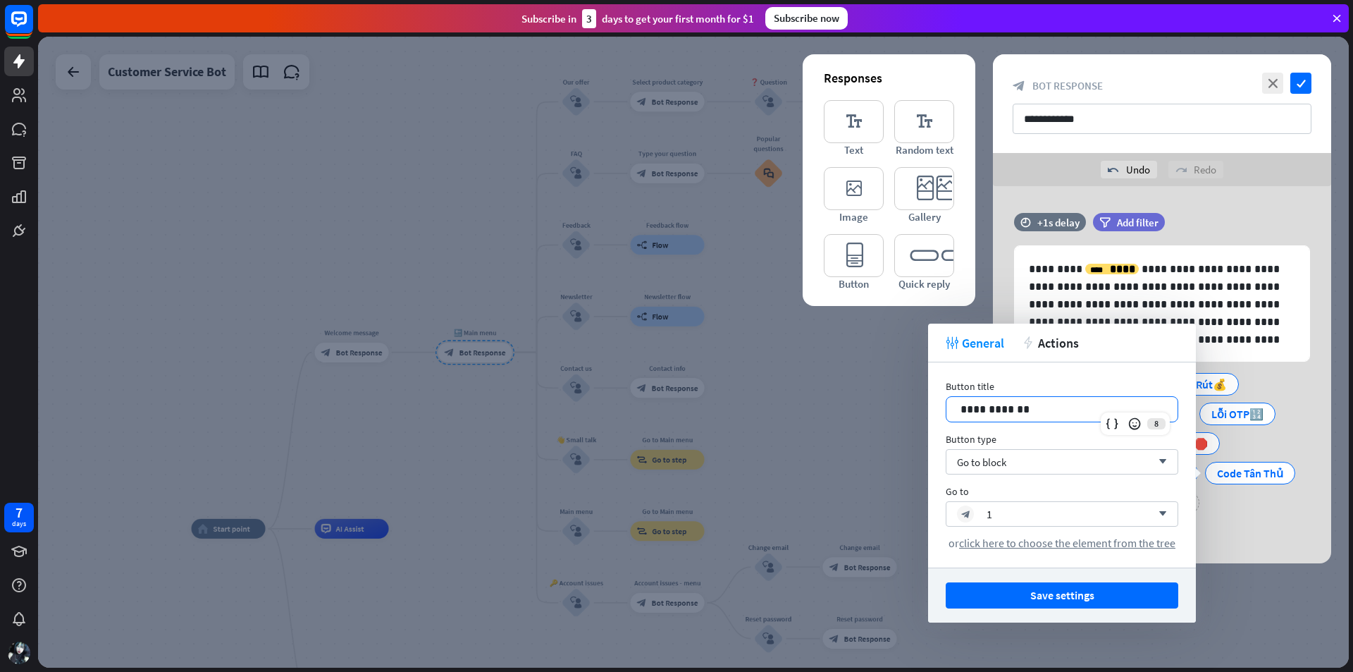
click at [1074, 411] on p "**********" at bounding box center [1062, 409] width 203 height 18
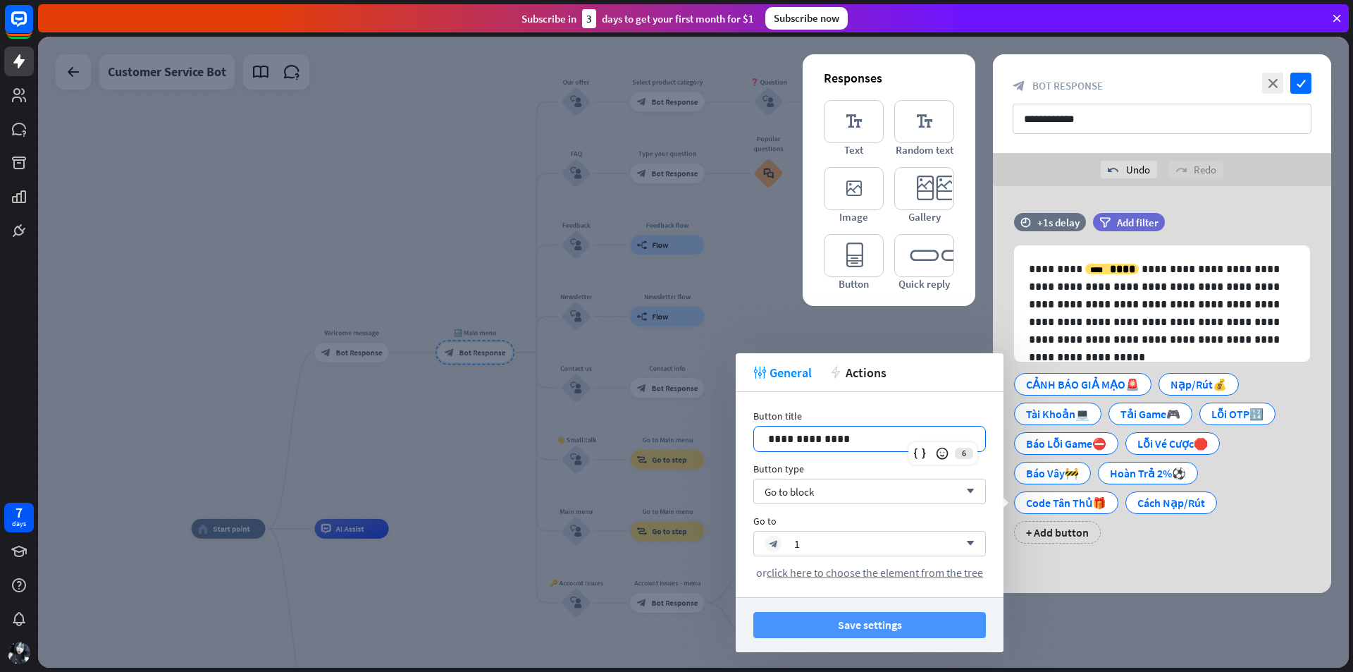
click at [930, 624] on button "Save settings" at bounding box center [870, 625] width 233 height 26
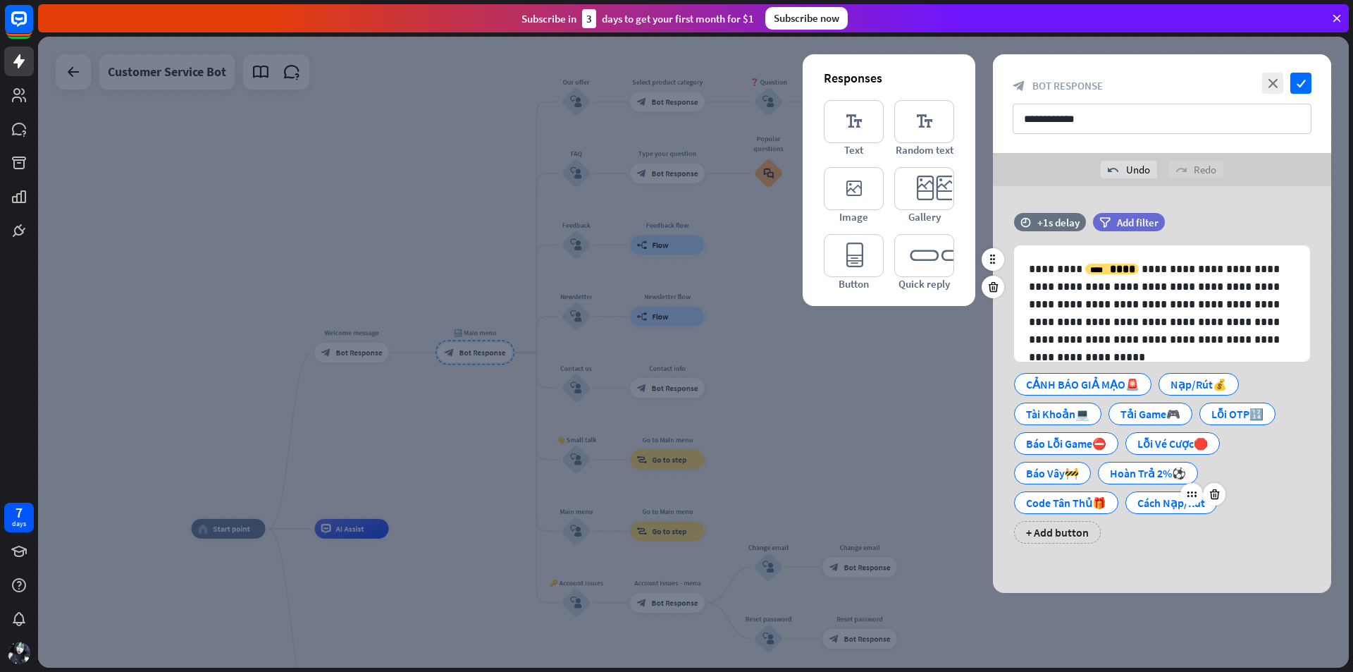
click at [1152, 506] on div "Cách Nạp/Rút" at bounding box center [1172, 502] width 68 height 21
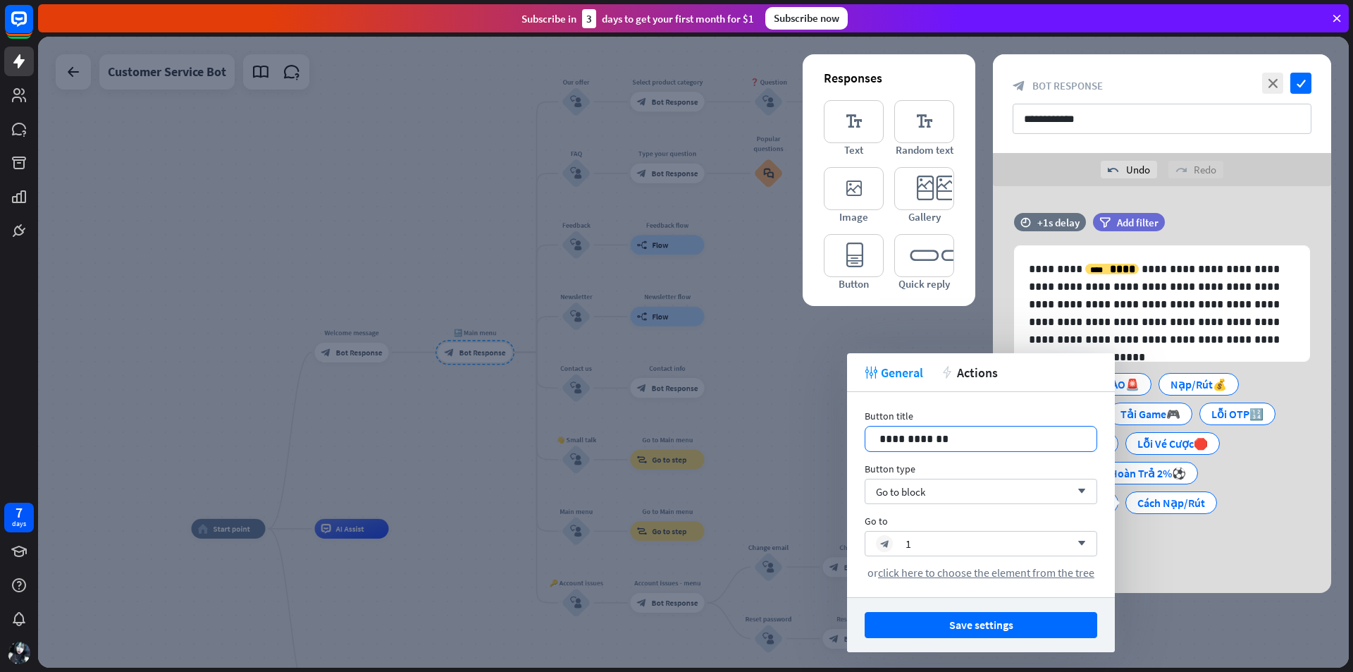
click at [984, 443] on p "**********" at bounding box center [981, 439] width 203 height 18
click at [989, 620] on button "Save settings" at bounding box center [981, 625] width 233 height 26
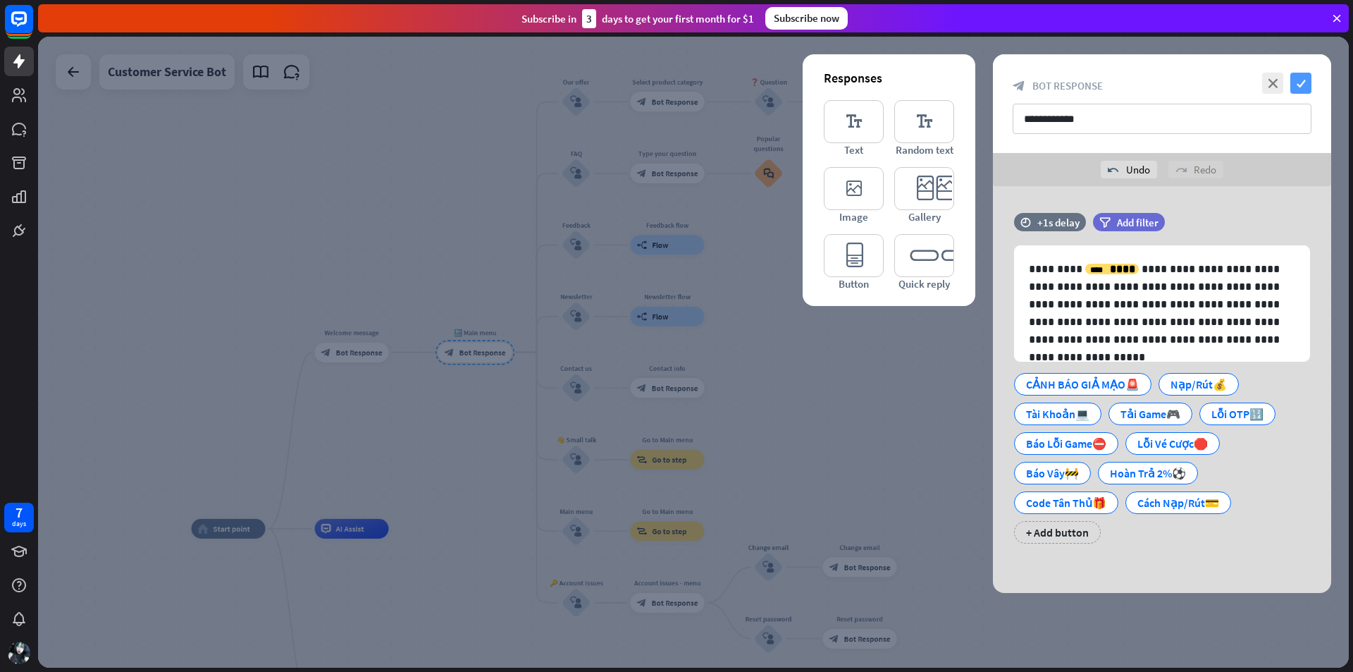
click at [1303, 92] on icon "check" at bounding box center [1301, 83] width 21 height 21
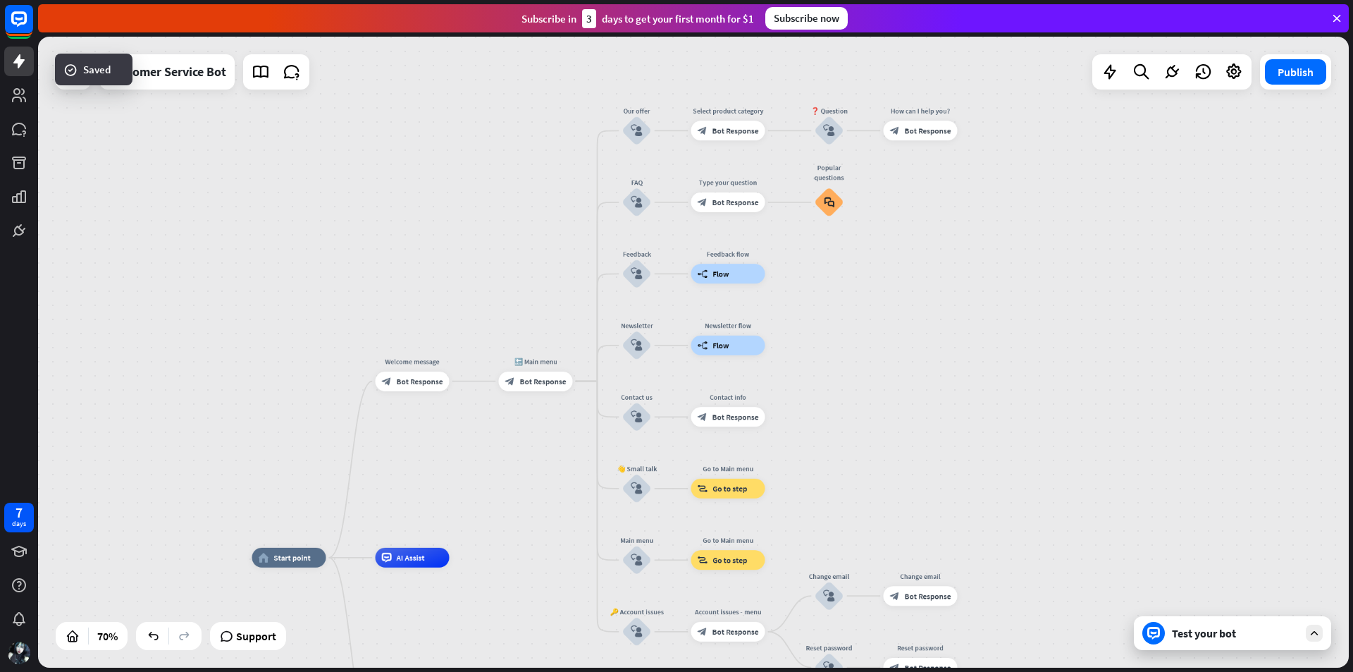
click at [1274, 171] on div "home_2 Start point Welcome message block_bot_response Bot Response 🔙 Main menu …" at bounding box center [693, 352] width 1311 height 631
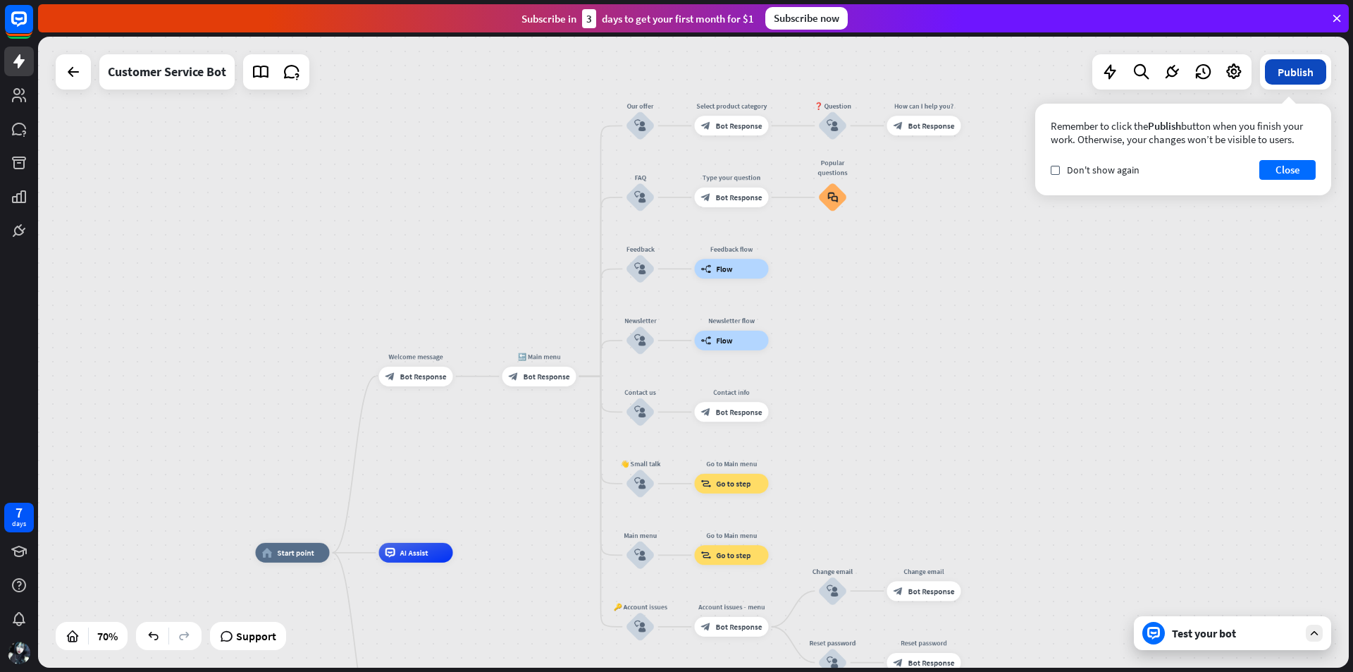
click at [1296, 77] on button "Publish" at bounding box center [1295, 71] width 61 height 25
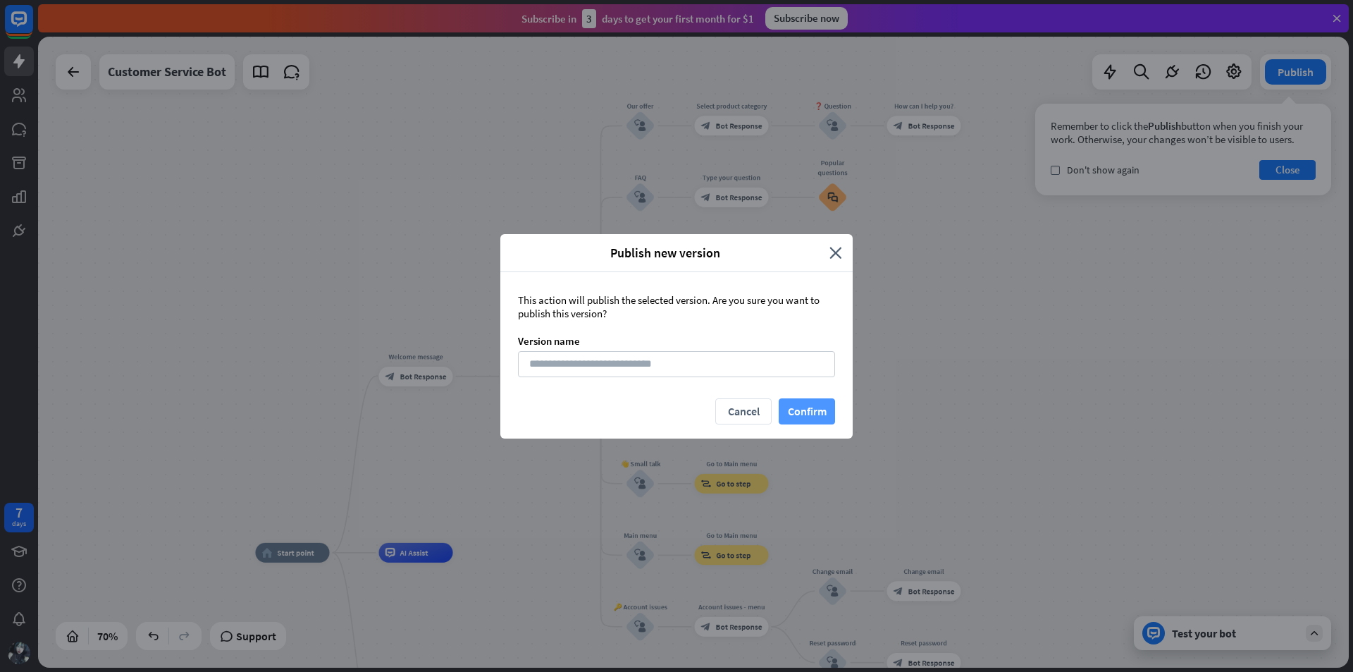
click at [799, 409] on button "Confirm" at bounding box center [807, 411] width 56 height 26
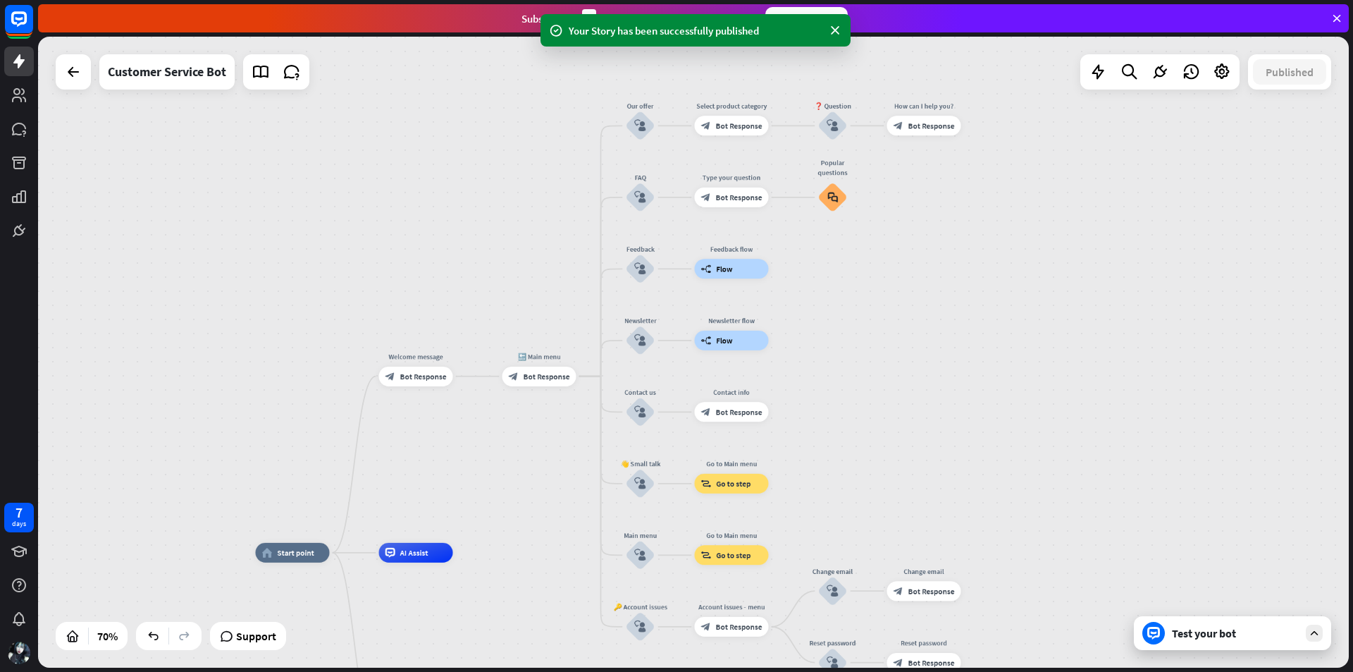
click at [1229, 629] on div "Test your bot" at bounding box center [1235, 633] width 127 height 14
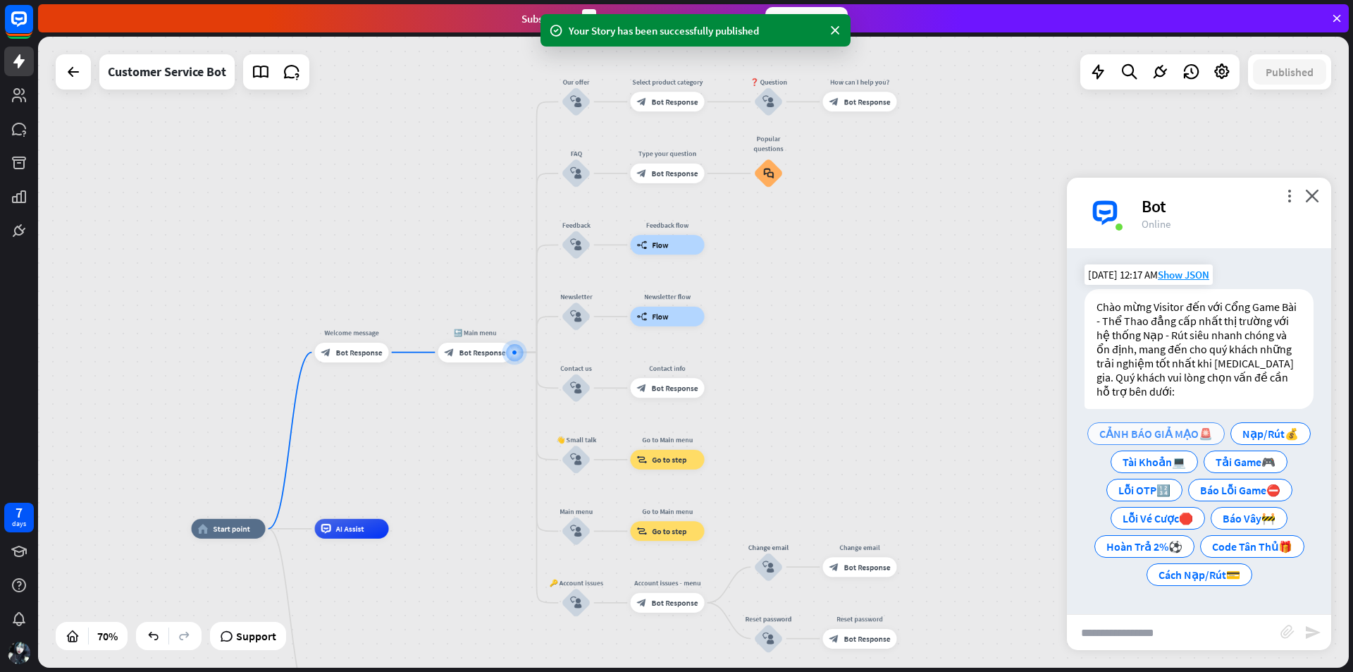
click at [1139, 426] on span "CẢNH BÁO GIẢ MẠO🚨" at bounding box center [1156, 433] width 113 height 14
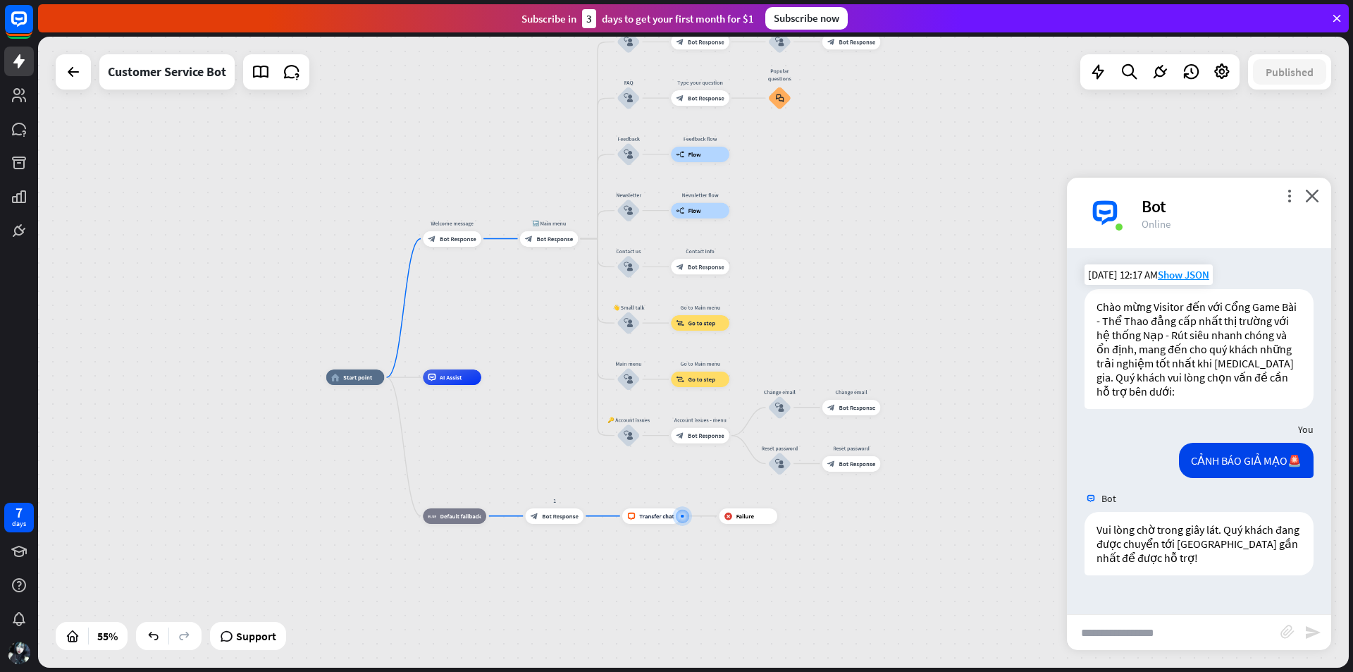
drag, startPoint x: 990, startPoint y: 402, endPoint x: 909, endPoint y: 452, distance: 95.3
click at [996, 508] on div "home_2 Start point Welcome message block_bot_response Bot Response 🔙 Main menu …" at bounding box center [686, 550] width 721 height 347
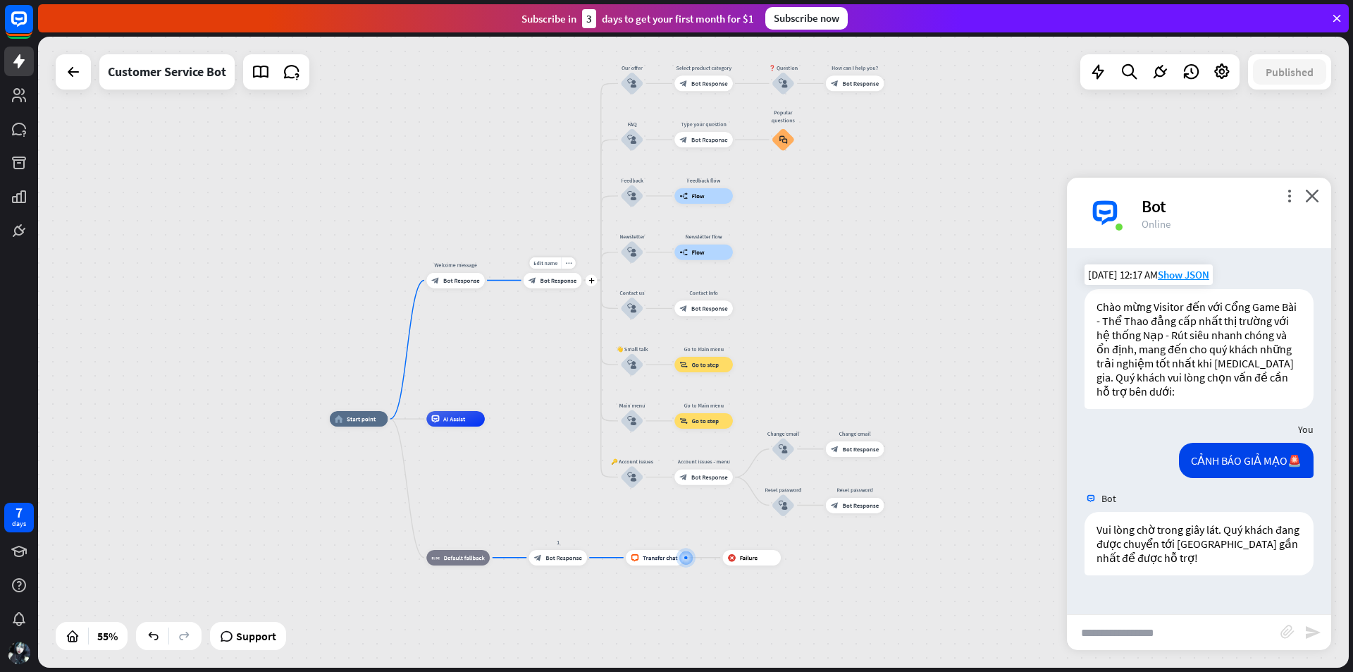
click at [558, 283] on span "Bot Response" at bounding box center [558, 280] width 37 height 8
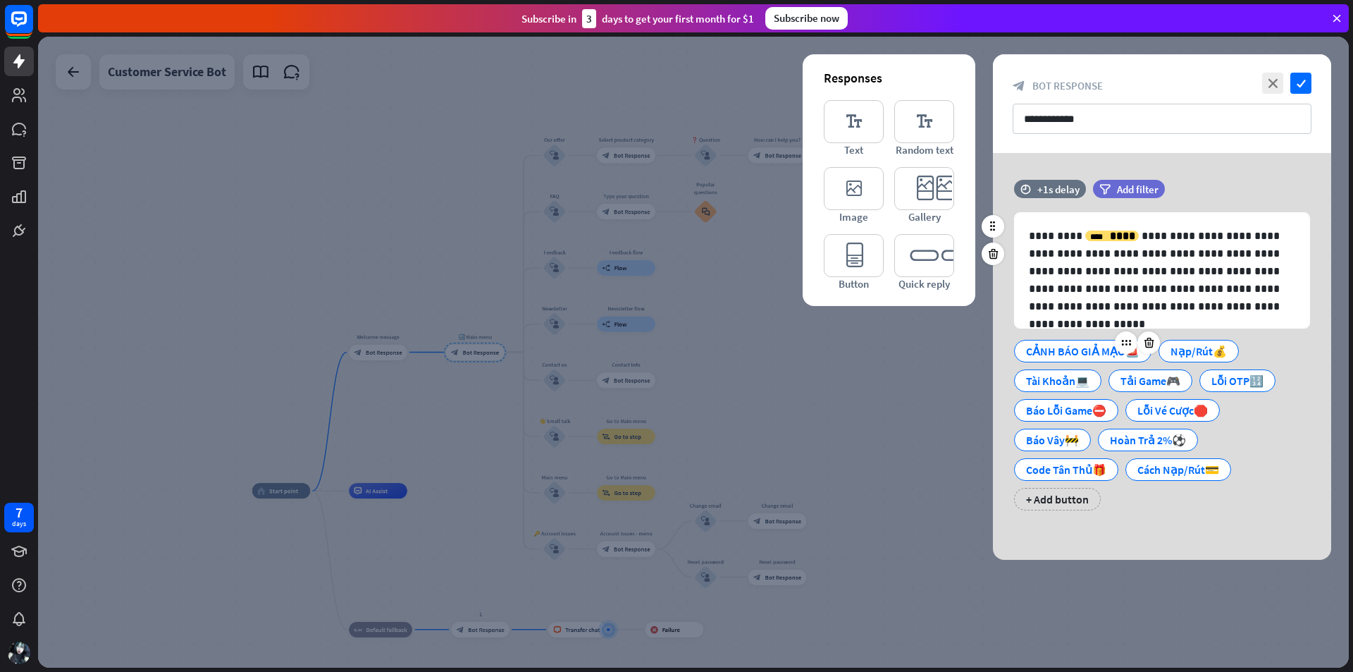
click at [1045, 350] on div "CẢNH BÁO GIẢ MẠO🚨" at bounding box center [1082, 350] width 113 height 21
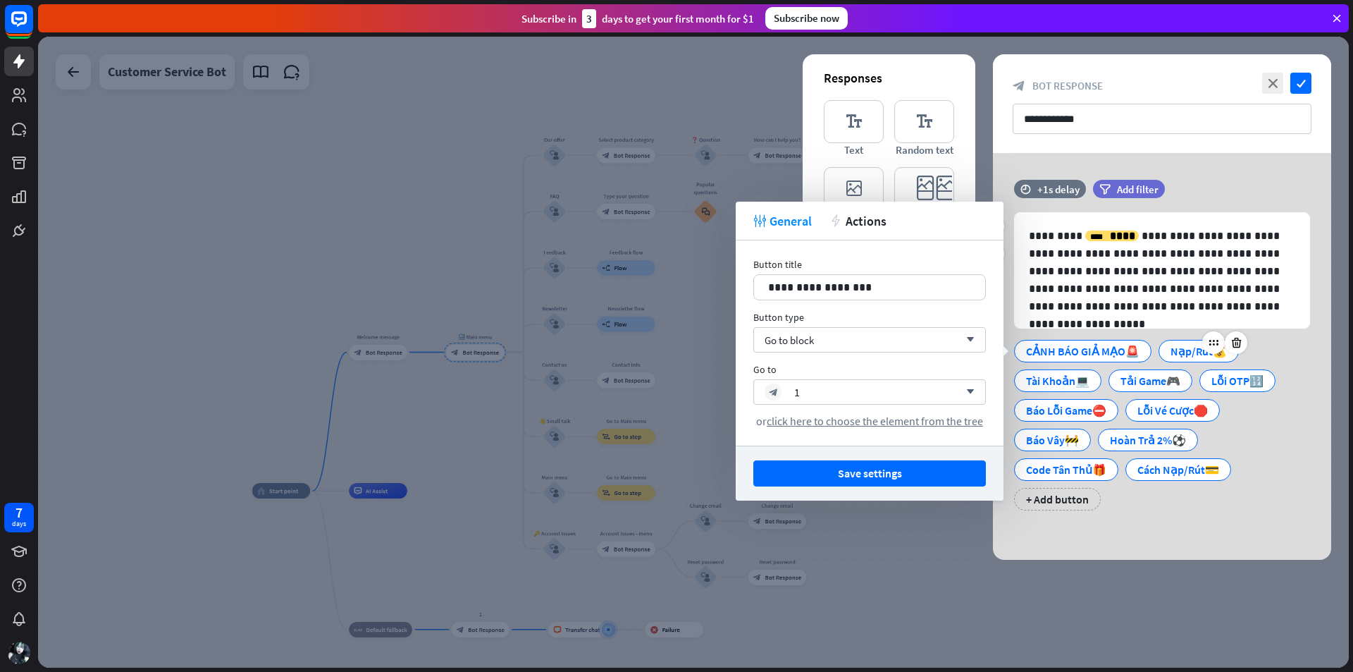
click at [1189, 352] on div "Nạp/Rút💰" at bounding box center [1199, 350] width 56 height 21
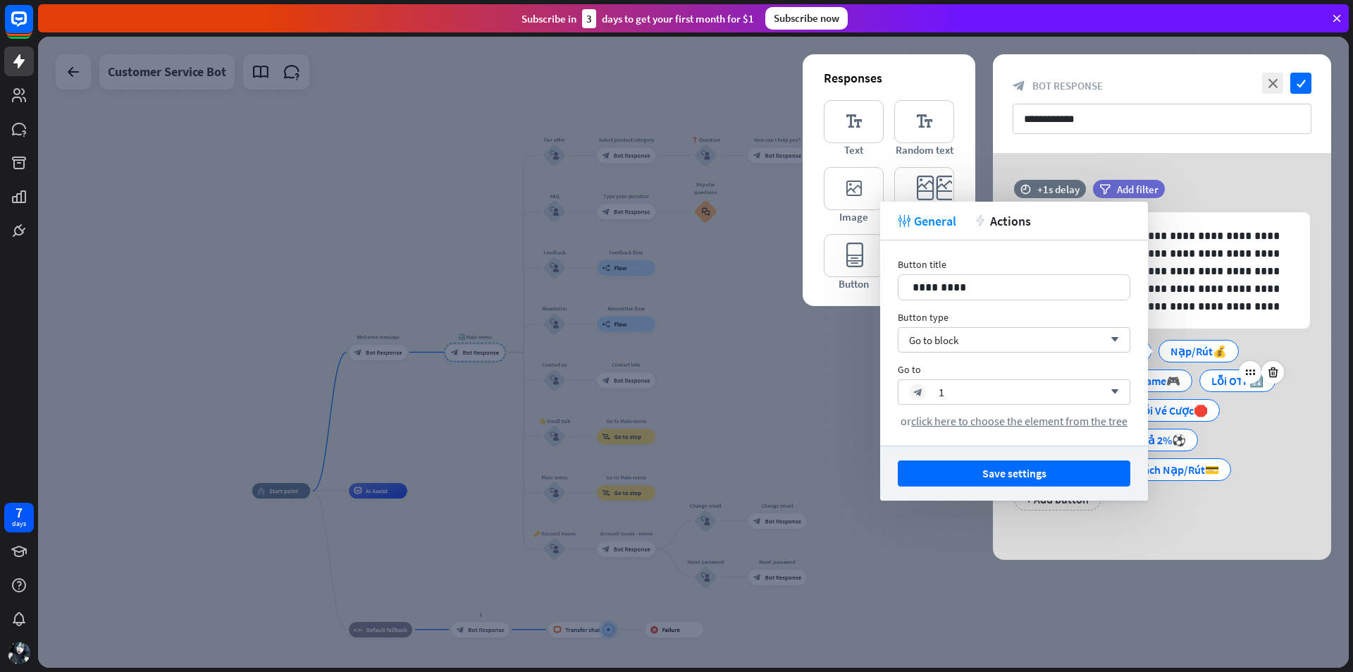
click at [1220, 383] on div "Lỗi OTP🔢" at bounding box center [1238, 380] width 52 height 21
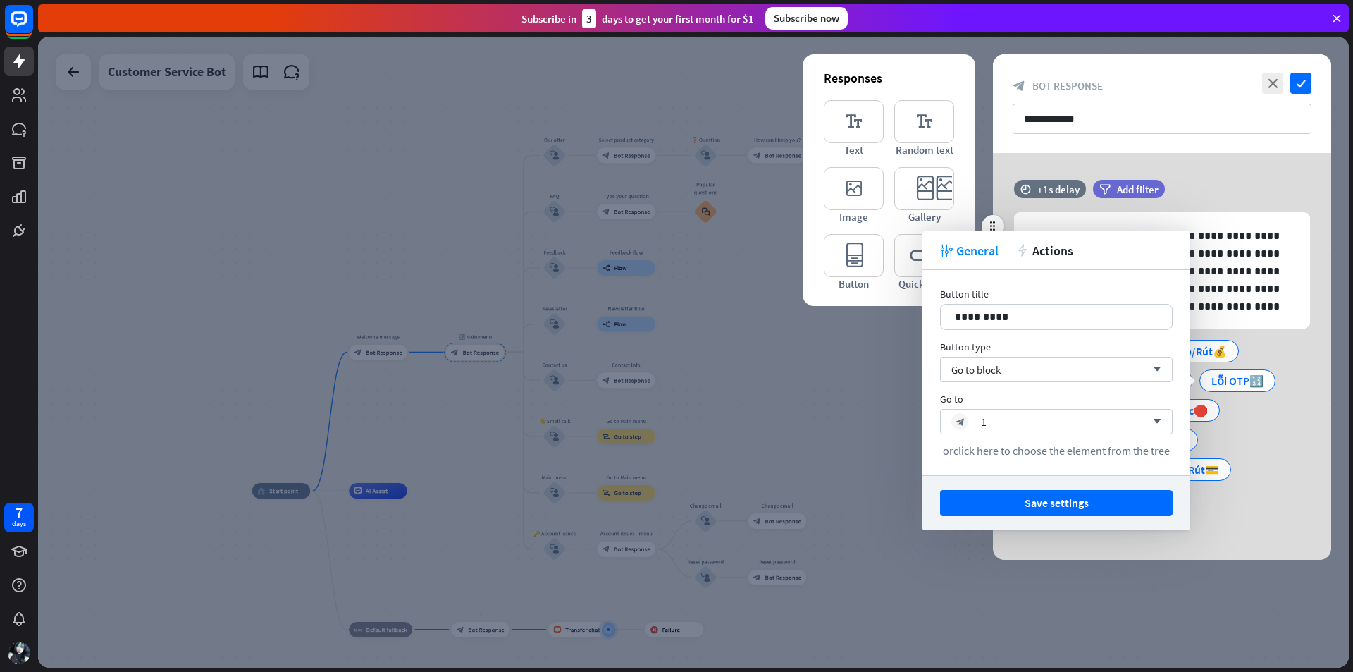
drag, startPoint x: 1271, startPoint y: 440, endPoint x: 1227, endPoint y: 427, distance: 46.2
click at [1266, 439] on div "CẢNH BÁO GIẢ MẠO🚨 Nạp/Rút💰 Tài Khoản💻 Tải Game🎮 Lỗi OTP🔢 Báo Lỗi Game⛔ Lỗi Vé C…" at bounding box center [1159, 422] width 296 height 178
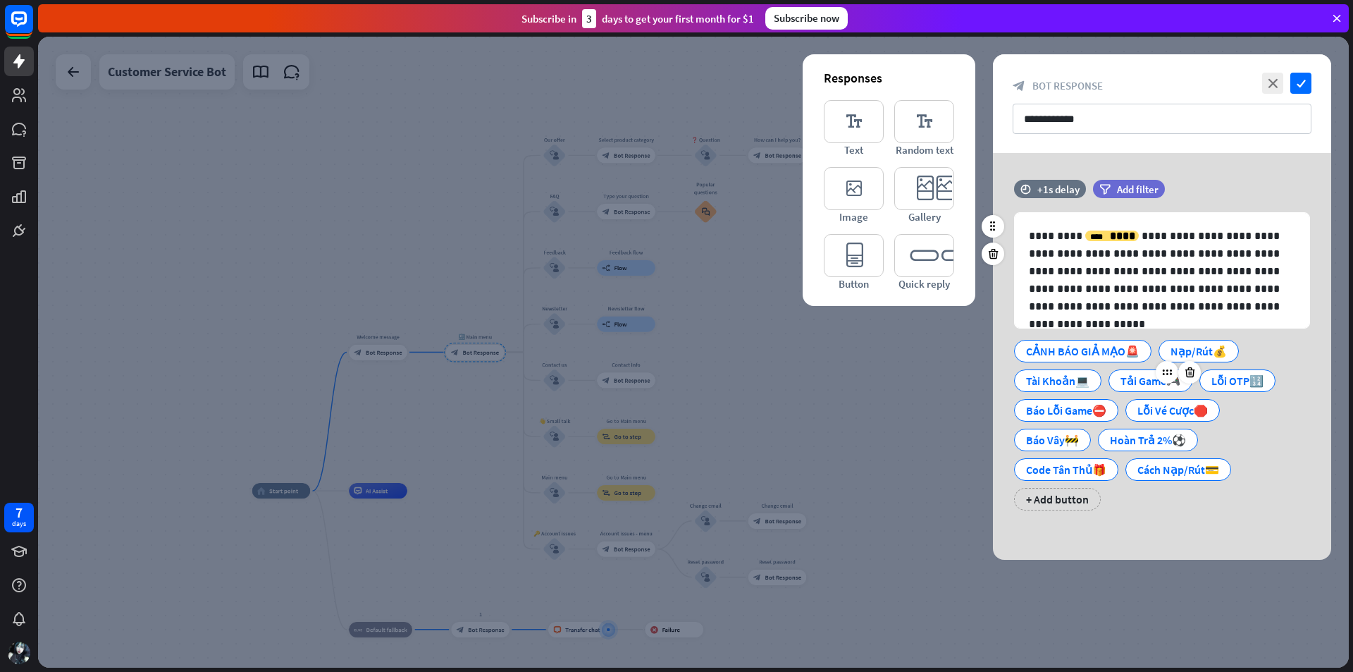
click at [1154, 380] on div "Tải Game🎮" at bounding box center [1151, 380] width 60 height 21
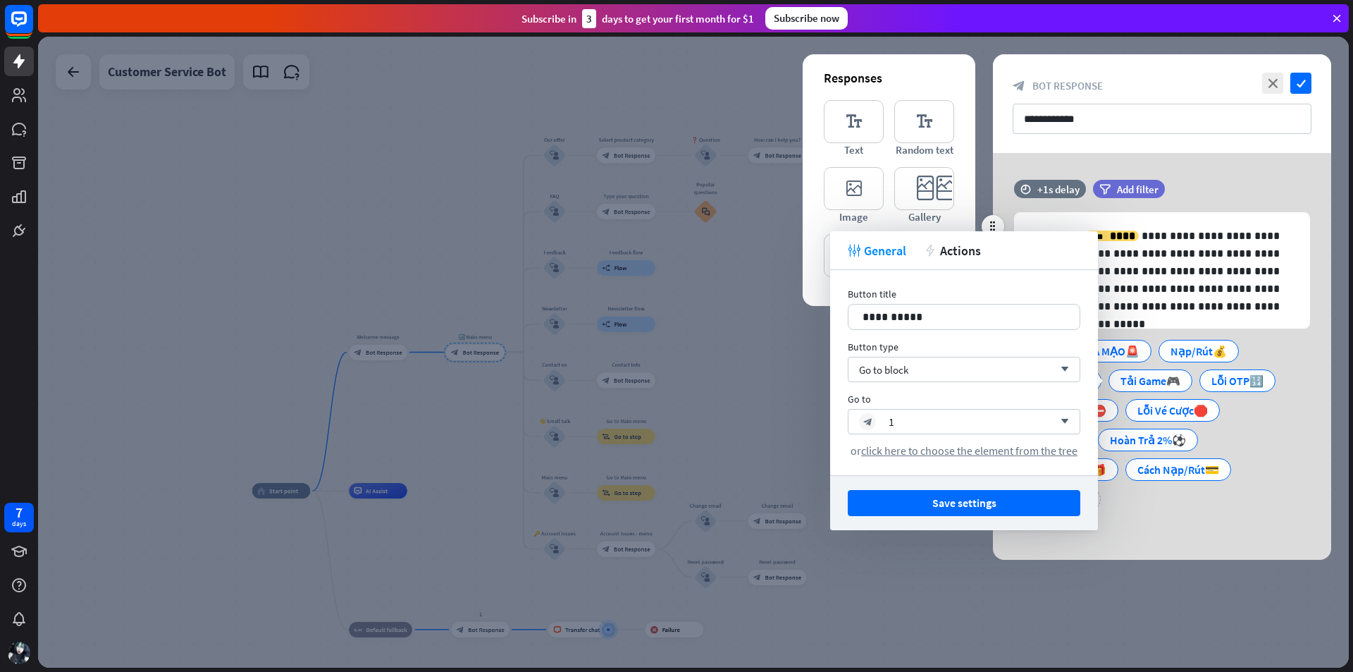
drag, startPoint x: 1294, startPoint y: 440, endPoint x: 1190, endPoint y: 412, distance: 107.4
click at [1293, 440] on div "CẢNH BÁO GIẢ MẠO🚨 Nạp/Rút💰 Tài Khoản💻 Tải Game🎮 Lỗi OTP🔢 Báo Lỗi Game⛔ Lỗi Vé C…" at bounding box center [1159, 422] width 296 height 178
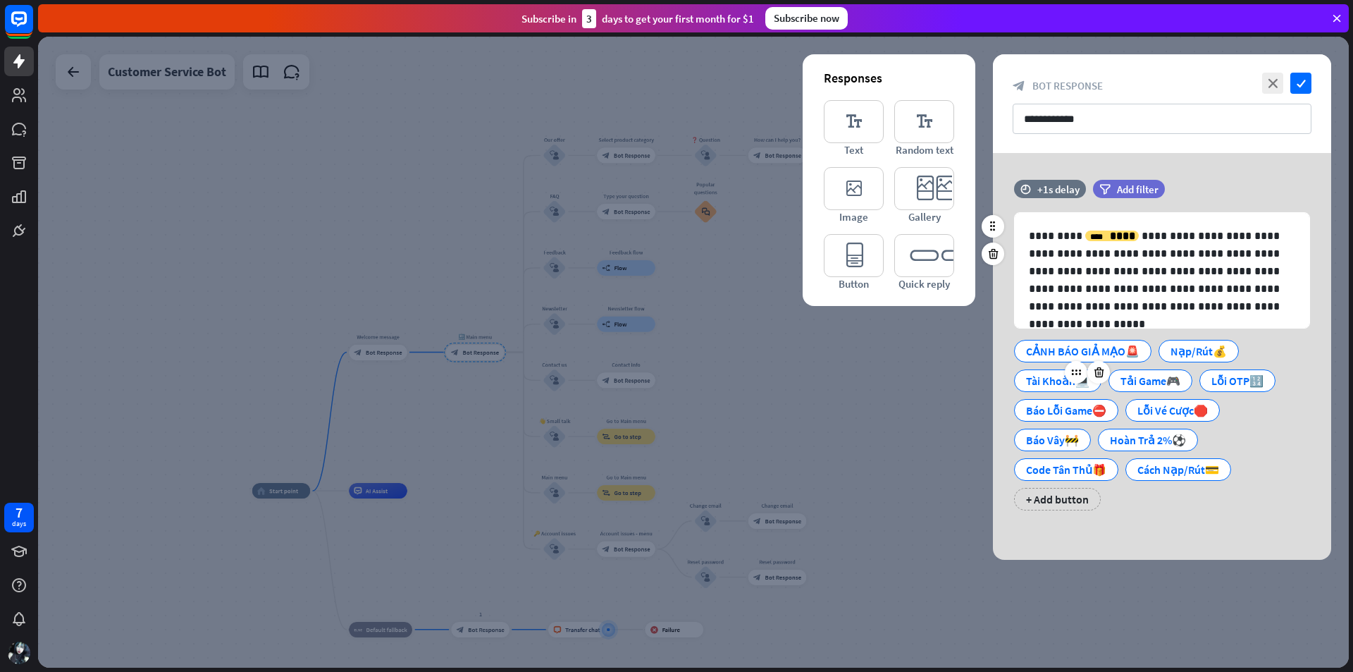
click at [1038, 379] on div "Tài Khoản💻" at bounding box center [1057, 380] width 63 height 21
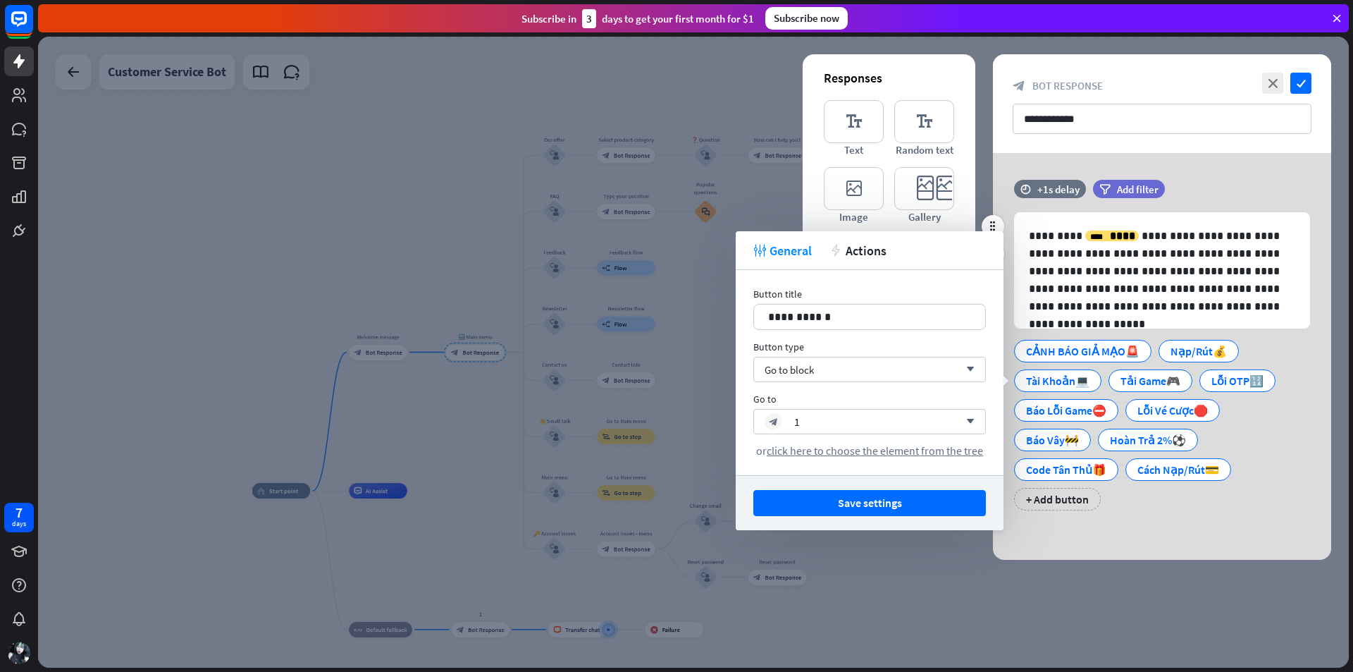
drag, startPoint x: 1276, startPoint y: 436, endPoint x: 1205, endPoint y: 424, distance: 71.6
click at [1275, 436] on div "CẢNH BÁO GIẢ MẠO🚨 Nạp/Rút💰 Tài Khoản💻 Tải Game🎮 Lỗi OTP🔢 Báo Lỗi Game⛔ Lỗi Vé C…" at bounding box center [1159, 422] width 296 height 178
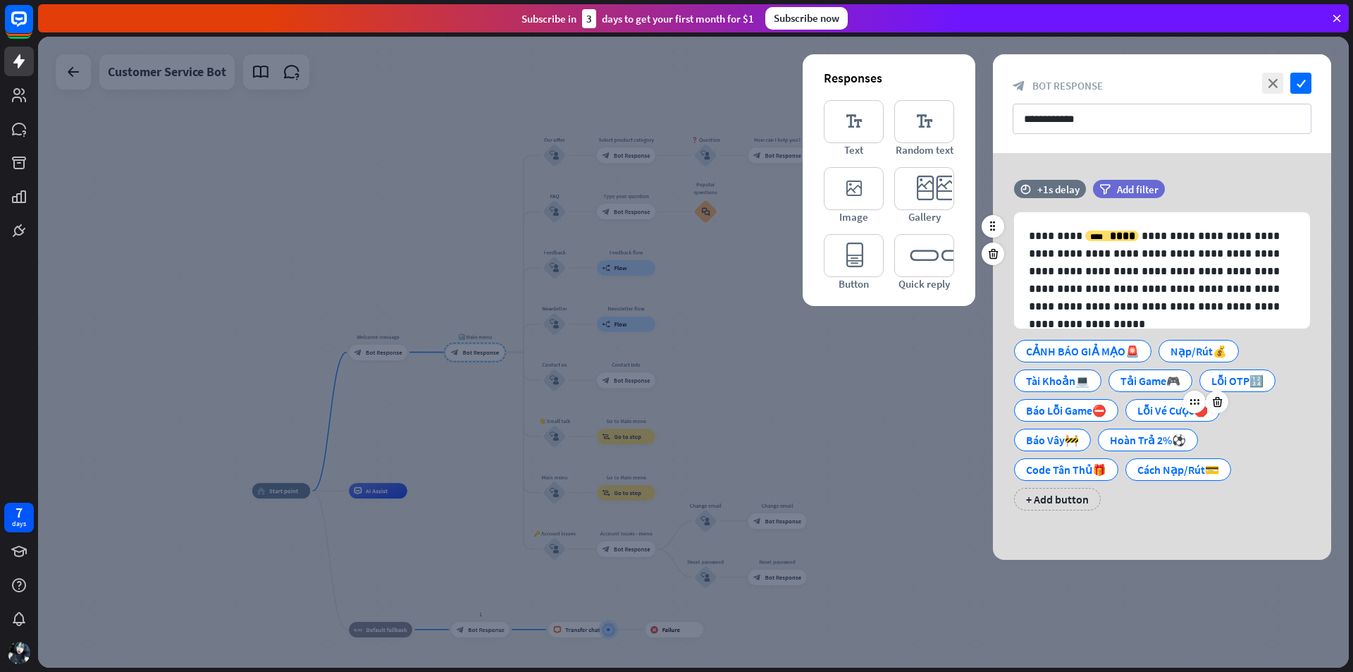
click at [1183, 411] on div "Lỗi Vé Cược🛑" at bounding box center [1173, 410] width 70 height 21
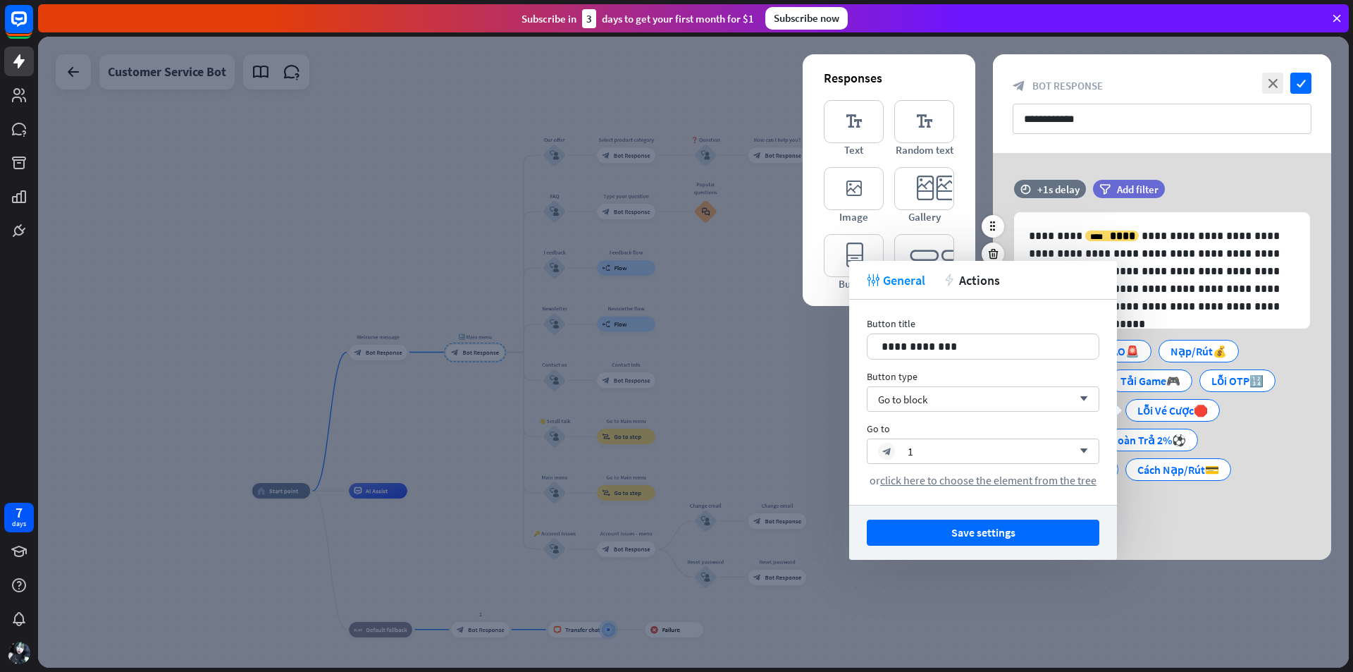
drag, startPoint x: 1282, startPoint y: 451, endPoint x: 1109, endPoint y: 405, distance: 179.5
click at [1276, 448] on div "CẢNH BÁO GIẢ MẠO🚨 Nạp/Rút💰 Tài Khoản💻 Tải Game🎮 Lỗi OTP🔢 Báo Lỗi Game⛔ Lỗi Vé C…" at bounding box center [1159, 422] width 296 height 178
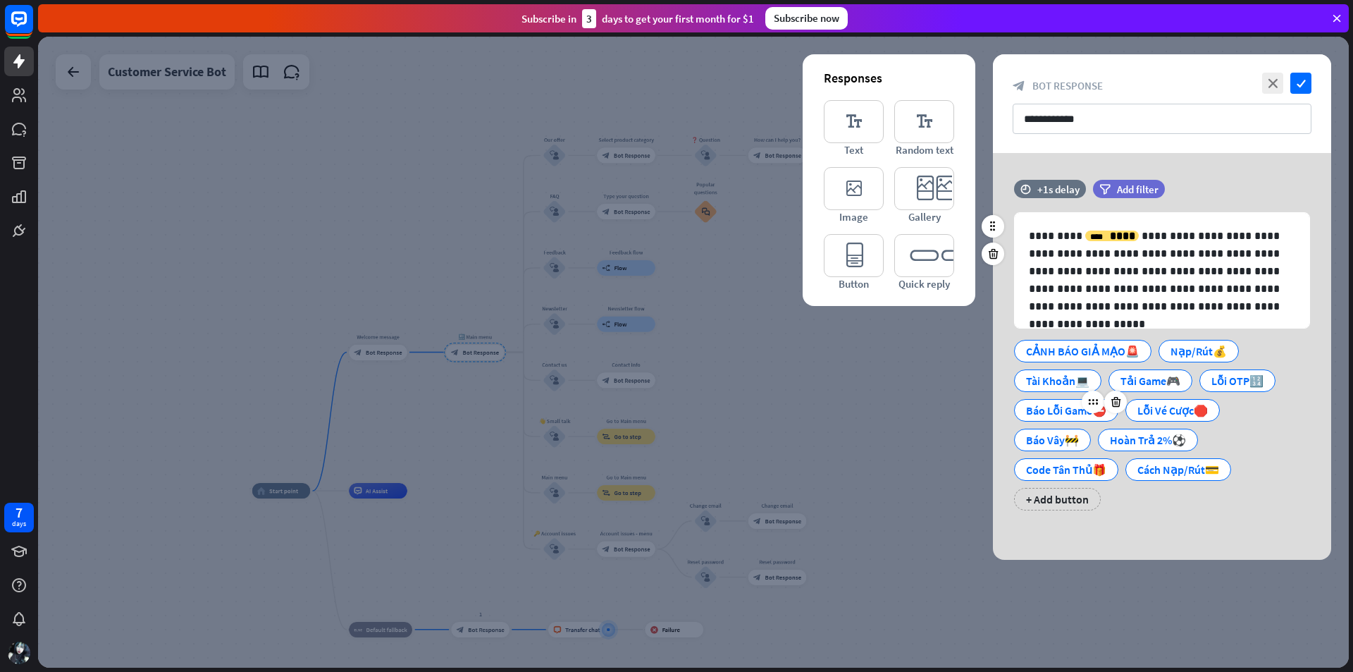
click at [1060, 413] on div "Báo Lỗi Game⛔" at bounding box center [1066, 410] width 80 height 21
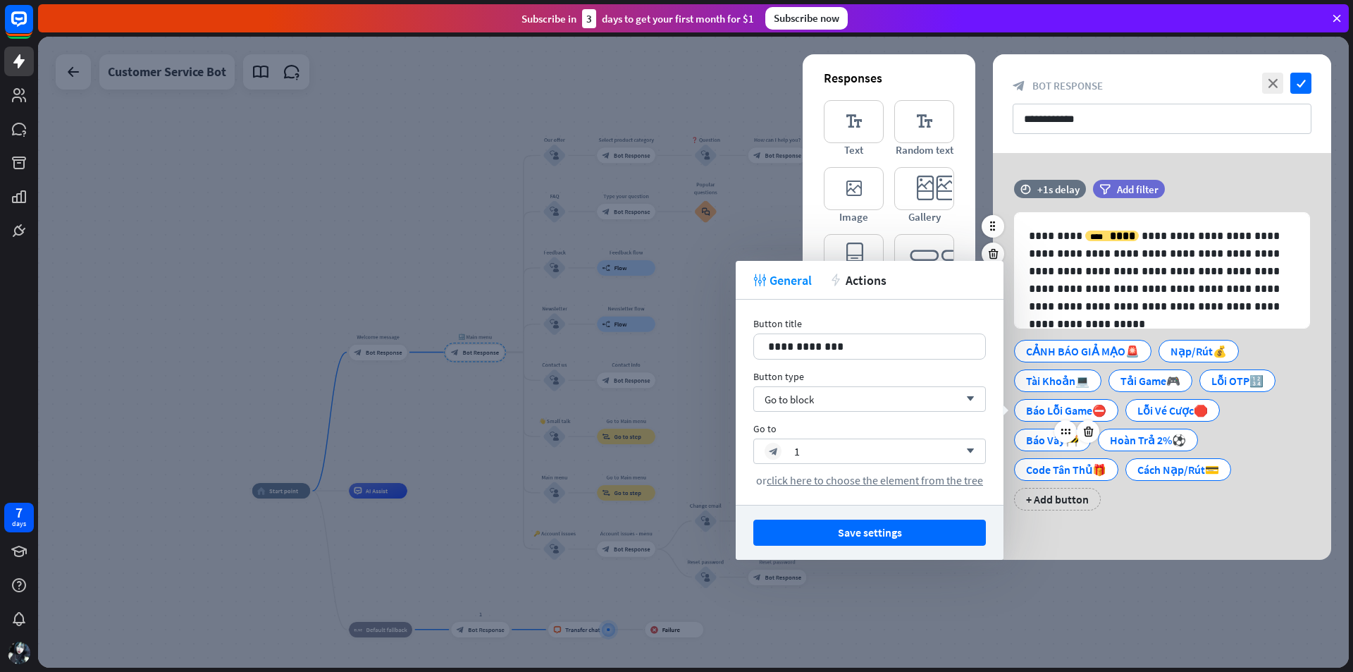
click at [1037, 447] on div "Báo Vây🚧" at bounding box center [1052, 439] width 53 height 21
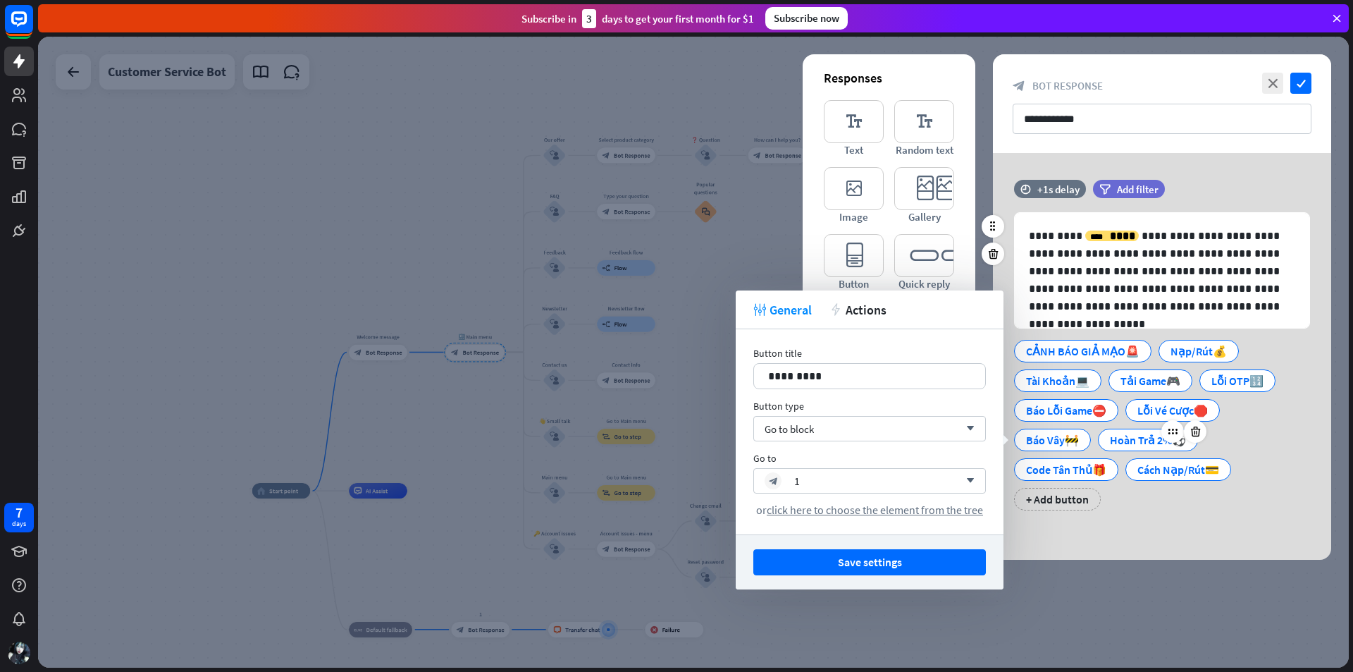
click at [1135, 445] on div "Hoàn Trả 2%️⚽" at bounding box center [1148, 439] width 76 height 21
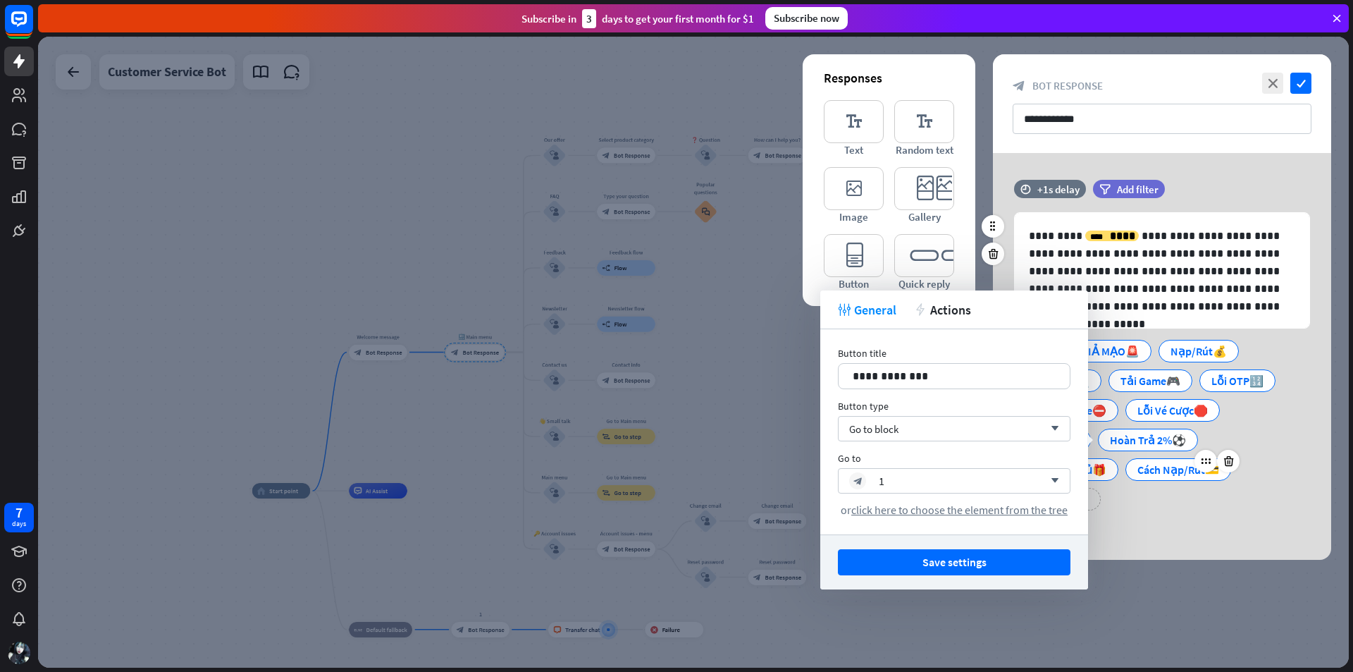
click at [1169, 471] on div "Cách Nạp/Rút💳" at bounding box center [1179, 469] width 82 height 21
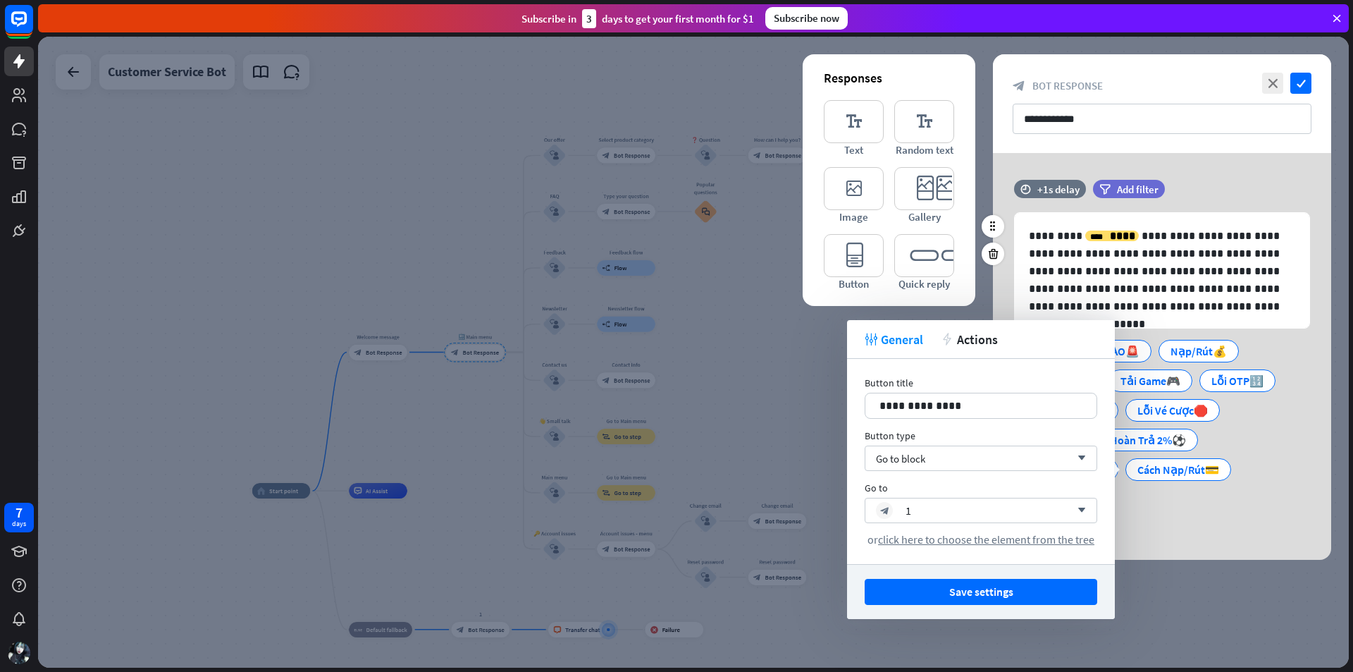
drag, startPoint x: 1184, startPoint y: 532, endPoint x: 1094, endPoint y: 496, distance: 97.4
click at [1184, 532] on div "**********" at bounding box center [1162, 356] width 338 height 407
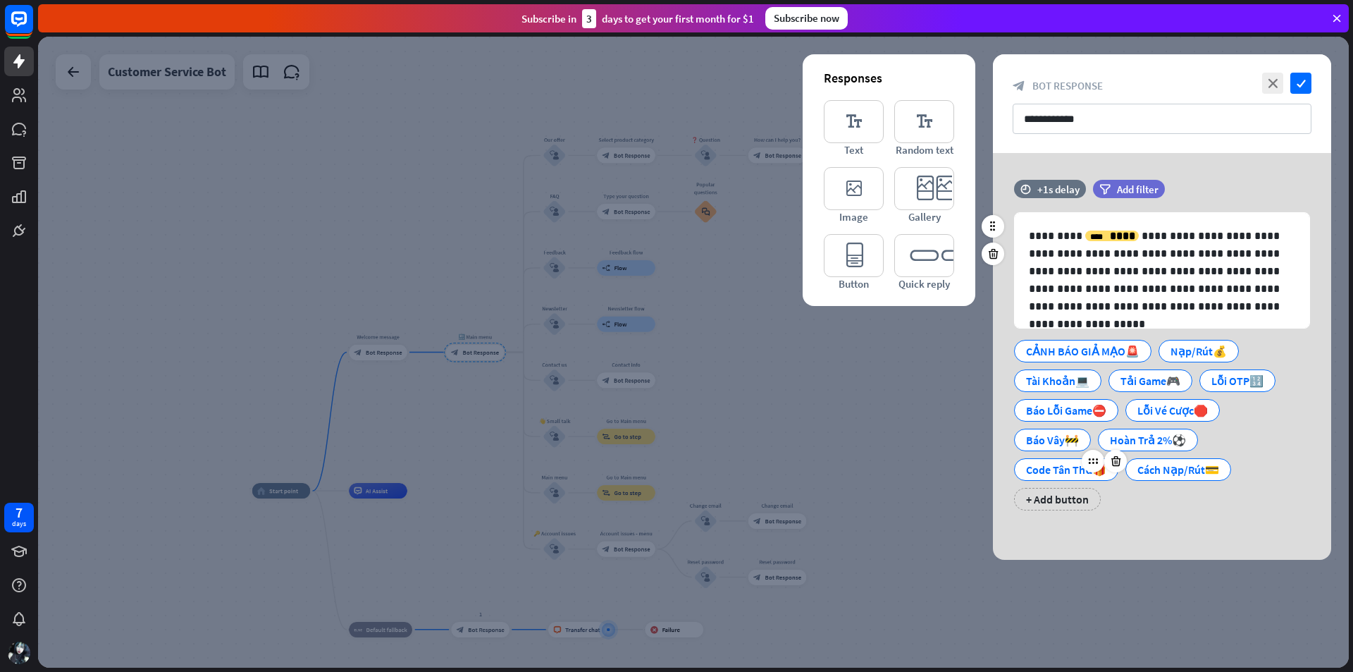
click at [1061, 466] on div "Code Tân Thủ🎁" at bounding box center [1066, 469] width 80 height 21
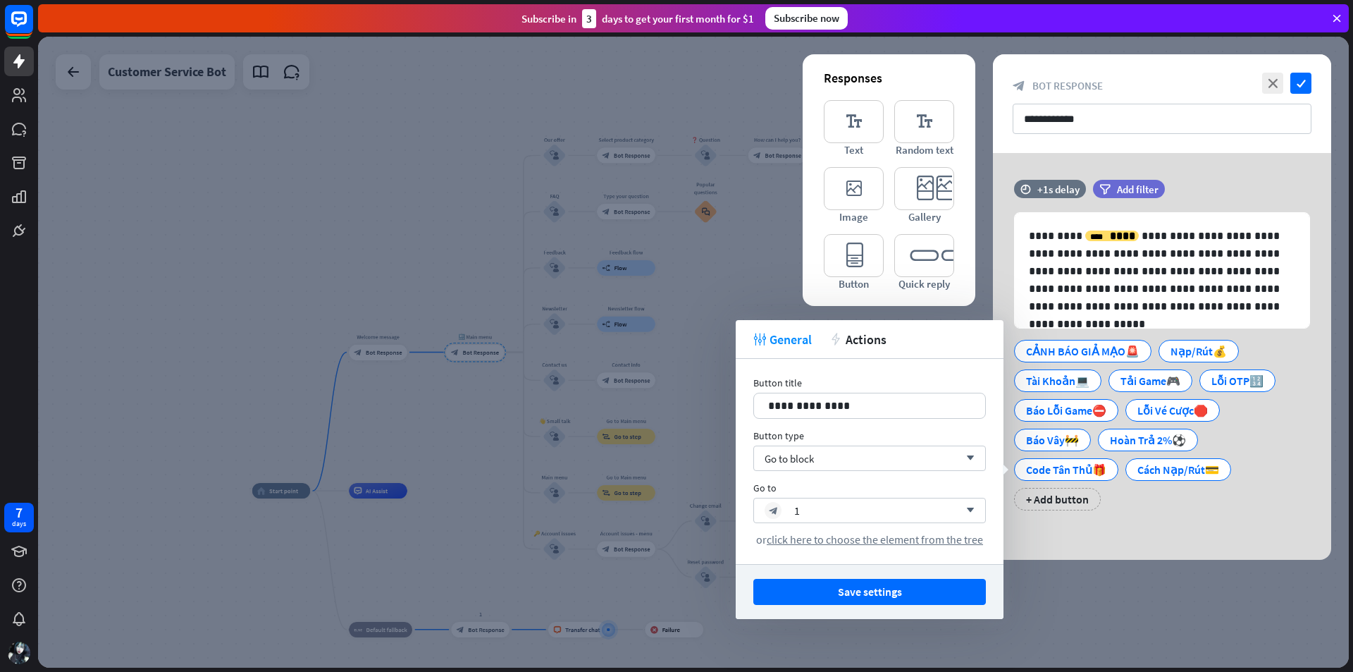
drag, startPoint x: 751, startPoint y: 288, endPoint x: 828, endPoint y: 256, distance: 83.8
click at [751, 287] on div at bounding box center [693, 352] width 1311 height 631
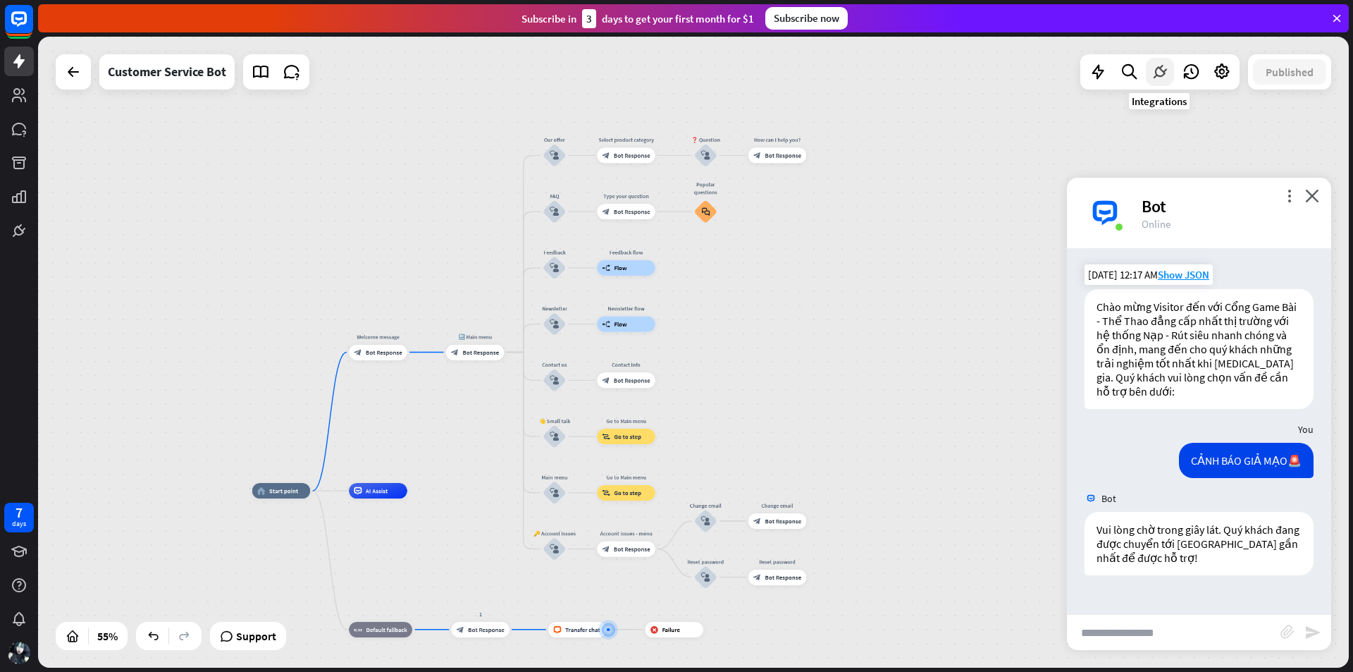
click at [1167, 78] on icon at bounding box center [1160, 72] width 18 height 18
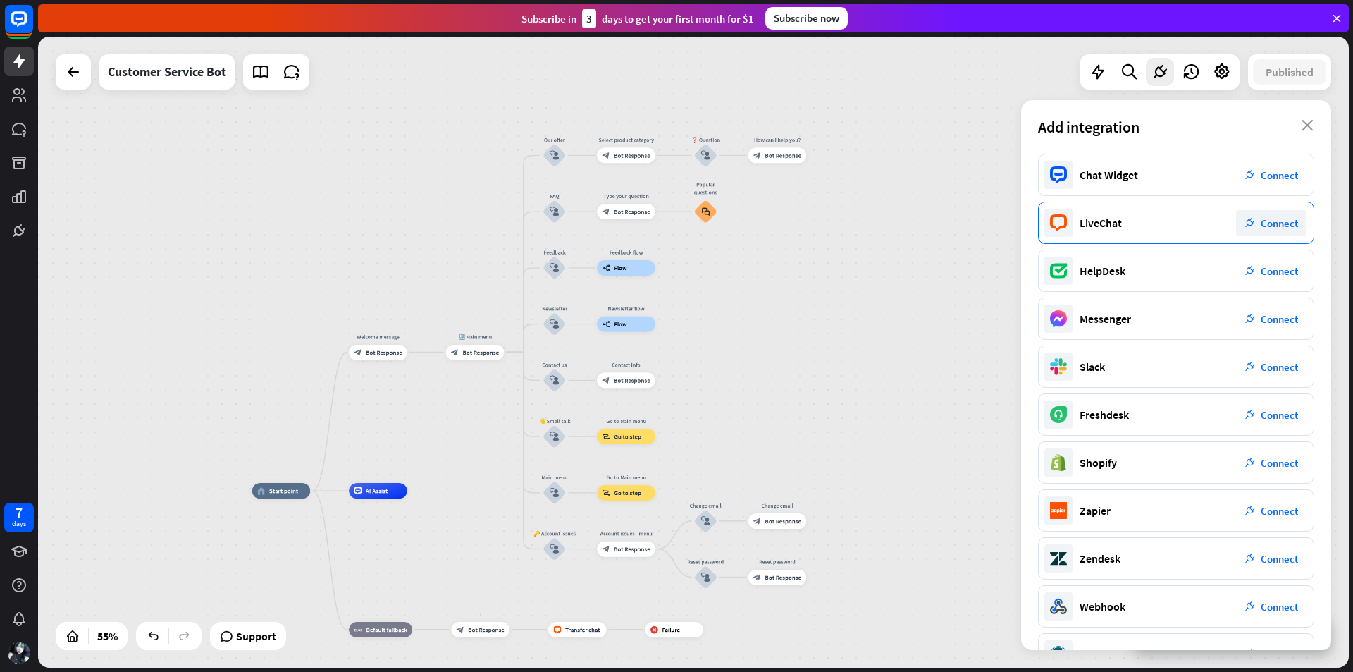
click at [1129, 228] on div "LiveChat plug_integration Connect" at bounding box center [1176, 223] width 276 height 42
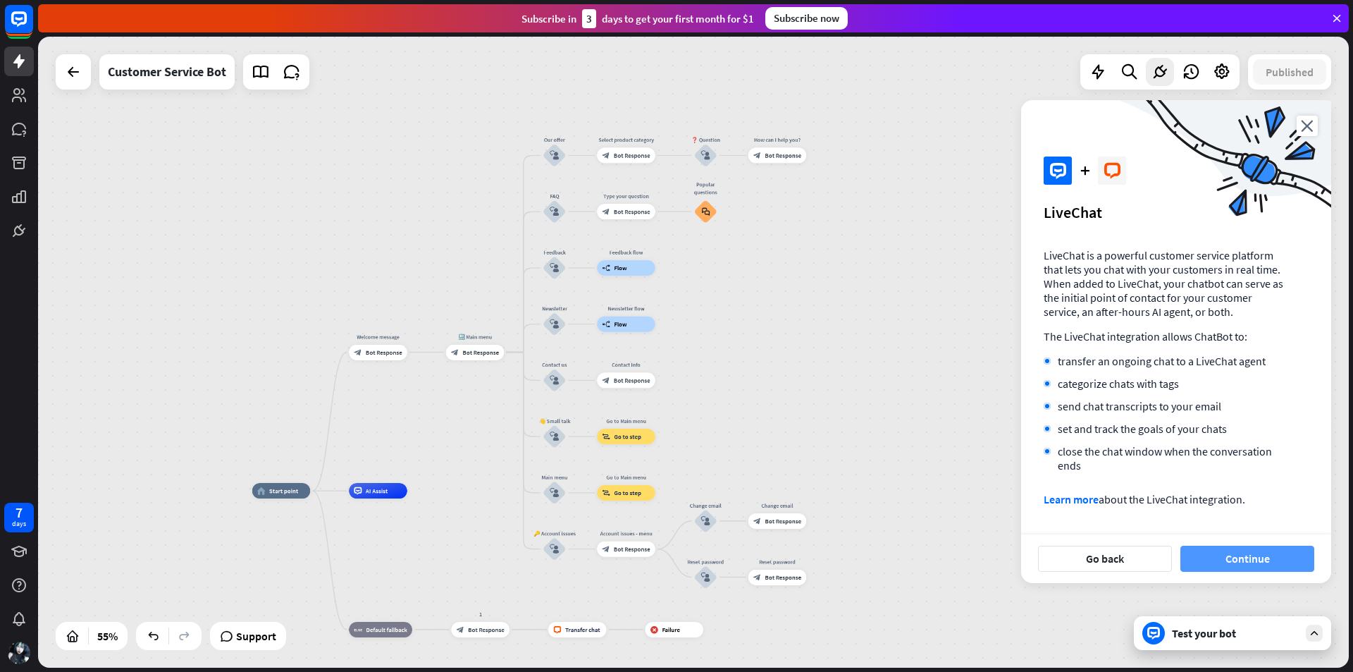
click at [1248, 560] on button "Continue" at bounding box center [1248, 559] width 134 height 26
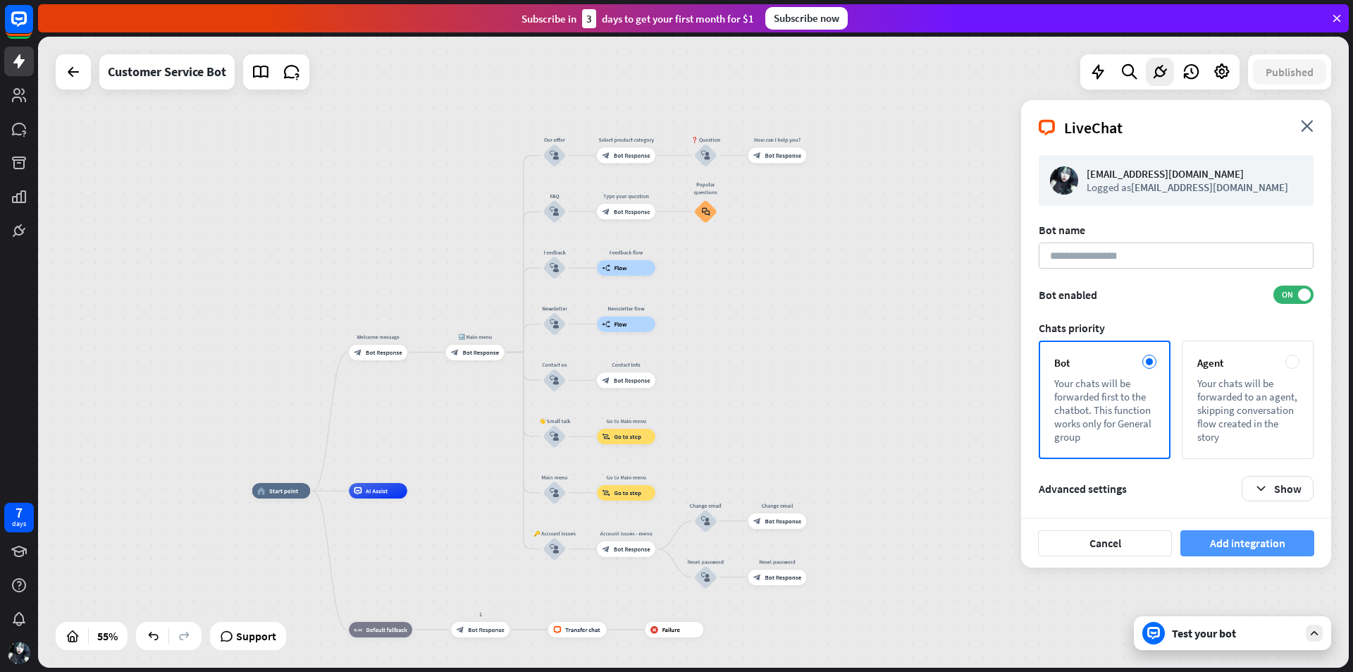
click at [1239, 548] on button "Add integration" at bounding box center [1248, 543] width 134 height 26
drag, startPoint x: 1135, startPoint y: 252, endPoint x: 1133, endPoint y: 244, distance: 8.6
click at [1133, 251] on input at bounding box center [1176, 255] width 275 height 26
type input "*******"
click at [1218, 548] on button "Add integration" at bounding box center [1248, 543] width 134 height 26
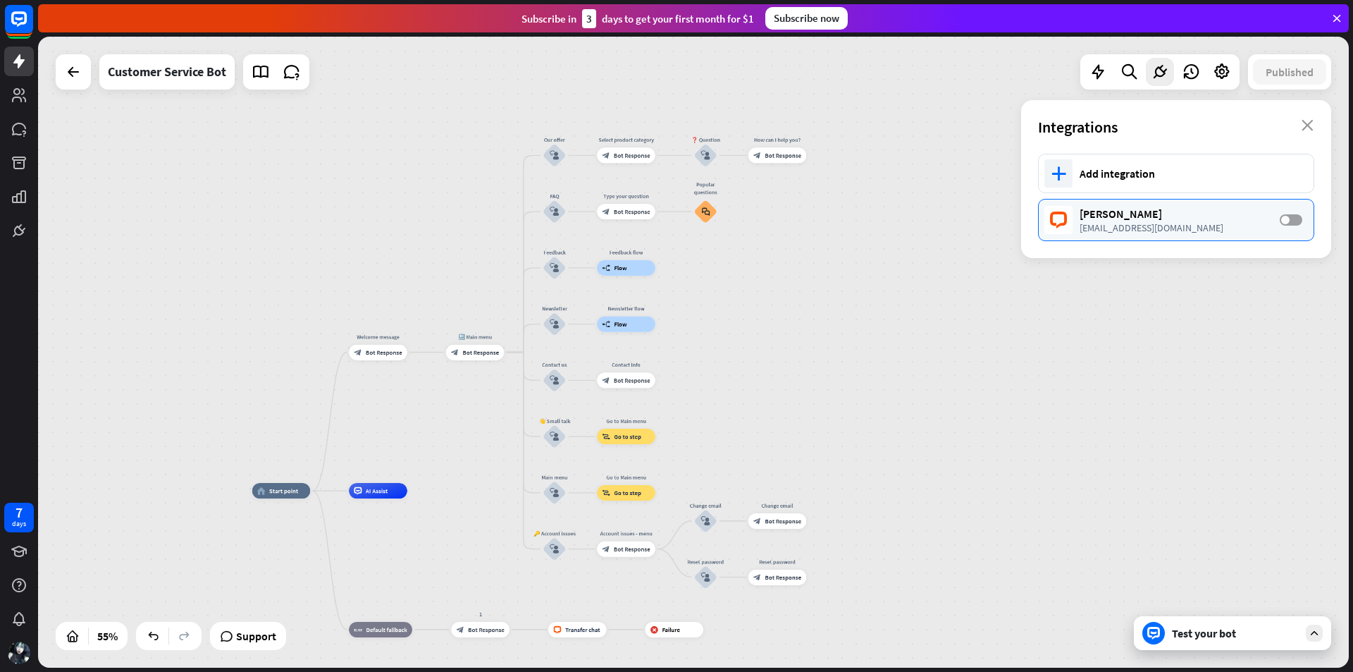
click at [1284, 218] on span at bounding box center [1286, 220] width 8 height 8
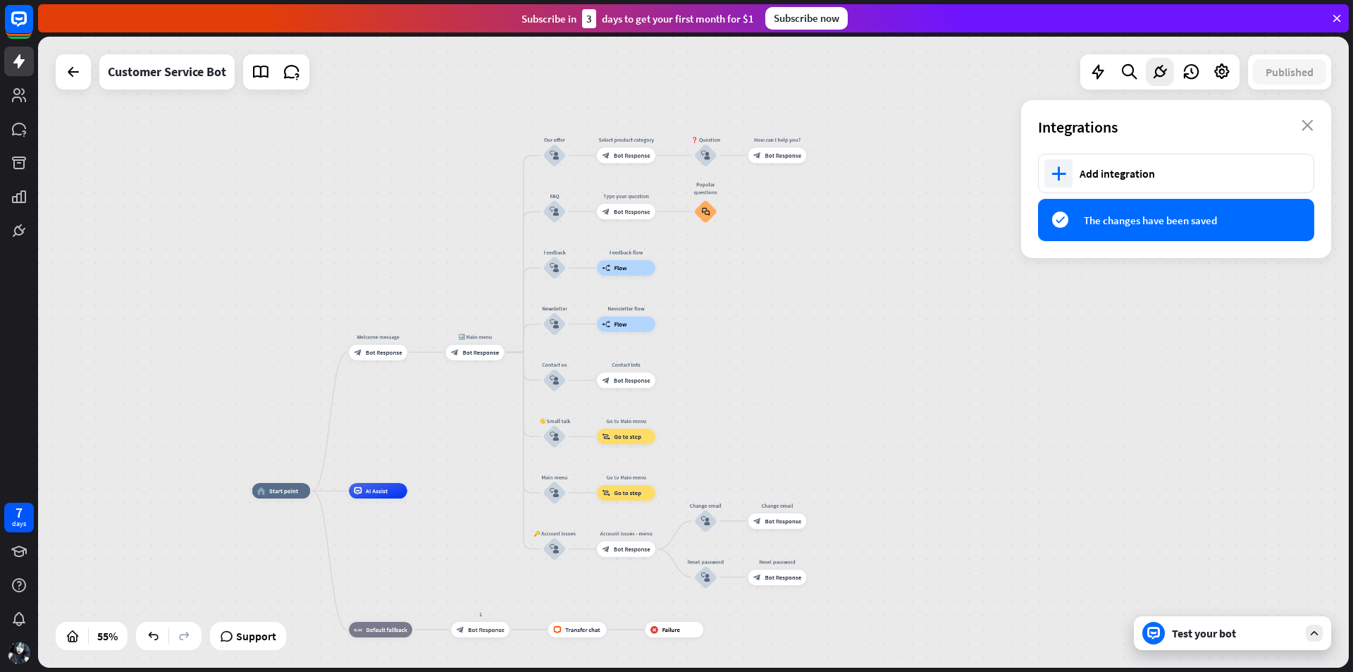
click at [1174, 219] on span "The changes have been saved" at bounding box center [1188, 220] width 209 height 13
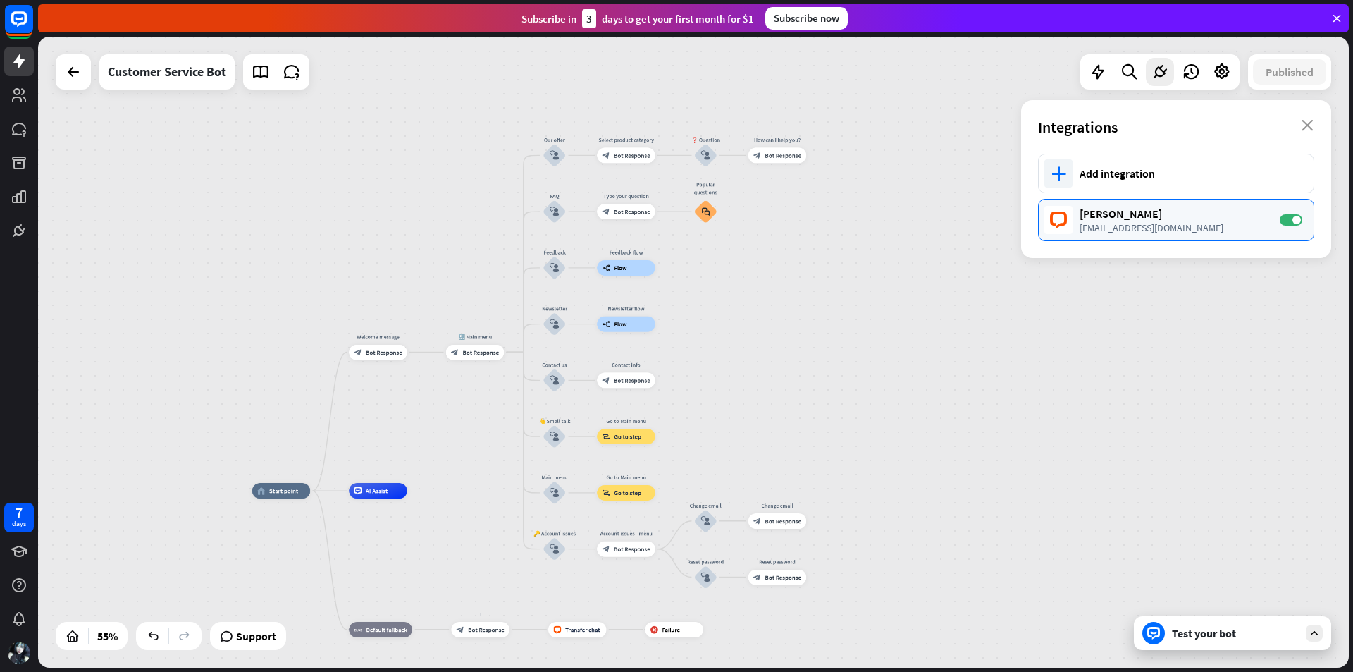
click at [1122, 202] on div "[PERSON_NAME] [EMAIL_ADDRESS][DOMAIN_NAME] ON" at bounding box center [1176, 220] width 276 height 42
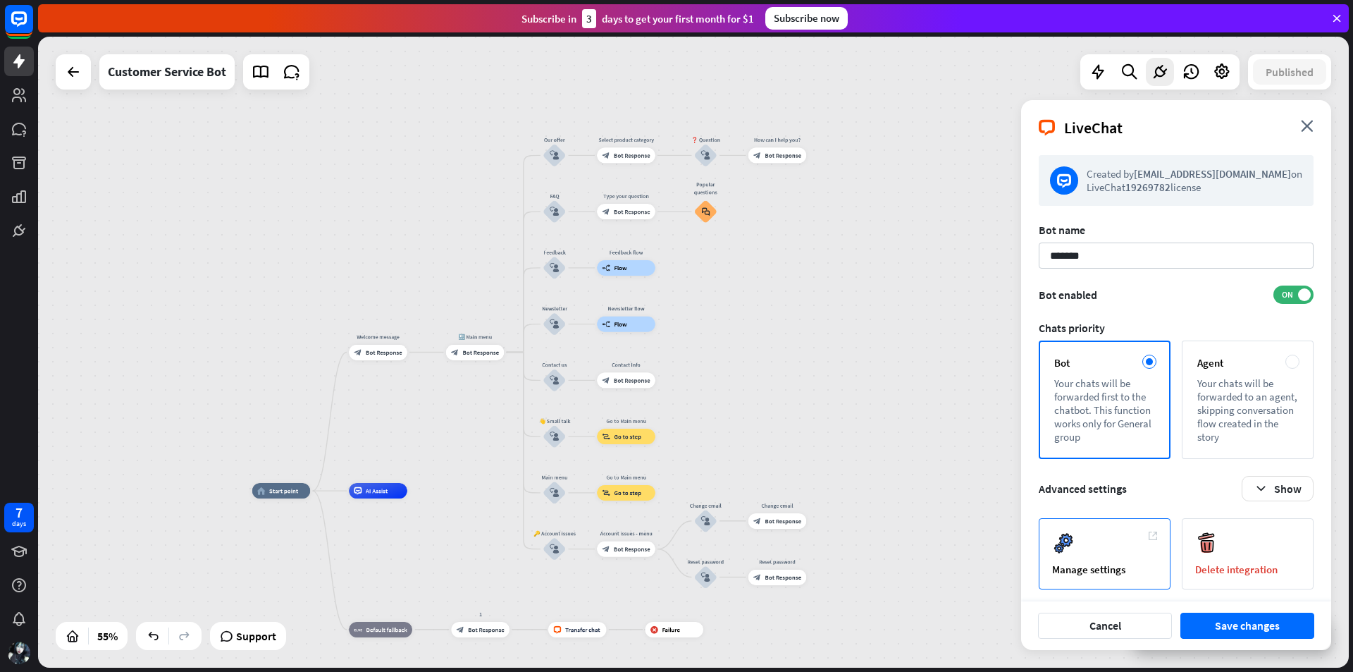
click at [1126, 554] on div "Manage settings" at bounding box center [1105, 553] width 132 height 71
click at [467, 348] on div "block_bot_response Bot Response" at bounding box center [475, 352] width 59 height 16
